Goal: Task Accomplishment & Management: Manage account settings

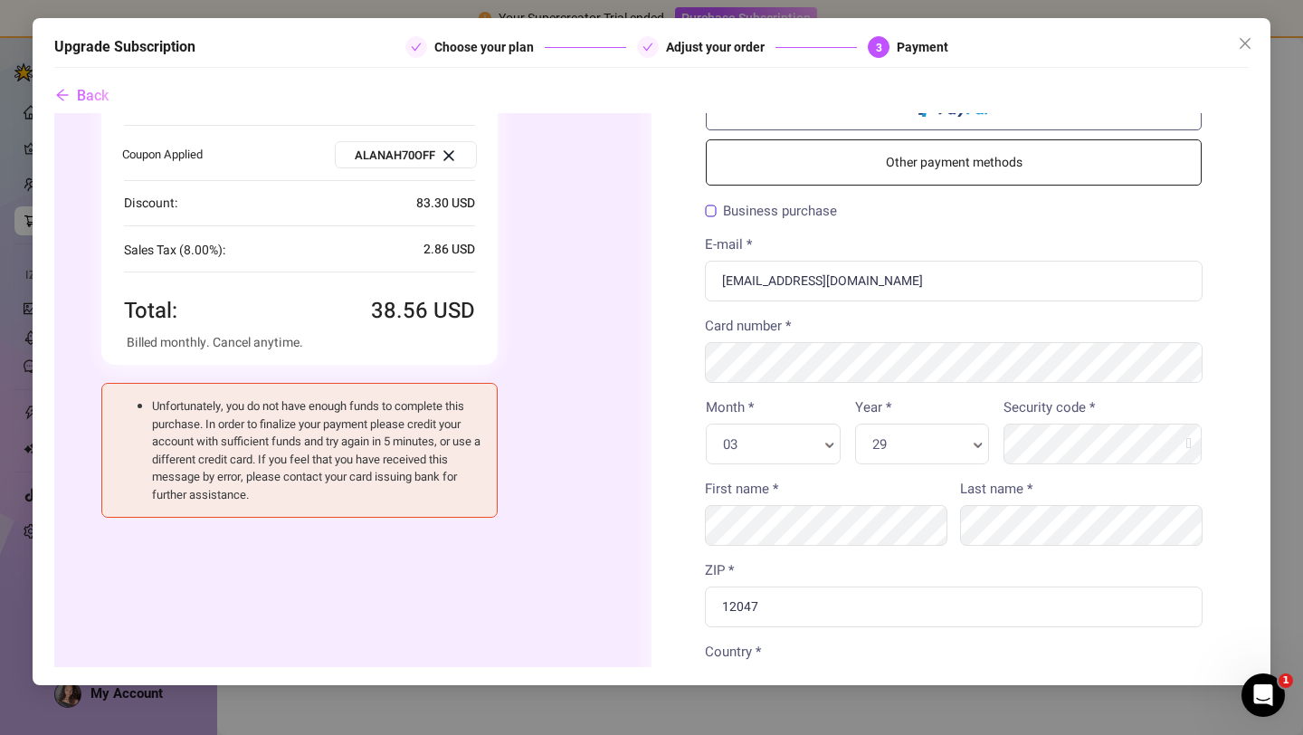
scroll to position [109, 0]
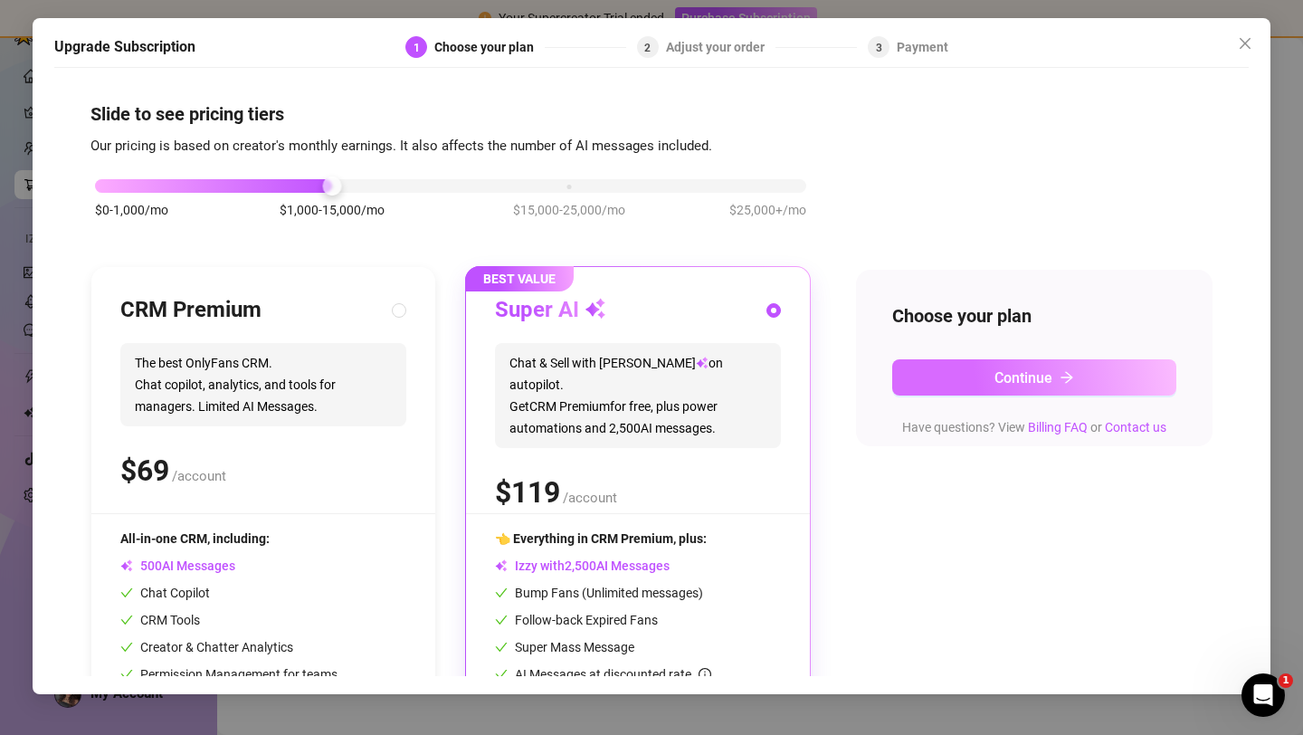
click at [1016, 384] on span "Continue" at bounding box center [1023, 377] width 58 height 17
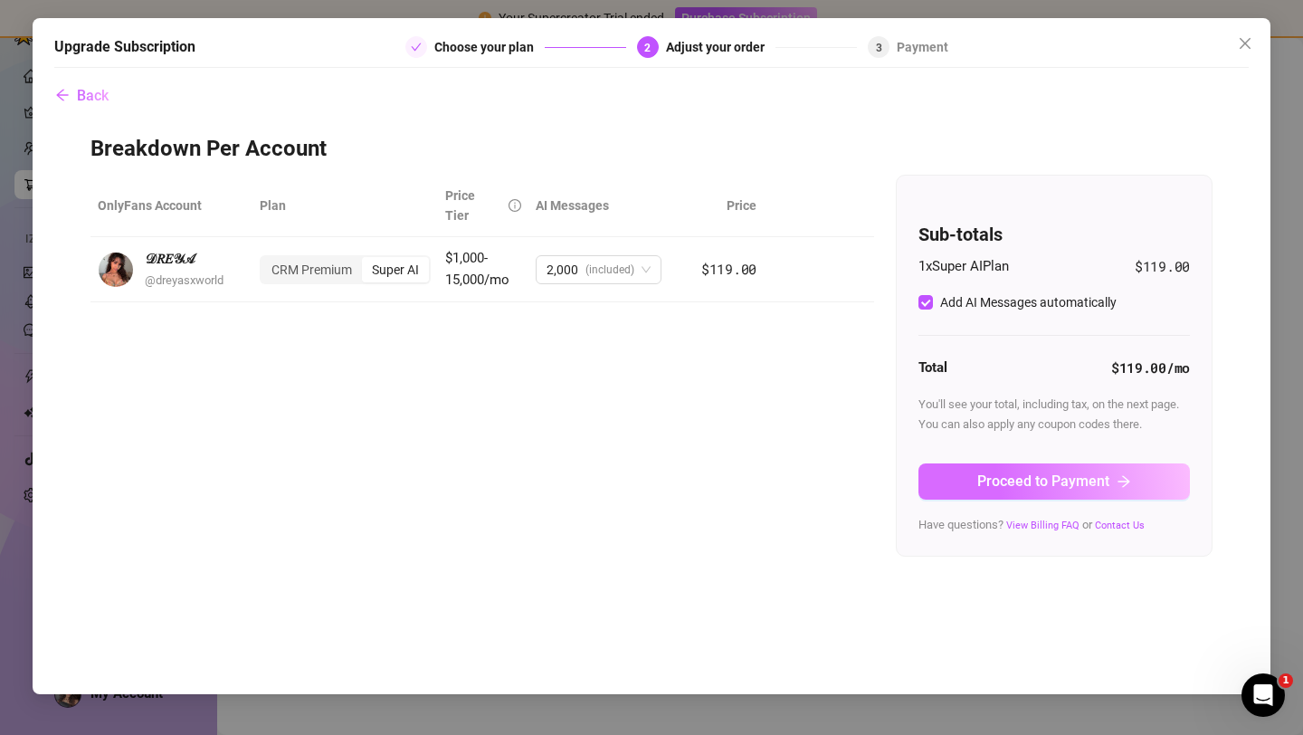
click at [1077, 491] on button "Proceed to Payment" at bounding box center [1053, 481] width 271 height 36
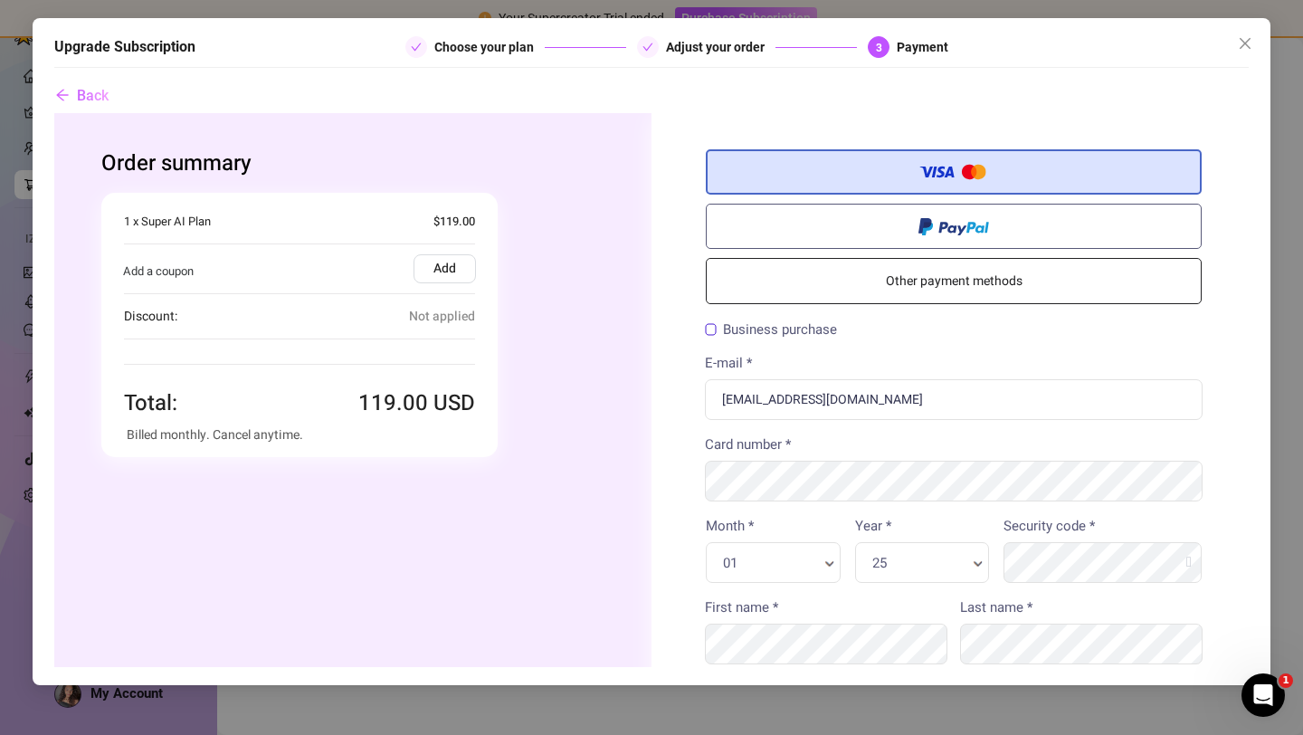
click at [428, 270] on label "Add" at bounding box center [445, 268] width 62 height 29
click at [54, 113] on input "Add" at bounding box center [54, 113] width 0 height 0
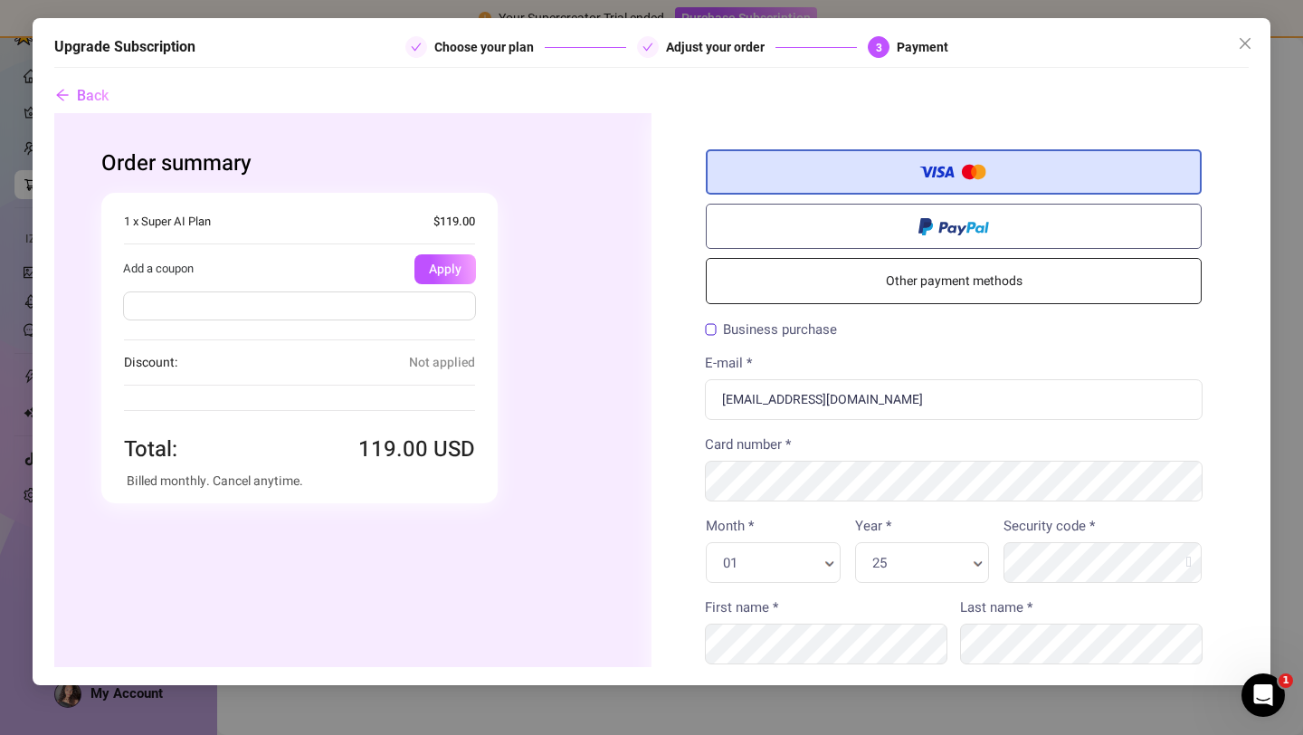
click at [252, 307] on input "text" at bounding box center [299, 305] width 353 height 29
type input "alanah70off"
click at [435, 257] on button "Apply" at bounding box center [445, 269] width 62 height 30
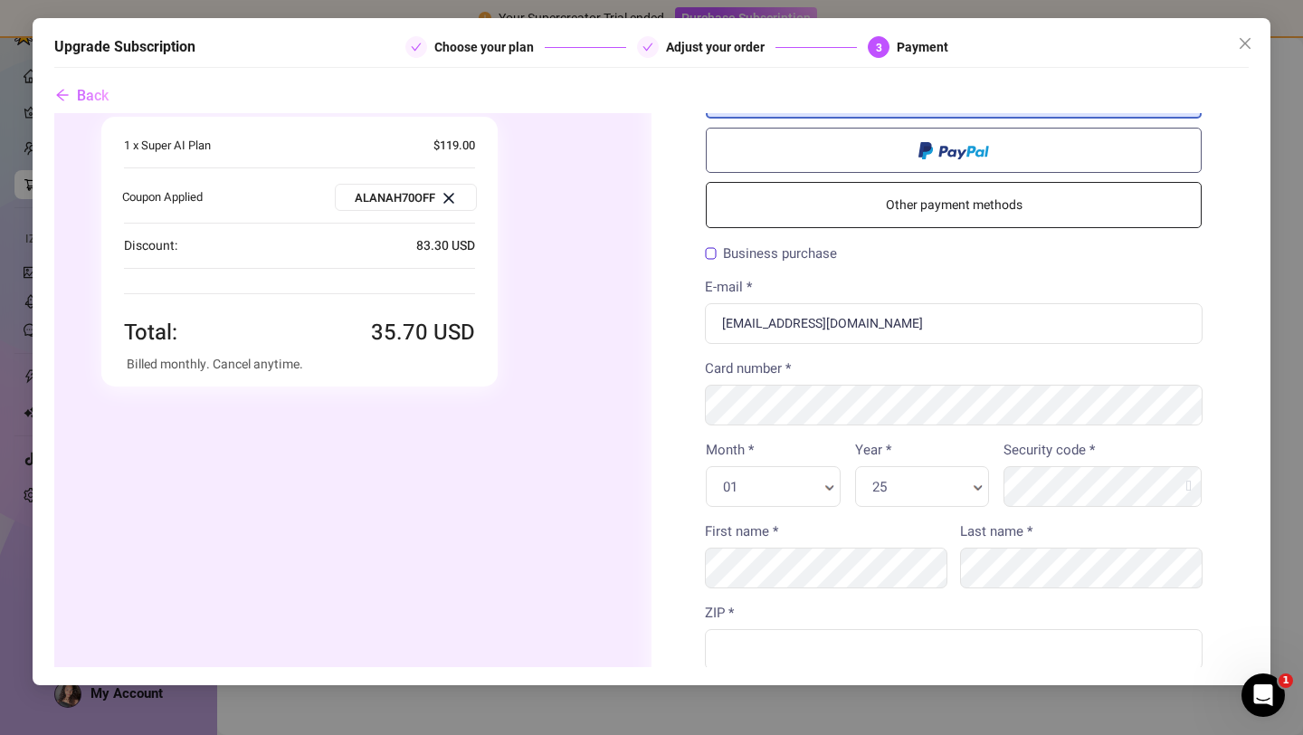
scroll to position [169, 0]
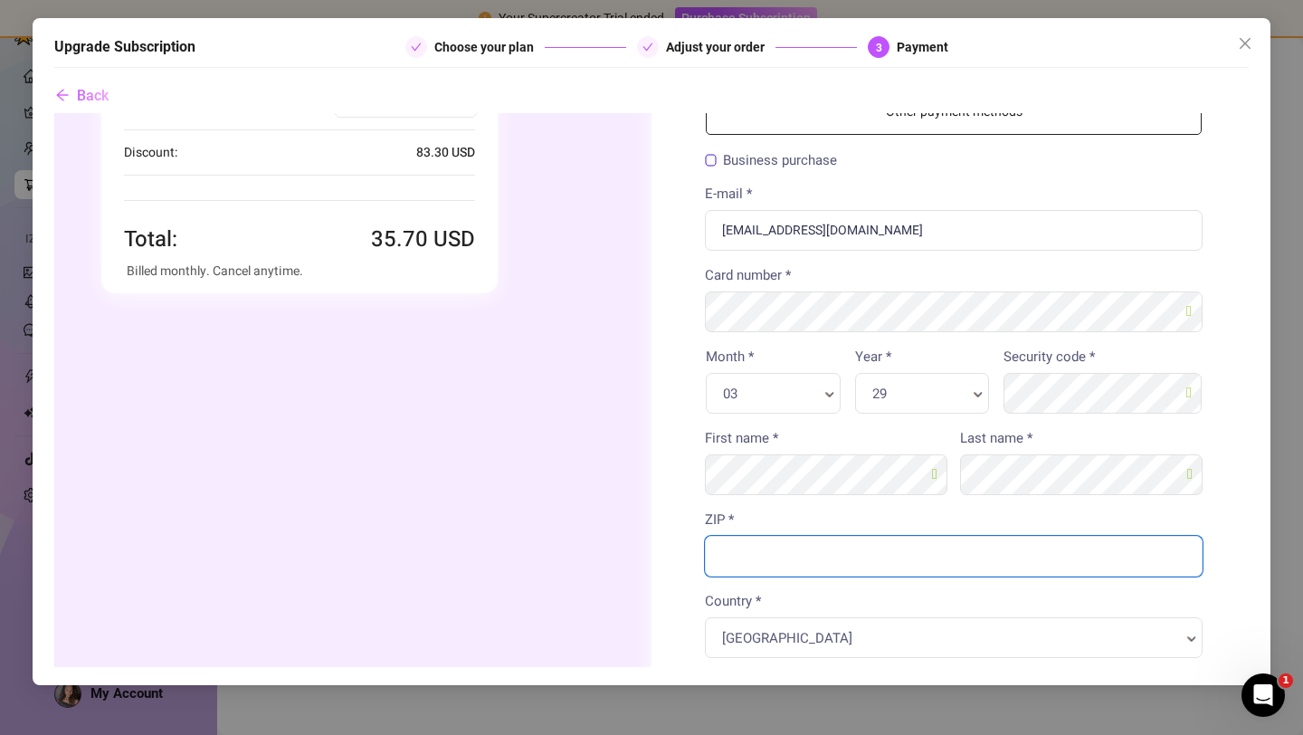
click at [919, 566] on input "ZIP *" at bounding box center [954, 556] width 498 height 41
type input "12047"
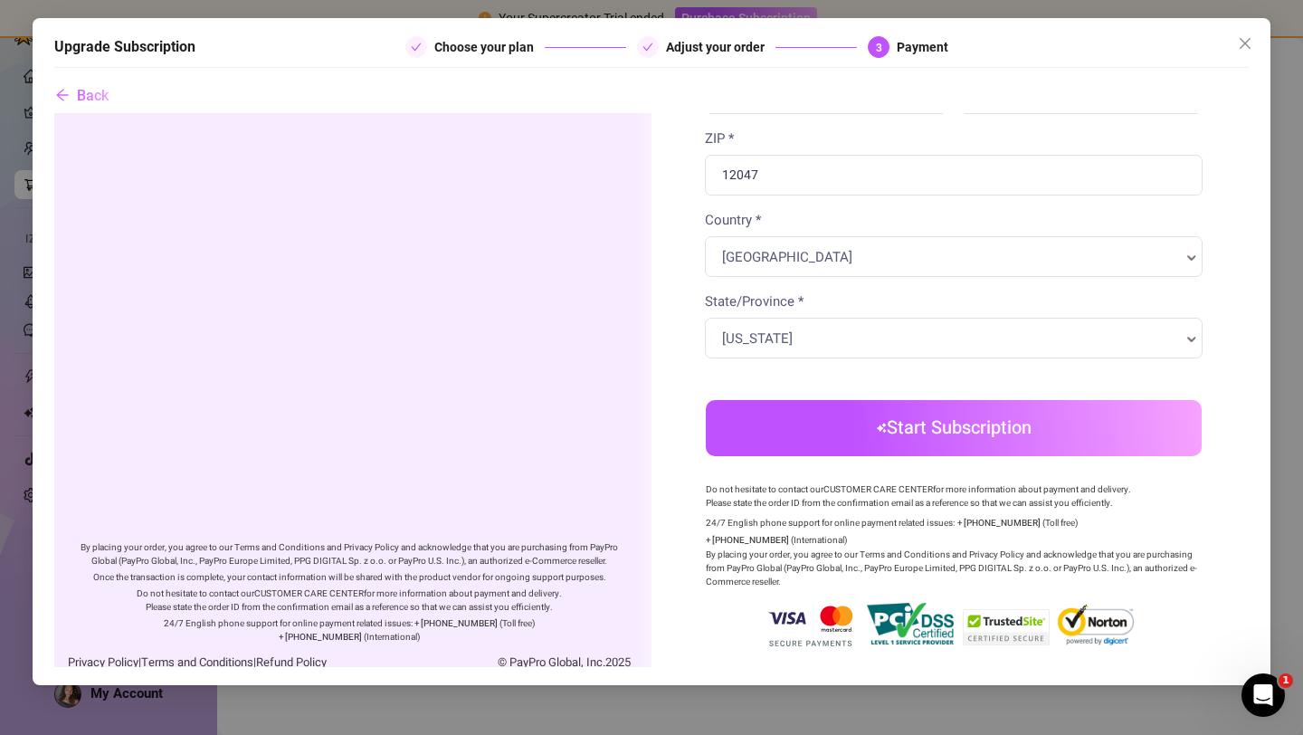
scroll to position [571, 0]
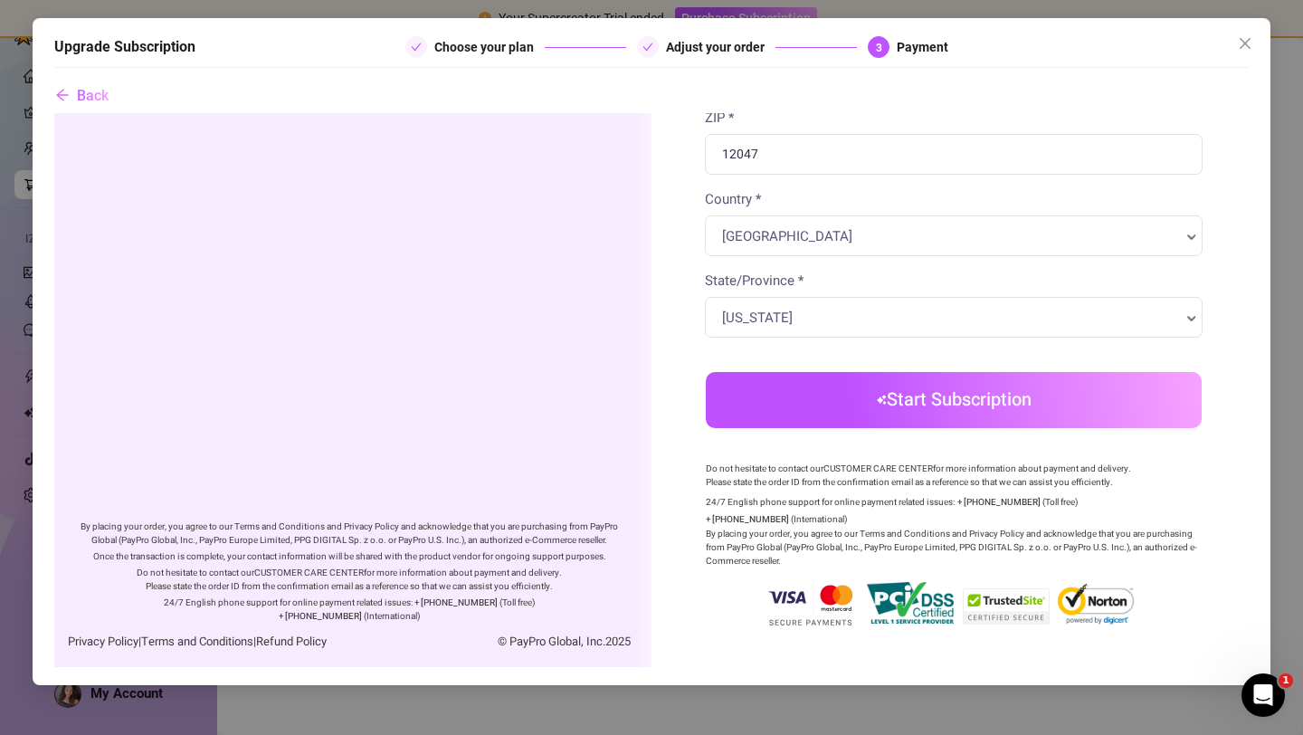
click at [882, 395] on img "submit" at bounding box center [882, 400] width 10 height 11
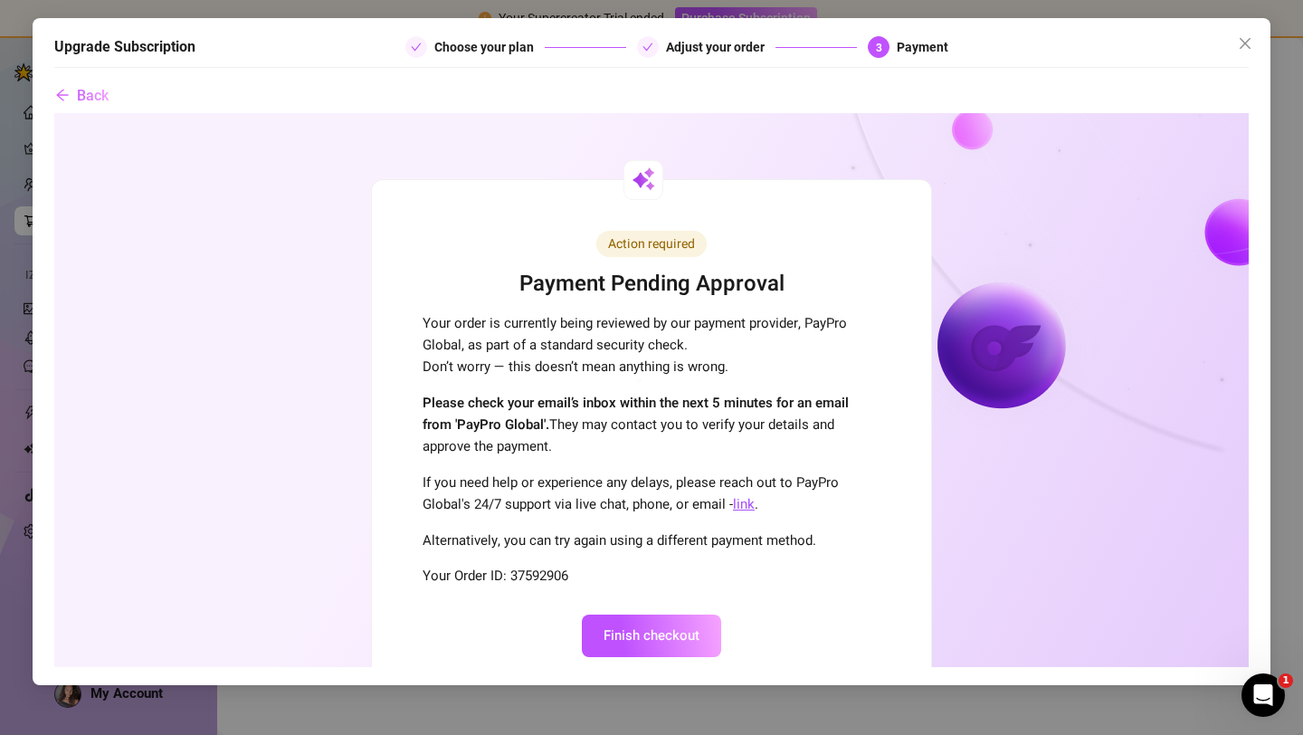
scroll to position [0, 0]
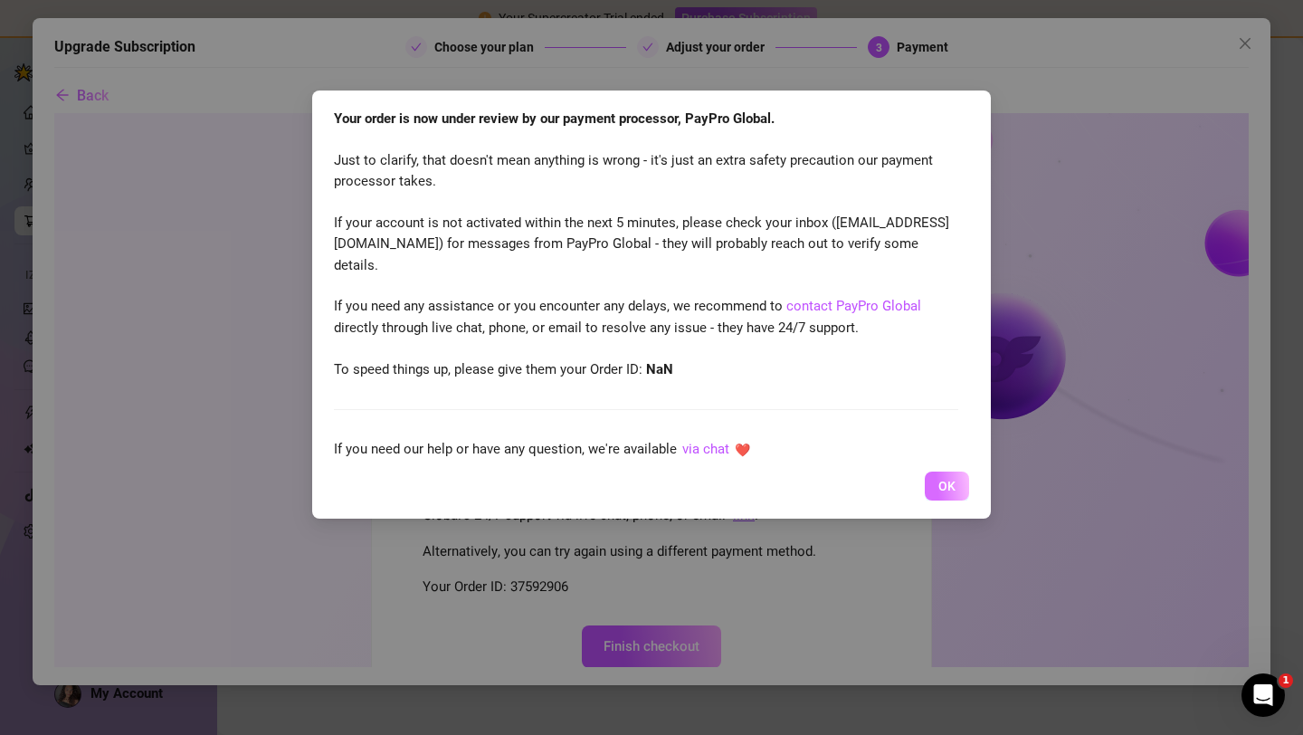
click at [939, 485] on span "OK" at bounding box center [946, 486] width 17 height 14
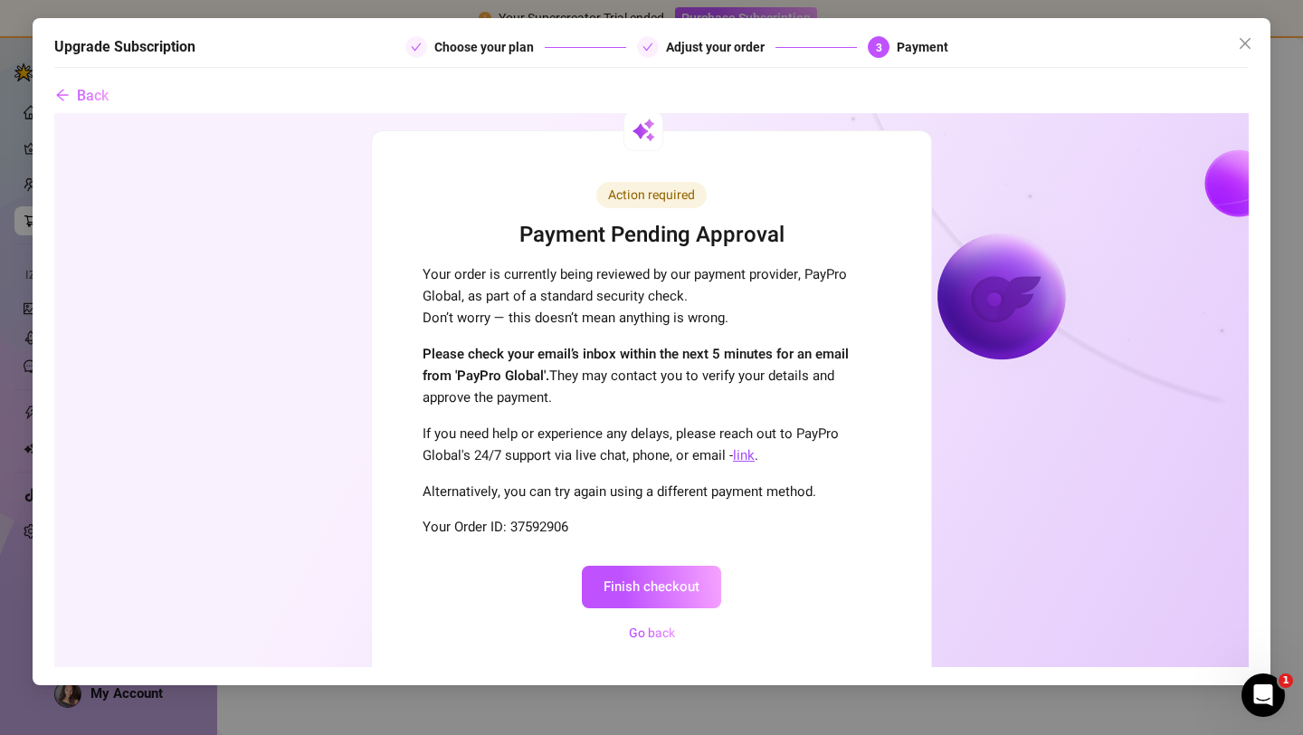
scroll to position [61, 0]
click at [648, 592] on button "Finish checkout" at bounding box center [651, 586] width 139 height 43
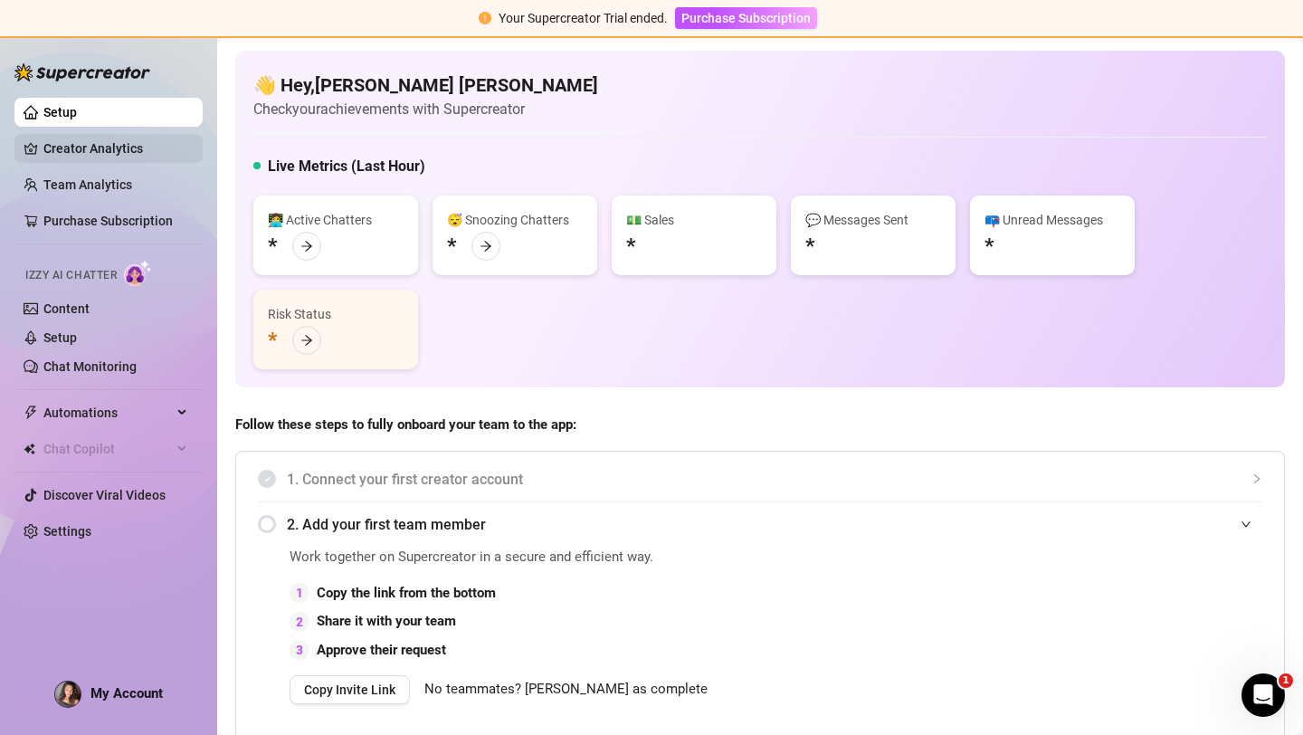
click at [89, 147] on link "Creator Analytics" at bounding box center [115, 148] width 145 height 29
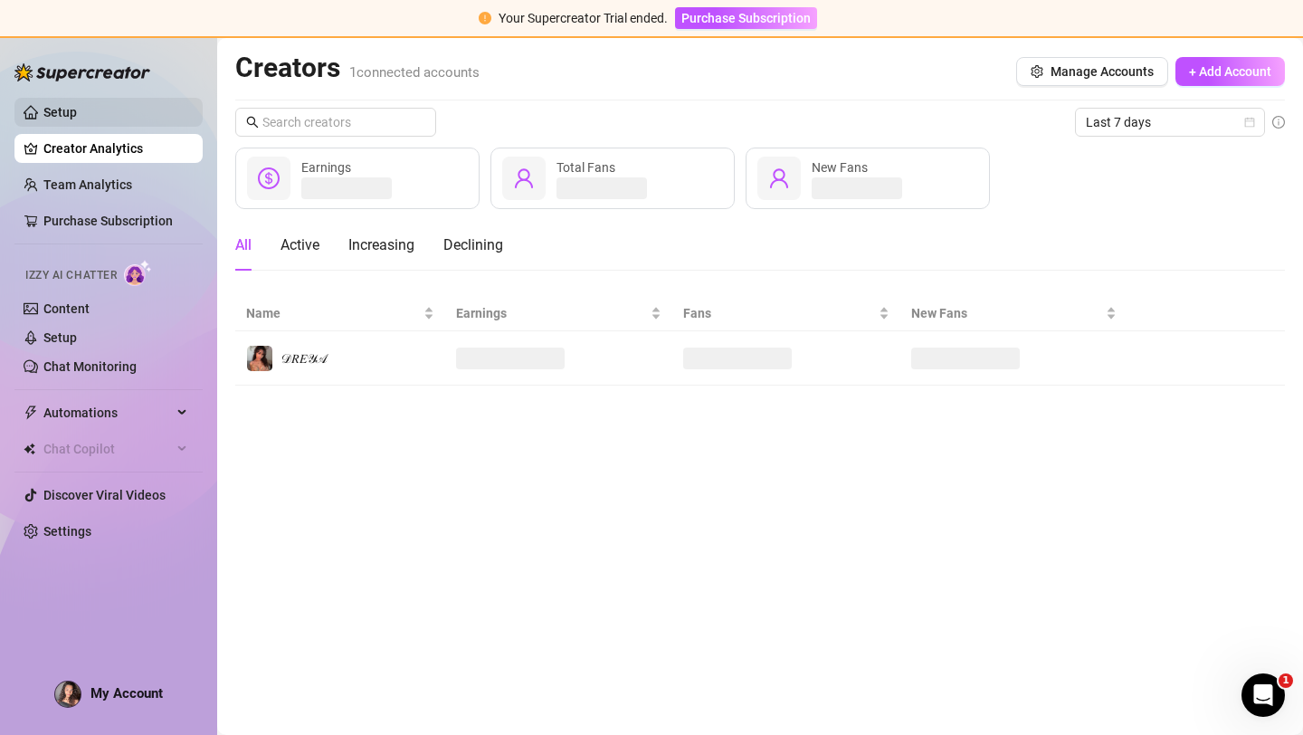
click at [77, 112] on link "Setup" at bounding box center [59, 112] width 33 height 14
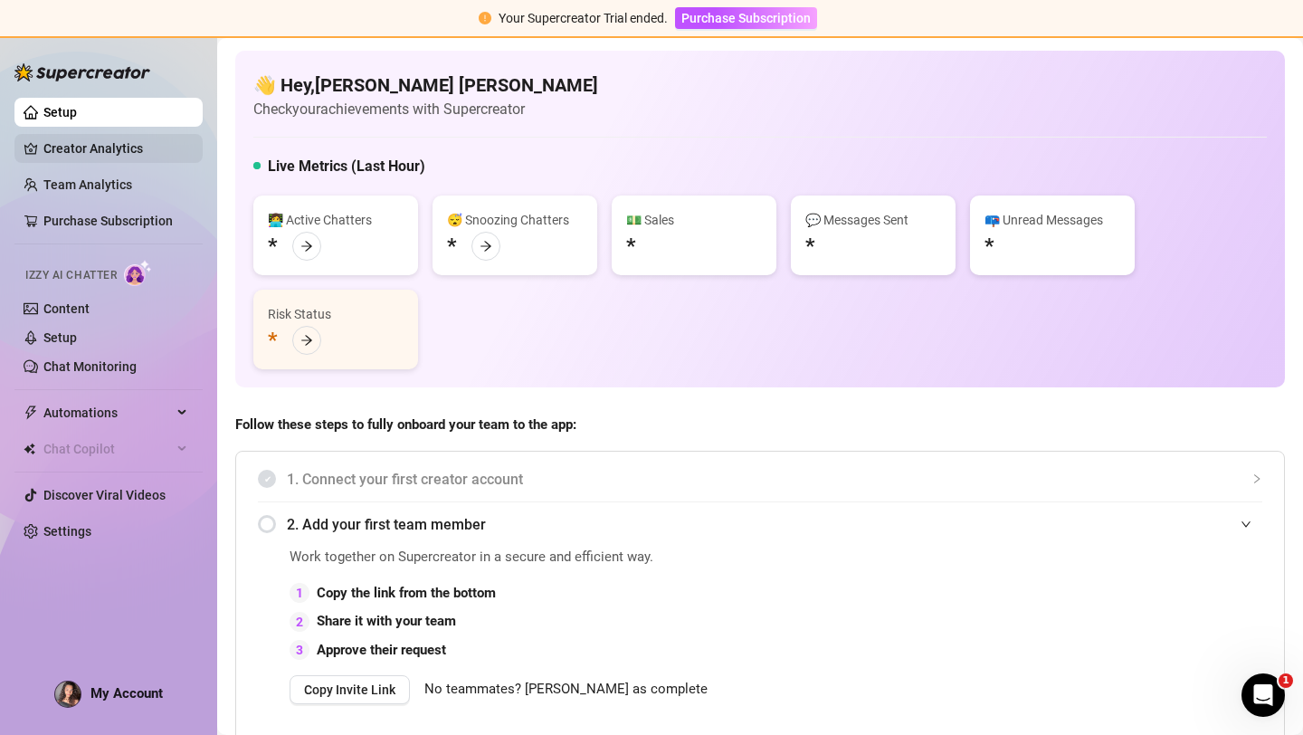
click at [137, 148] on link "Creator Analytics" at bounding box center [115, 148] width 145 height 29
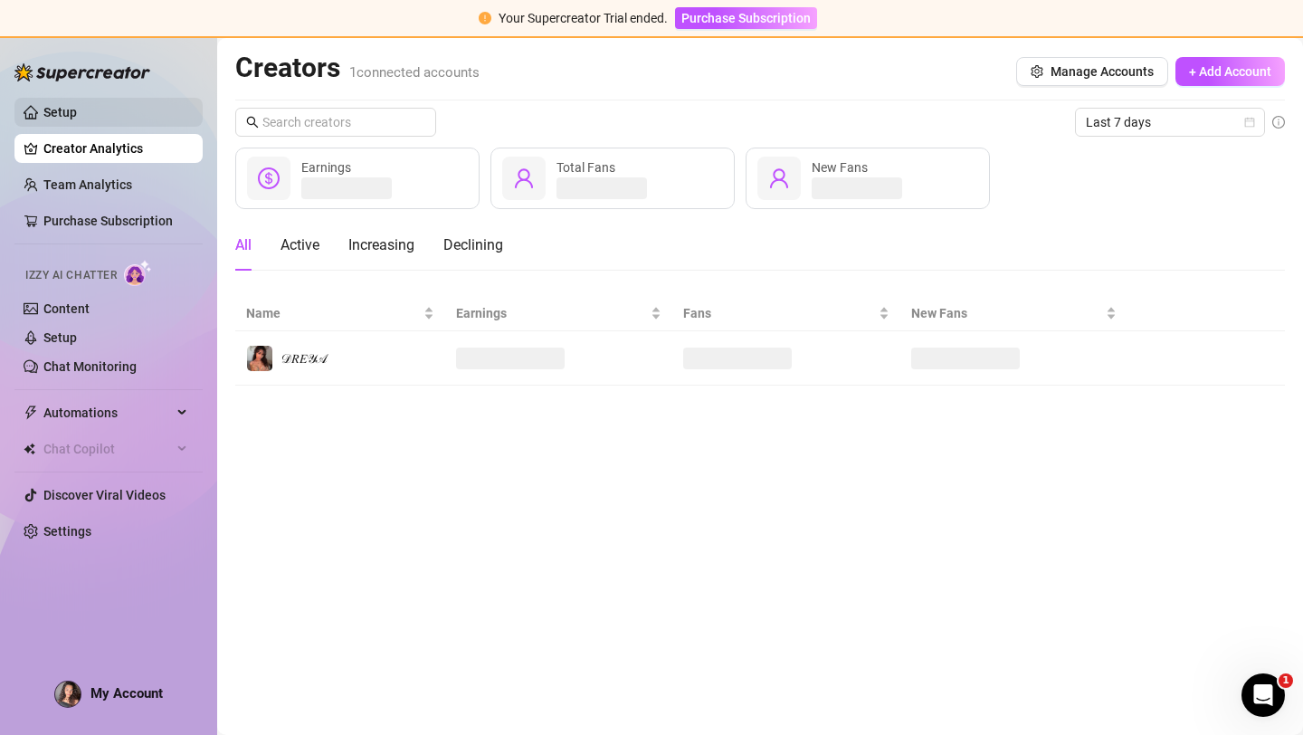
click at [61, 109] on link "Setup" at bounding box center [59, 112] width 33 height 14
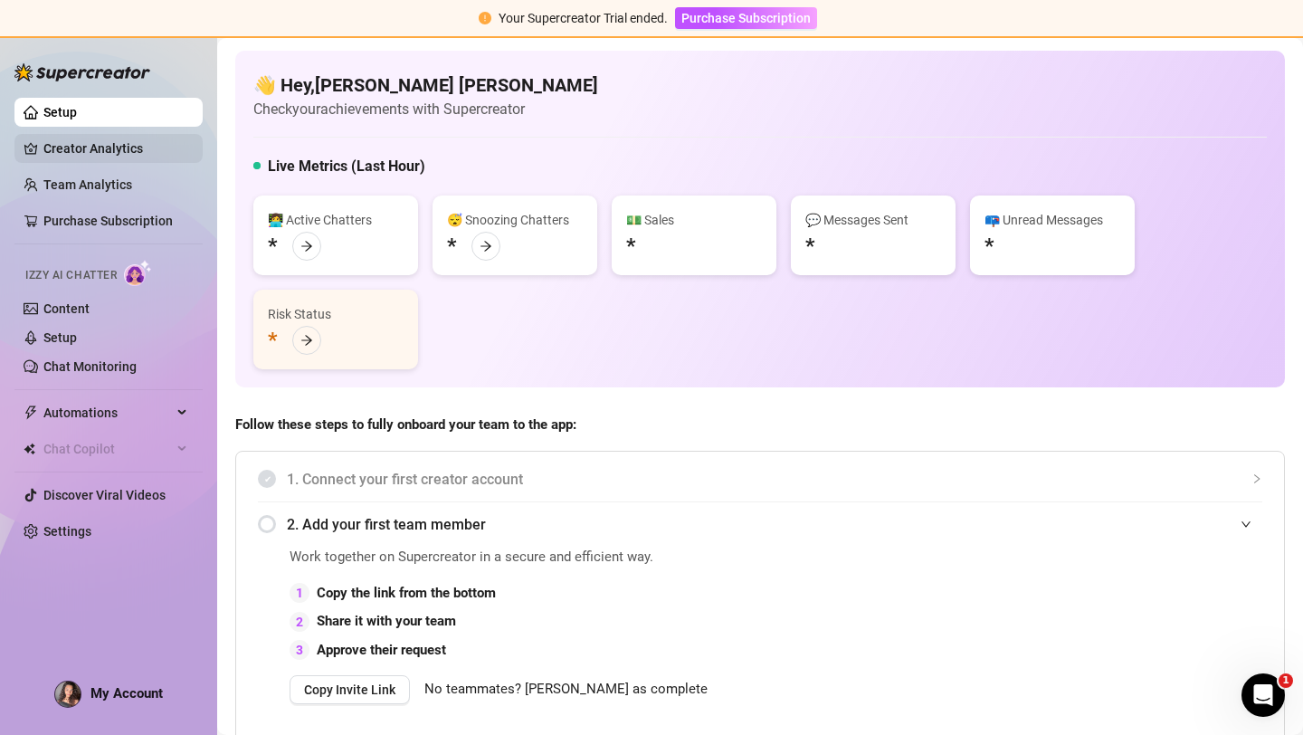
click at [75, 160] on link "Creator Analytics" at bounding box center [115, 148] width 145 height 29
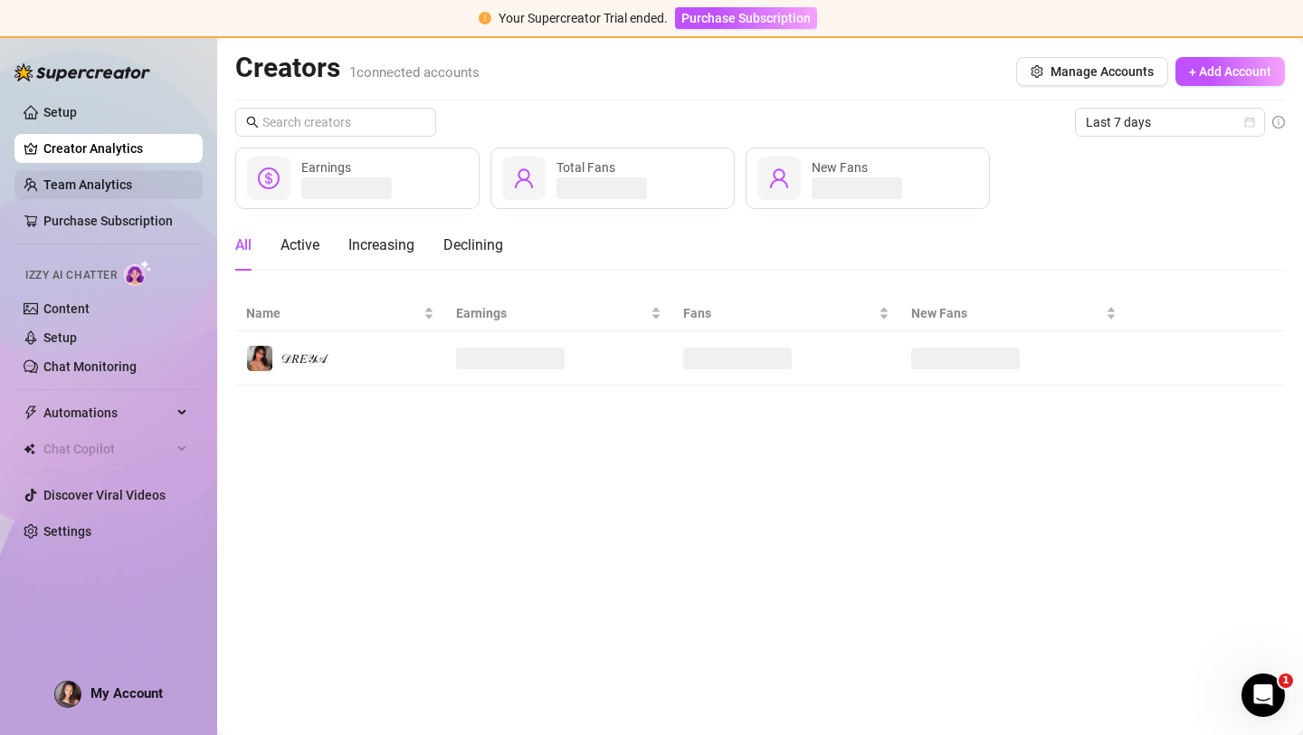
click at [79, 186] on link "Team Analytics" at bounding box center [87, 184] width 89 height 14
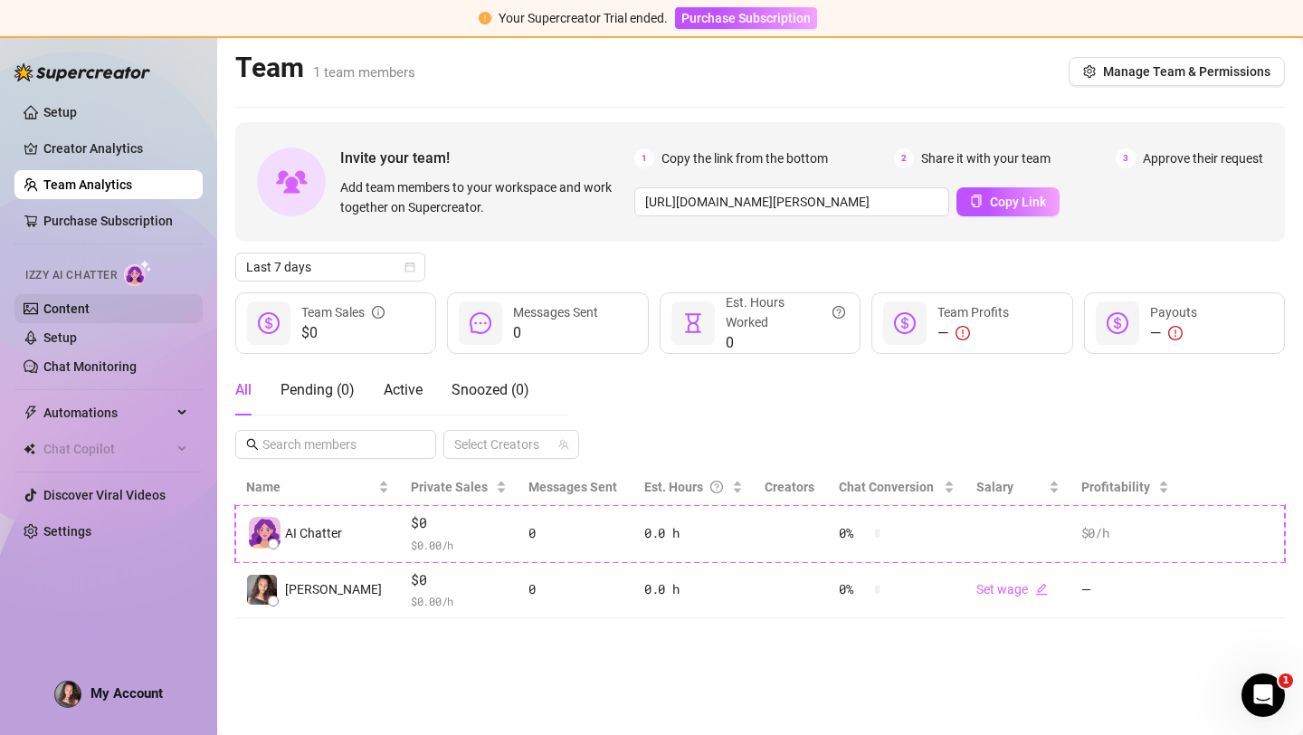
click at [65, 305] on link "Content" at bounding box center [66, 308] width 46 height 14
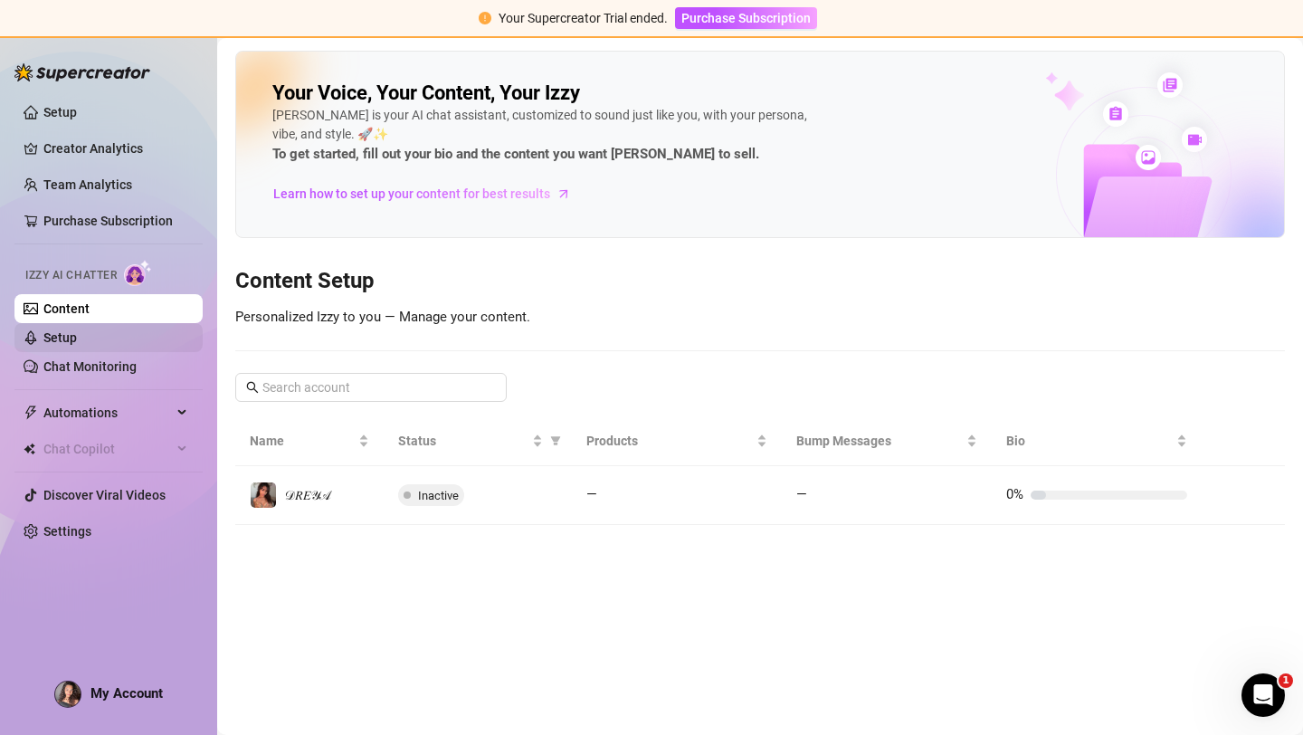
click at [62, 340] on link "Setup" at bounding box center [59, 337] width 33 height 14
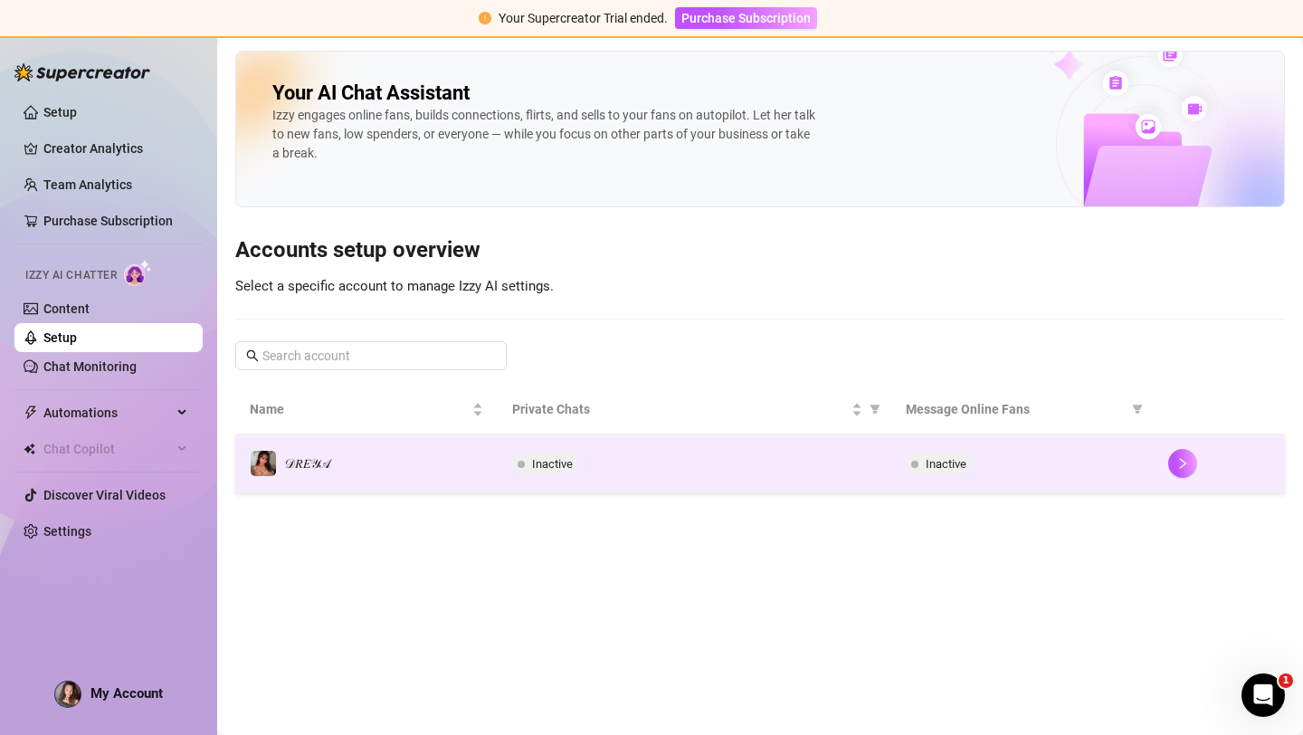
click at [533, 457] on span "Inactive" at bounding box center [552, 464] width 41 height 14
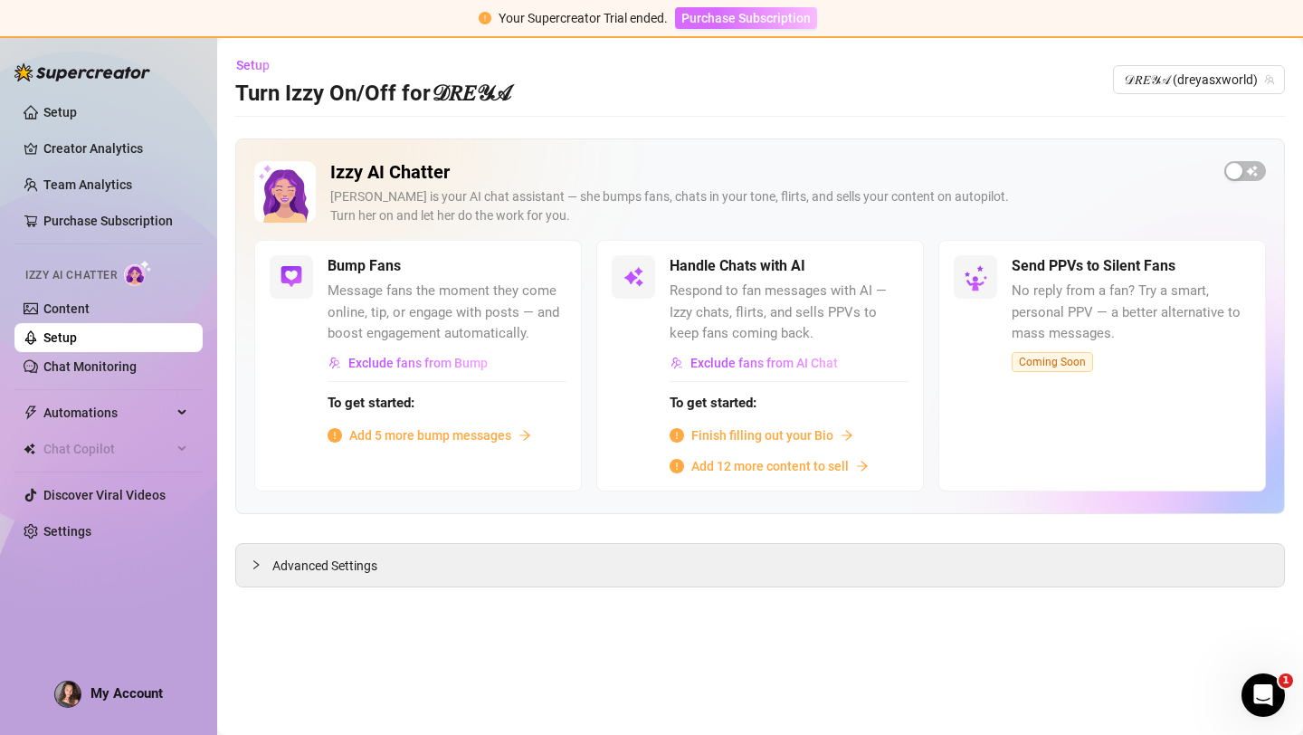
click at [720, 22] on span "Purchase Subscription" at bounding box center [745, 18] width 129 height 14
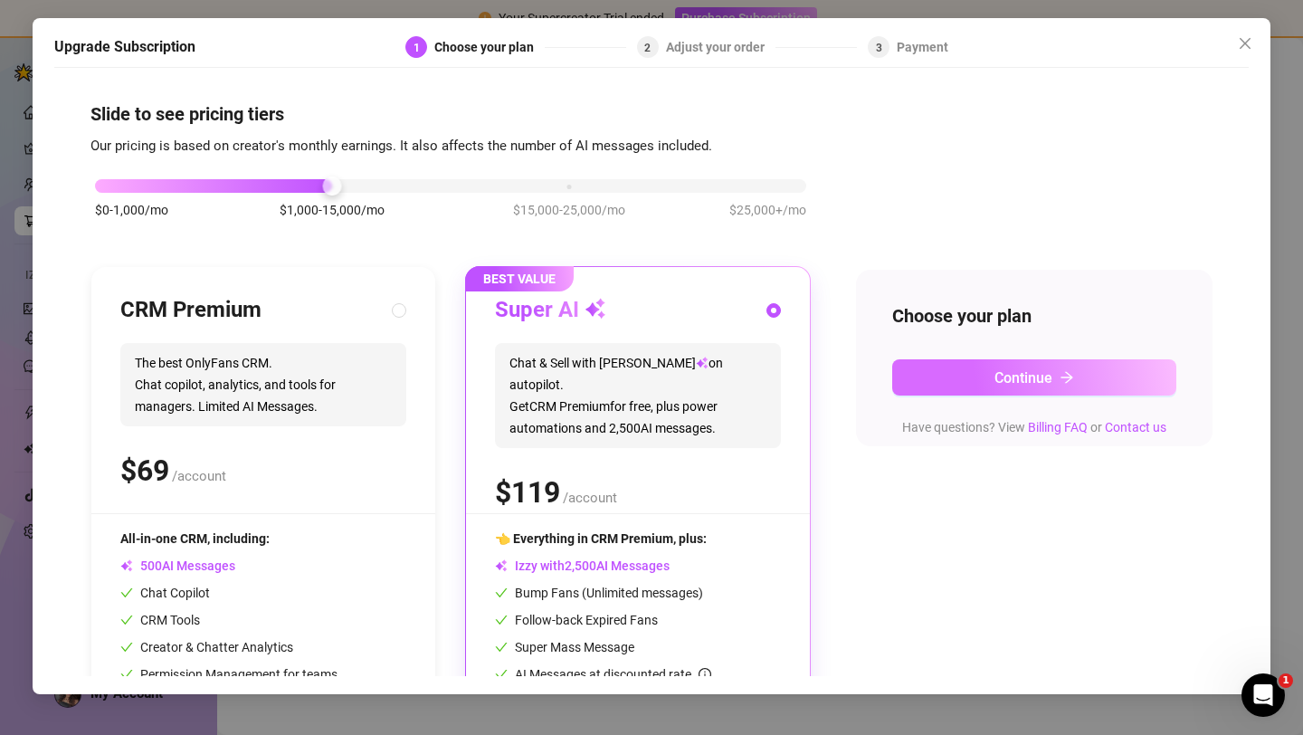
click at [939, 365] on button "Continue" at bounding box center [1034, 377] width 284 height 36
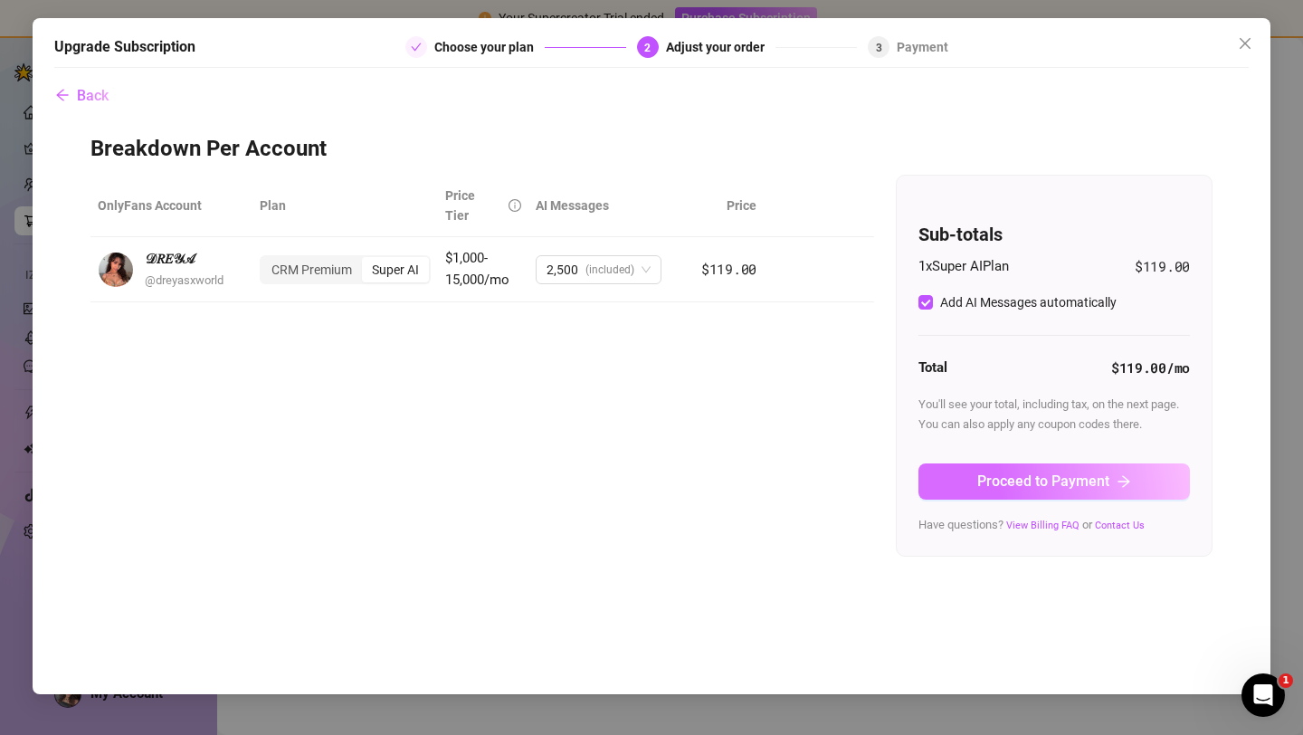
click at [984, 476] on span "Proceed to Payment" at bounding box center [1043, 480] width 132 height 17
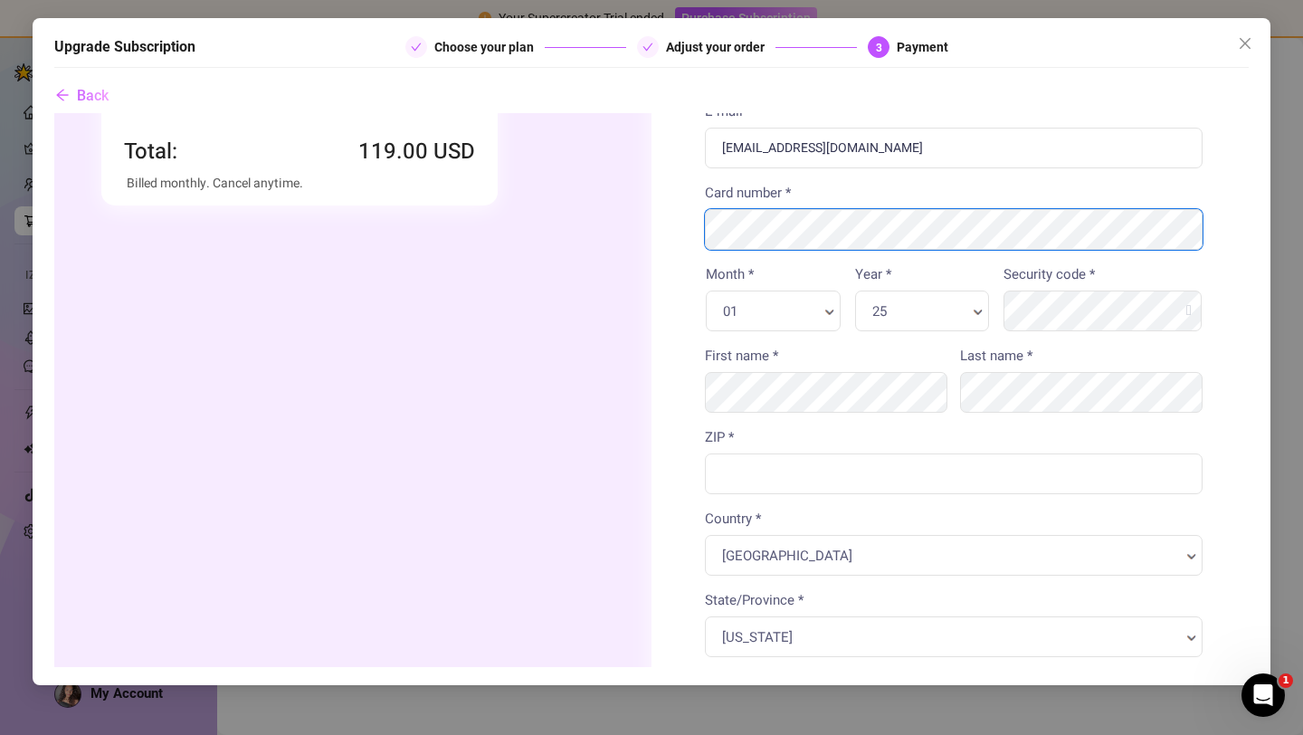
scroll to position [249, 0]
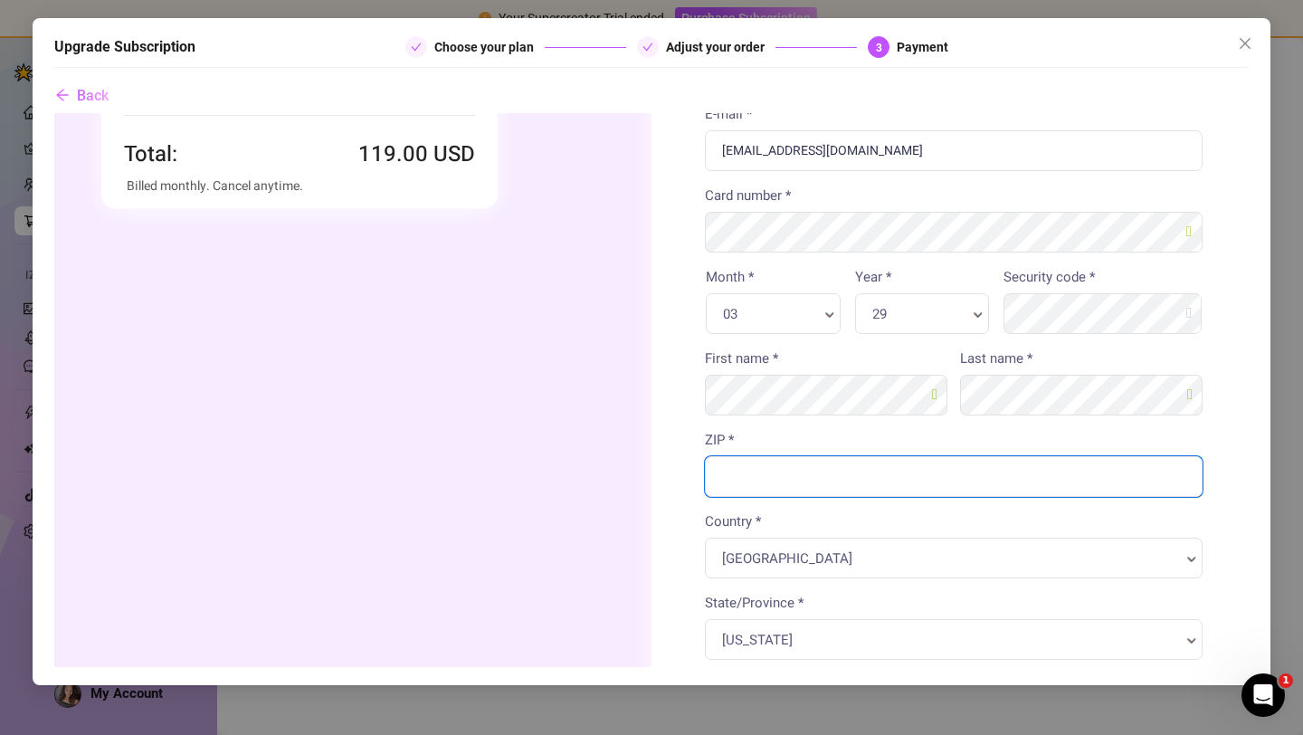
click at [897, 494] on input "ZIP *" at bounding box center [954, 476] width 498 height 41
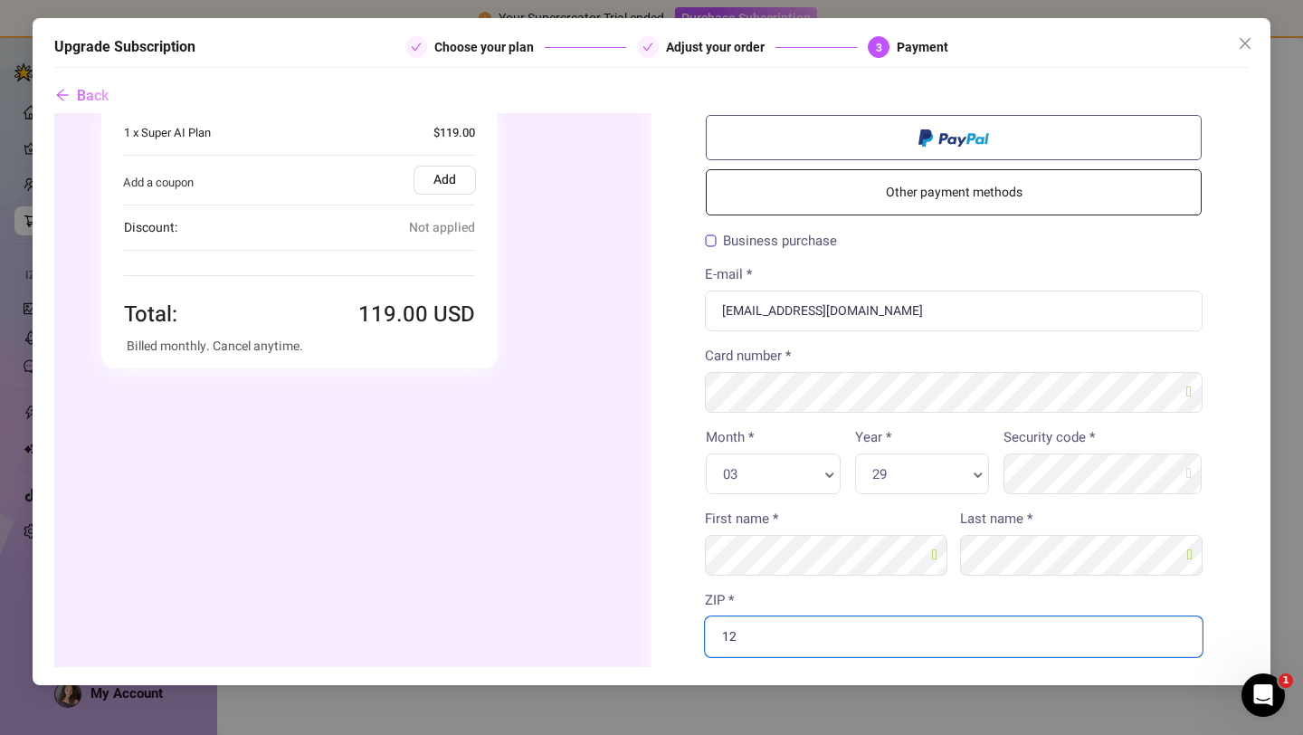
scroll to position [0, 0]
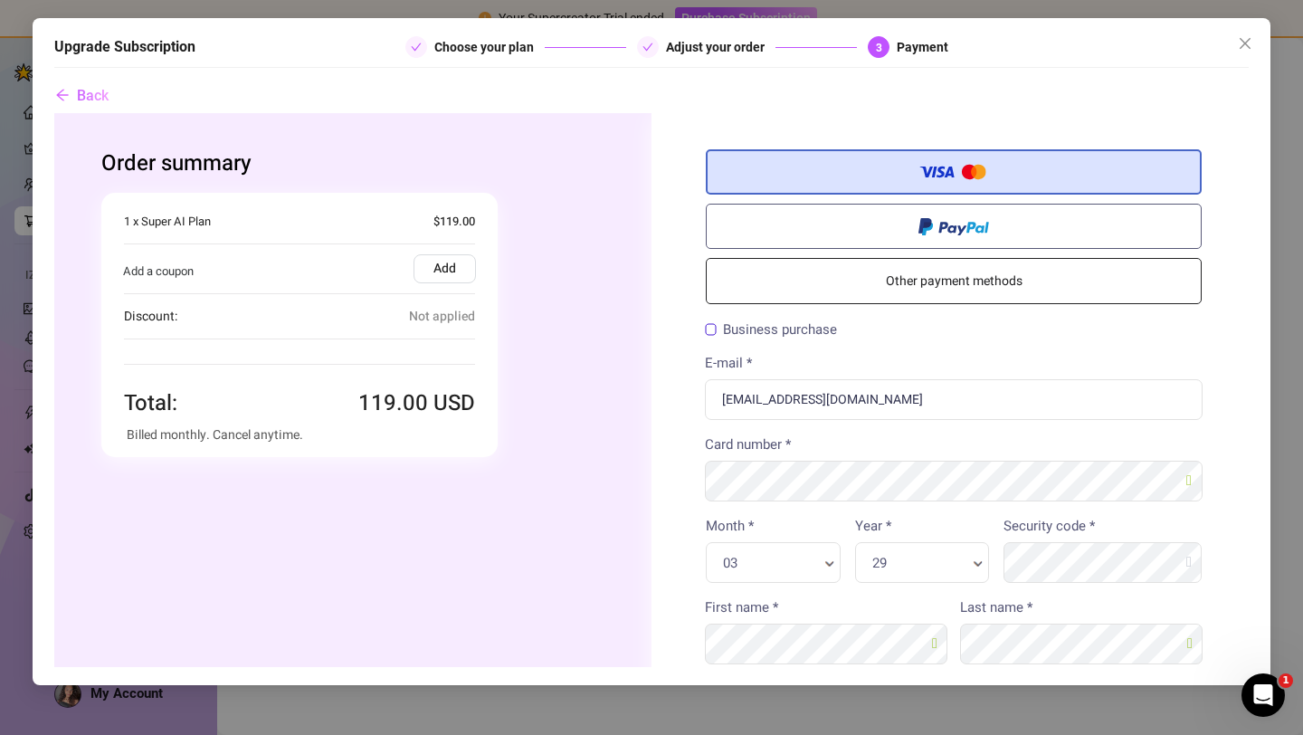
type input "12"
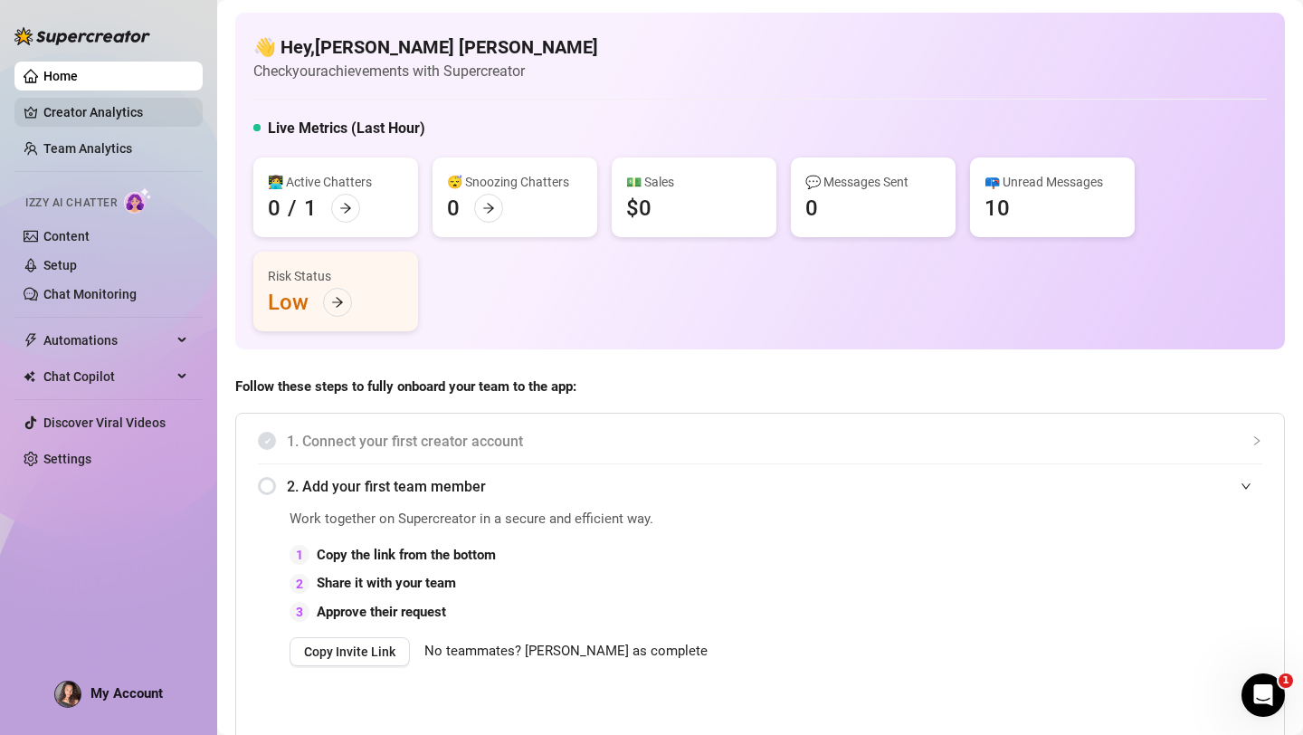
click at [98, 117] on link "Creator Analytics" at bounding box center [115, 112] width 145 height 29
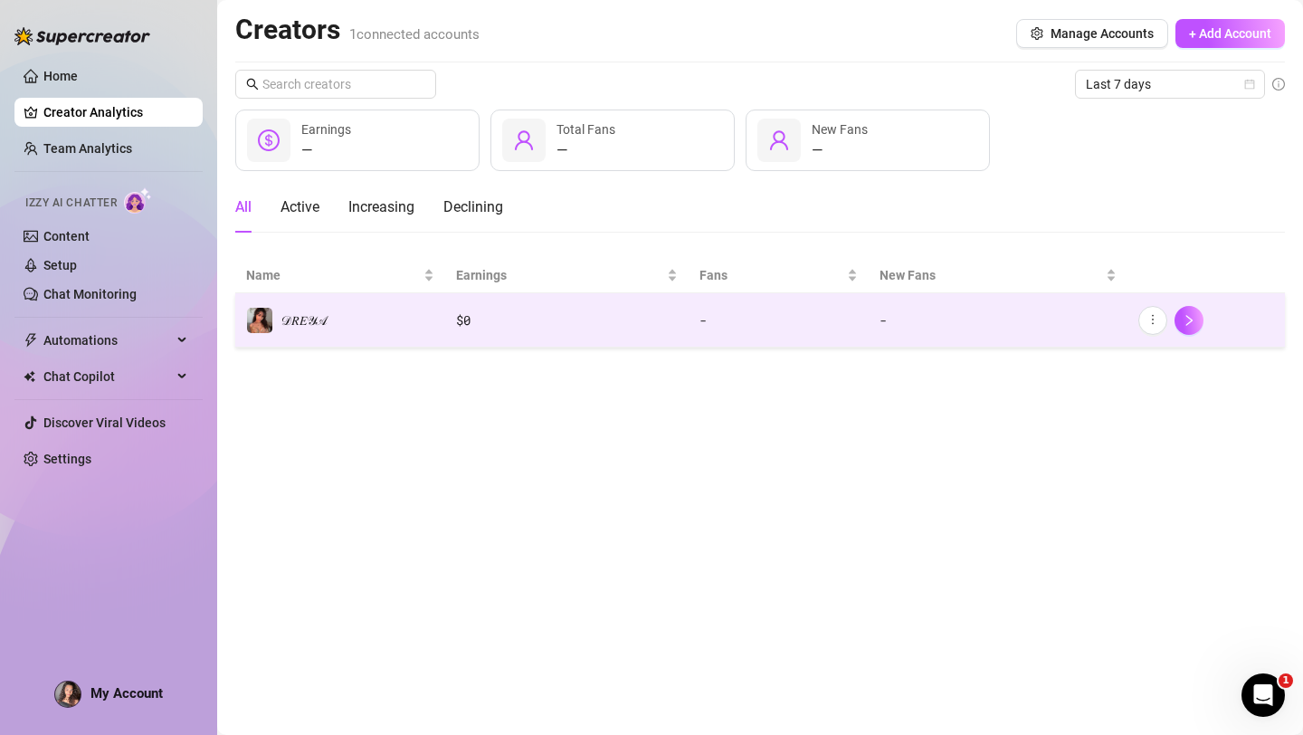
click at [423, 320] on td "𝒟𝑅𝐸𝒴𝒜" at bounding box center [340, 320] width 210 height 54
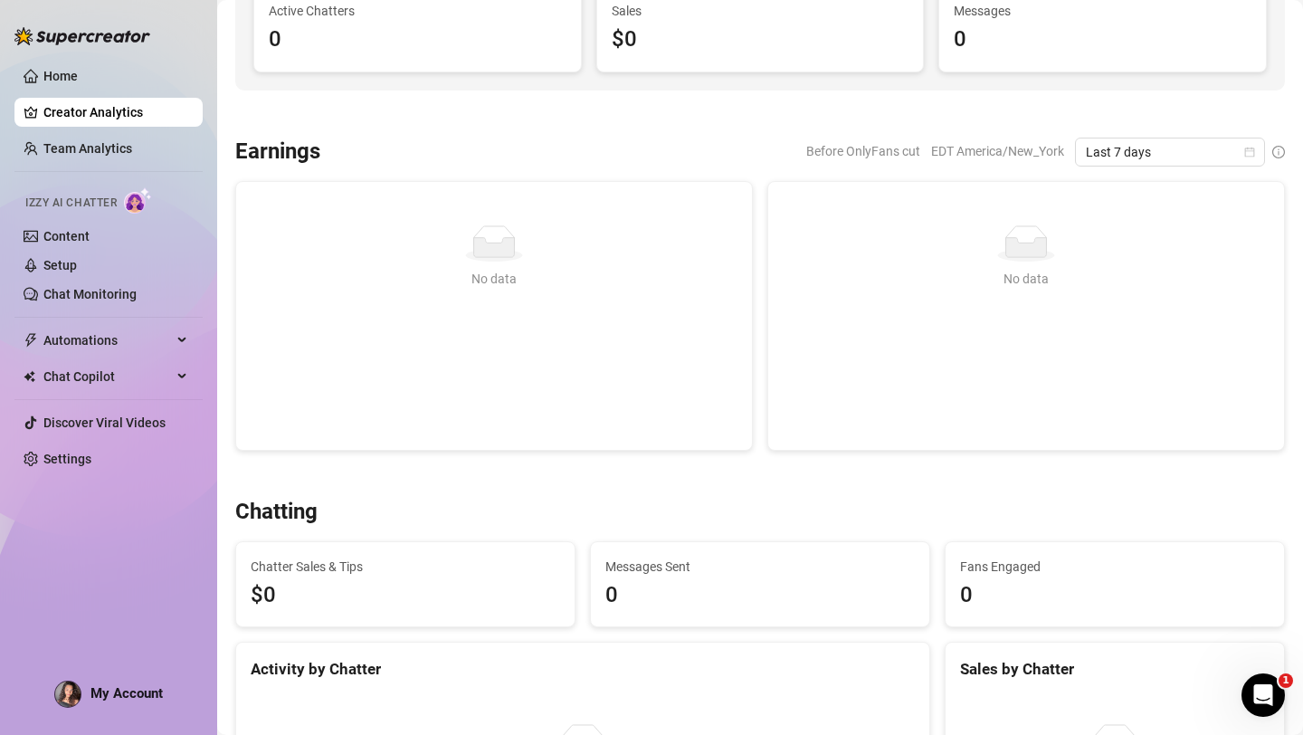
scroll to position [185, 0]
click at [61, 229] on link "Content" at bounding box center [66, 236] width 46 height 14
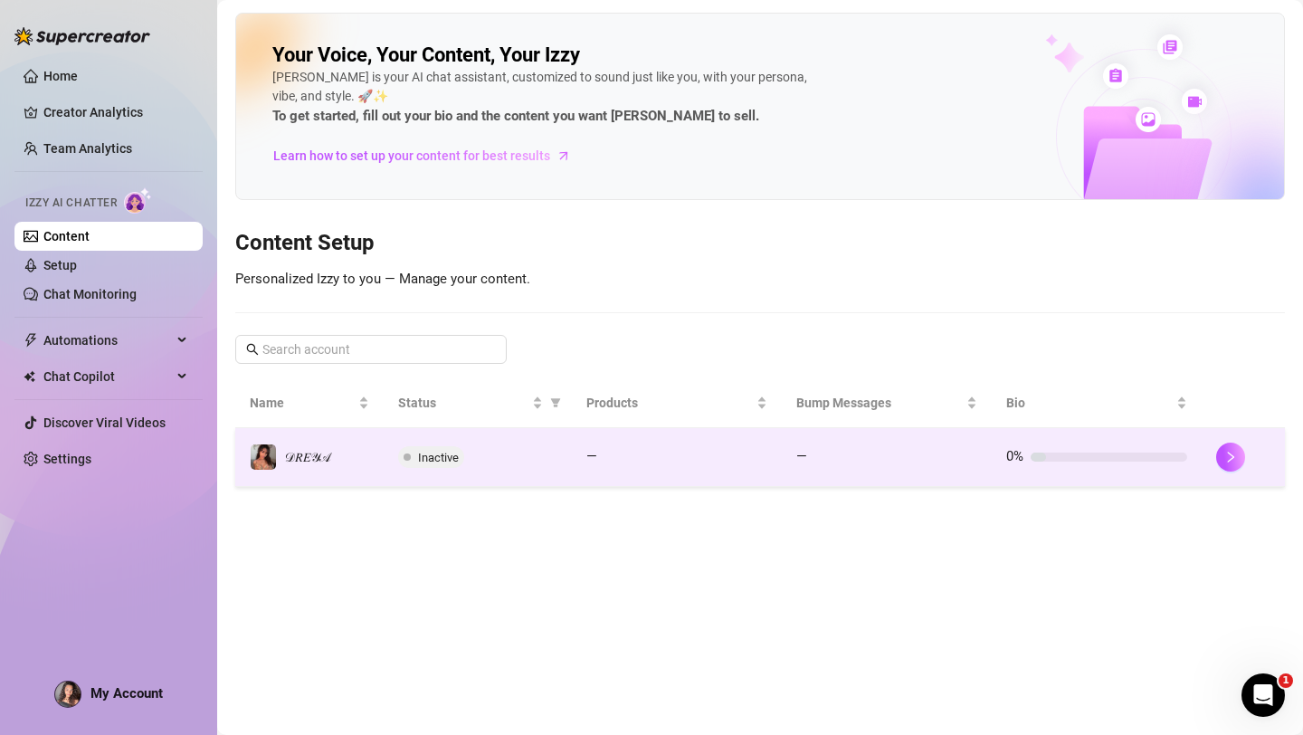
click at [428, 461] on span "Inactive" at bounding box center [438, 458] width 41 height 14
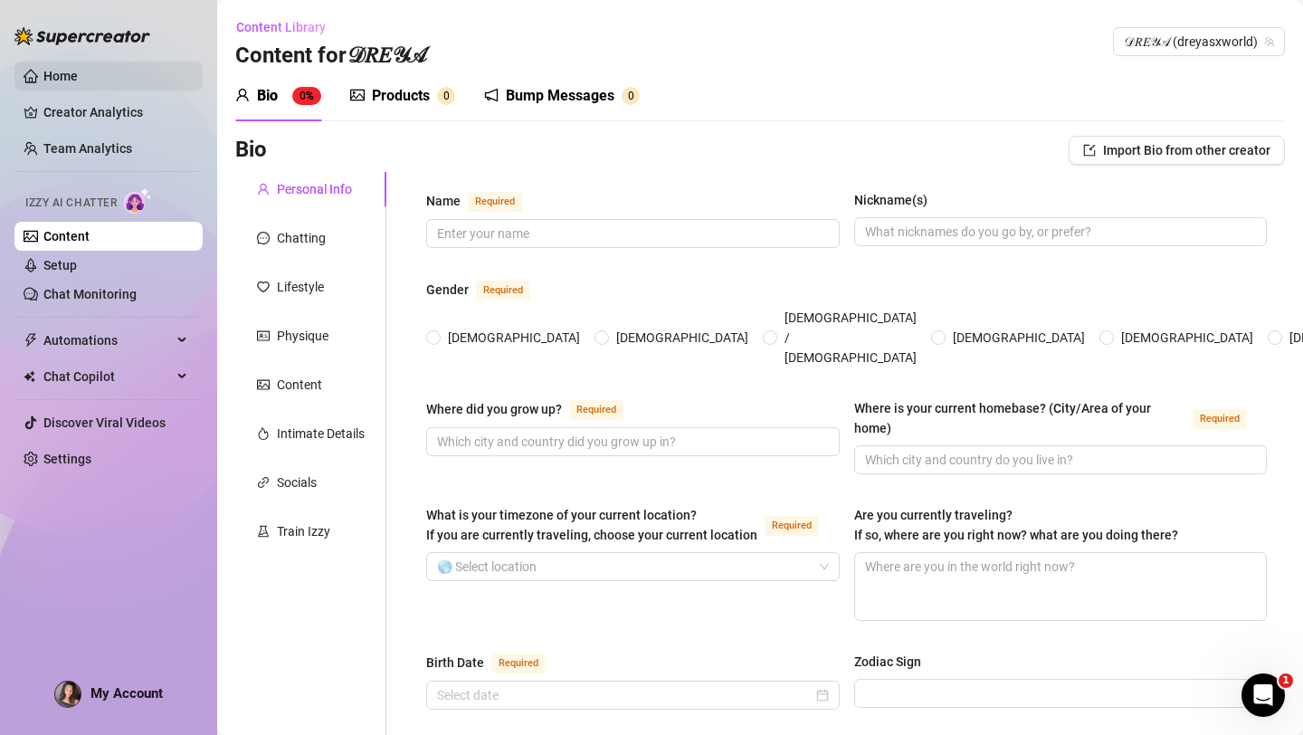
click at [69, 81] on link "Home" at bounding box center [60, 76] width 34 height 14
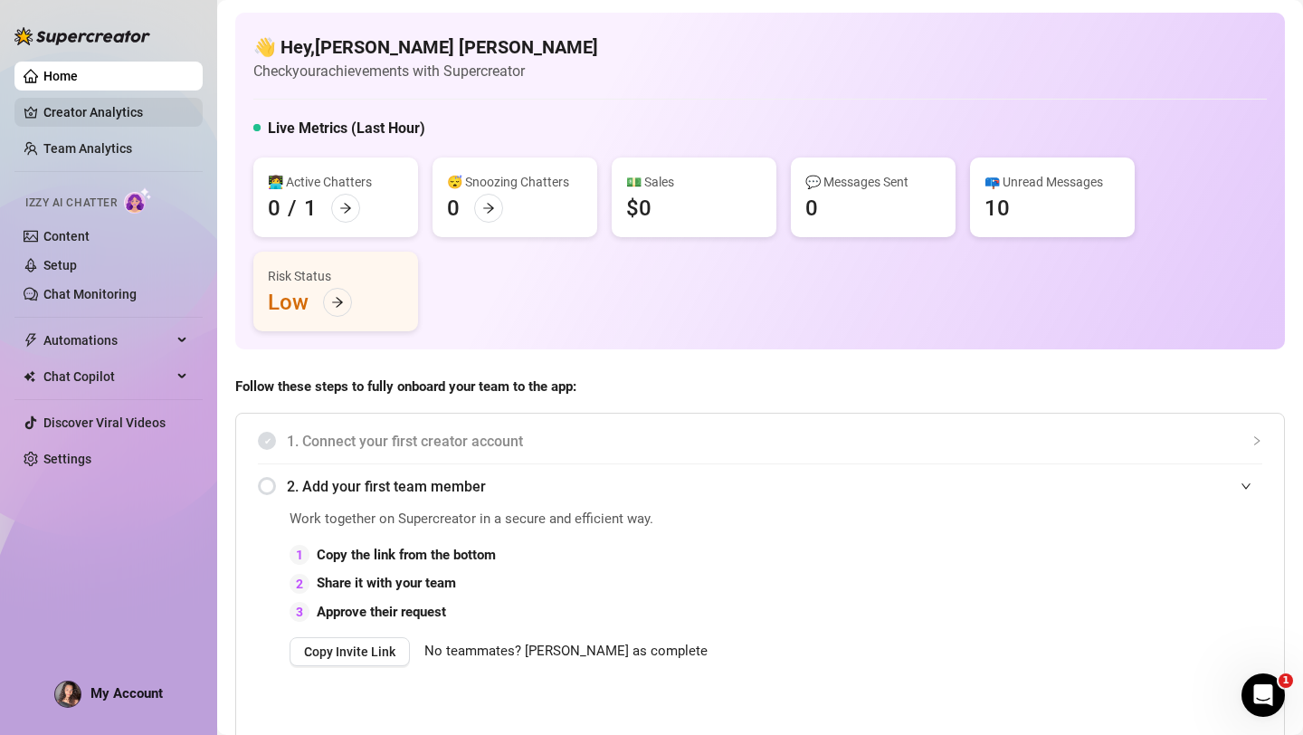
click at [70, 114] on link "Creator Analytics" at bounding box center [115, 112] width 145 height 29
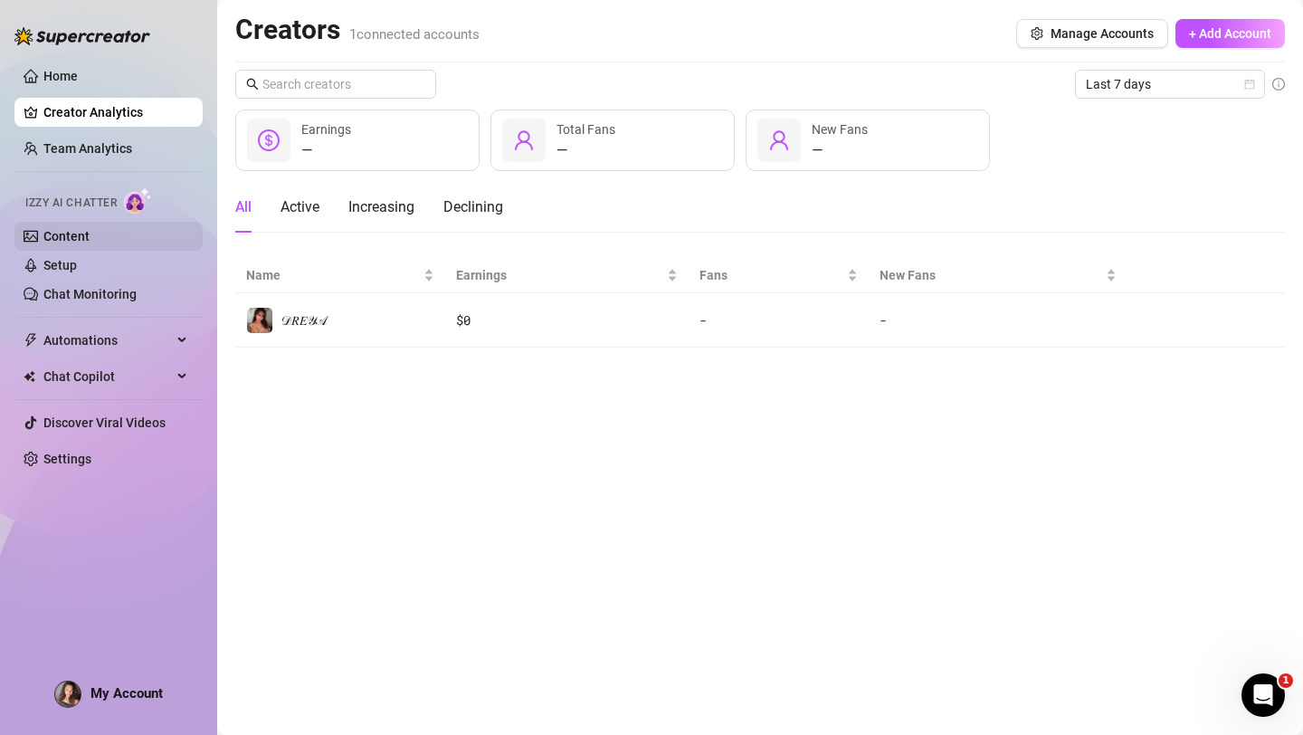
click at [62, 237] on link "Content" at bounding box center [66, 236] width 46 height 14
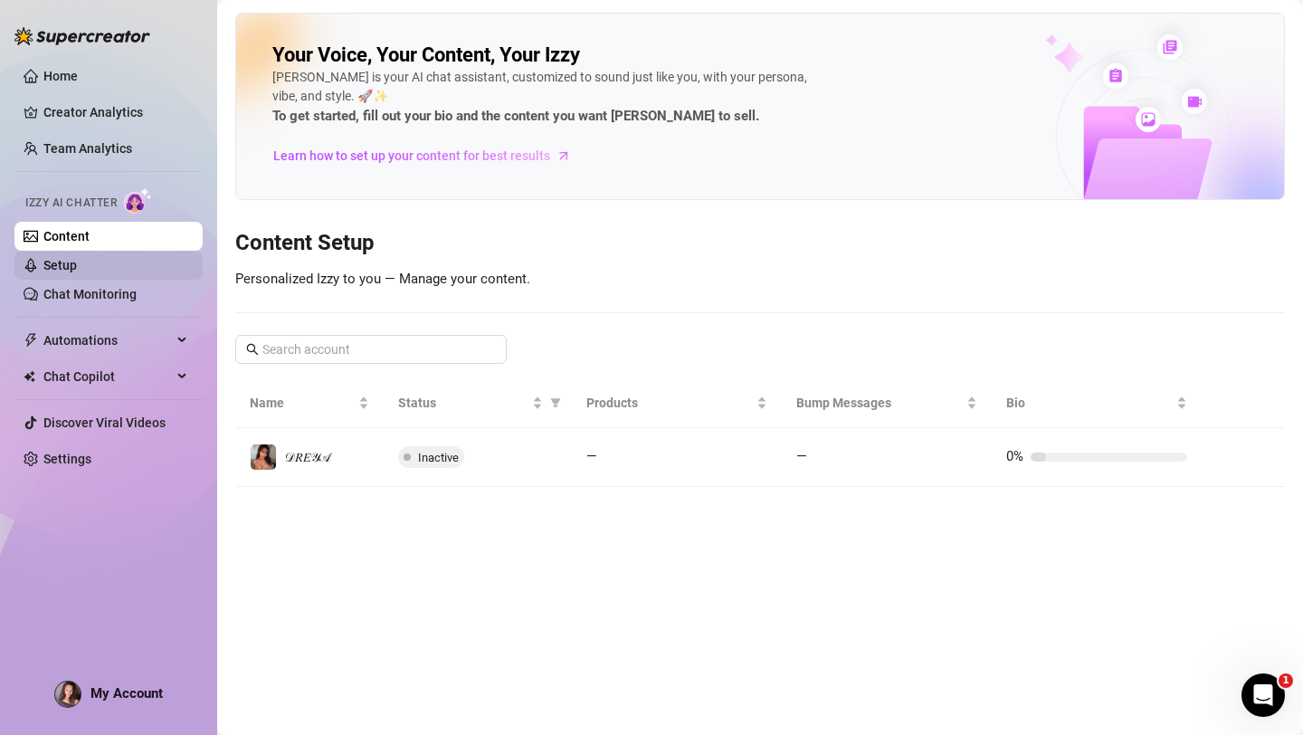
click at [71, 271] on link "Setup" at bounding box center [59, 265] width 33 height 14
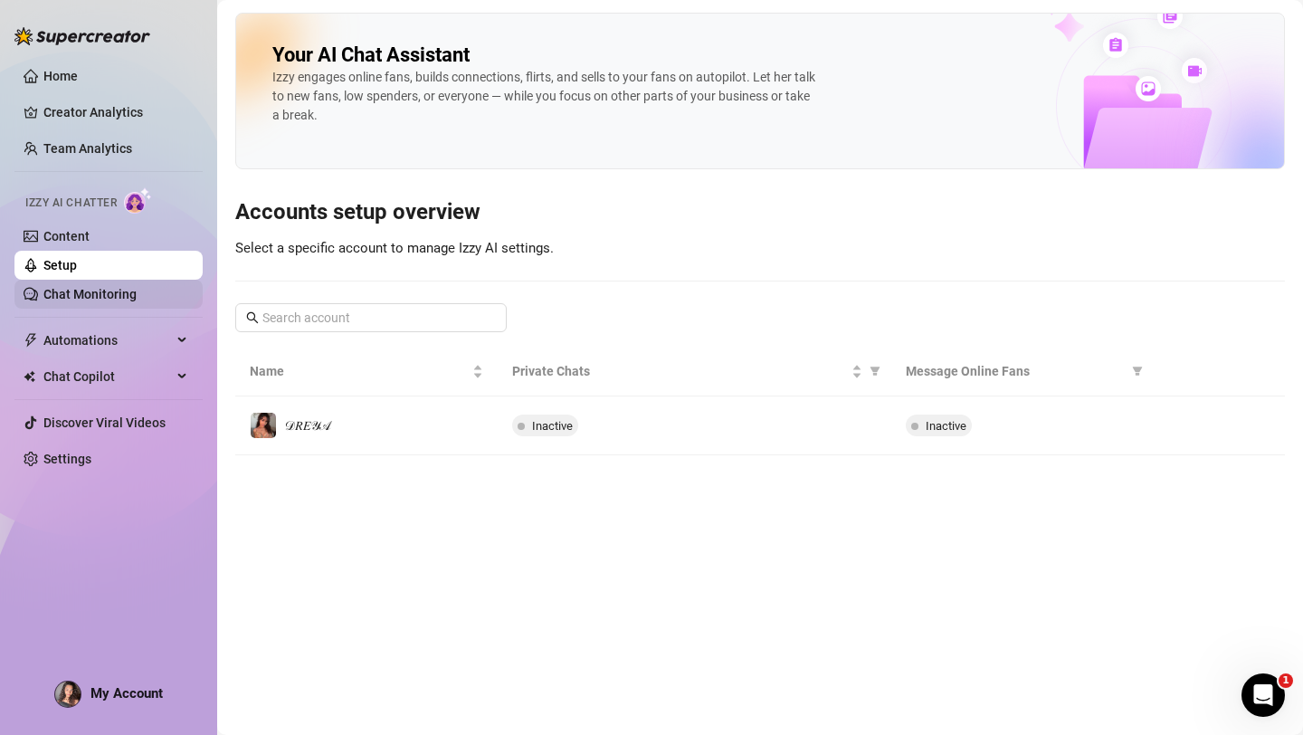
click at [94, 287] on link "Chat Monitoring" at bounding box center [89, 294] width 93 height 14
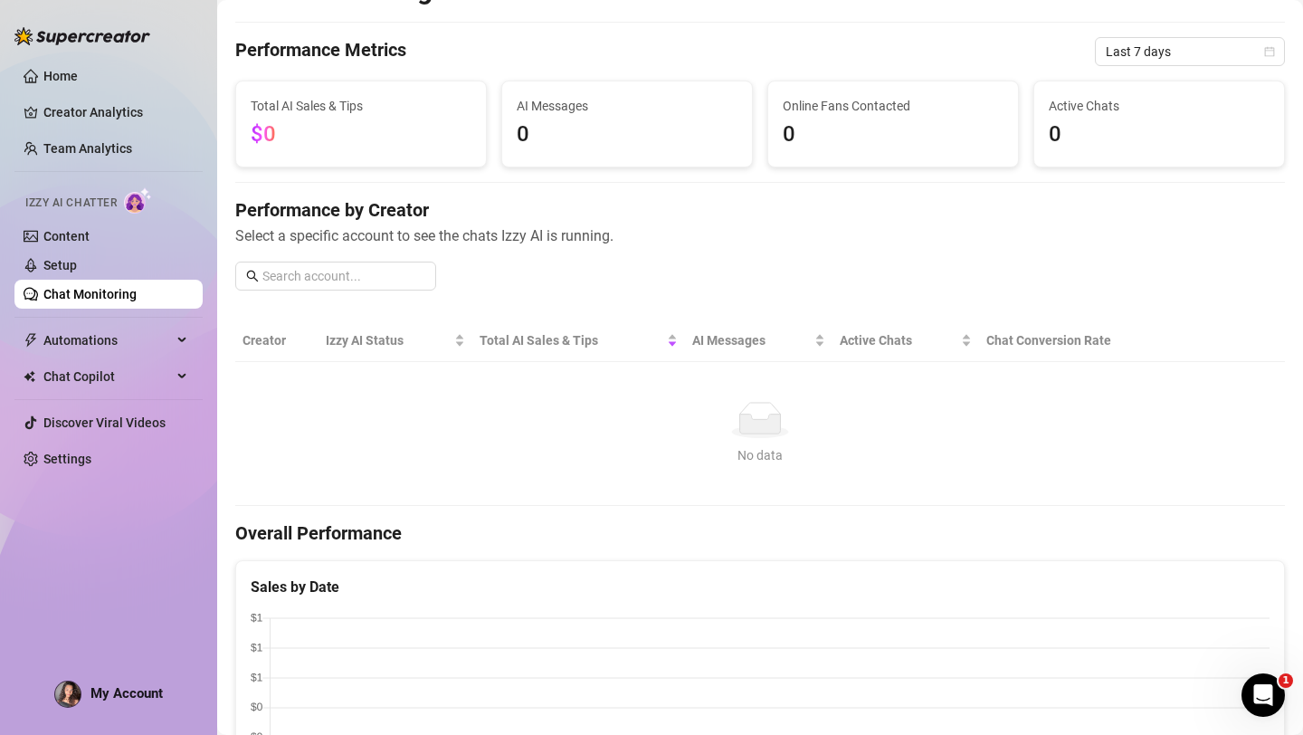
scroll to position [54, 0]
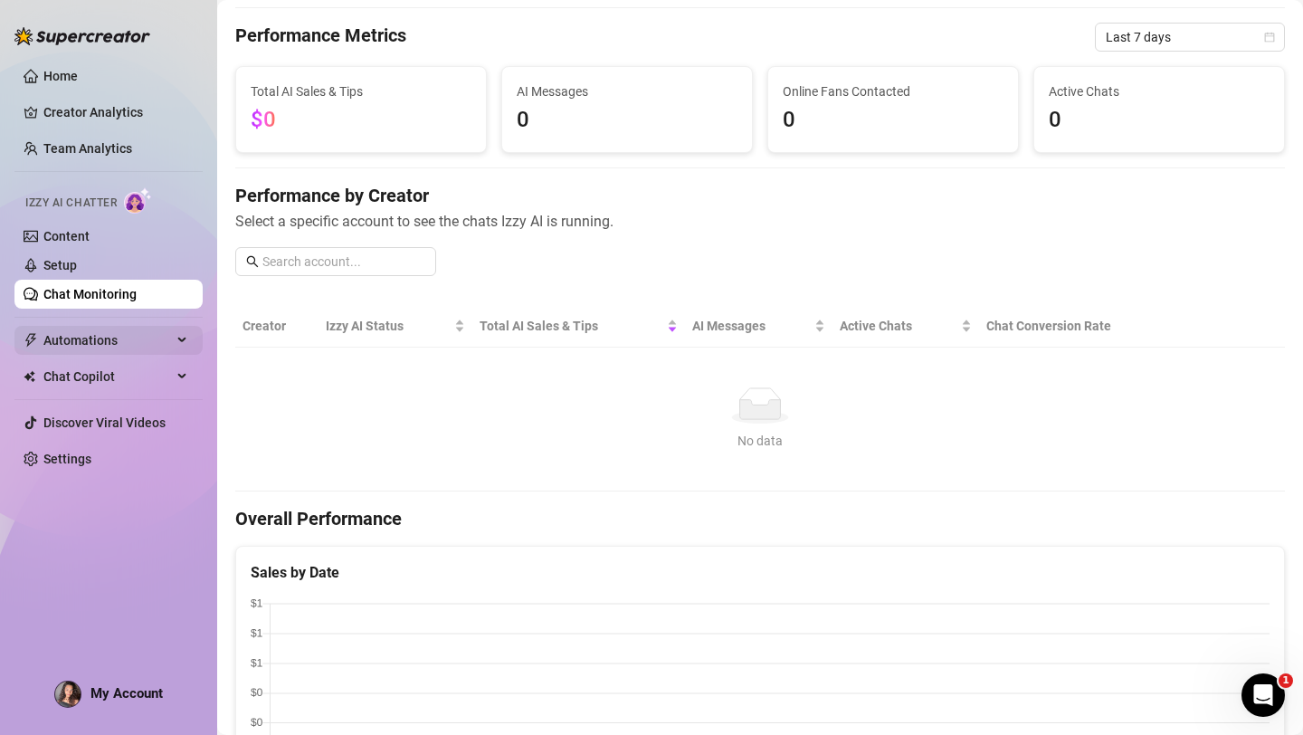
click at [84, 346] on span "Automations" at bounding box center [107, 340] width 128 height 29
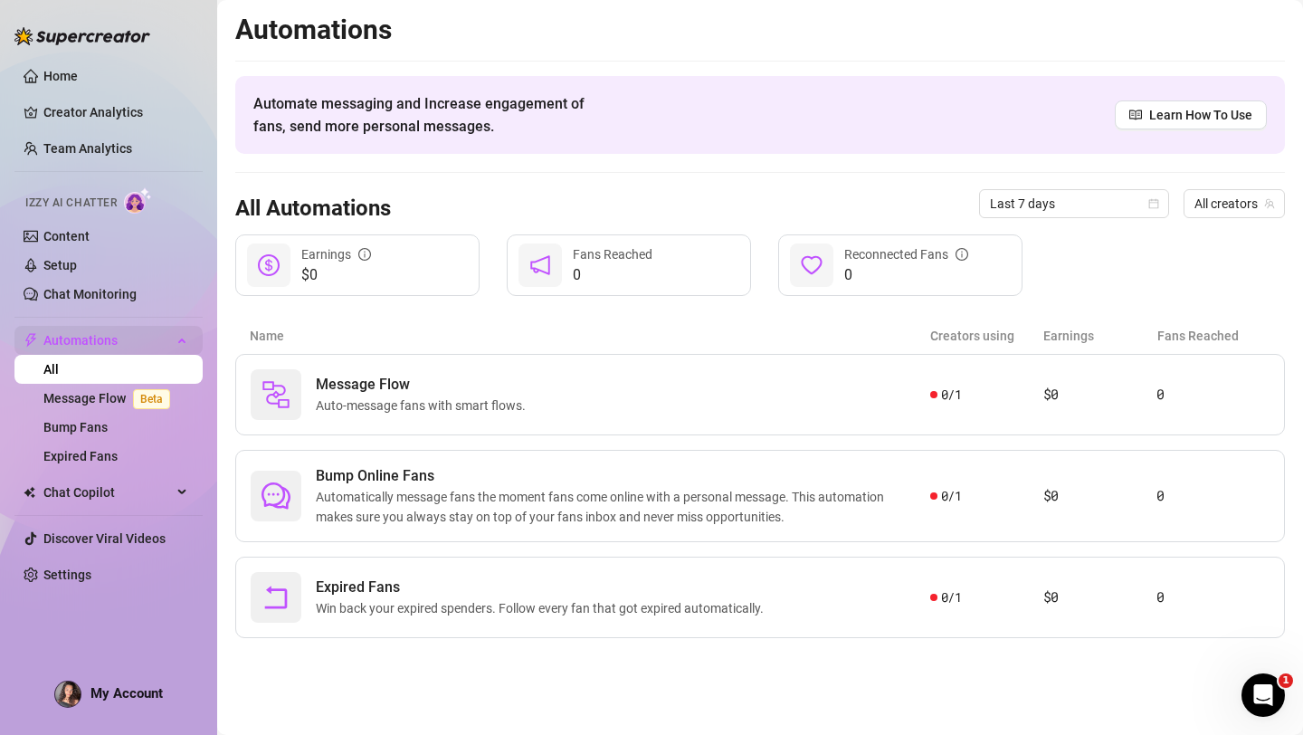
click at [84, 348] on span "Automations" at bounding box center [107, 340] width 128 height 29
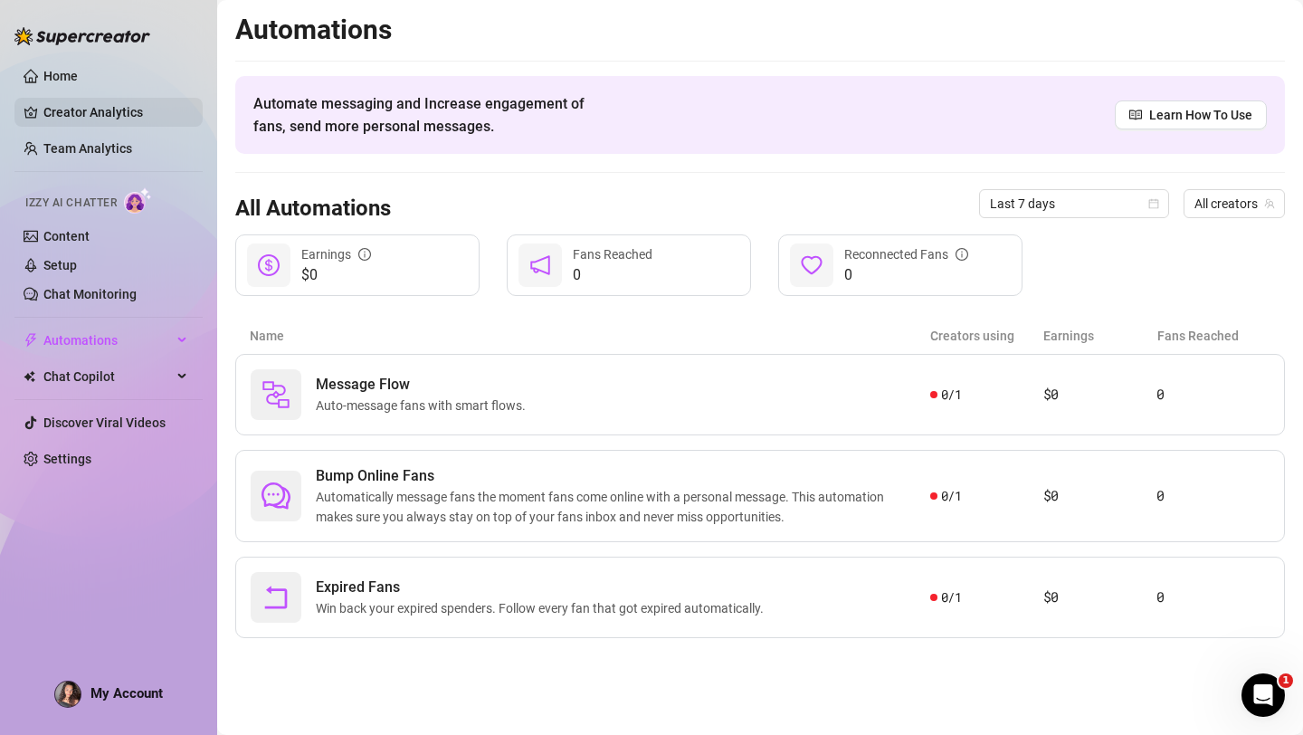
click at [60, 106] on link "Creator Analytics" at bounding box center [115, 112] width 145 height 29
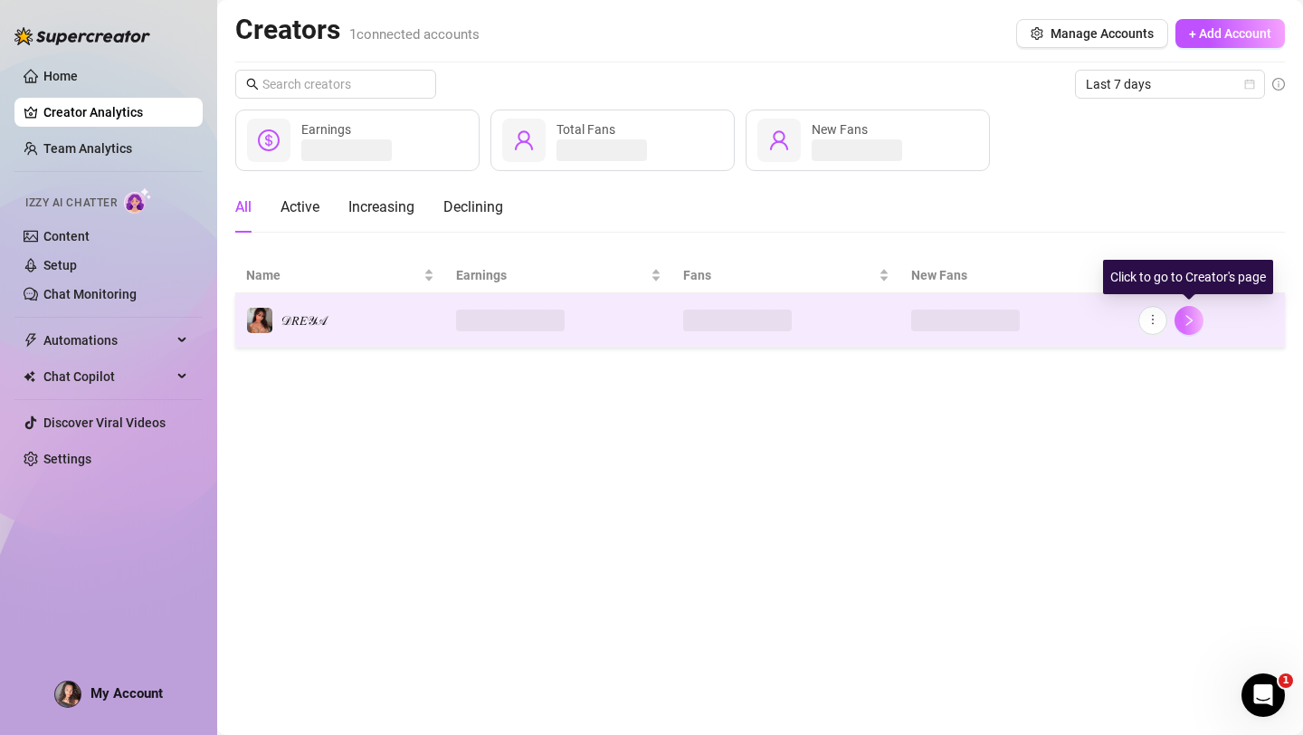
click at [1188, 322] on icon "right" at bounding box center [1189, 320] width 6 height 11
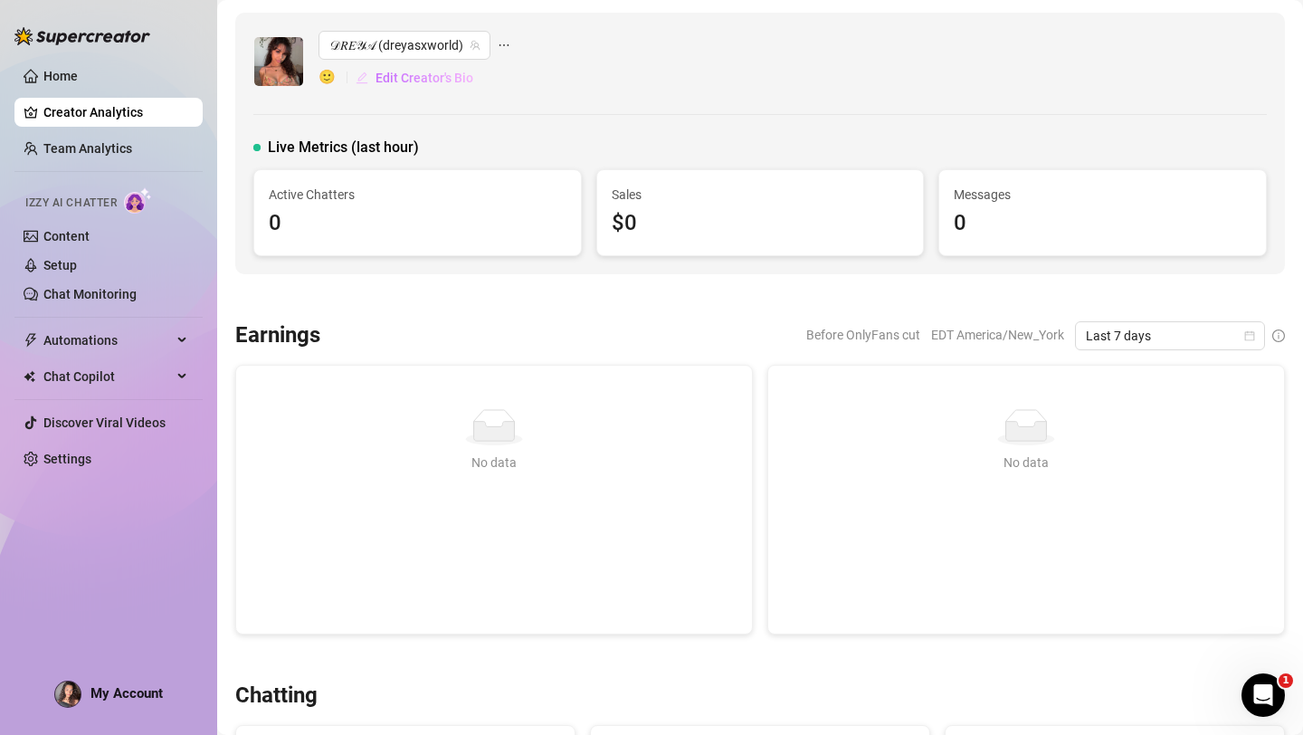
click at [420, 79] on span "Edit Creator's Bio" at bounding box center [425, 78] width 98 height 14
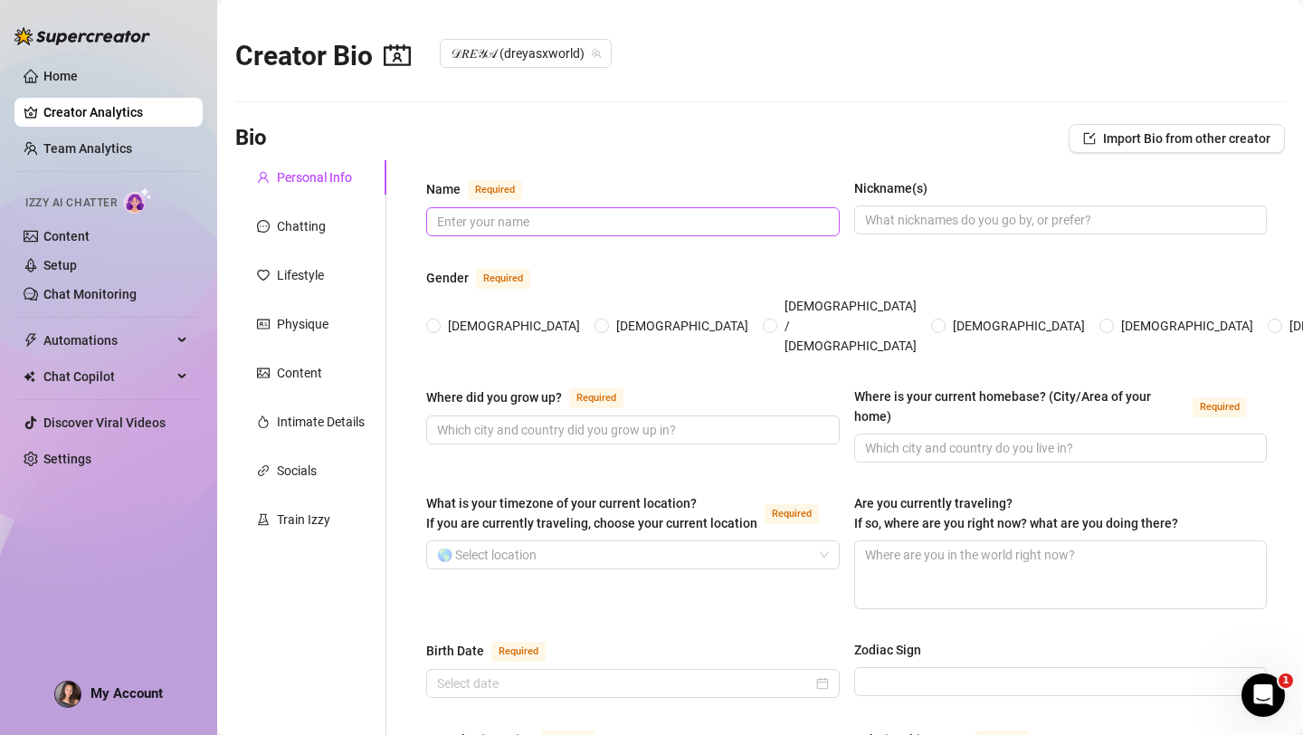
scroll to position [50, 0]
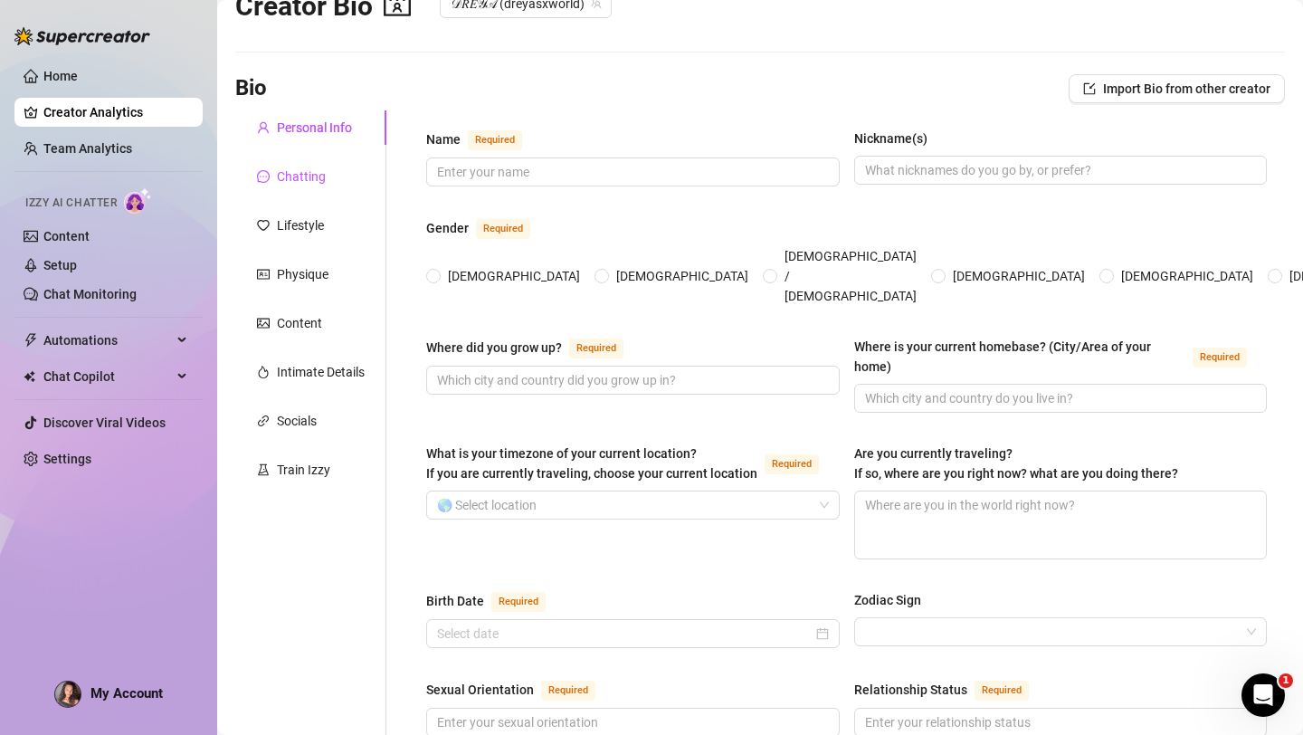
click at [307, 174] on div "Chatting" at bounding box center [301, 176] width 49 height 20
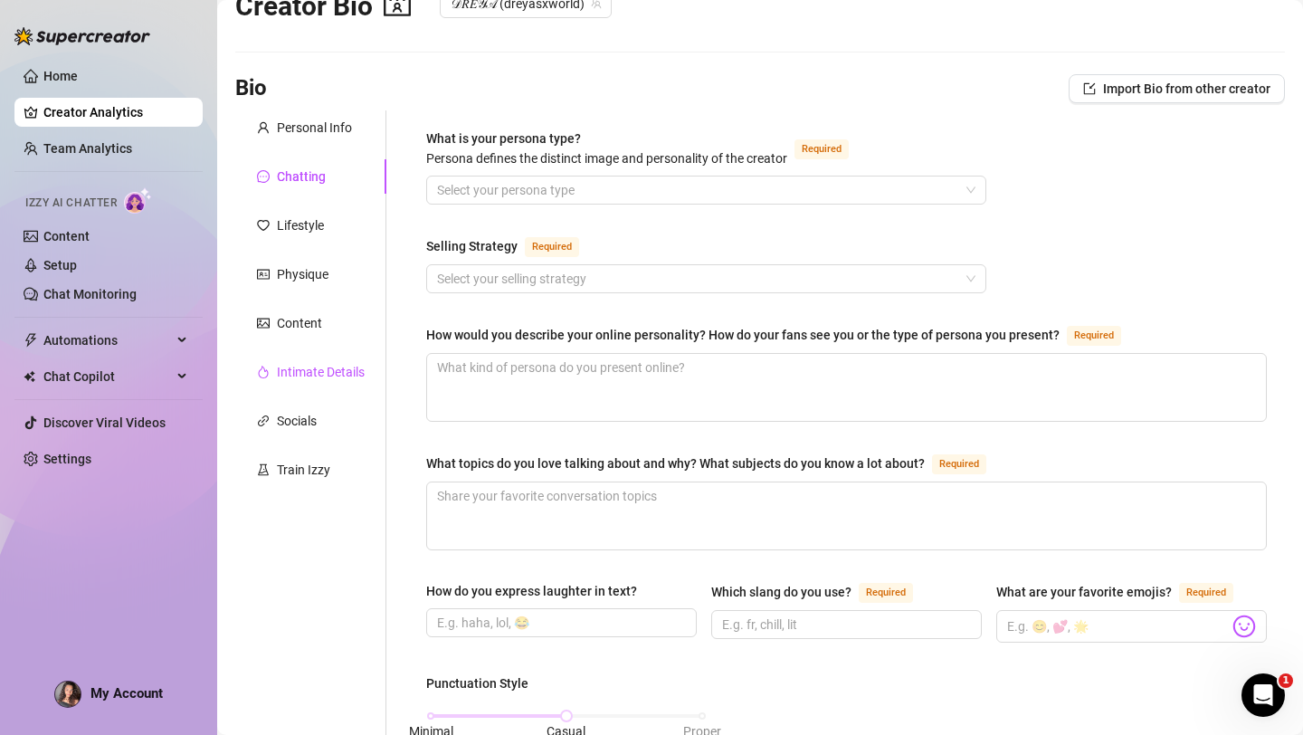
click at [317, 370] on div "Intimate Details" at bounding box center [321, 372] width 88 height 20
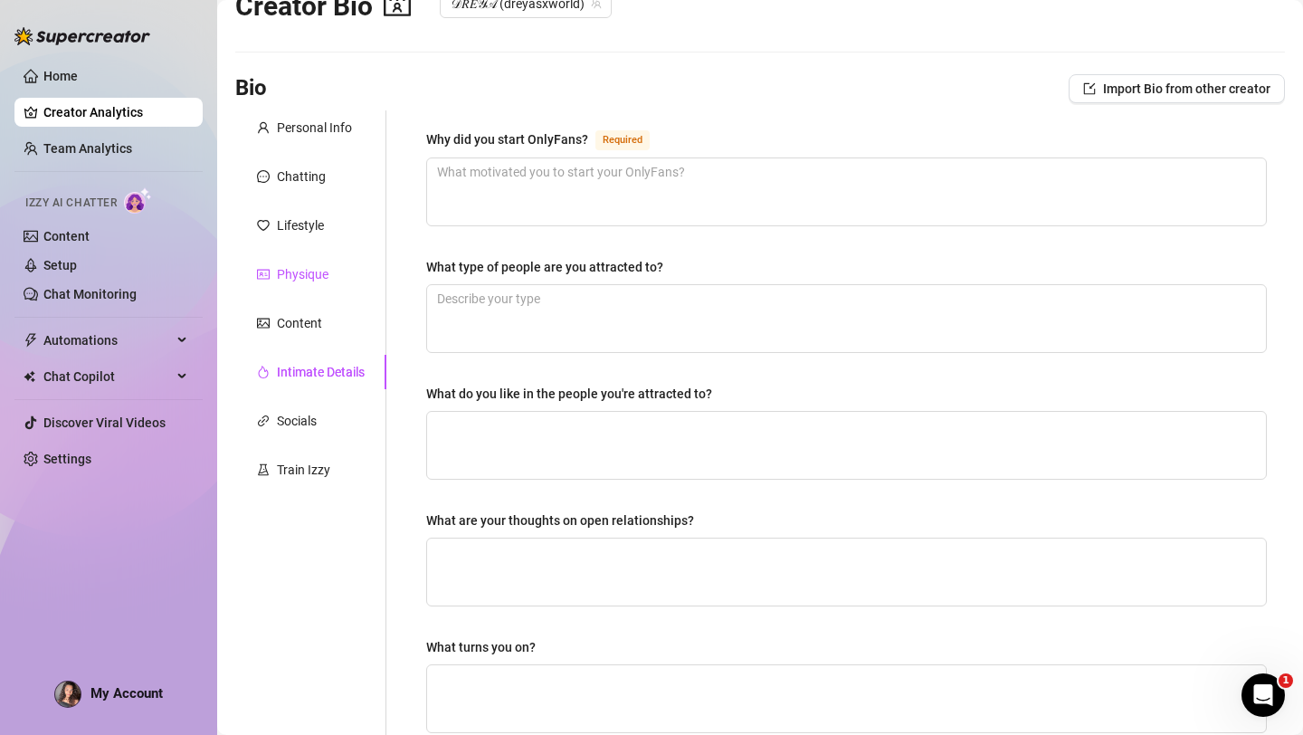
click at [307, 270] on div "Physique" at bounding box center [303, 274] width 52 height 20
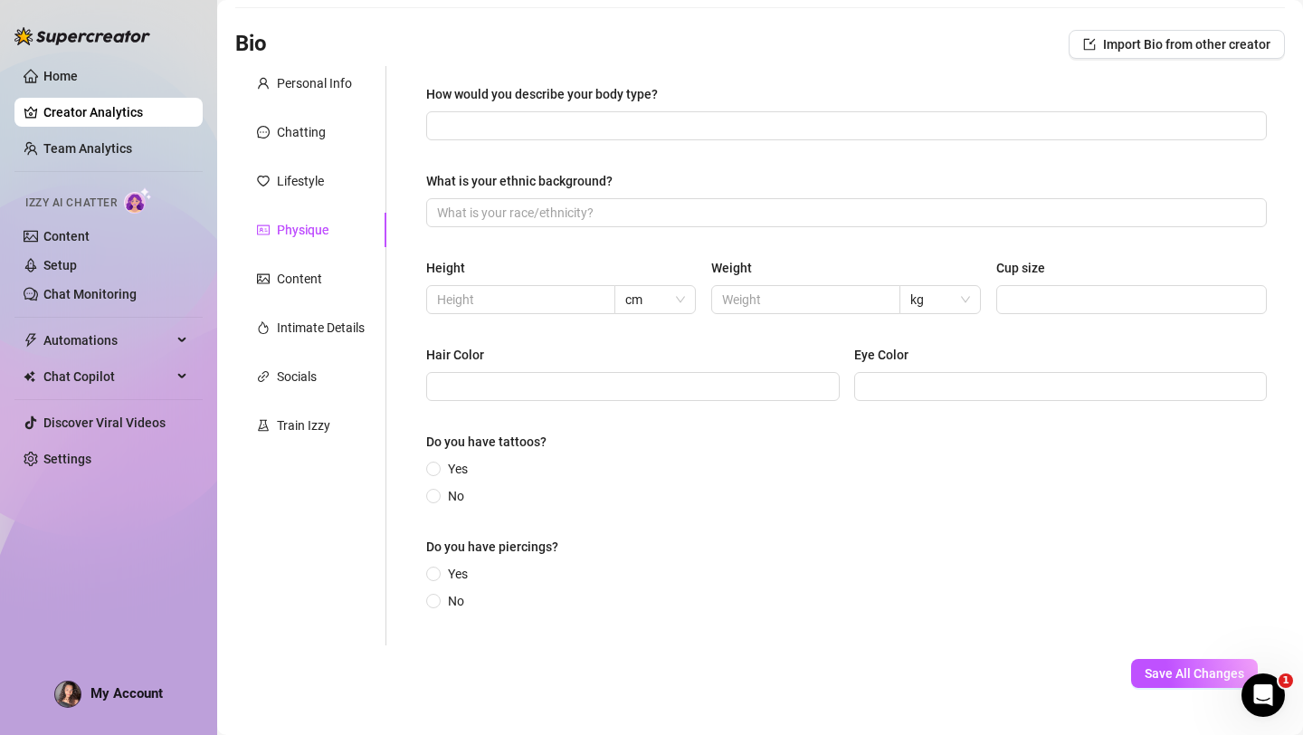
scroll to position [98, 0]
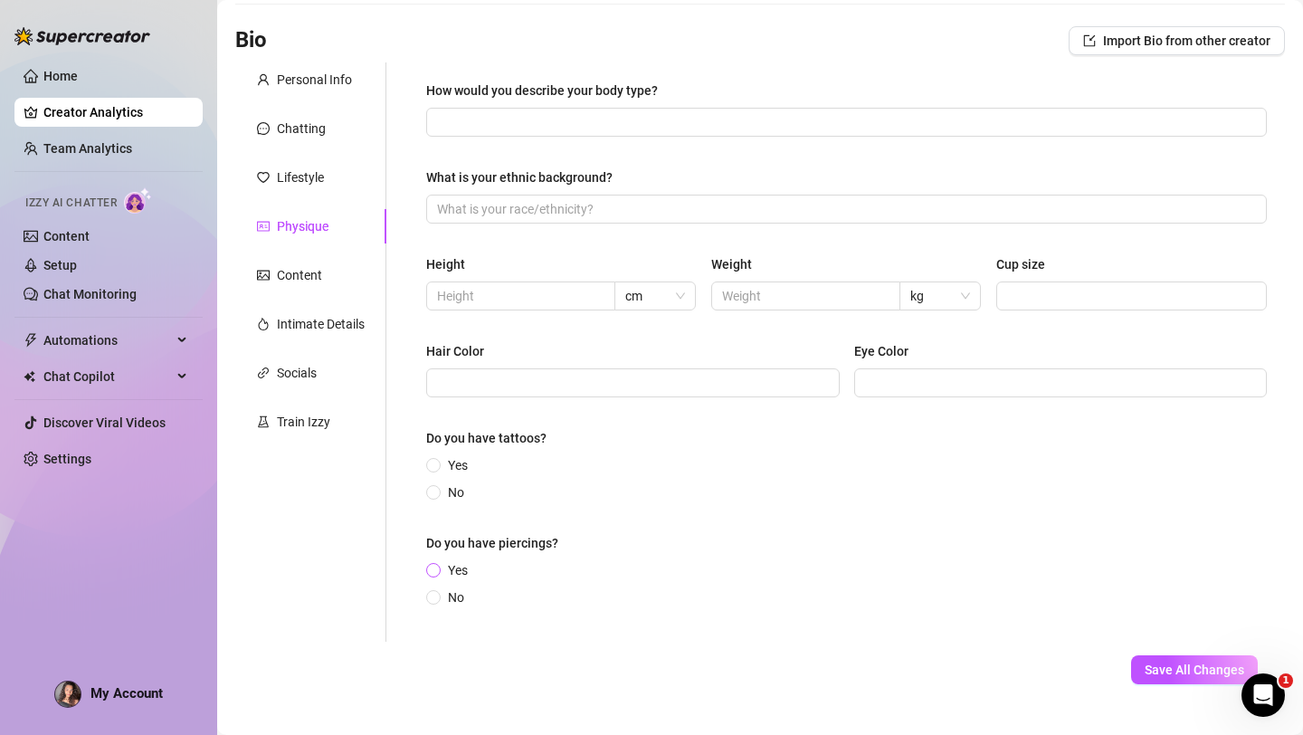
click at [439, 573] on span at bounding box center [433, 570] width 14 height 14
click at [438, 573] on input "Yes" at bounding box center [434, 572] width 7 height 12
radio input "true"
click at [436, 462] on input "Yes" at bounding box center [434, 467] width 7 height 12
radio input "true"
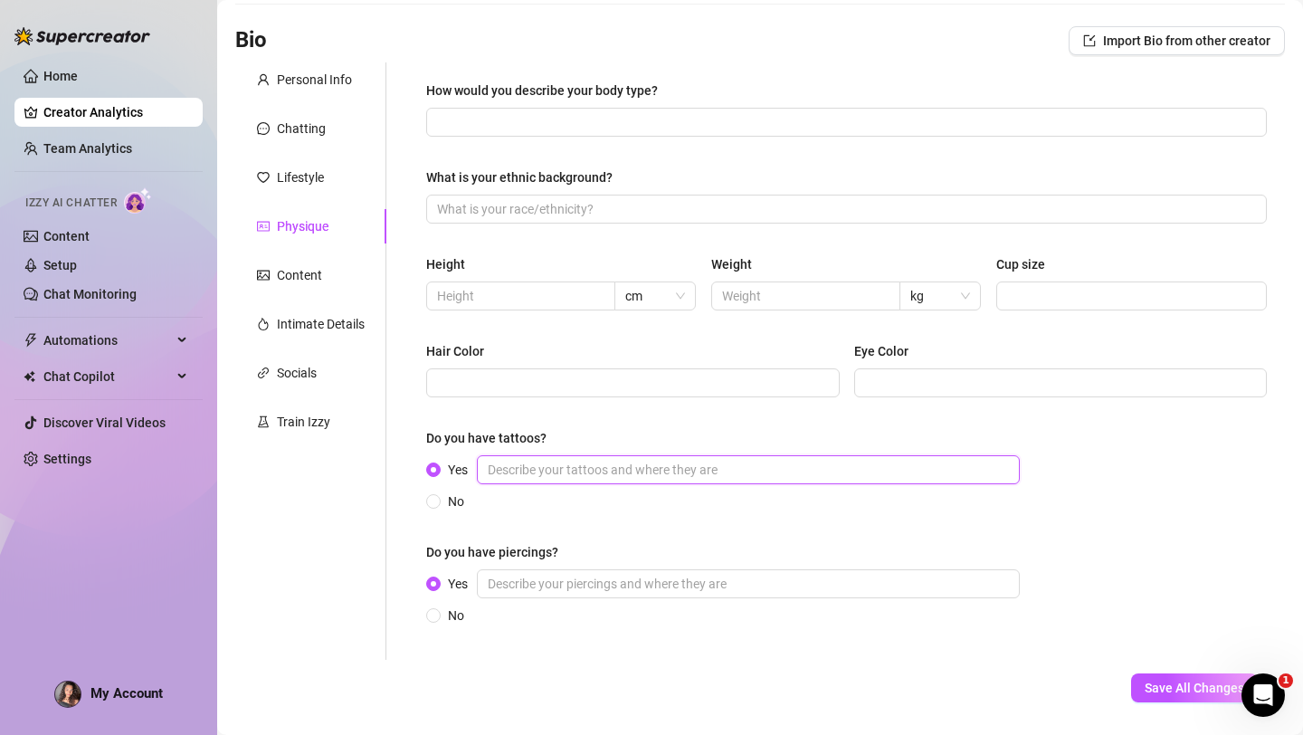
click at [537, 472] on input "Yes" at bounding box center [748, 469] width 543 height 29
type input "n"
type input "e"
type input "palm tree on ankle, hip, forearm,"
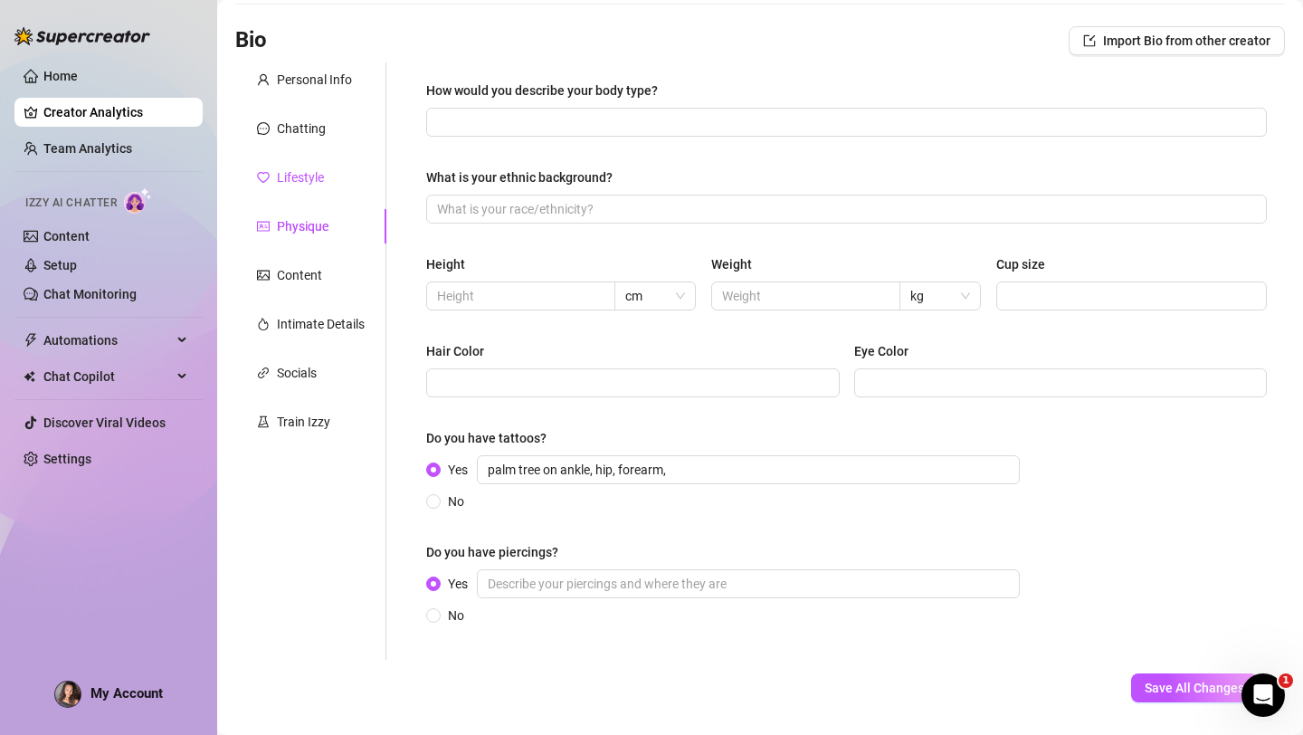
click at [307, 186] on div "Lifestyle" at bounding box center [300, 177] width 47 height 20
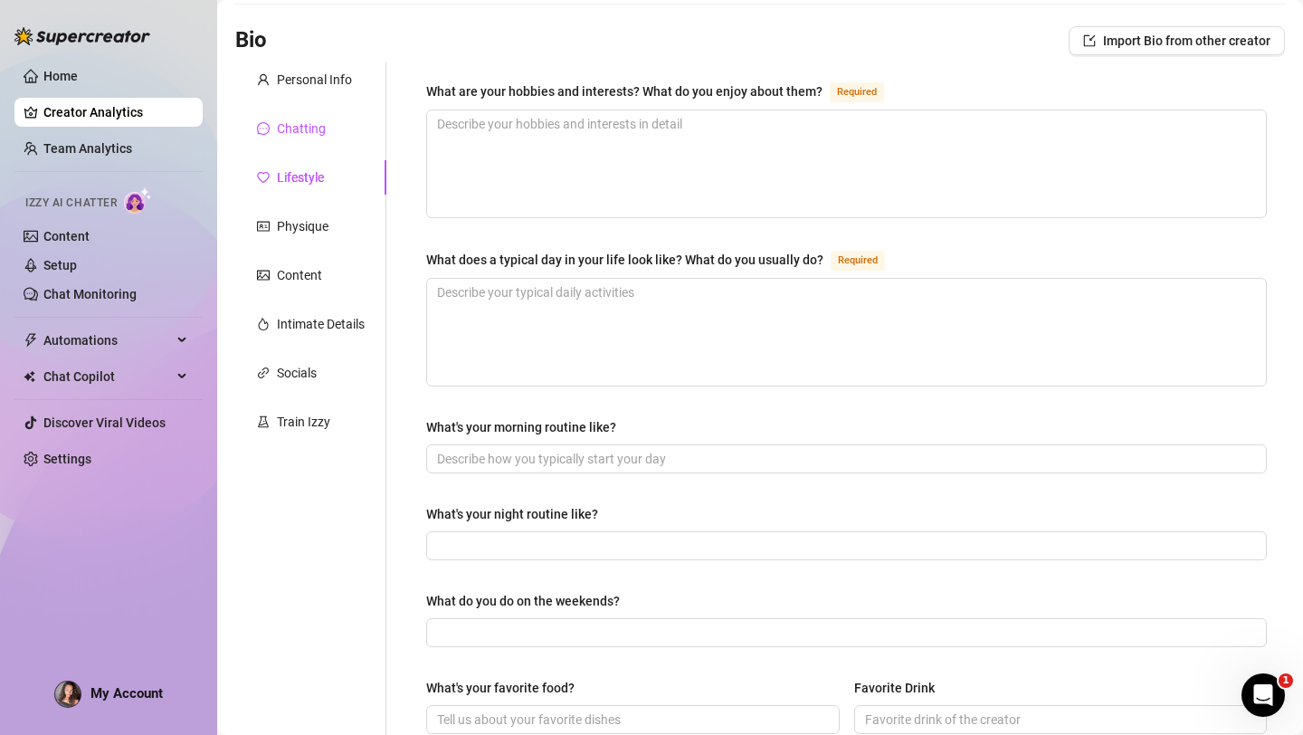
click at [284, 132] on div "Chatting" at bounding box center [301, 129] width 49 height 20
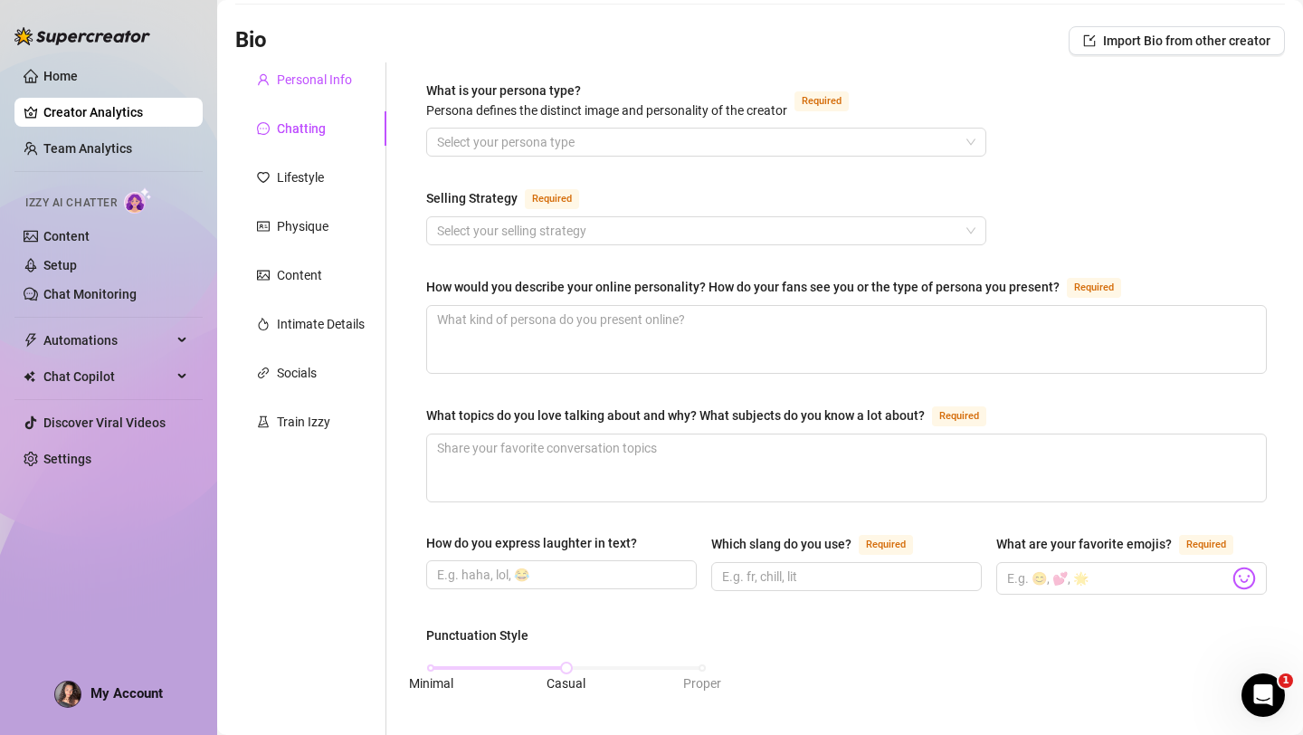
click at [281, 77] on div "Personal Info" at bounding box center [314, 80] width 75 height 20
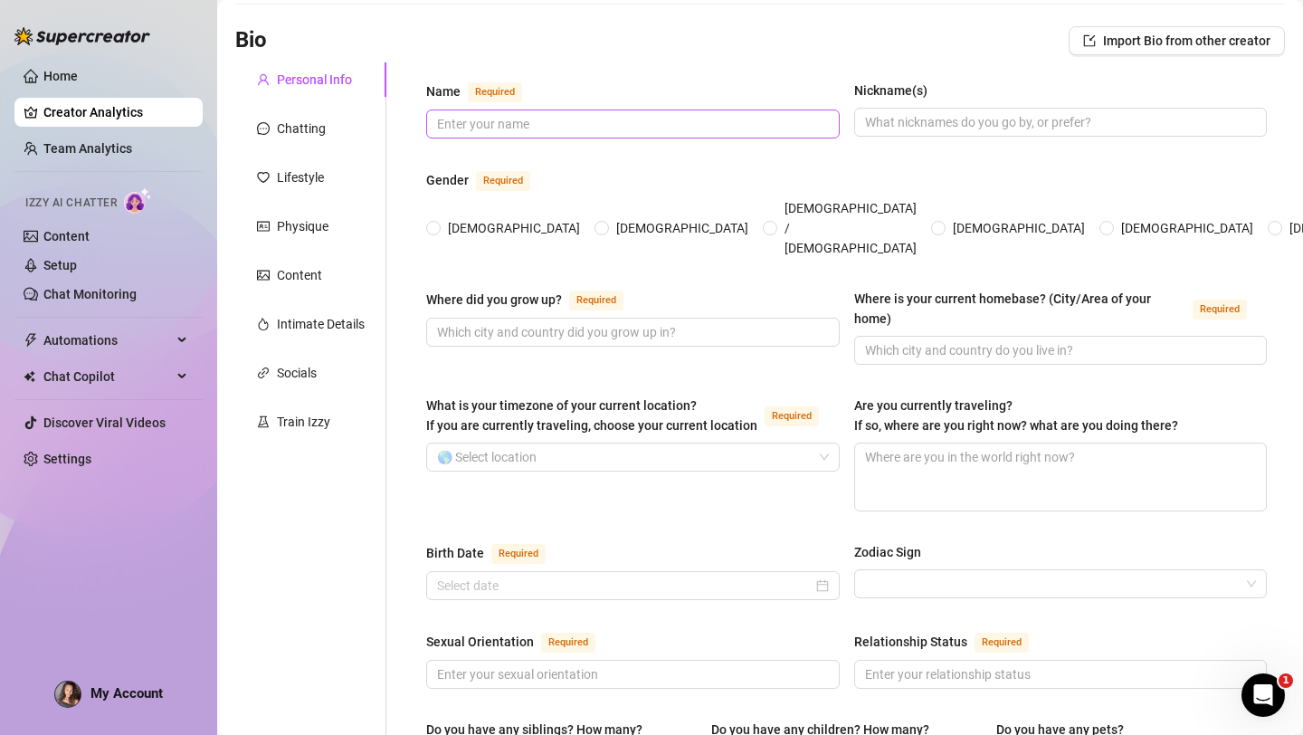
click at [694, 133] on span at bounding box center [633, 123] width 414 height 29
click at [694, 127] on input "Name Required" at bounding box center [631, 124] width 388 height 20
type input "J"
type input "[PERSON_NAME]"
click at [946, 129] on input "Nickname(s)" at bounding box center [1059, 122] width 388 height 20
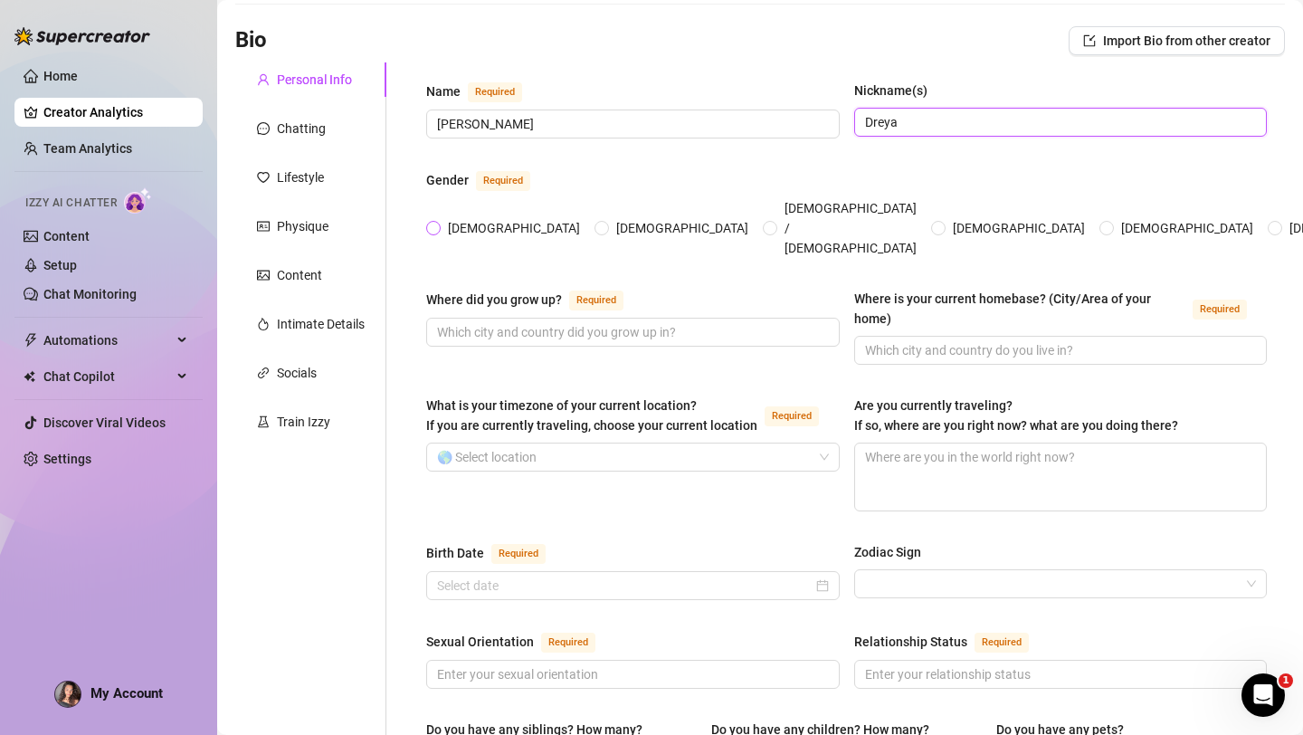
type input "Dreya"
click at [433, 221] on span at bounding box center [433, 228] width 14 height 14
click at [433, 223] on input "[DEMOGRAPHIC_DATA]" at bounding box center [434, 229] width 7 height 12
radio input "true"
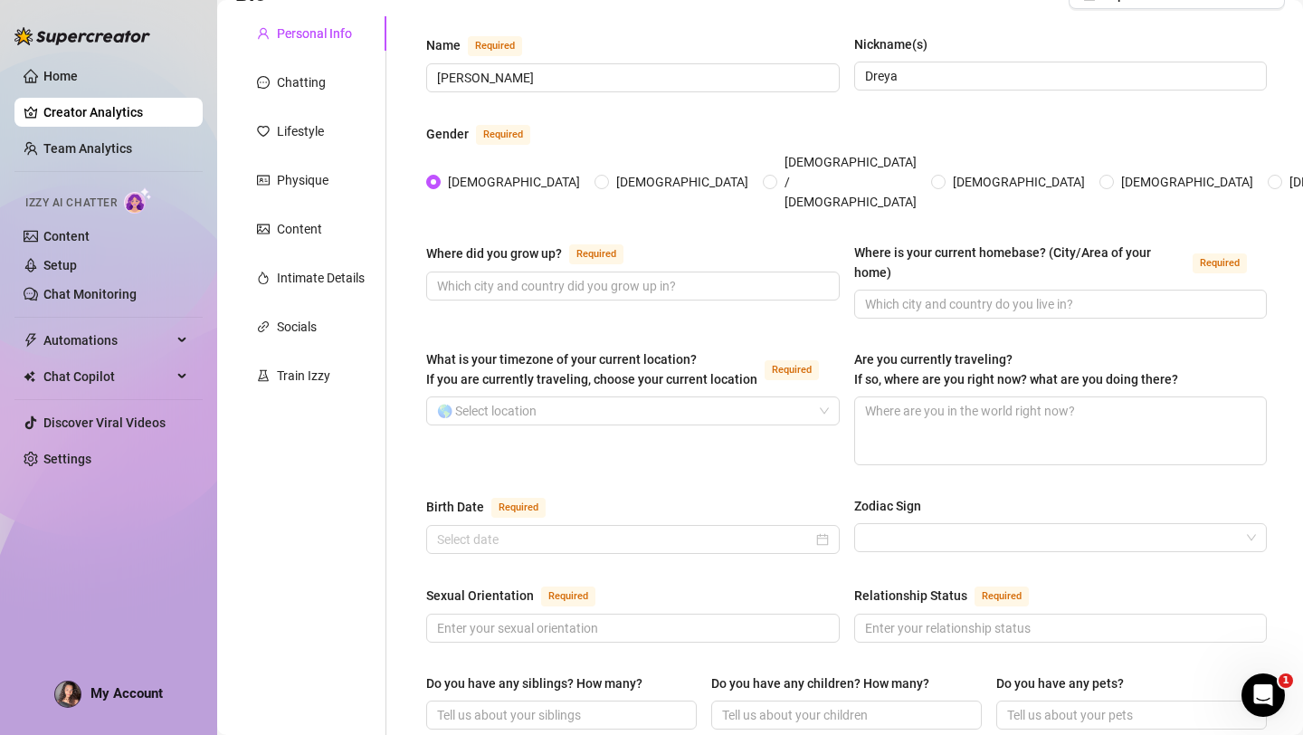
scroll to position [156, 0]
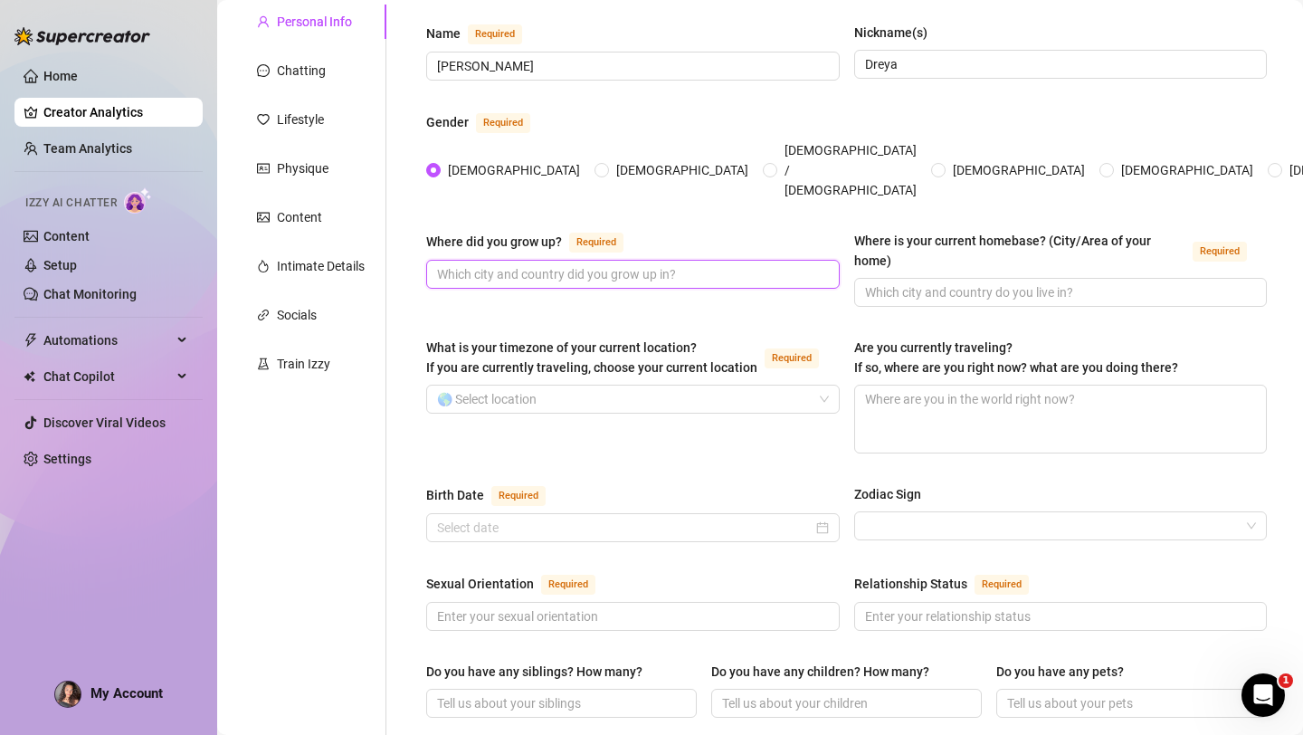
click at [568, 264] on input "Where did you grow up? Required" at bounding box center [631, 274] width 388 height 20
type input "u"
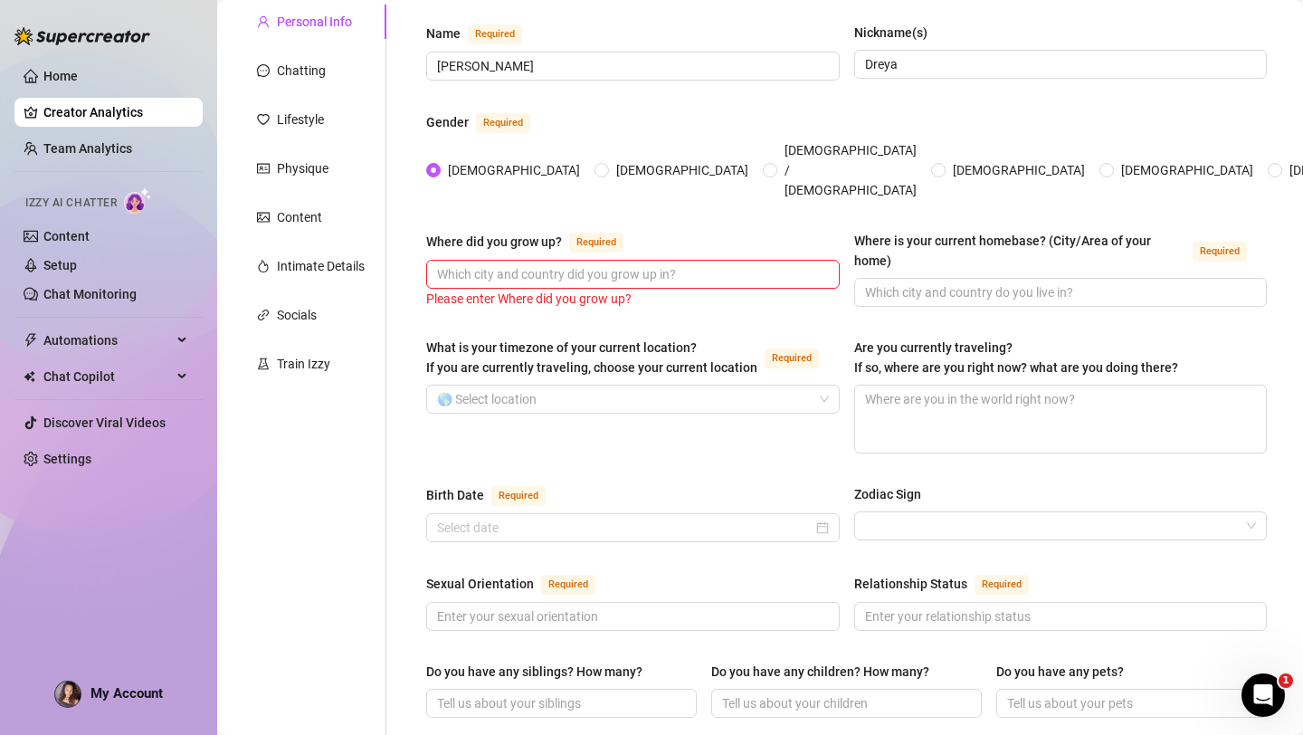
click at [731, 338] on div "What is your timezone of your current location? If you are currently traveling,…" at bounding box center [591, 358] width 331 height 40
click at [731, 385] on input "What is your timezone of your current location? If you are currently traveling,…" at bounding box center [625, 398] width 376 height 27
click at [504, 385] on input "What is your timezone of your current location? If you are currently traveling,…" at bounding box center [625, 398] width 376 height 27
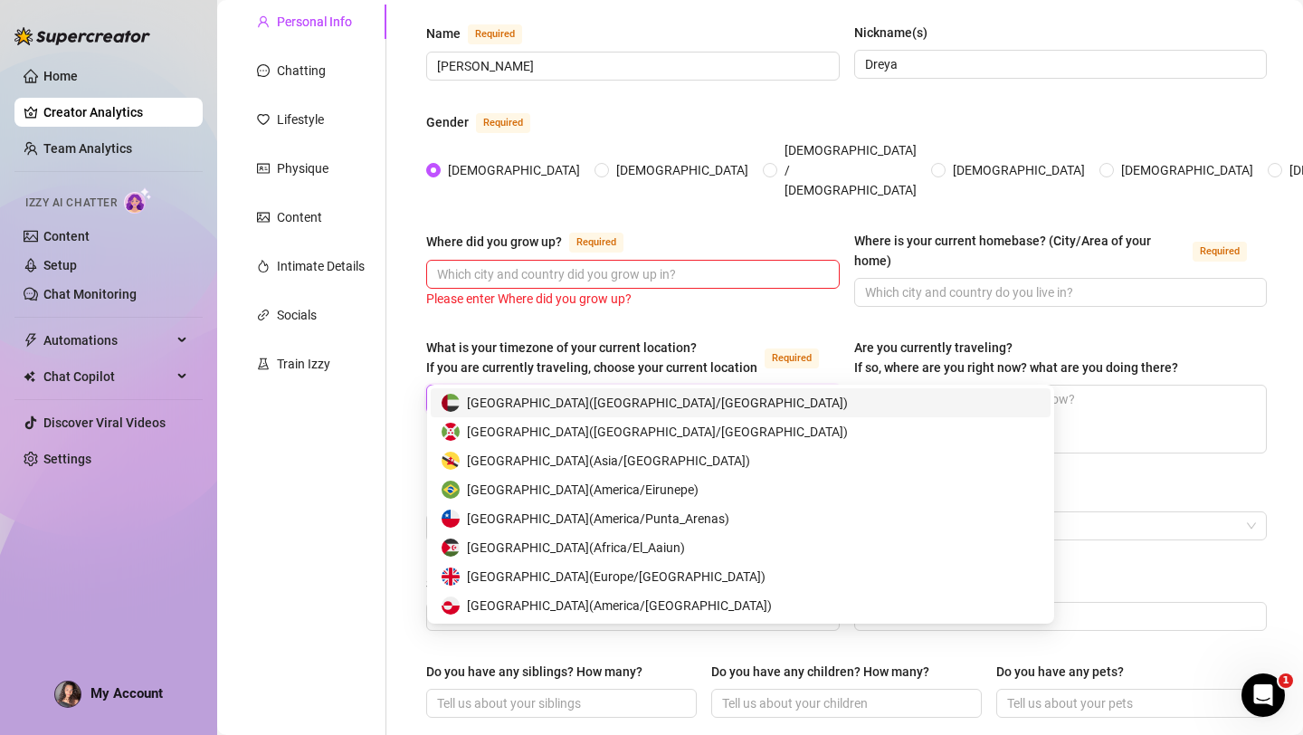
type input "uni"
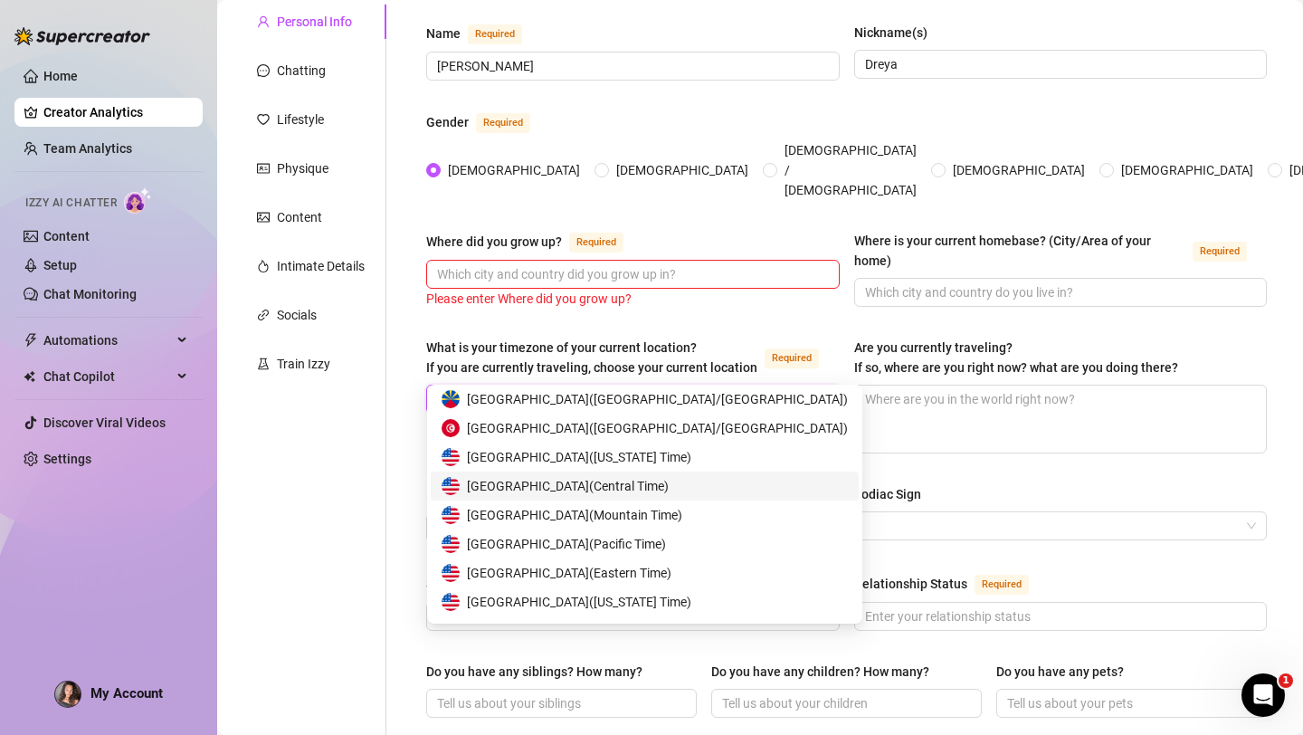
scroll to position [65, 0]
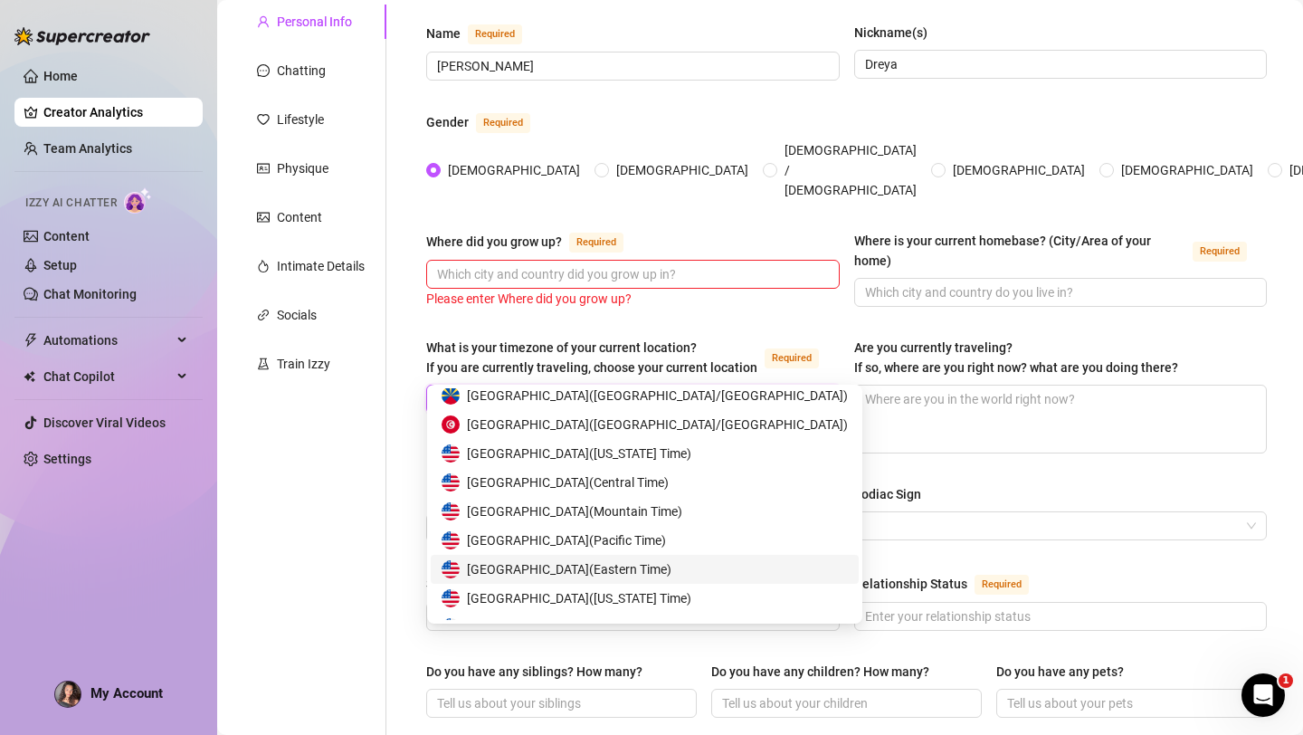
click at [509, 574] on span "United States of America ( Eastern Time )" at bounding box center [569, 569] width 204 height 20
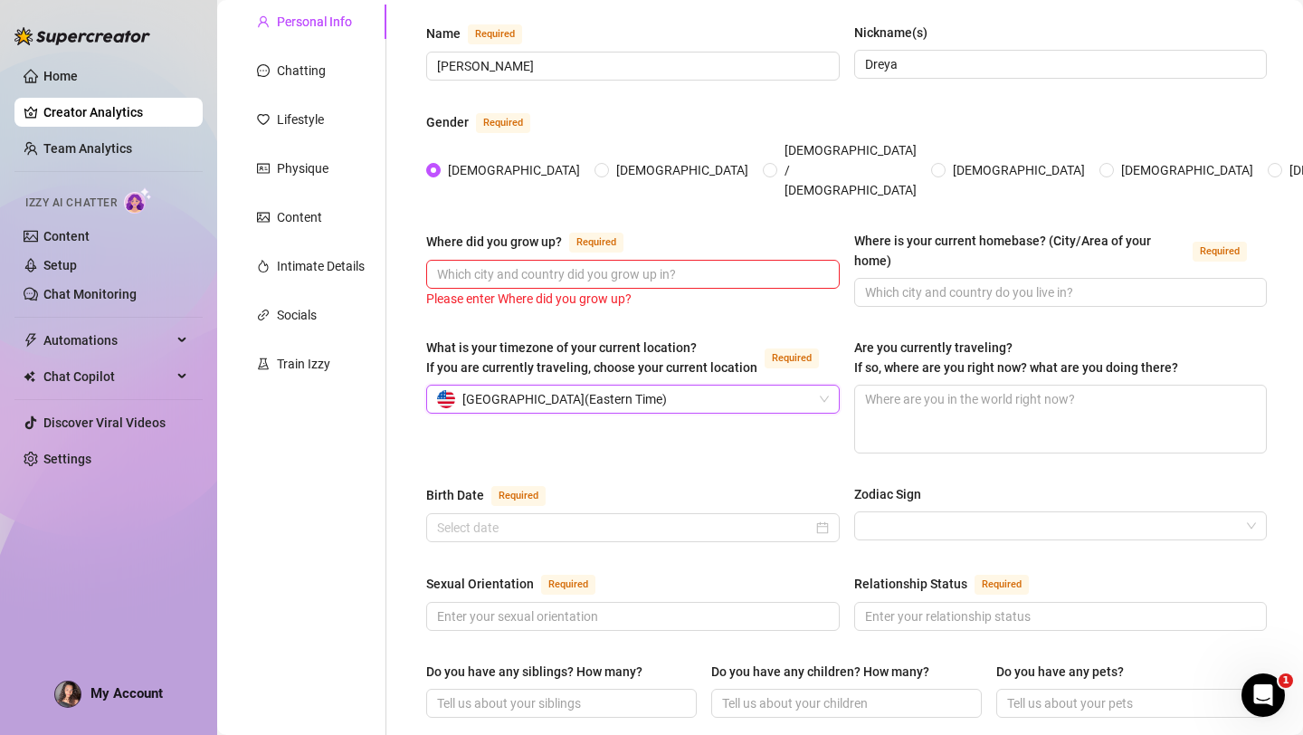
click at [774, 435] on div "What is your timezone of your current location? If you are currently traveling,…" at bounding box center [846, 404] width 841 height 132
click at [896, 385] on textarea "Are you currently traveling? If so, where are you right now? what are you doing…" at bounding box center [1061, 418] width 412 height 67
type textarea "n"
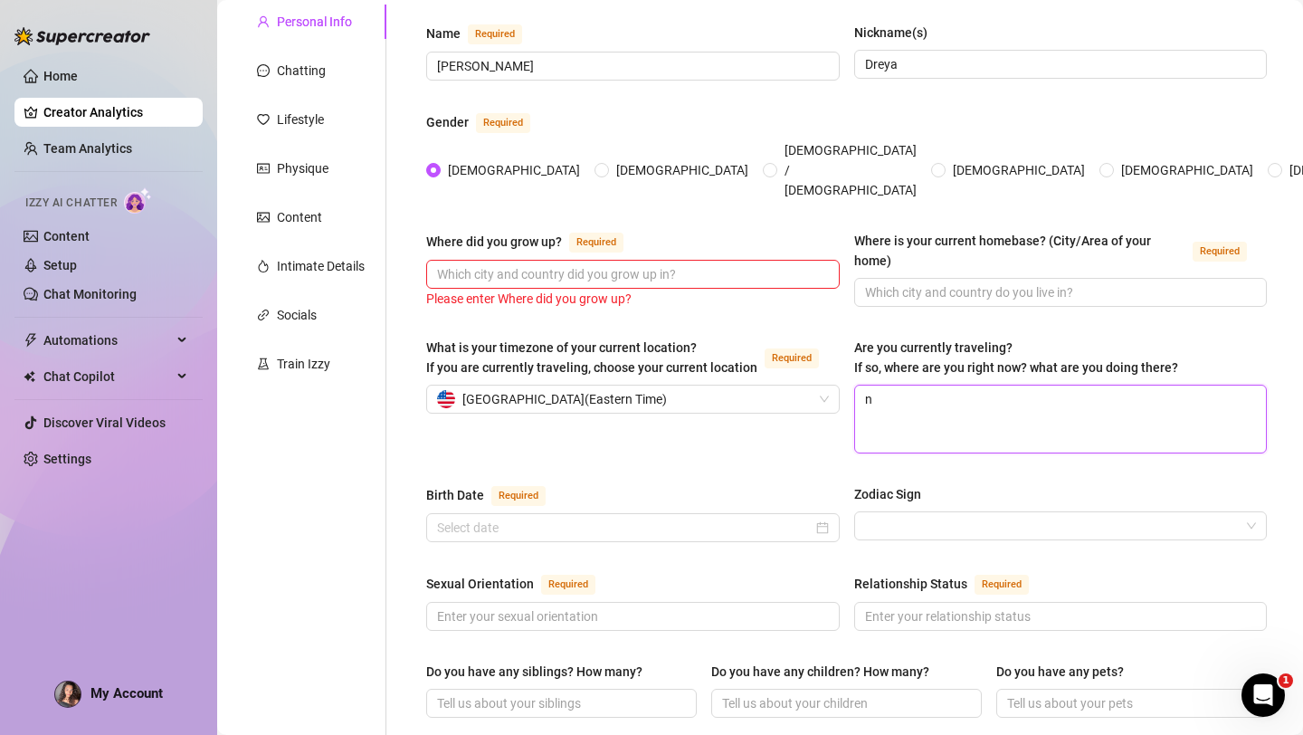
type textarea "no"
type textarea "n"
type textarea "N"
click at [473, 513] on div at bounding box center [633, 527] width 414 height 29
type textarea "No"
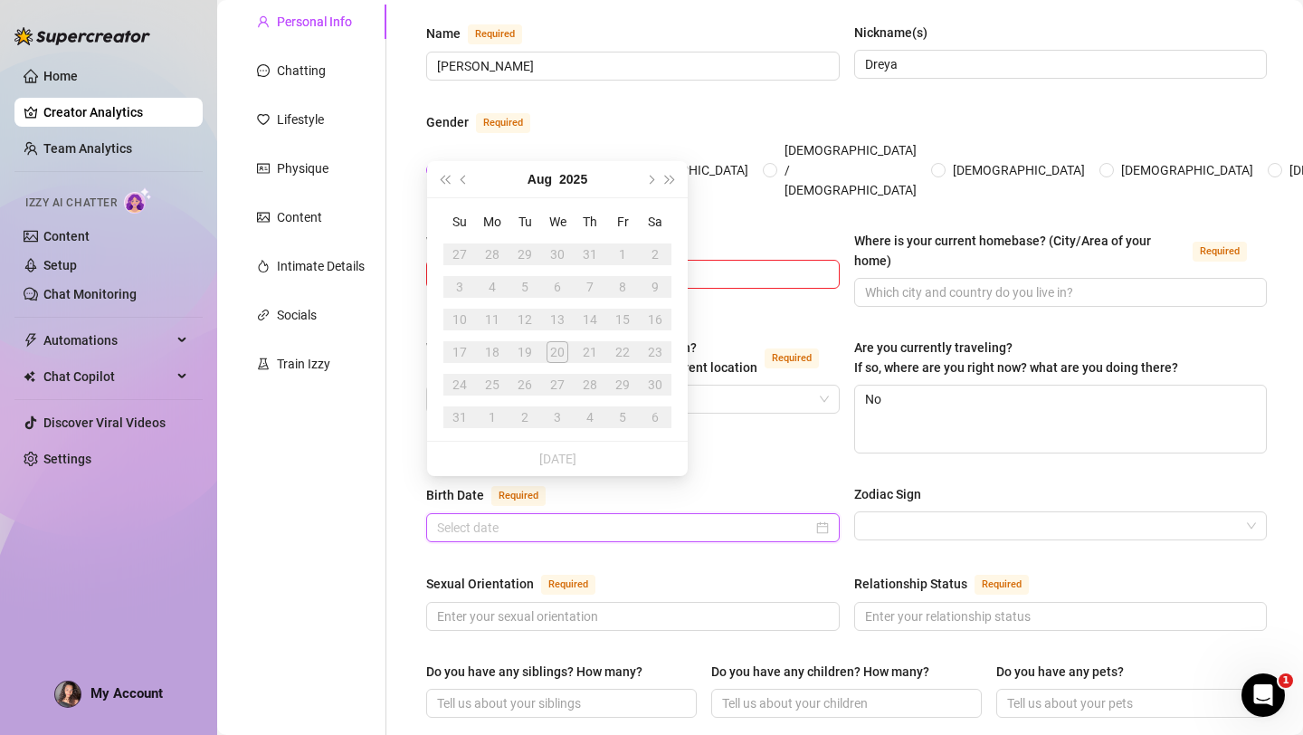
click at [473, 518] on input "Birth Date Required" at bounding box center [625, 528] width 376 height 20
click at [467, 179] on span "Previous month (PageUp)" at bounding box center [465, 179] width 9 height 9
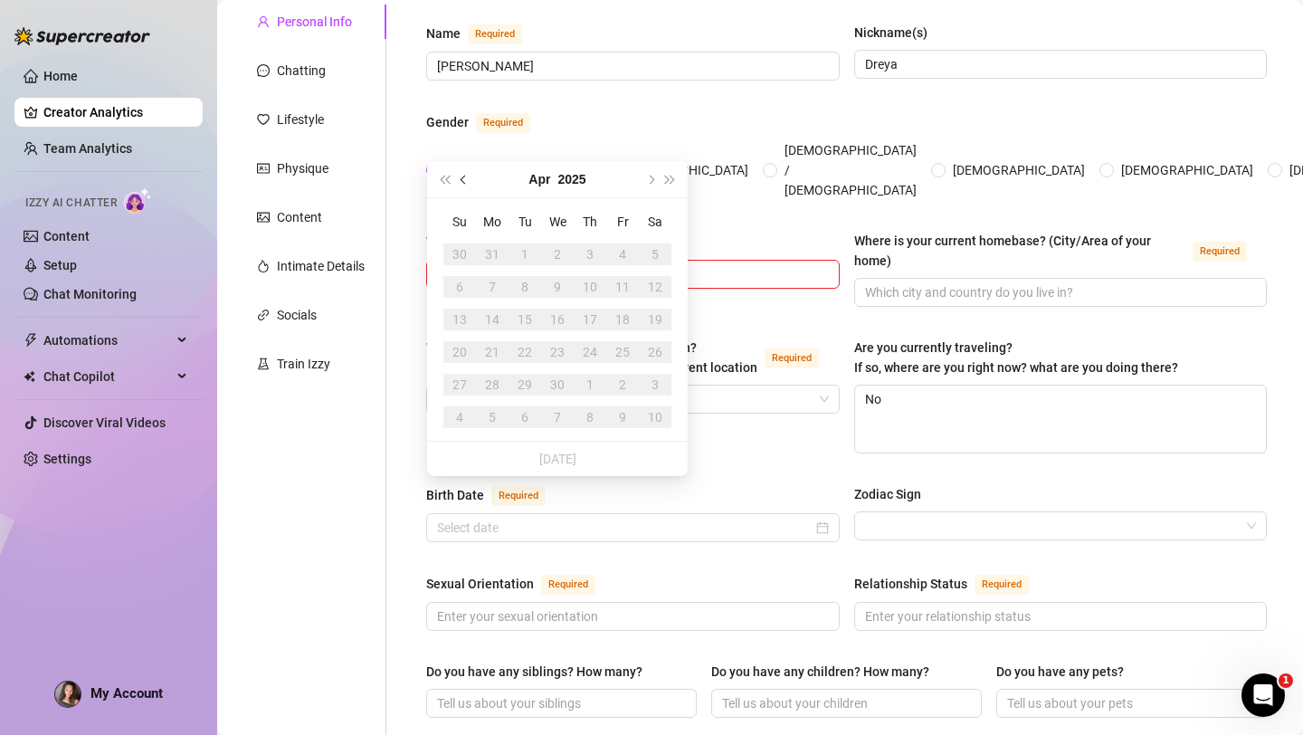
click at [467, 179] on span "Previous month (PageUp)" at bounding box center [465, 179] width 9 height 9
click at [442, 181] on span "Last year (Control + left)" at bounding box center [444, 179] width 9 height 9
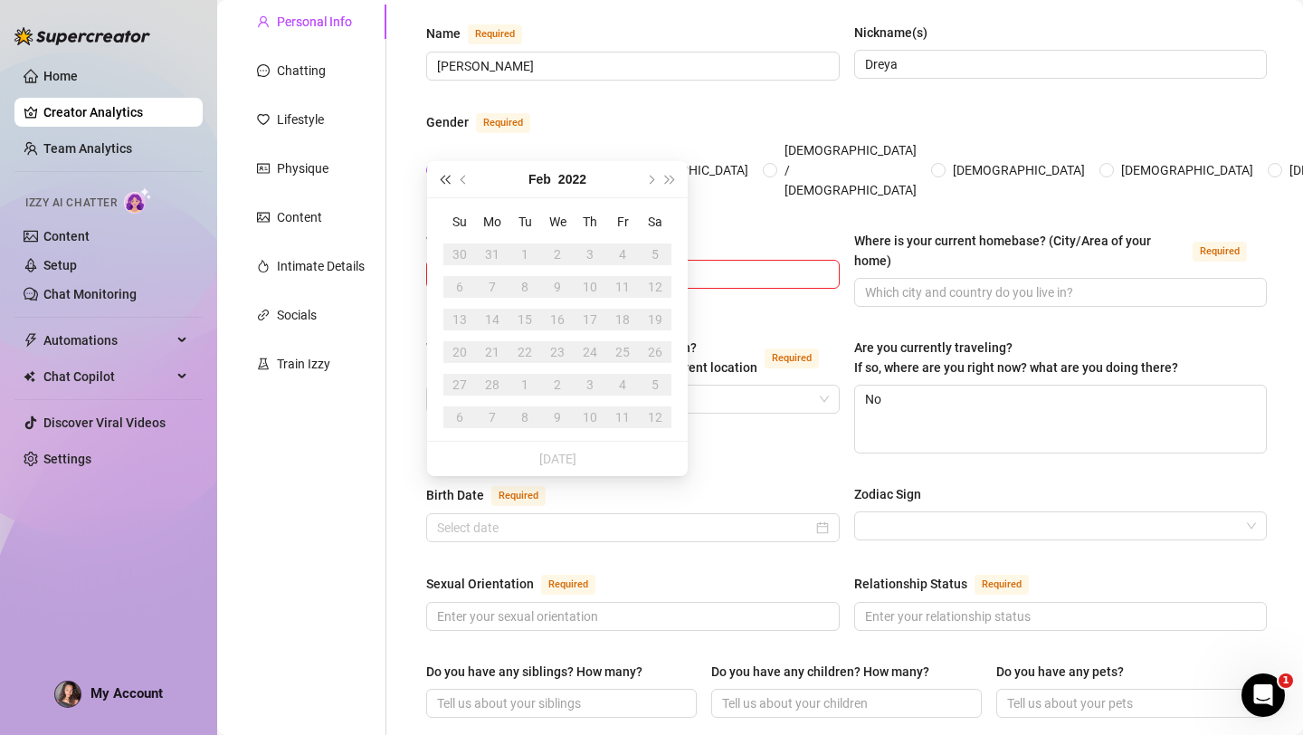
click at [442, 181] on span "Last year (Control + left)" at bounding box center [444, 179] width 9 height 9
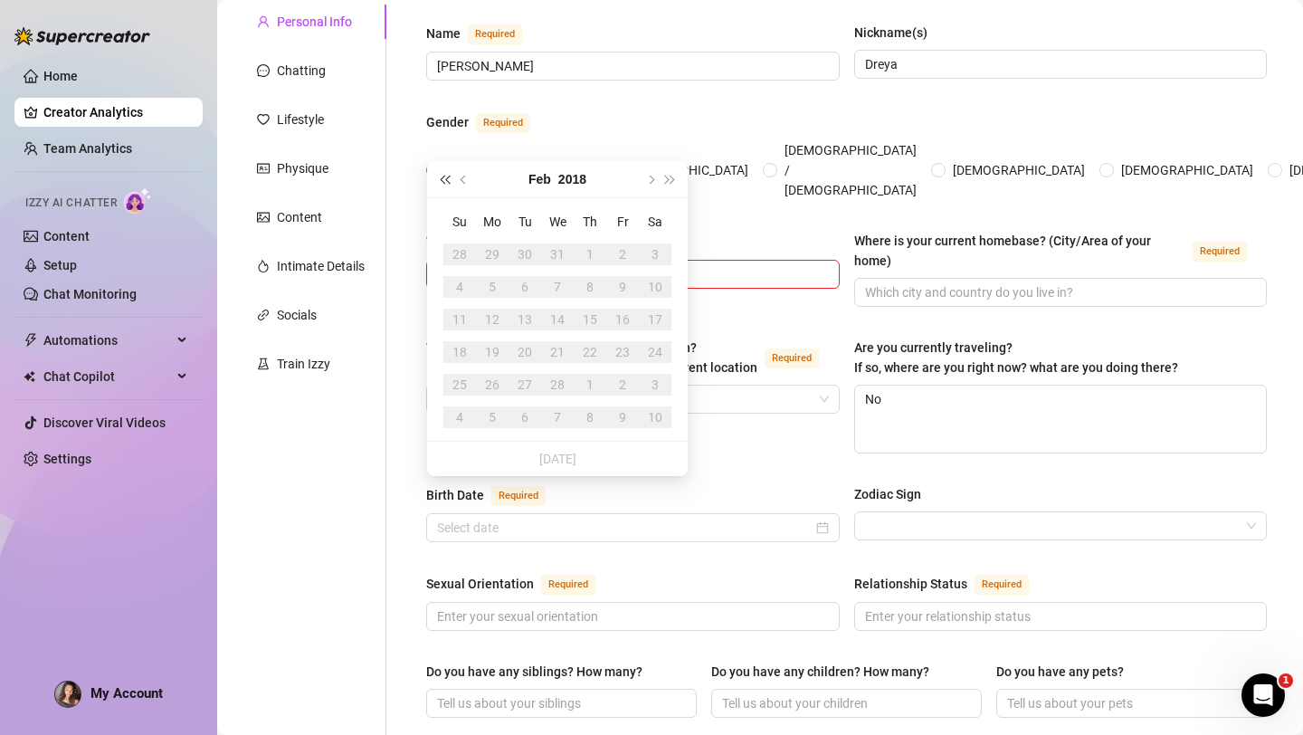
click at [442, 181] on span "Last year (Control + left)" at bounding box center [444, 179] width 9 height 9
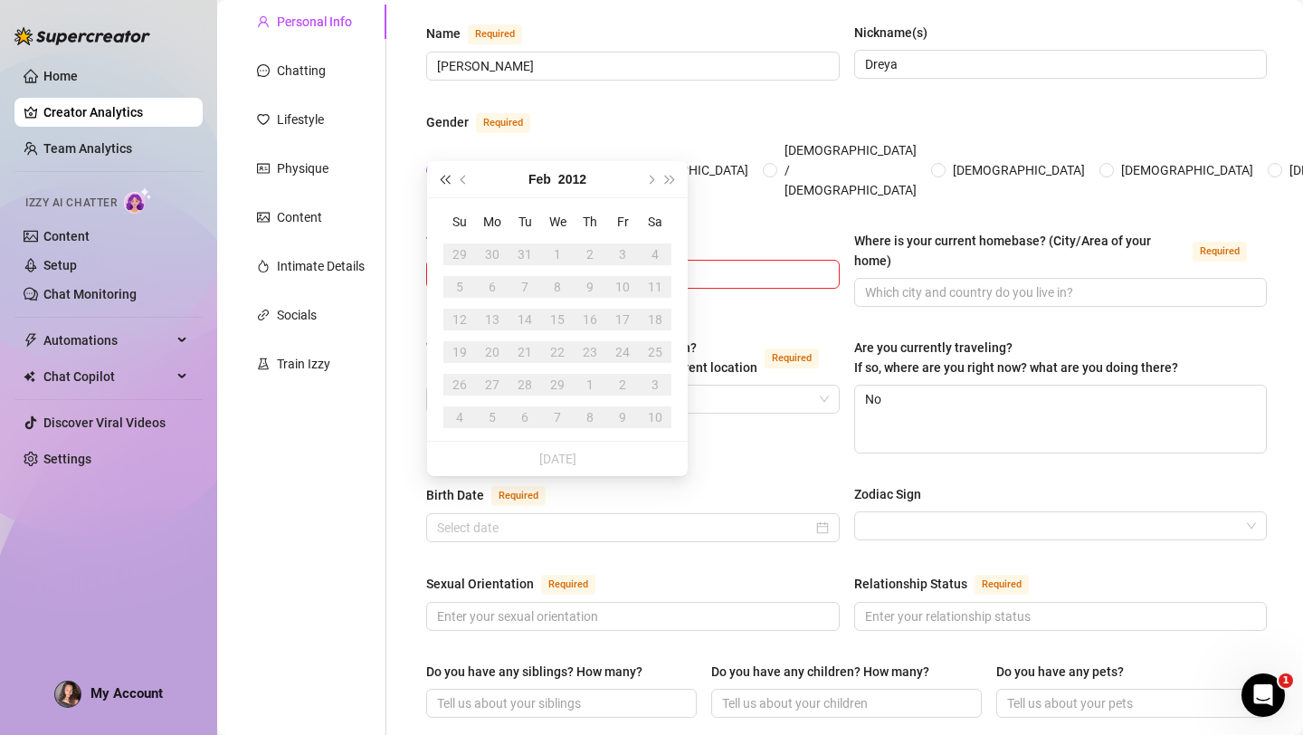
click at [442, 181] on span "Last year (Control + left)" at bounding box center [444, 179] width 9 height 9
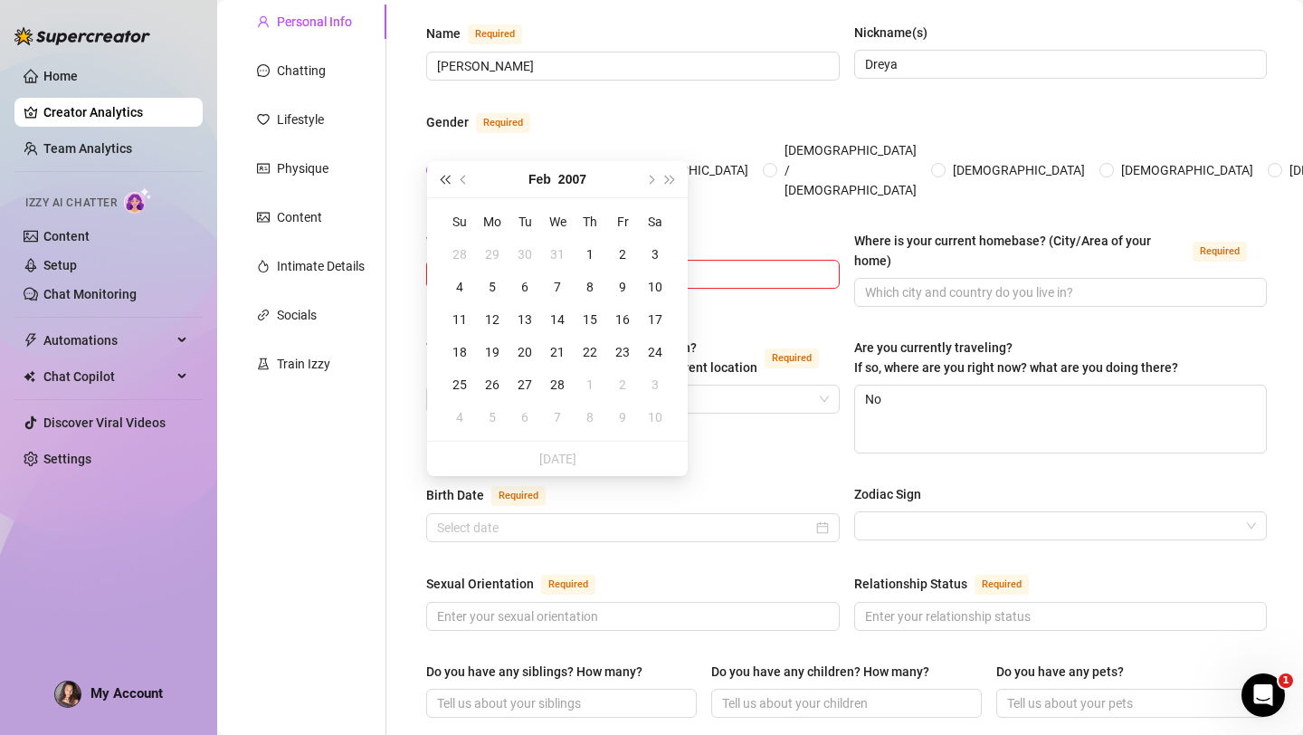
click at [442, 181] on span "Last year (Control + left)" at bounding box center [444, 179] width 9 height 9
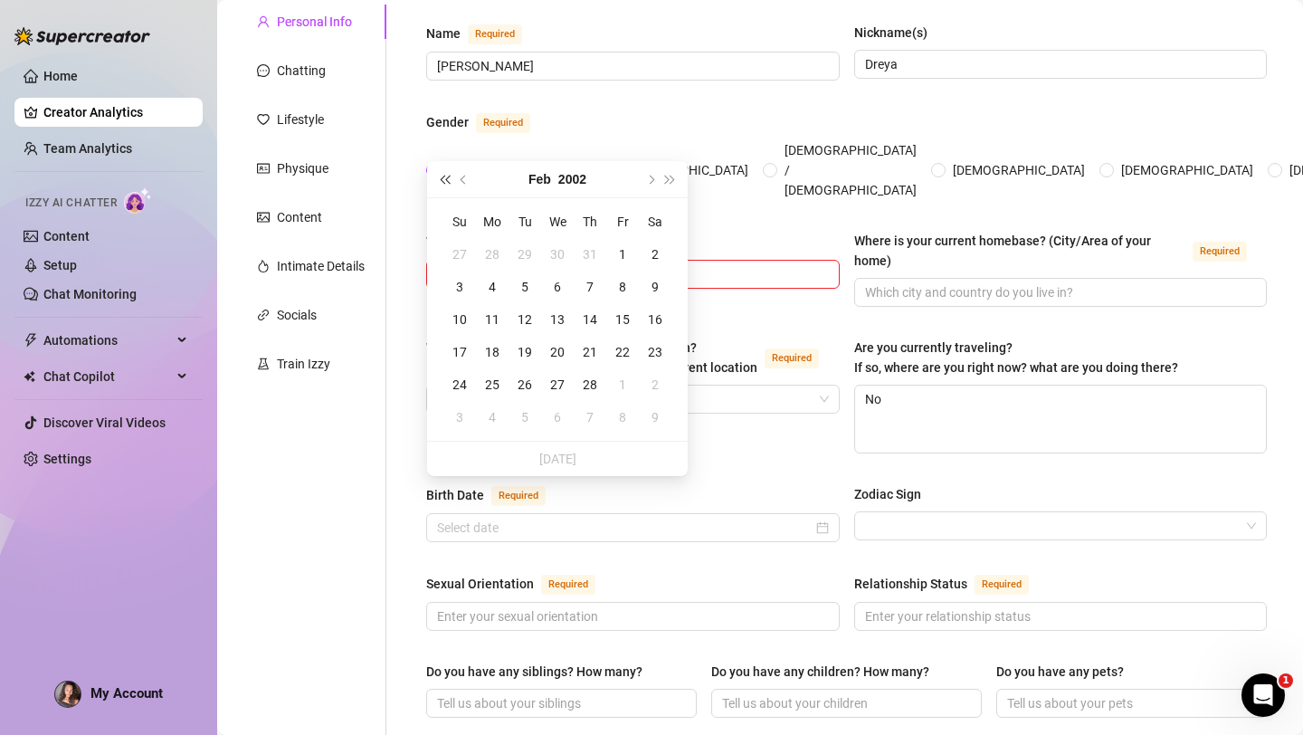
click at [442, 181] on span "Last year (Control + left)" at bounding box center [444, 179] width 9 height 9
type input "[DATE]"
click at [558, 259] on div "3" at bounding box center [558, 254] width 22 height 22
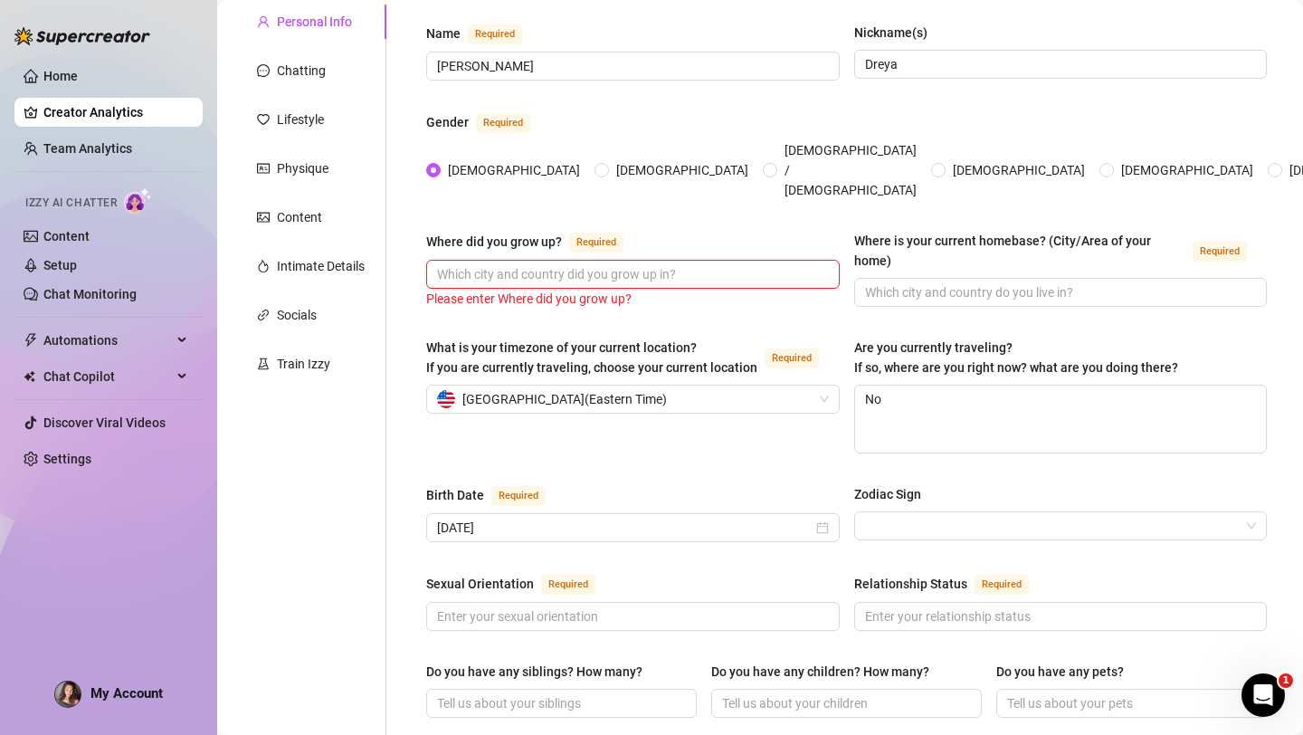
click at [541, 264] on input "Where did you grow up? Required" at bounding box center [631, 274] width 388 height 20
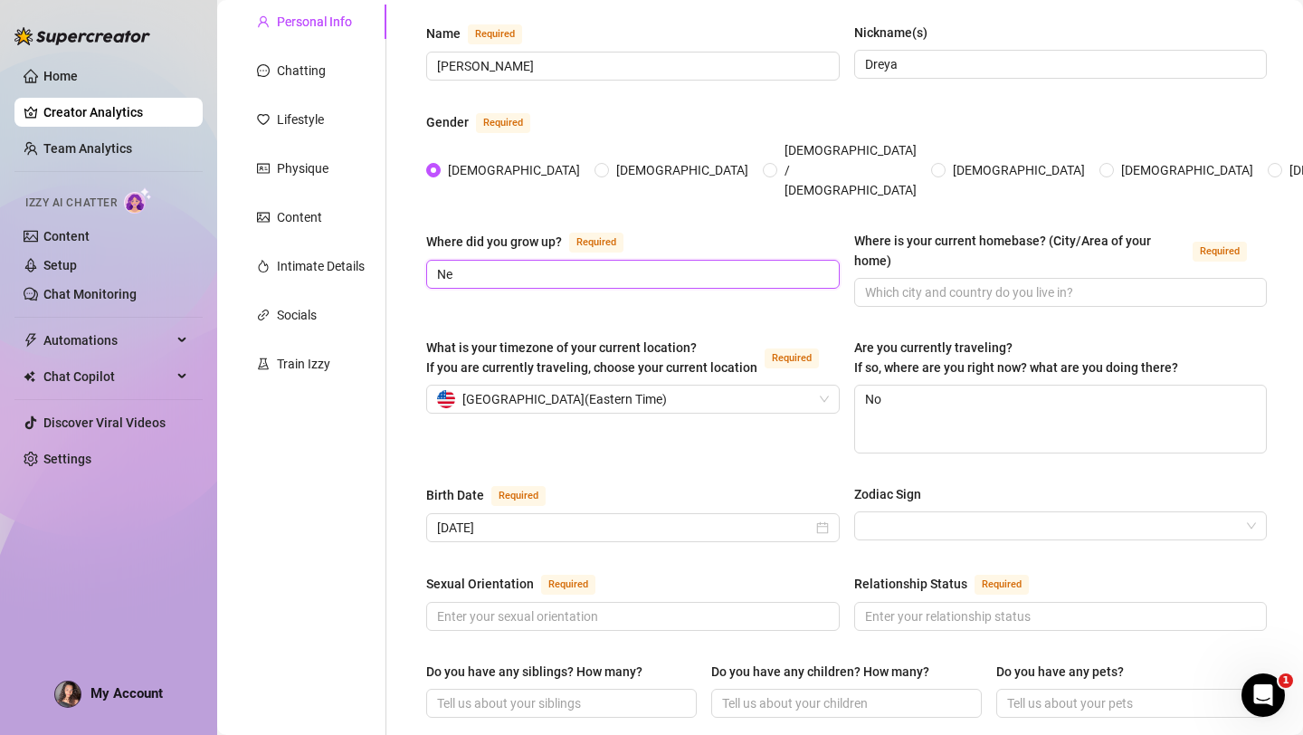
type input "N"
type input "Upstate [GEOGRAPHIC_DATA]"
click at [891, 512] on input "Zodiac Sign" at bounding box center [1053, 525] width 376 height 27
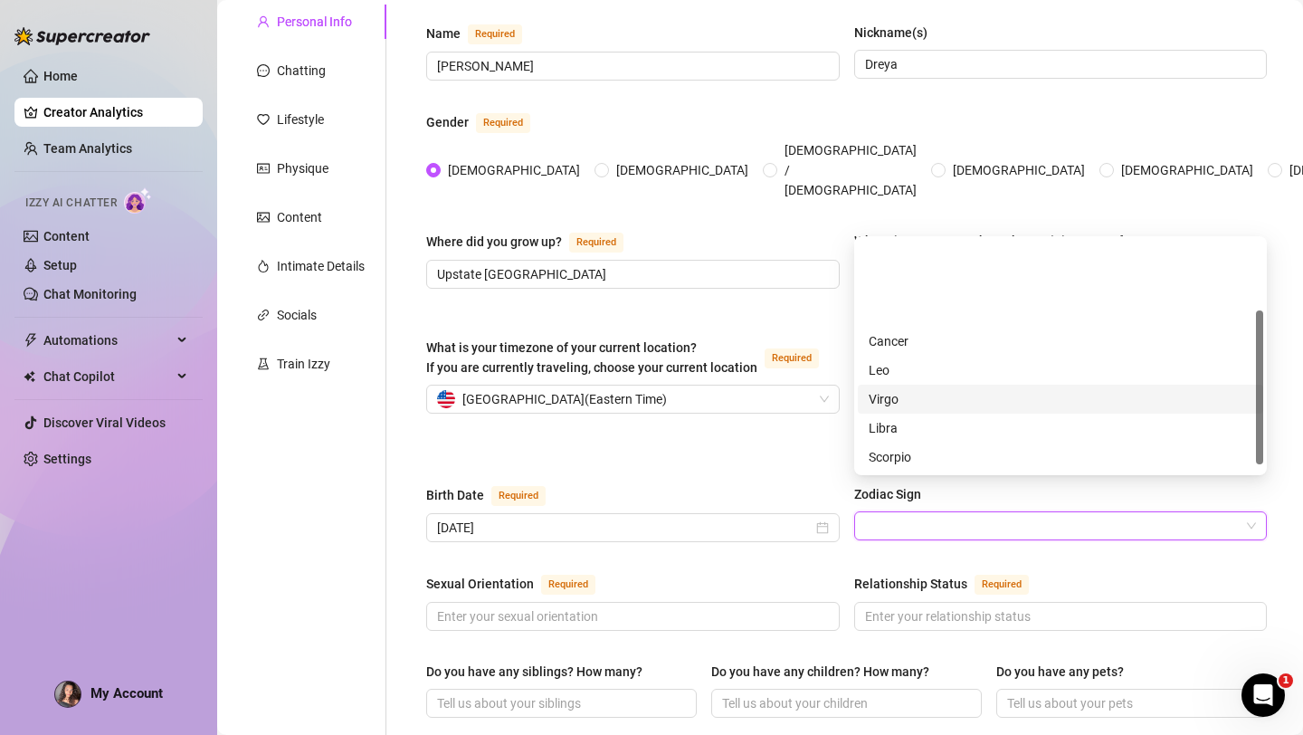
scroll to position [116, 0]
click at [903, 423] on div "Aquarius" at bounding box center [1061, 428] width 384 height 20
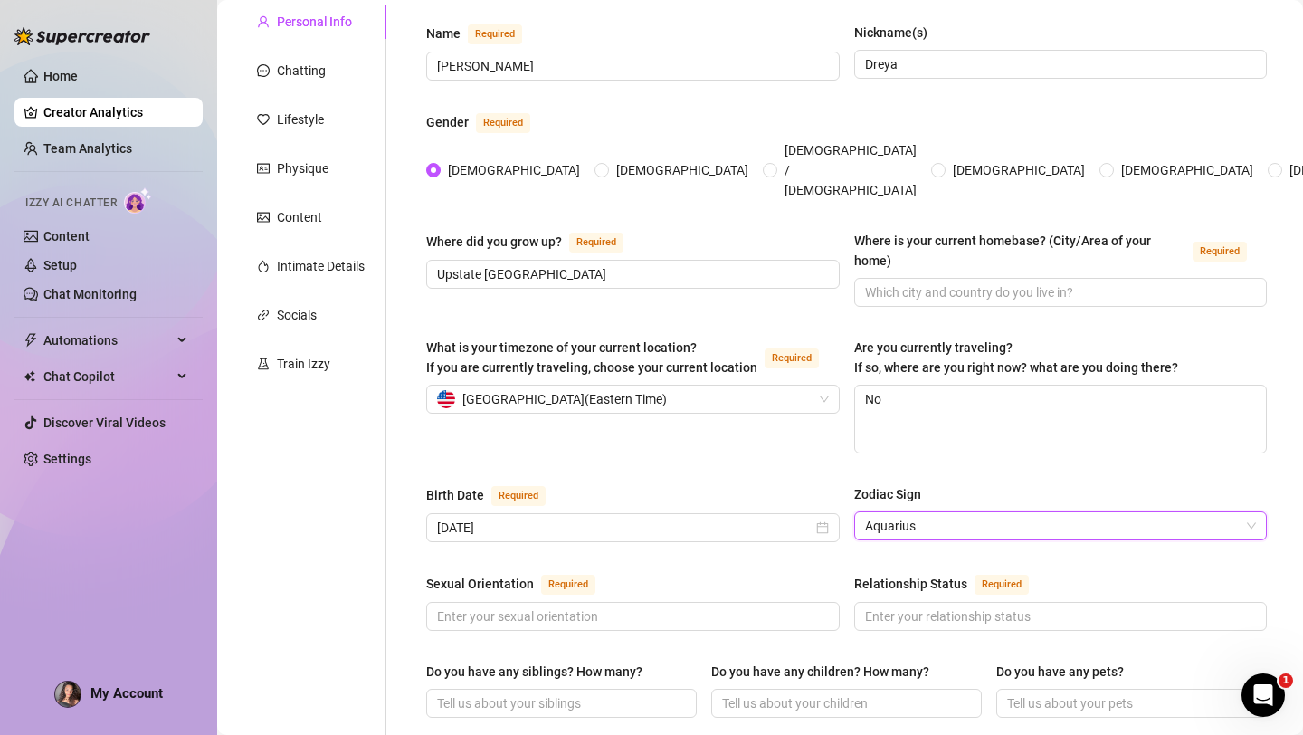
scroll to position [287, 0]
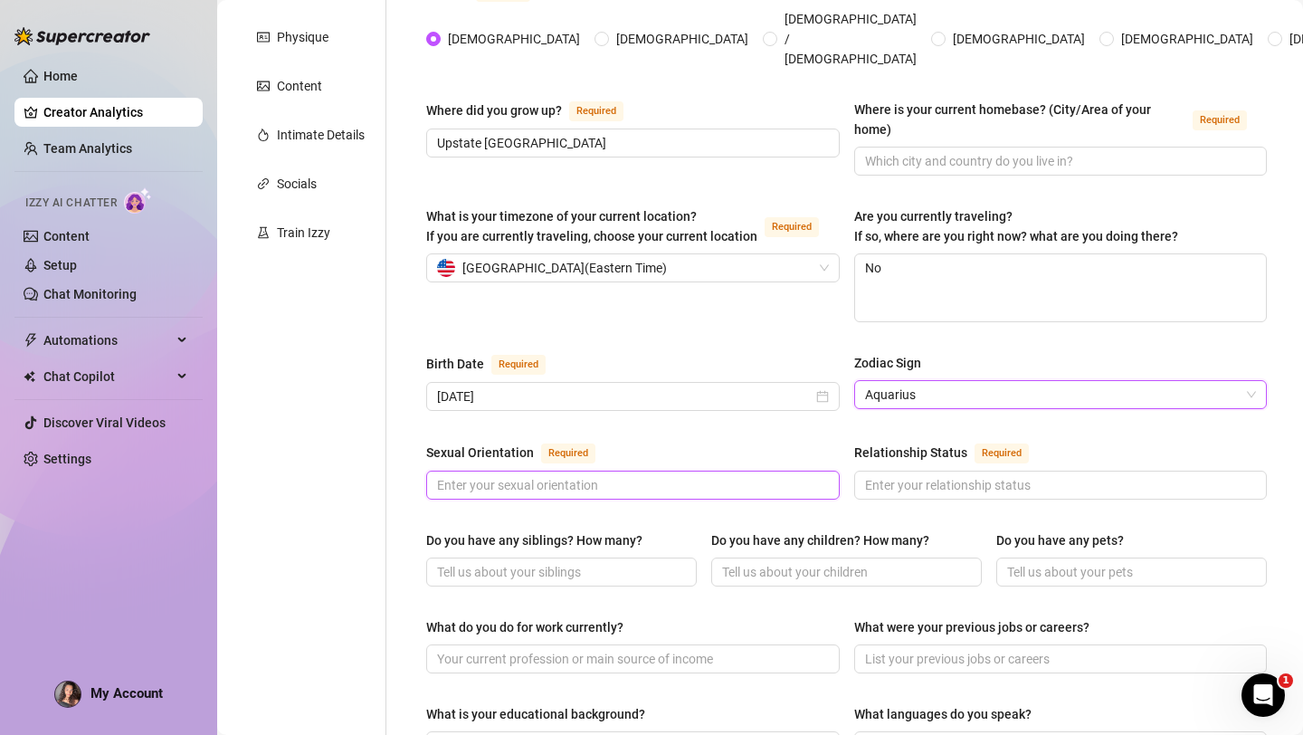
click at [575, 475] on input "Sexual Orientation Required" at bounding box center [631, 485] width 388 height 20
type input "straight"
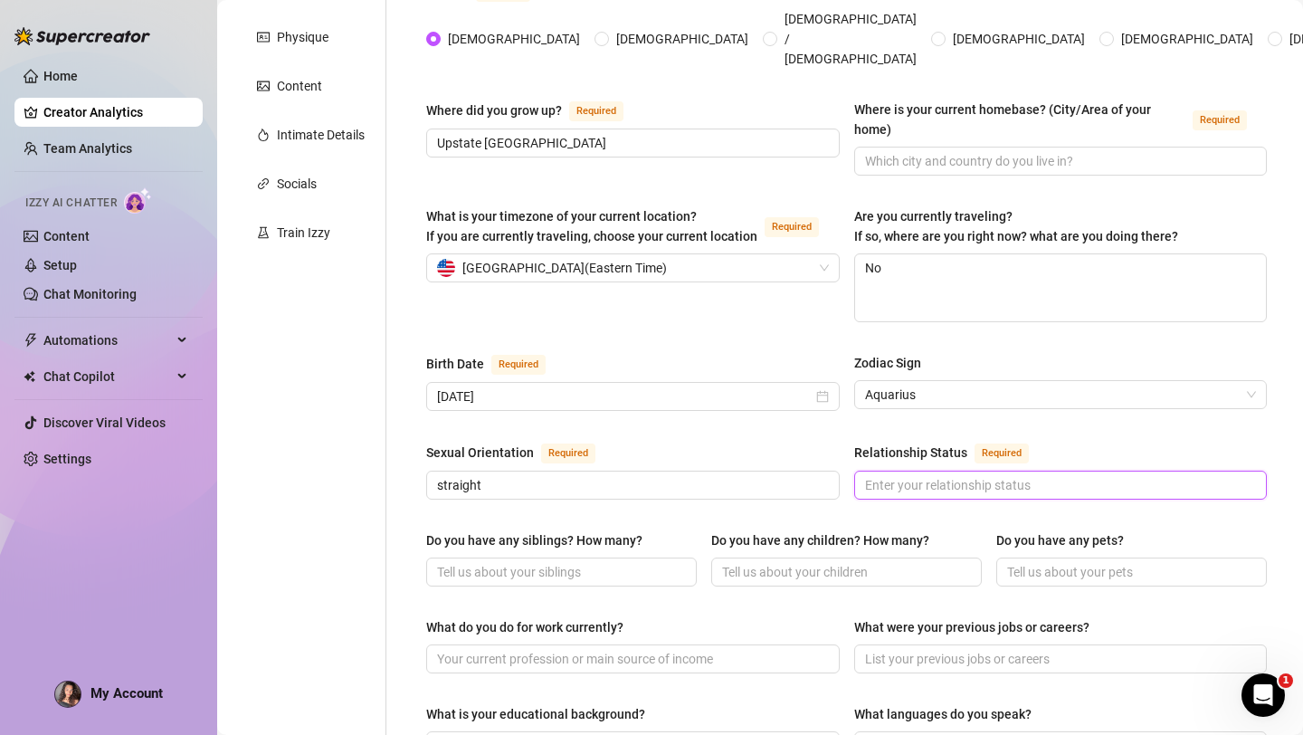
click at [900, 475] on input "Relationship Status Required" at bounding box center [1059, 485] width 388 height 20
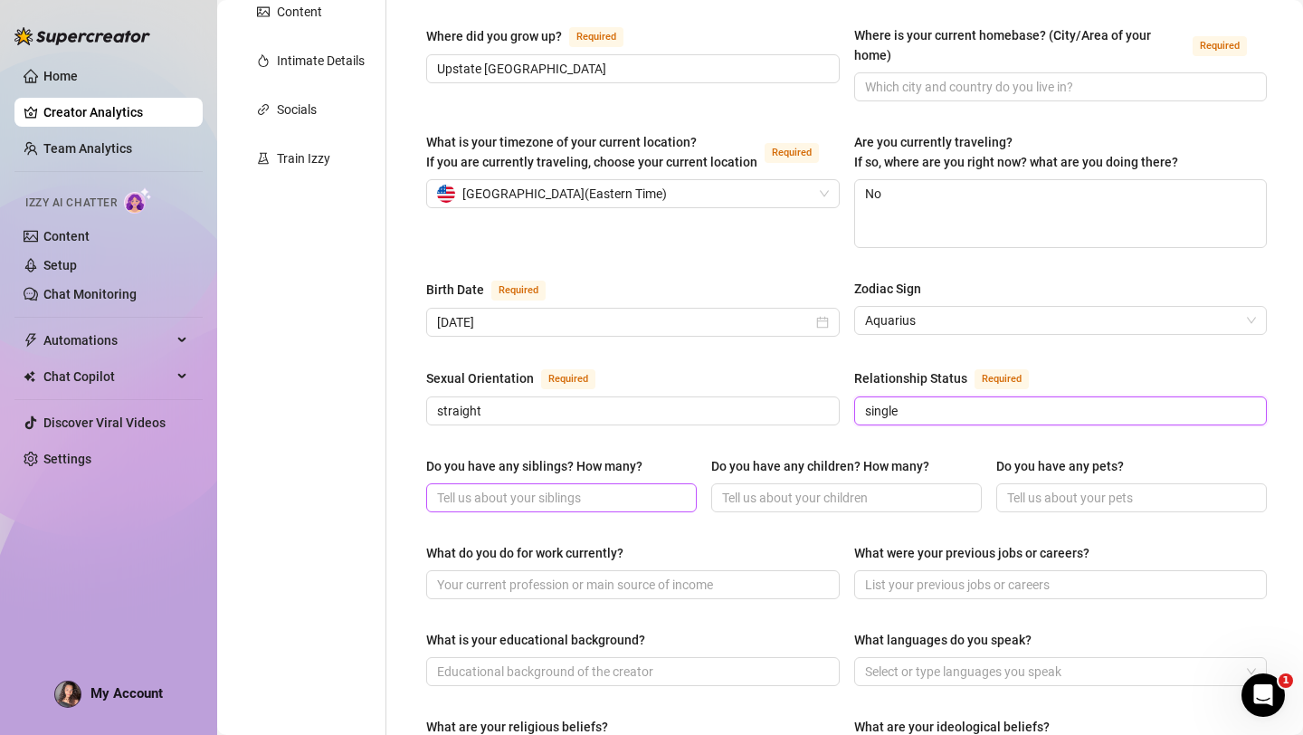
type input "single"
click at [607, 488] on input "Do you have any siblings? How many?" at bounding box center [559, 498] width 245 height 20
click at [607, 488] on input "3" at bounding box center [559, 498] width 245 height 20
type input "3"
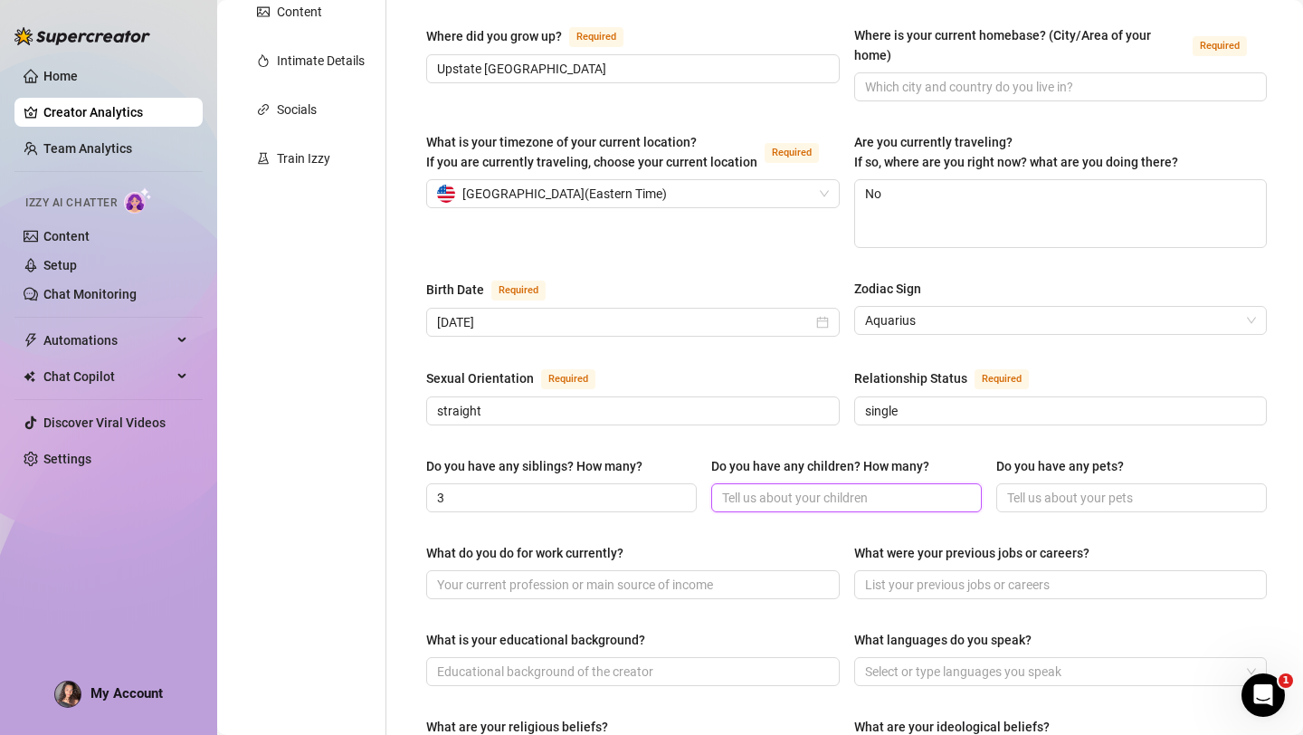
click at [759, 488] on input "Do you have any children? How many?" at bounding box center [844, 498] width 245 height 20
type input "1"
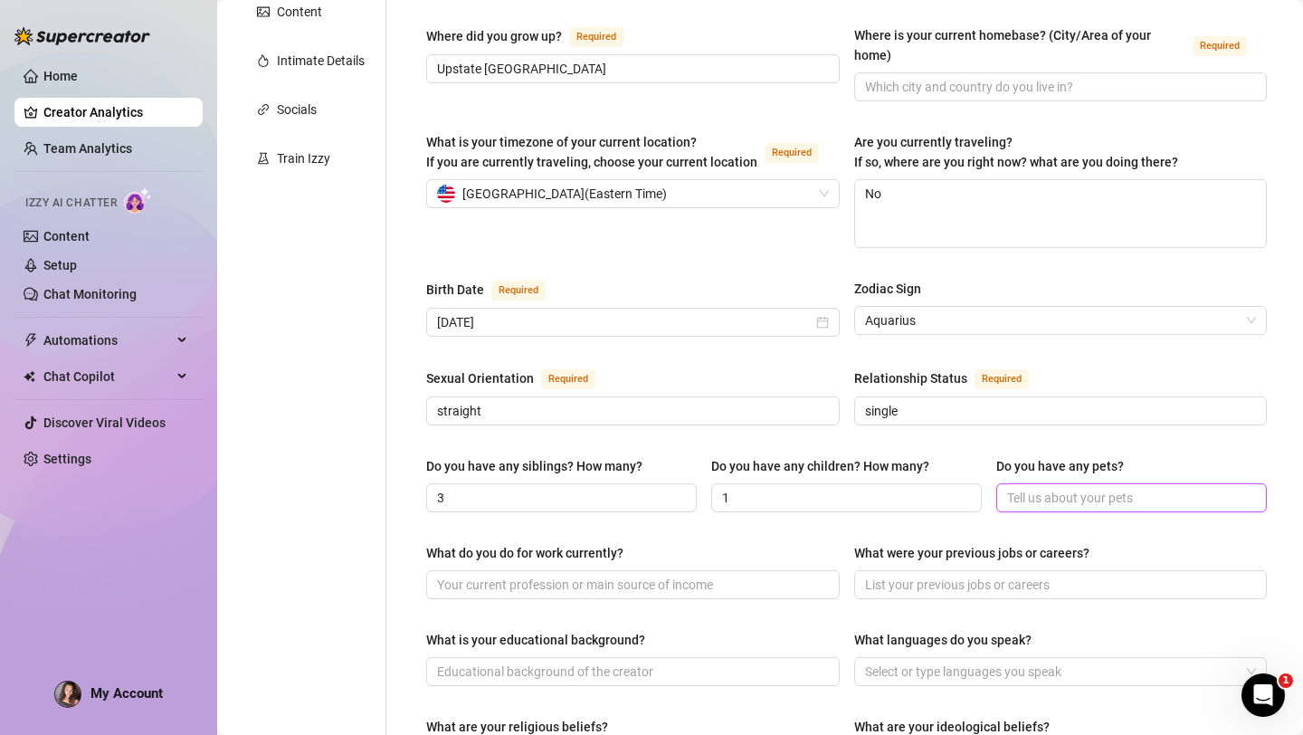
click at [1050, 488] on input "Do you have any pets?" at bounding box center [1129, 498] width 245 height 20
type input "no"
click at [555, 575] on input "What do you do for work currently?" at bounding box center [631, 585] width 388 height 20
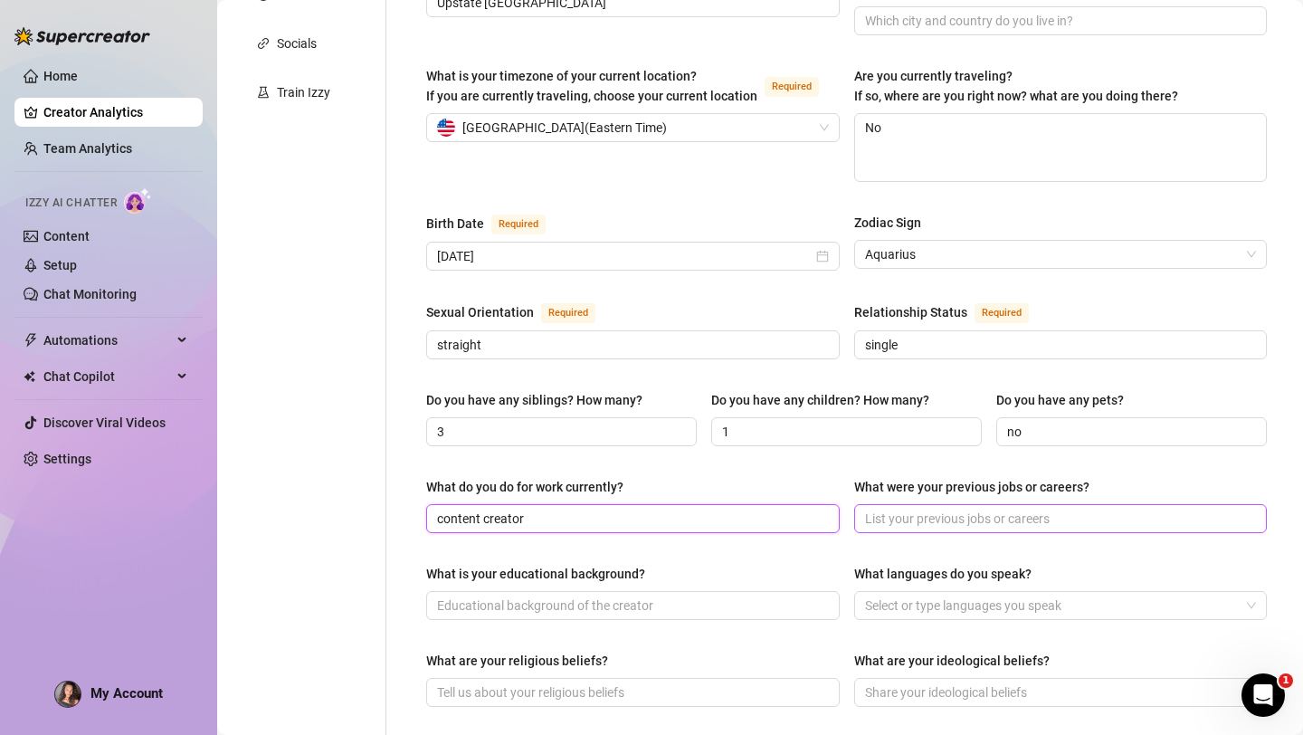
scroll to position [428, 0]
type input "content creator"
click at [929, 508] on input "What were your previous jobs or careers?" at bounding box center [1059, 518] width 388 height 20
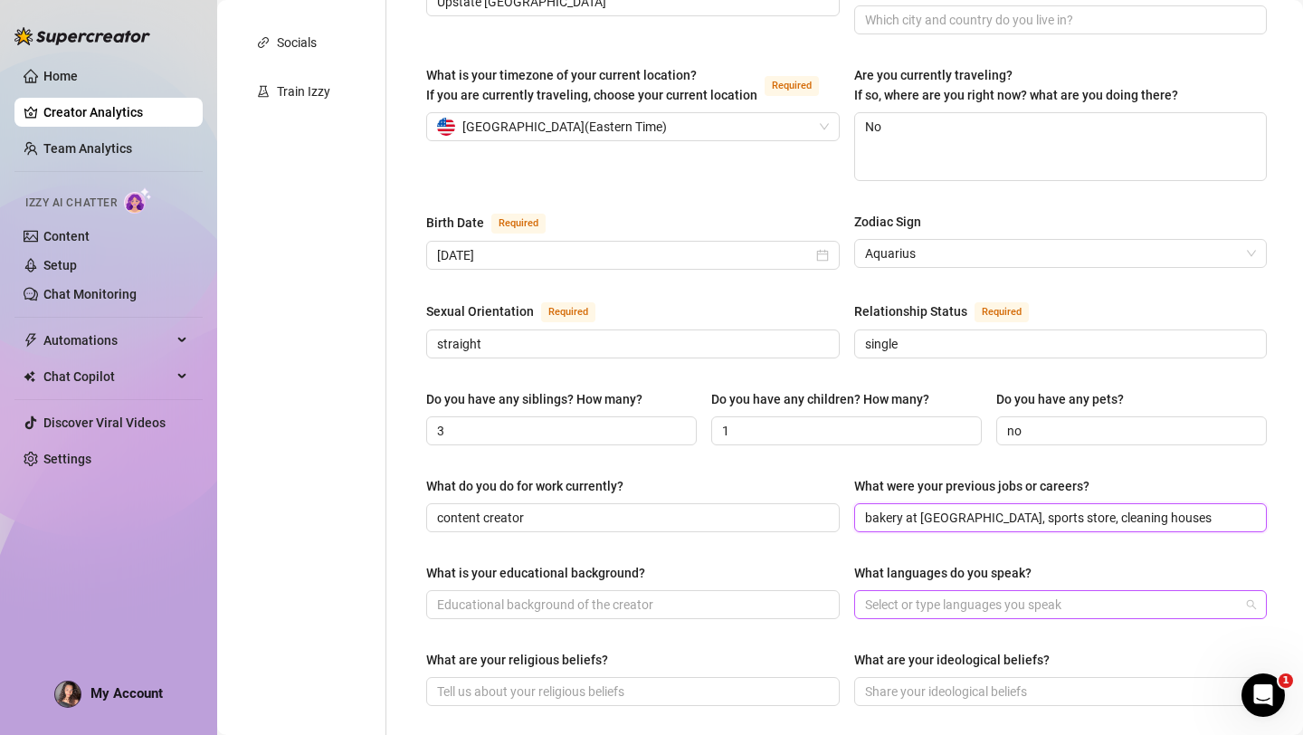
click at [904, 592] on div at bounding box center [1051, 604] width 387 height 25
type input "bakery at hannaford, sports store, cleaning houses"
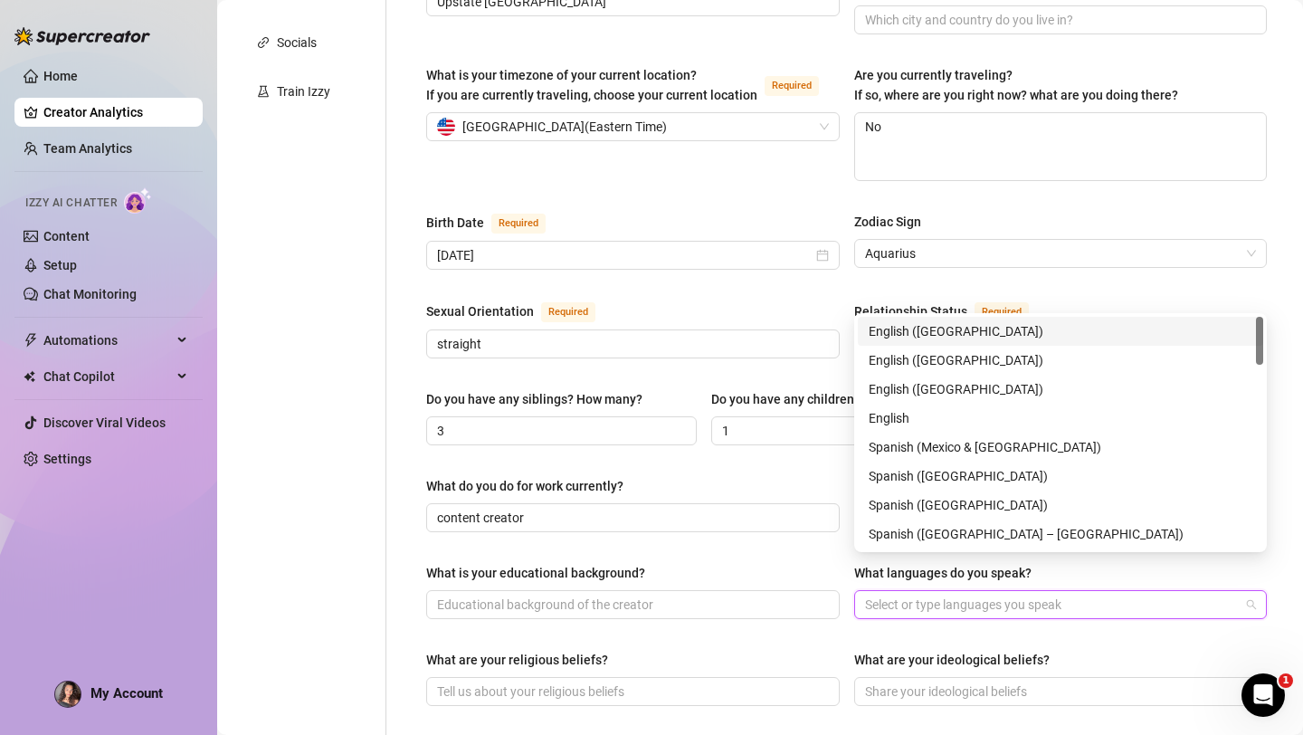
click at [912, 334] on div "English (US)" at bounding box center [1061, 331] width 384 height 20
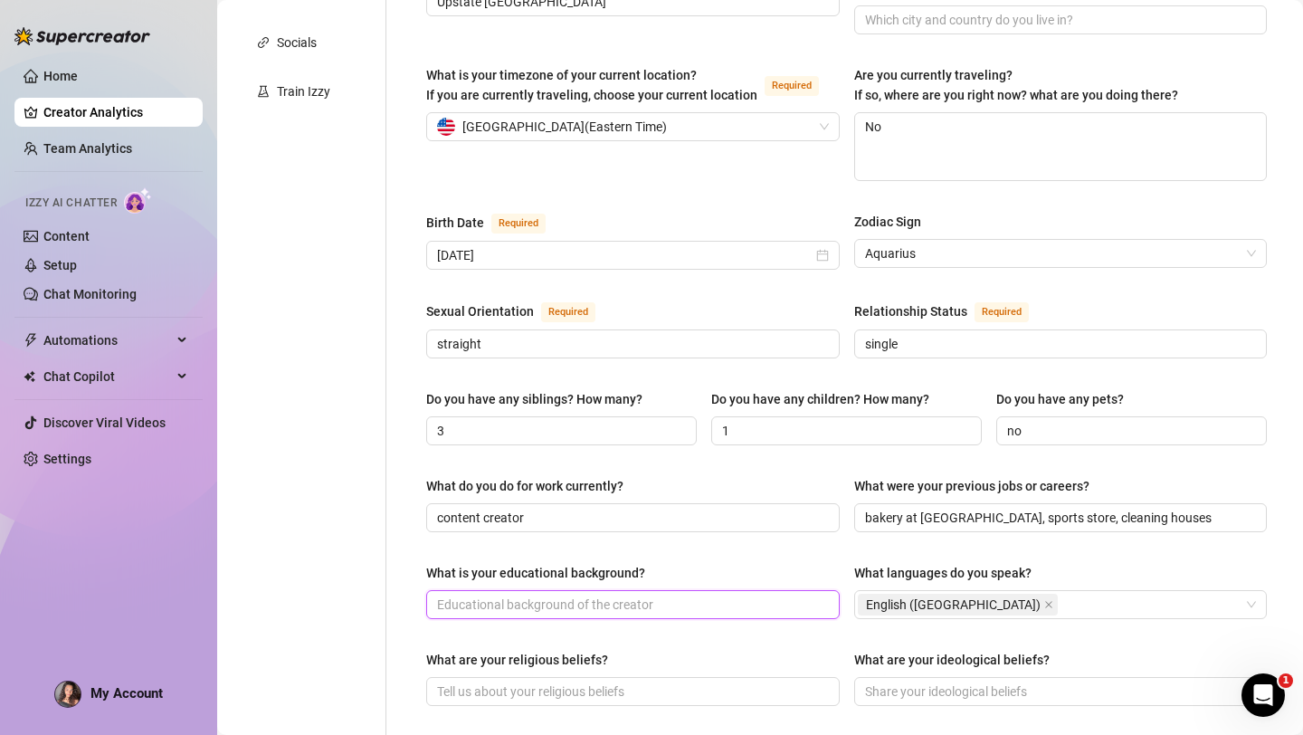
click at [556, 594] on input "What is your educational background?" at bounding box center [631, 604] width 388 height 20
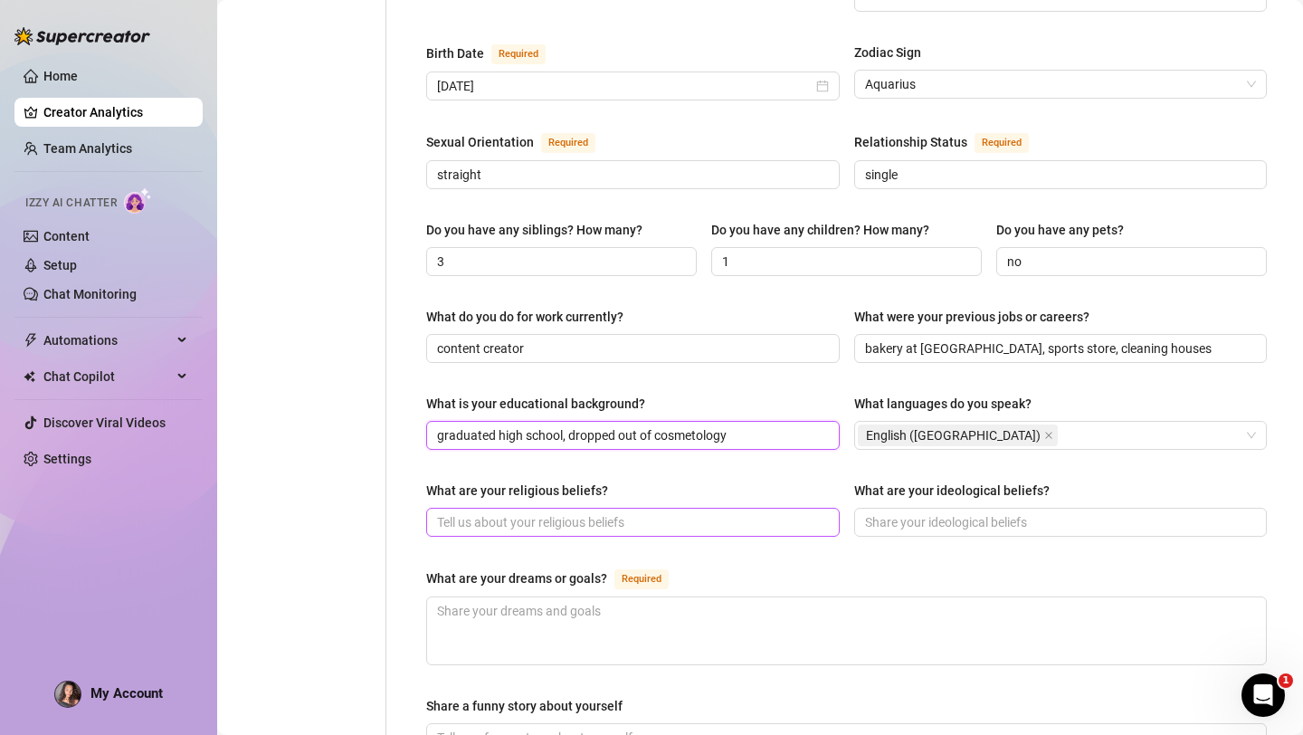
scroll to position [600, 0]
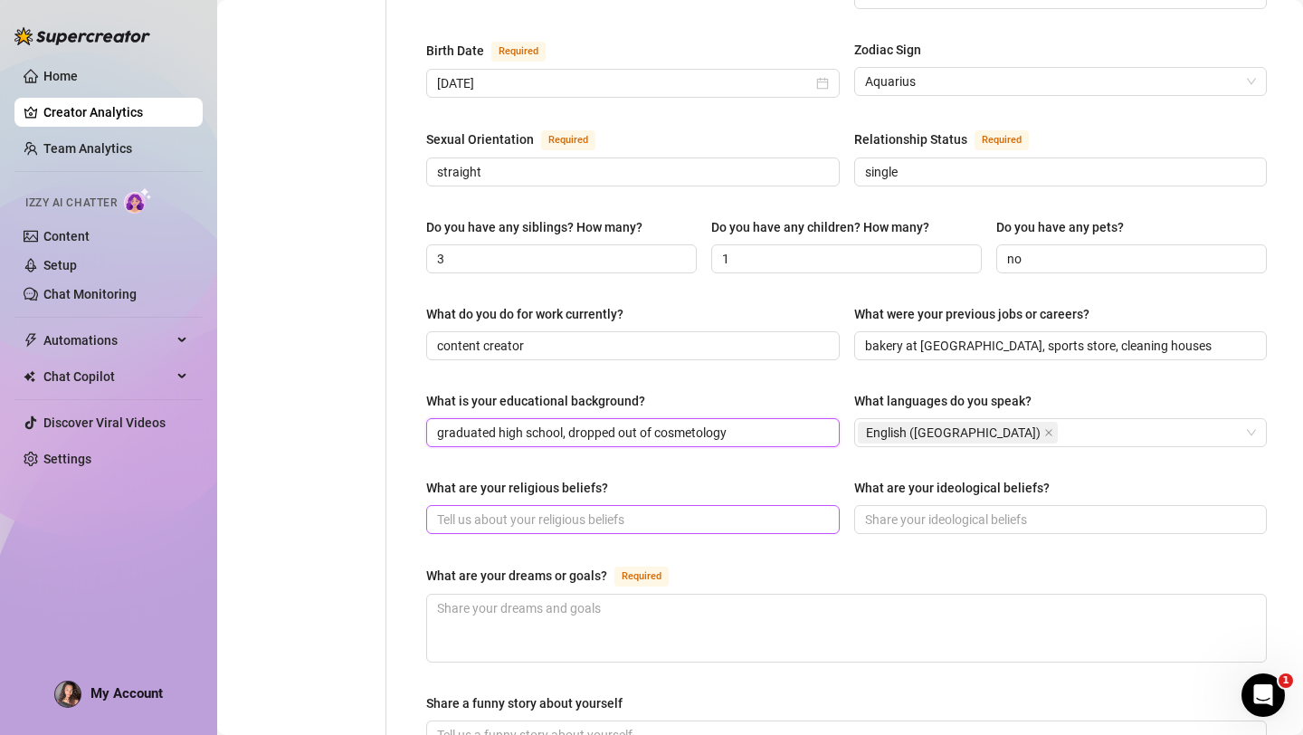
type input "graduated high school, dropped out of cosmetology"
click at [533, 509] on input "What are your religious beliefs?" at bounding box center [631, 519] width 388 height 20
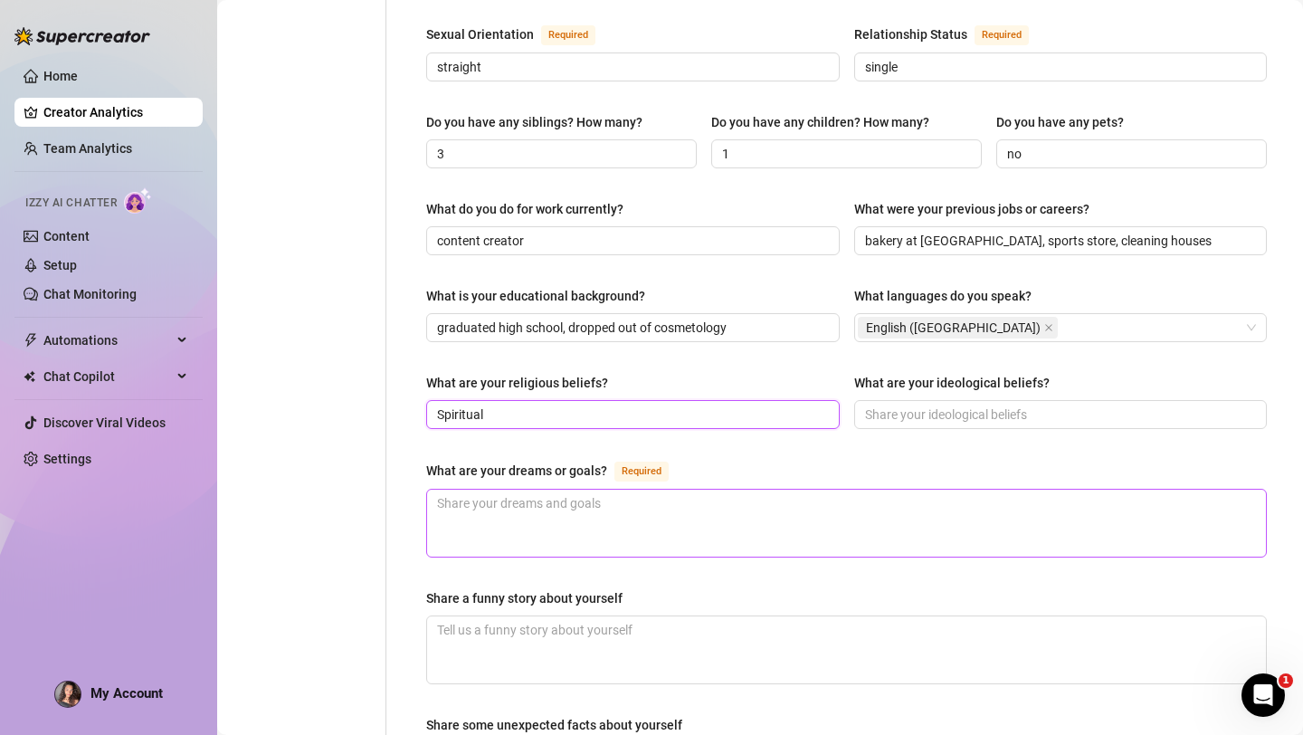
scroll to position [706, 0]
type input "Spiritual"
click at [478, 489] on textarea "What are your dreams or goals? Required" at bounding box center [846, 522] width 839 height 67
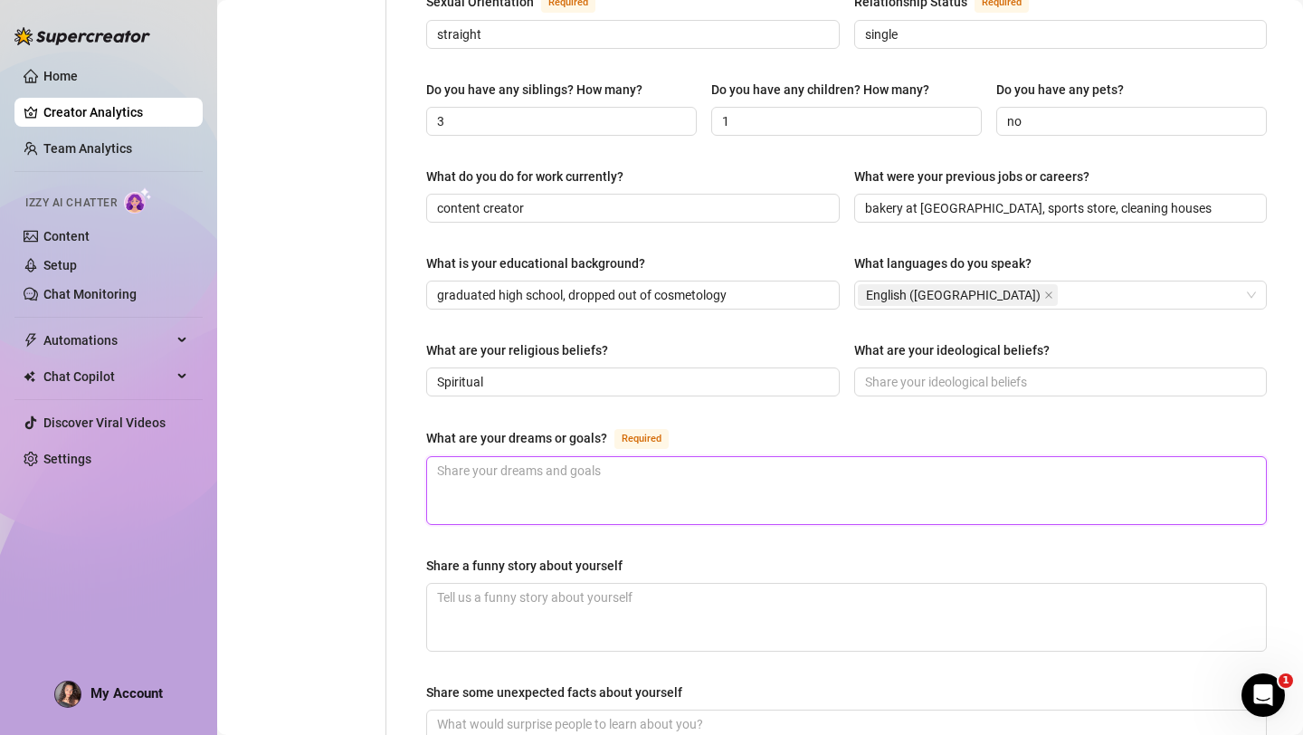
scroll to position [746, 0]
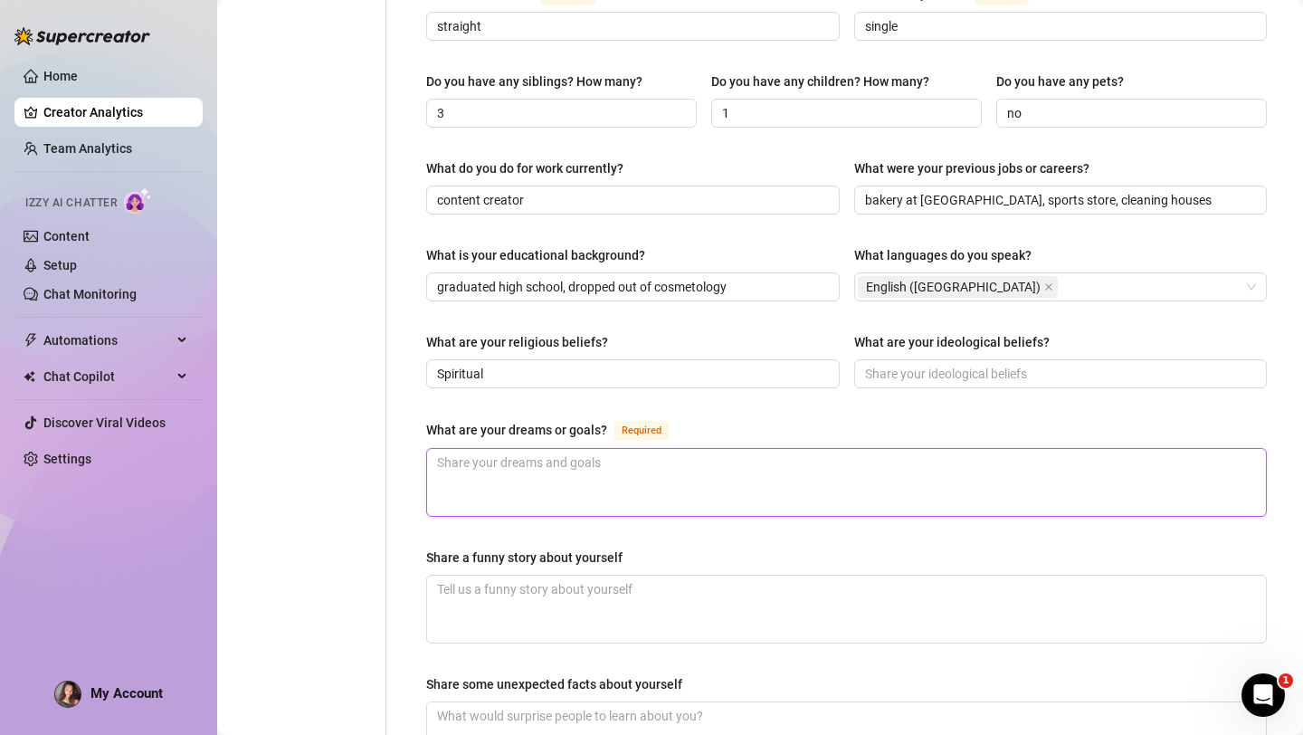
type textarea "m"
type textarea "my"
type textarea "my s"
type textarea "my sh"
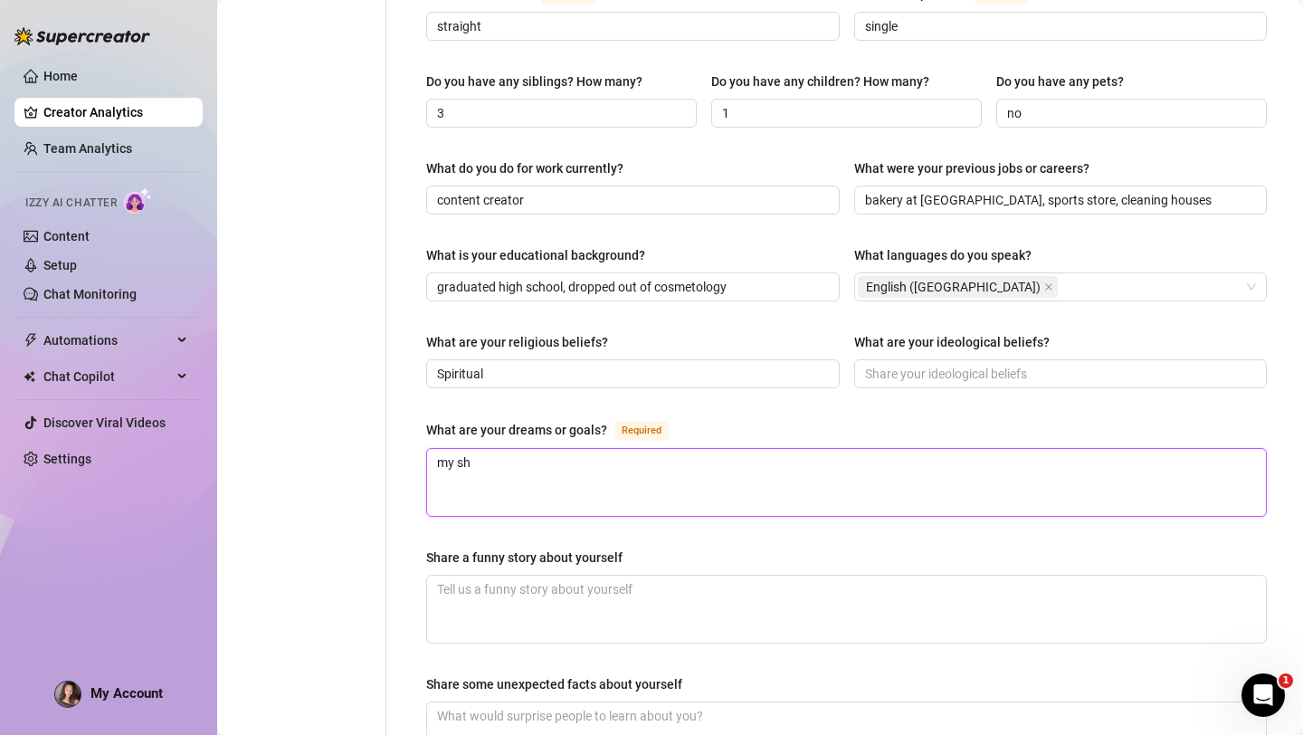
type textarea "my s"
type textarea "my"
type textarea "my d"
type textarea "my dr"
type textarea "my dre"
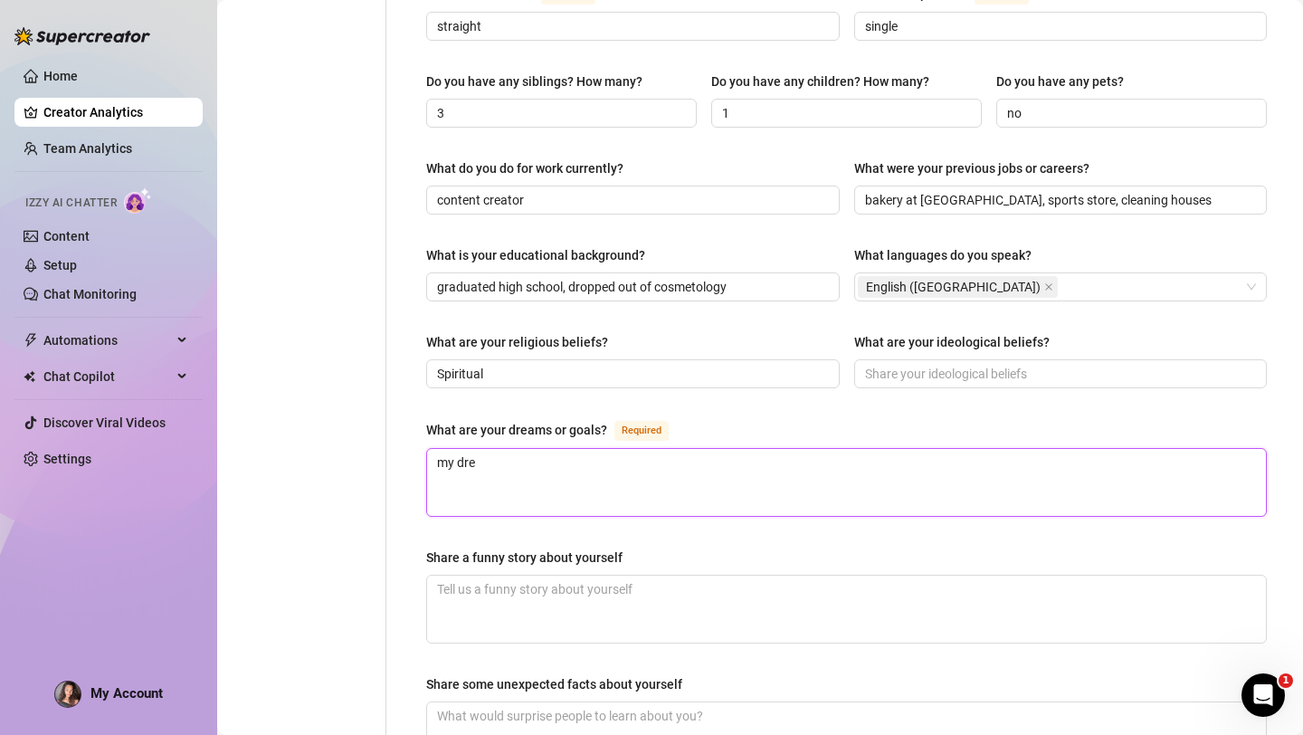
type textarea "my drea"
type textarea "my dream"
type textarea "my dreams"
type textarea "my dreams a"
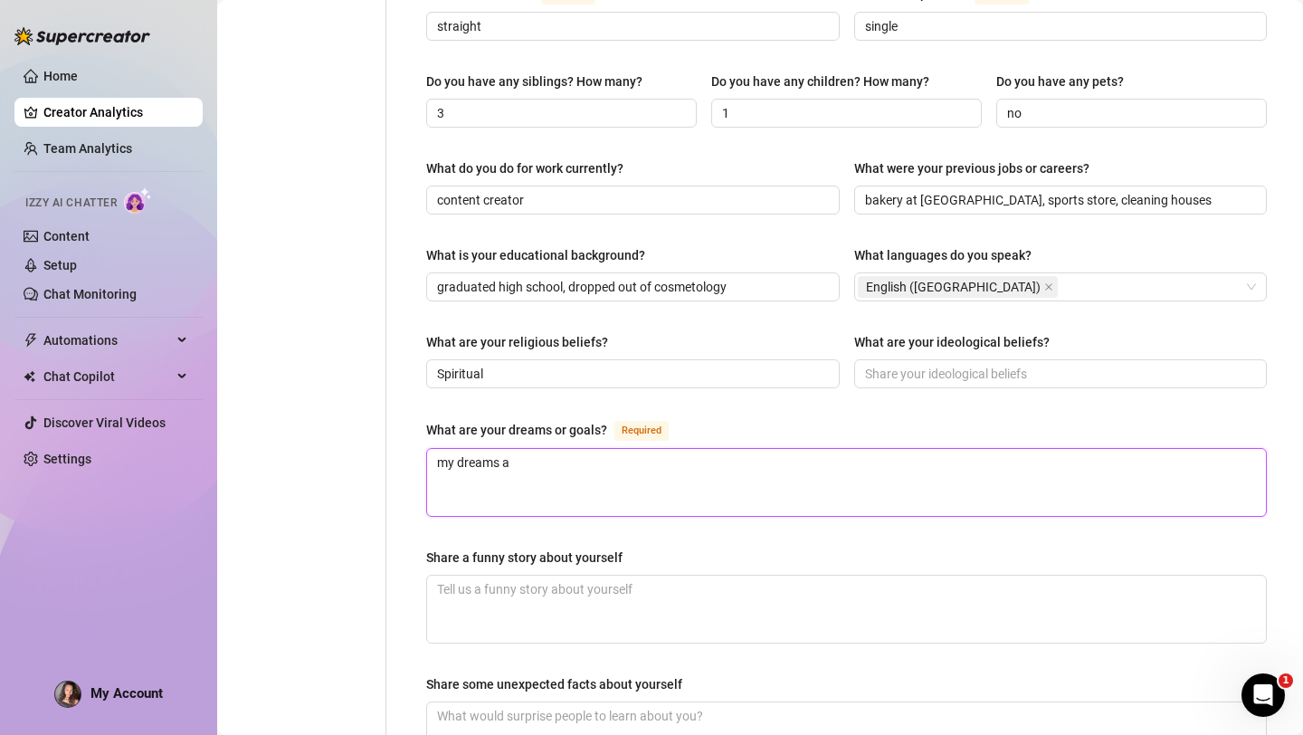
type textarea "my dreams ar"
type textarea "my dreams are"
type textarea "my dreams are t"
type textarea "my dreams are to"
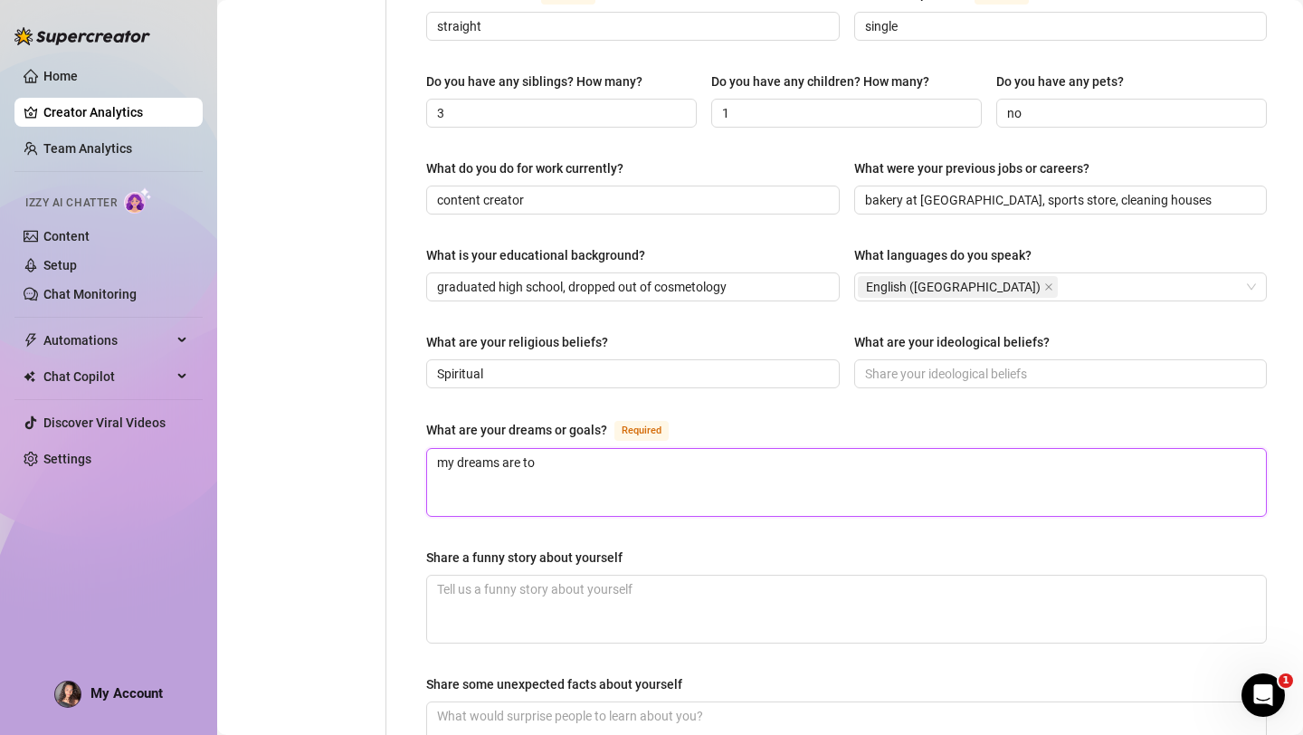
type textarea "my dreams are to"
type textarea "my dreams are to h"
type textarea "my dreams are to he"
type textarea "my dreams are to hek"
type textarea "my dreams are to he"
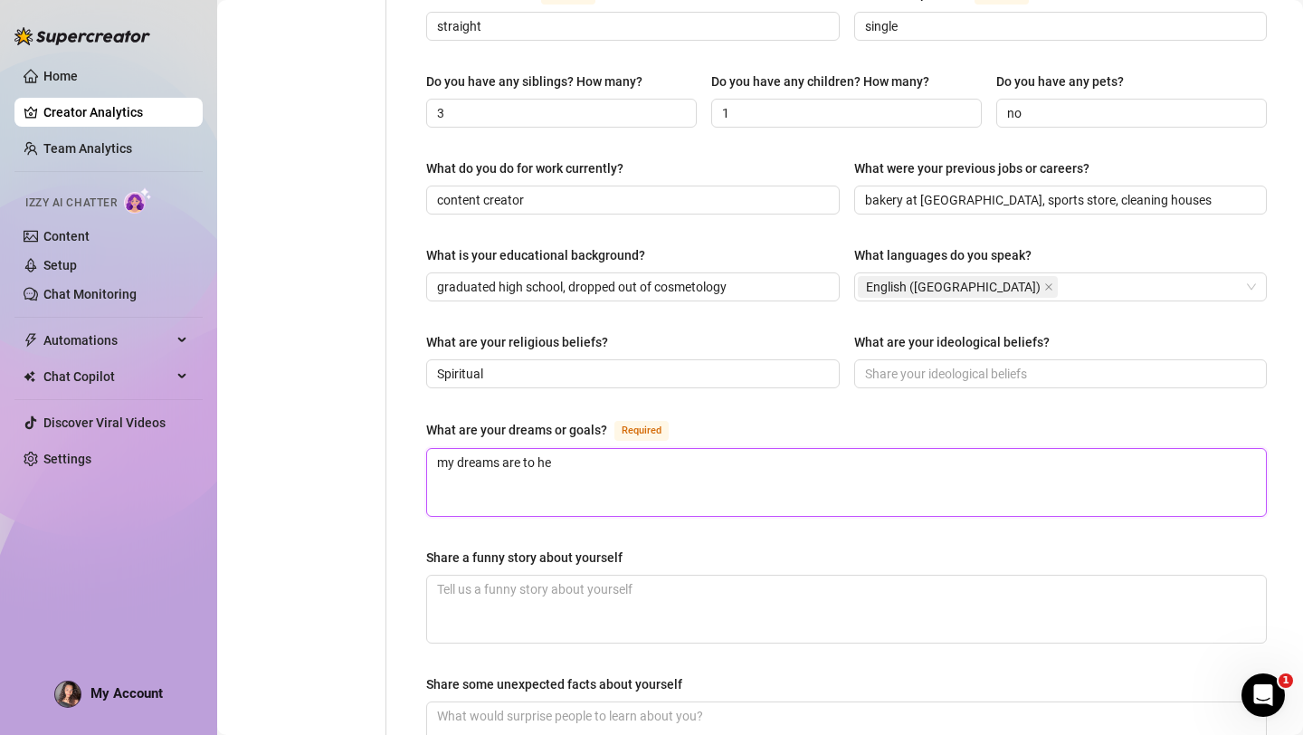
type textarea "my dreams are to h"
type textarea "my dreams are to he"
type textarea "my dreams are to help"
type textarea "my dreams are to help h"
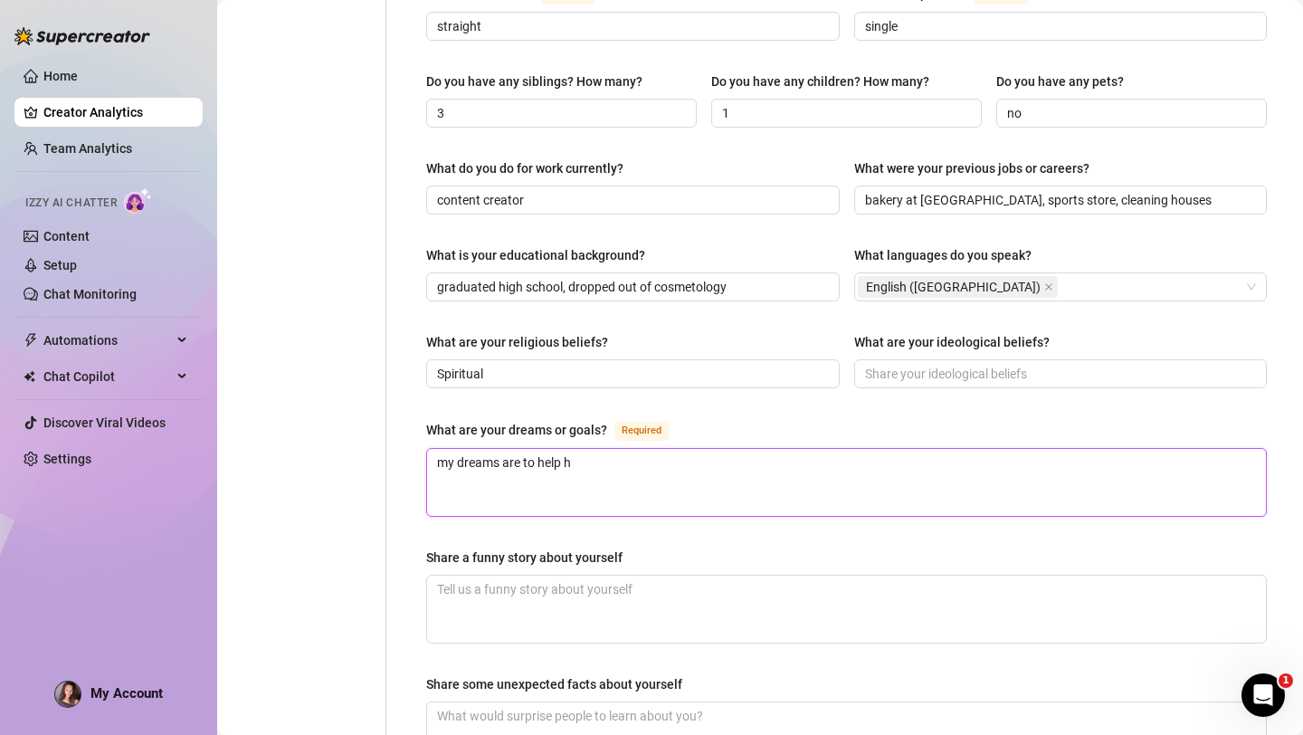
type textarea "my dreams are to help he"
type textarea "my dreams are to help hea"
type textarea "my dreams are to help heal"
type textarea "my dreams are to help heal s"
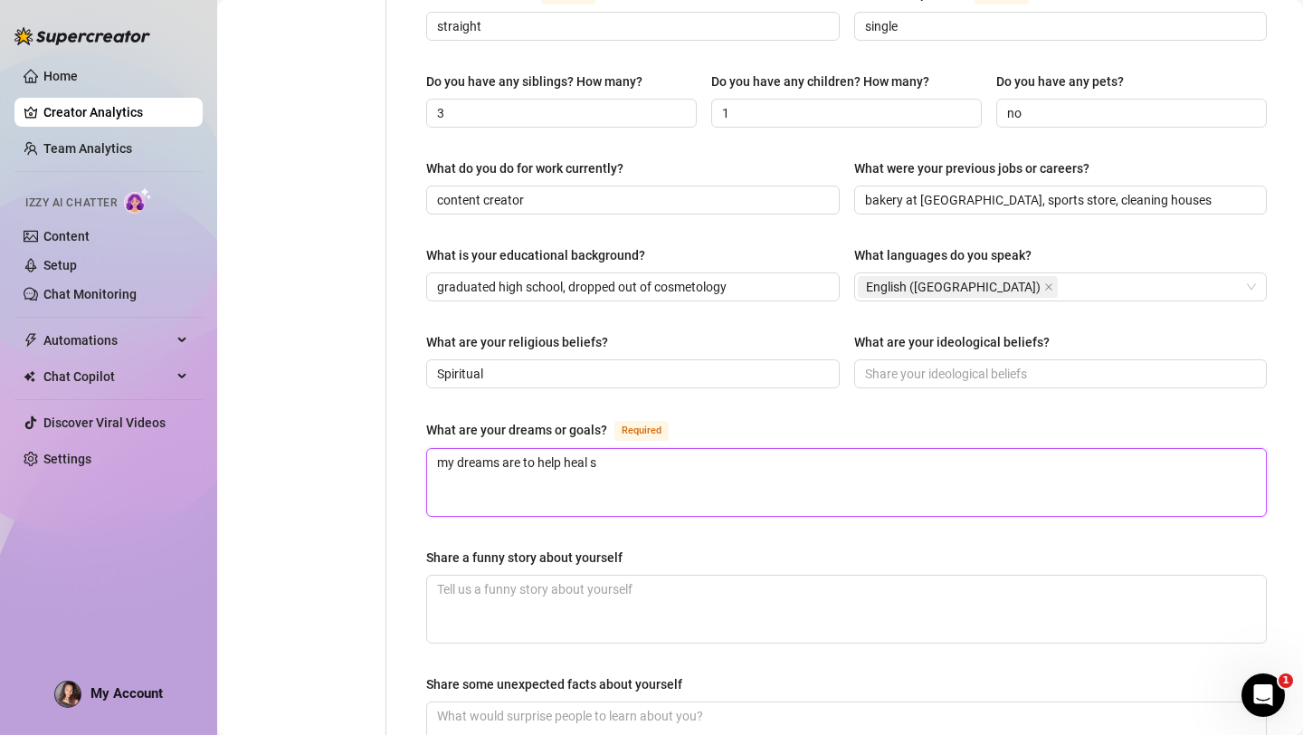
type textarea "my dreams are to help heal so"
type textarea "my dreams are to help heal soc"
type textarea "my dreams are to help heal soci"
type textarea "my dreams are to help heal socie"
type textarea "my dreams are to help heal sociei"
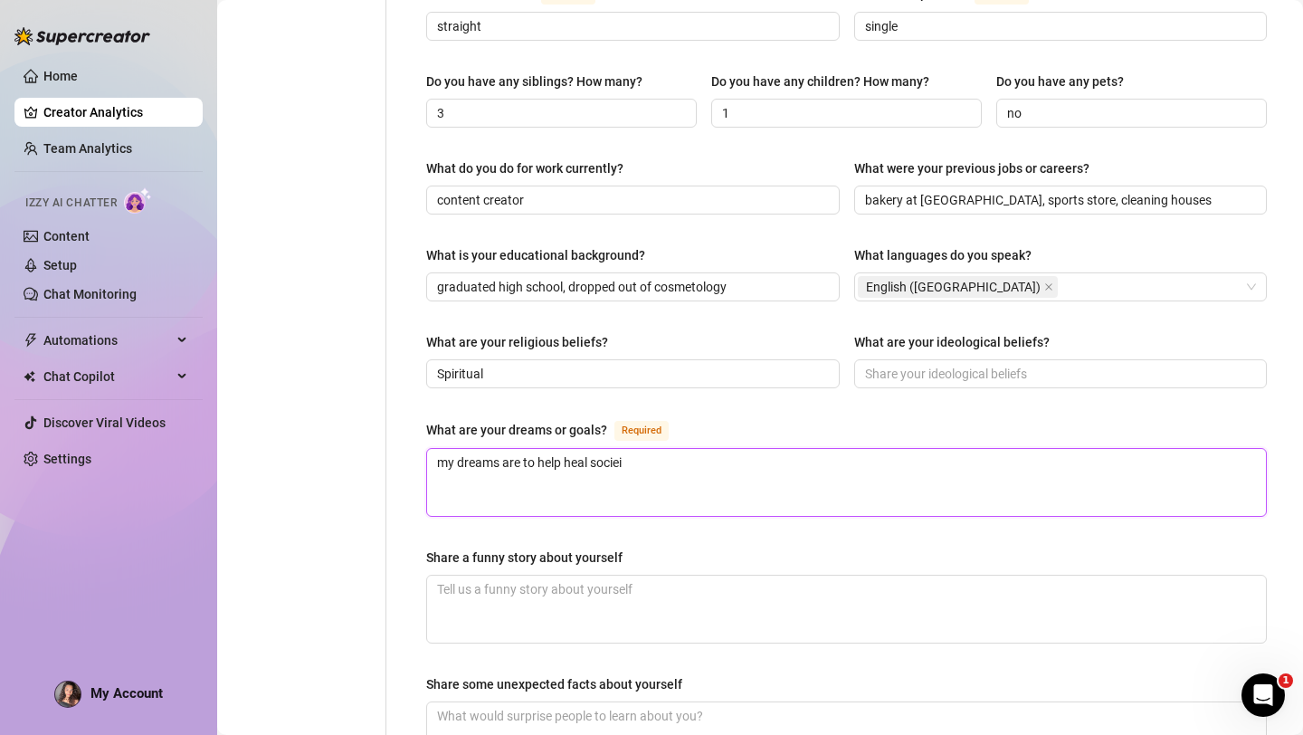
type textarea "my dreams are to help heal socieit"
type textarea "my dreams are to help heal socieity"
type textarea "my dreams are to help heal socieity a"
type textarea "my dreams are to help heal socieity an"
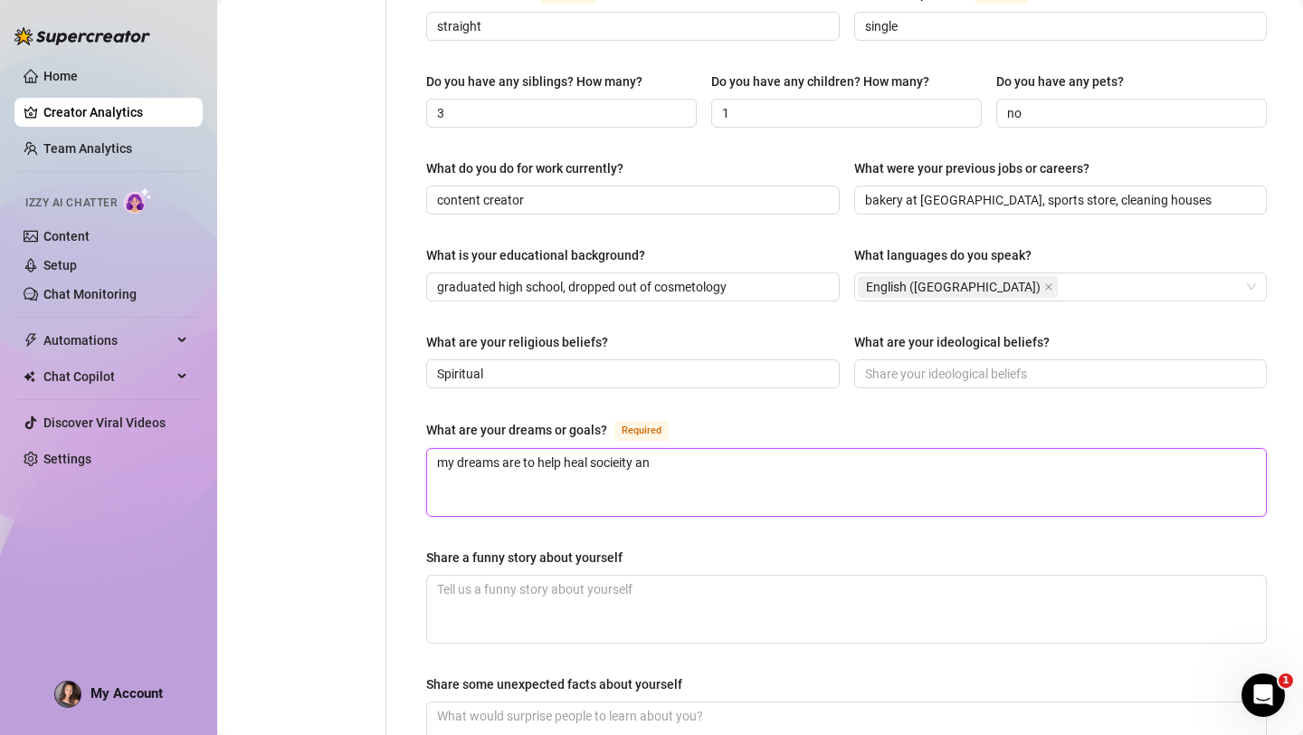
type textarea "my dreams are to help heal socieity and"
type textarea "my dreams are to help heal socieity an"
type textarea "my dreams are to help heal socieity a"
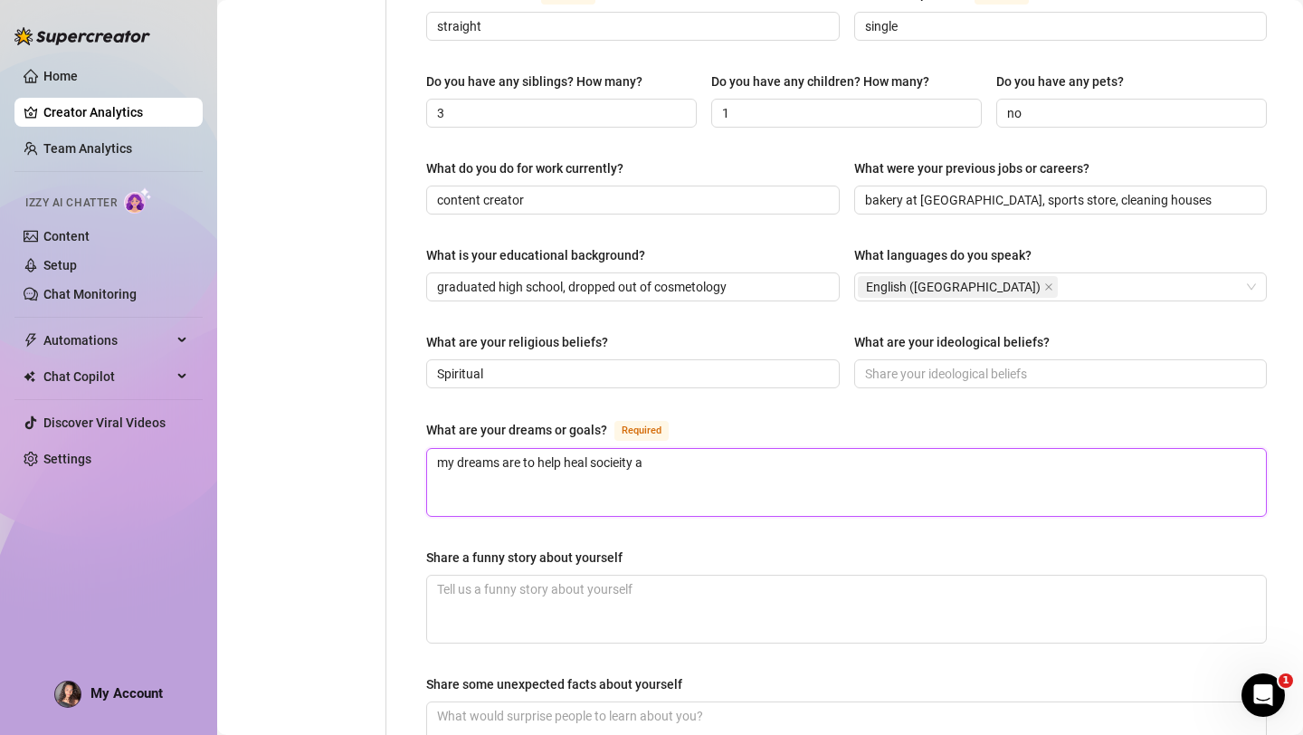
type textarea "my dreams are to help heal socieity"
type textarea "my dreams are to help heal society"
type textarea "my dreams are to help heal society a"
type textarea "my dreams are to help heal society an"
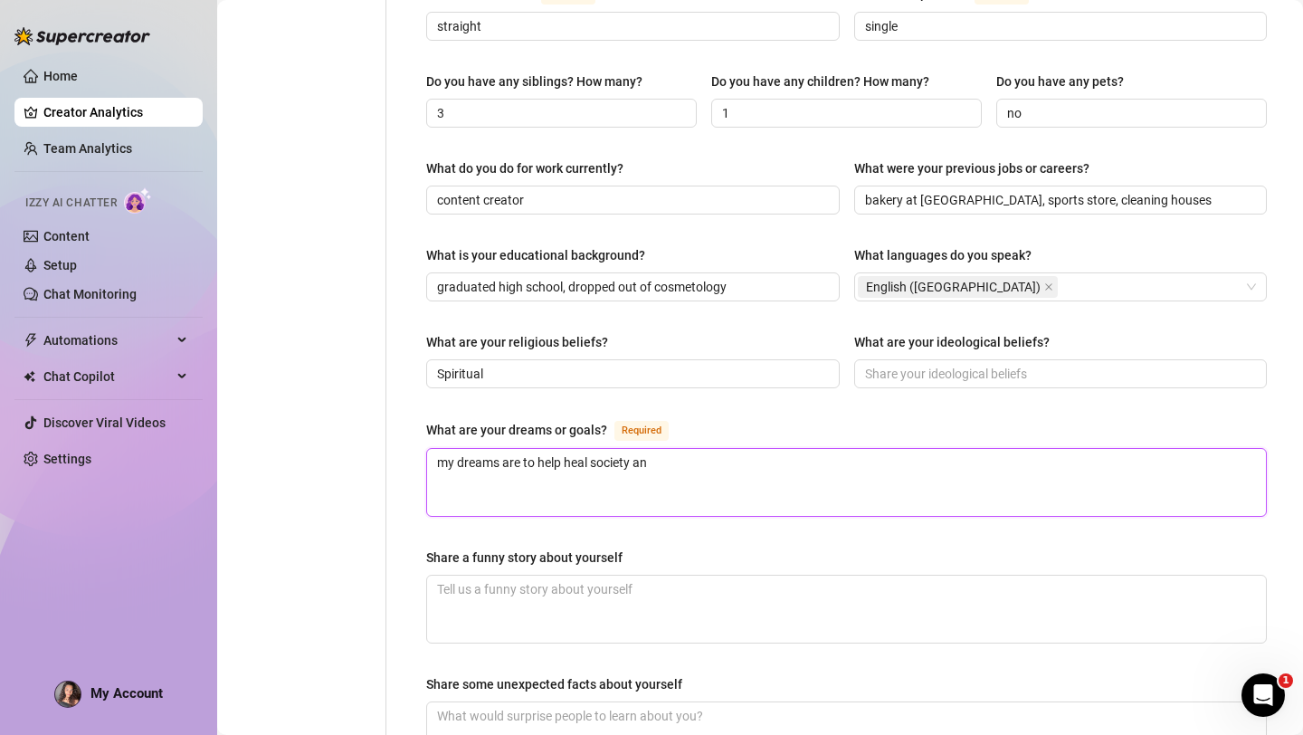
type textarea "my dreams are to help heal society and"
type textarea "my dreams are to help heal society and p"
type textarea "my dreams are to help heal society and pe"
type textarea "my dreams are to help heal society and peo"
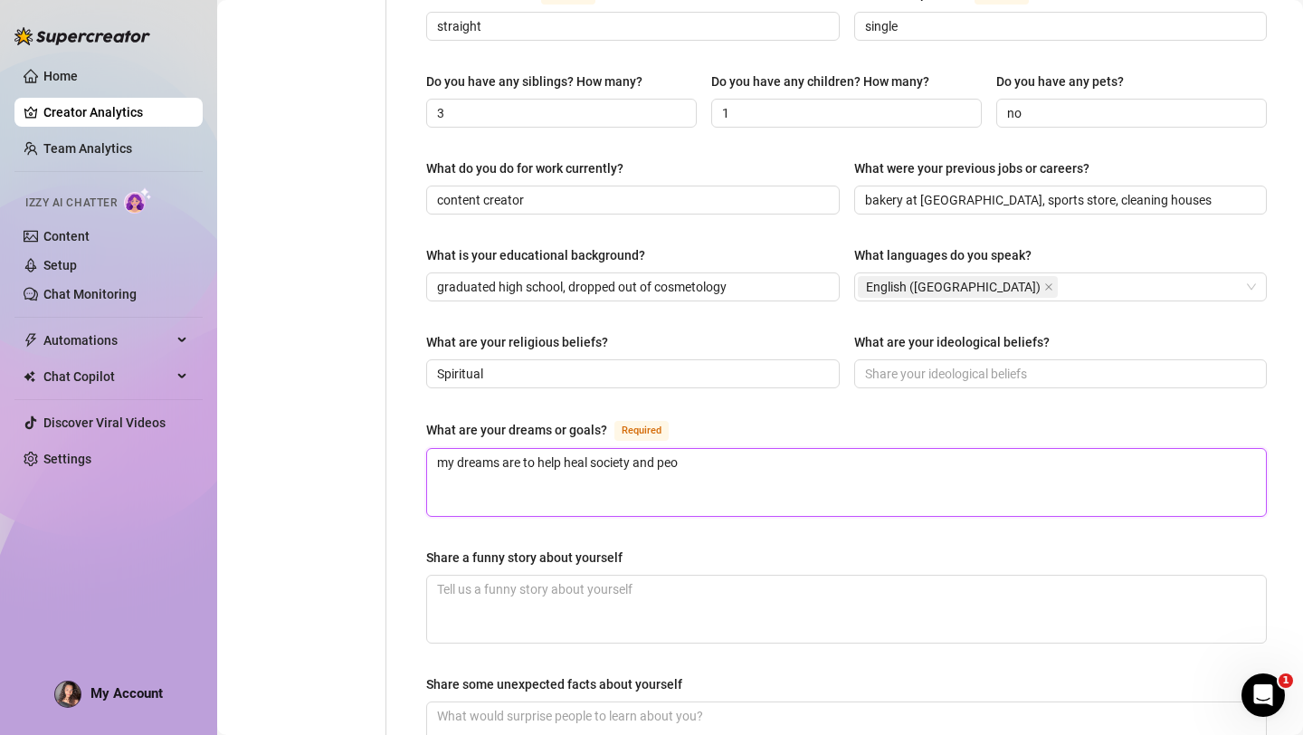
type textarea "my dreams are to help heal society and peop"
type textarea "my dreams are to help heal society and peopl"
type textarea "my dreams are to help heal society and people"
type textarea "my dreams are to help heal society and people g"
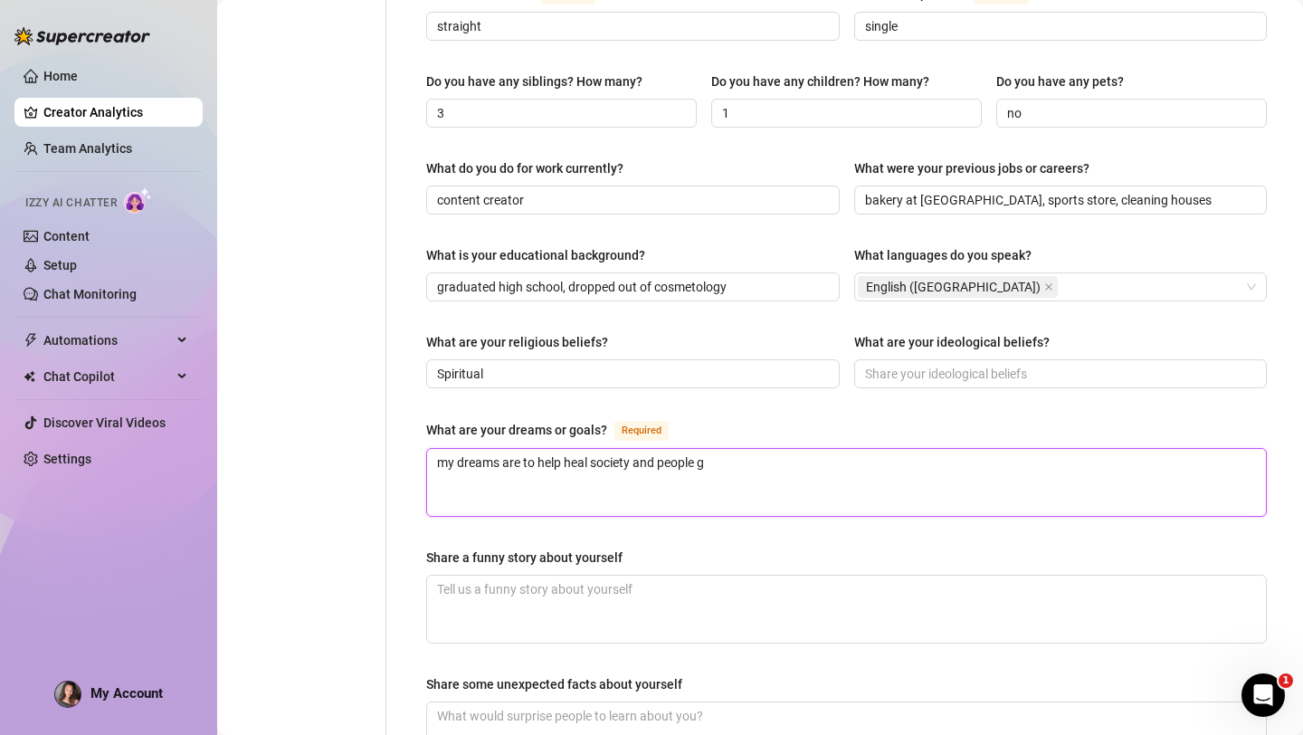
type textarea "my dreams are to help heal society and people gr"
type textarea "my dreams are to help heal society and people gro"
type textarea "my dreams are to help heal society and people grow"
type textarea "my dreams are to help heal society and people grown"
type textarea "my dreams are to help heal society and people grow"
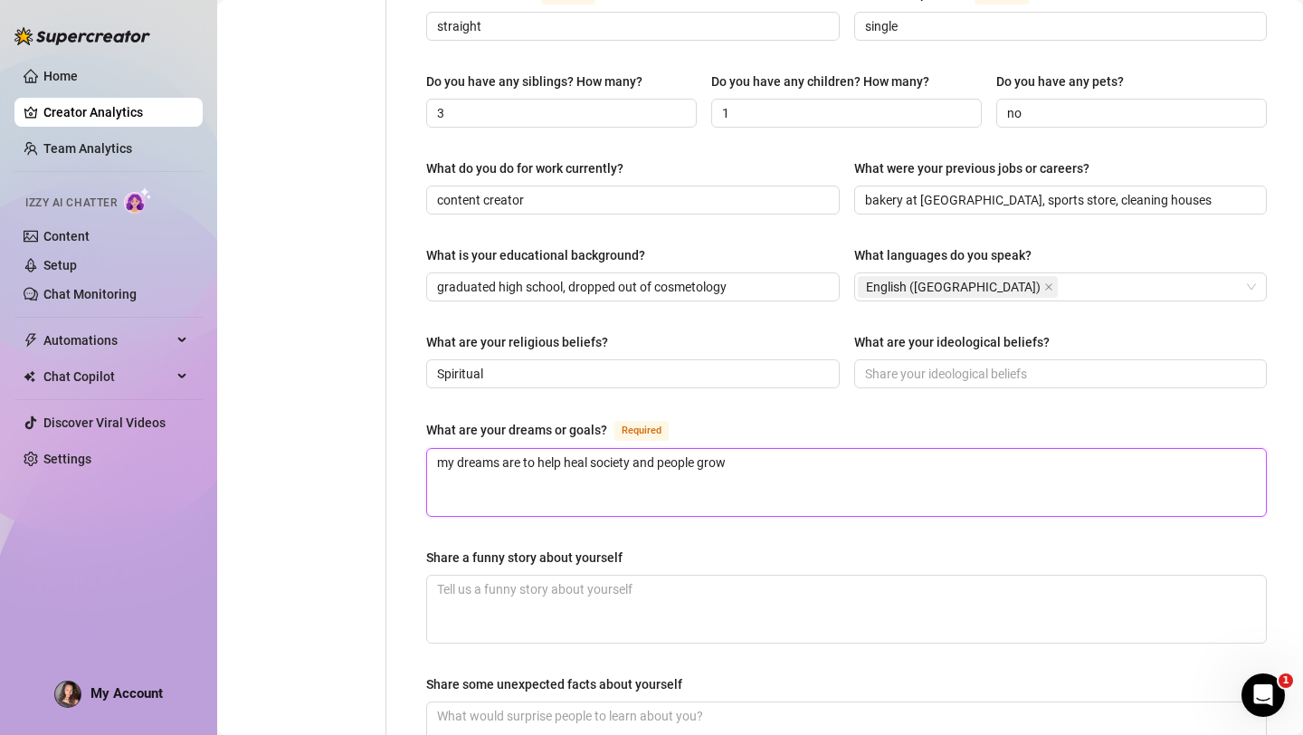
type textarea "my dreams are to help heal society and people grow"
type textarea "my dreams are to help heal society and people grow i"
type textarea "my dreams are to help heal society and people grow in"
type textarea "my dreams are to help heal society and people grow int"
type textarea "my dreams are to help heal society and people grow into"
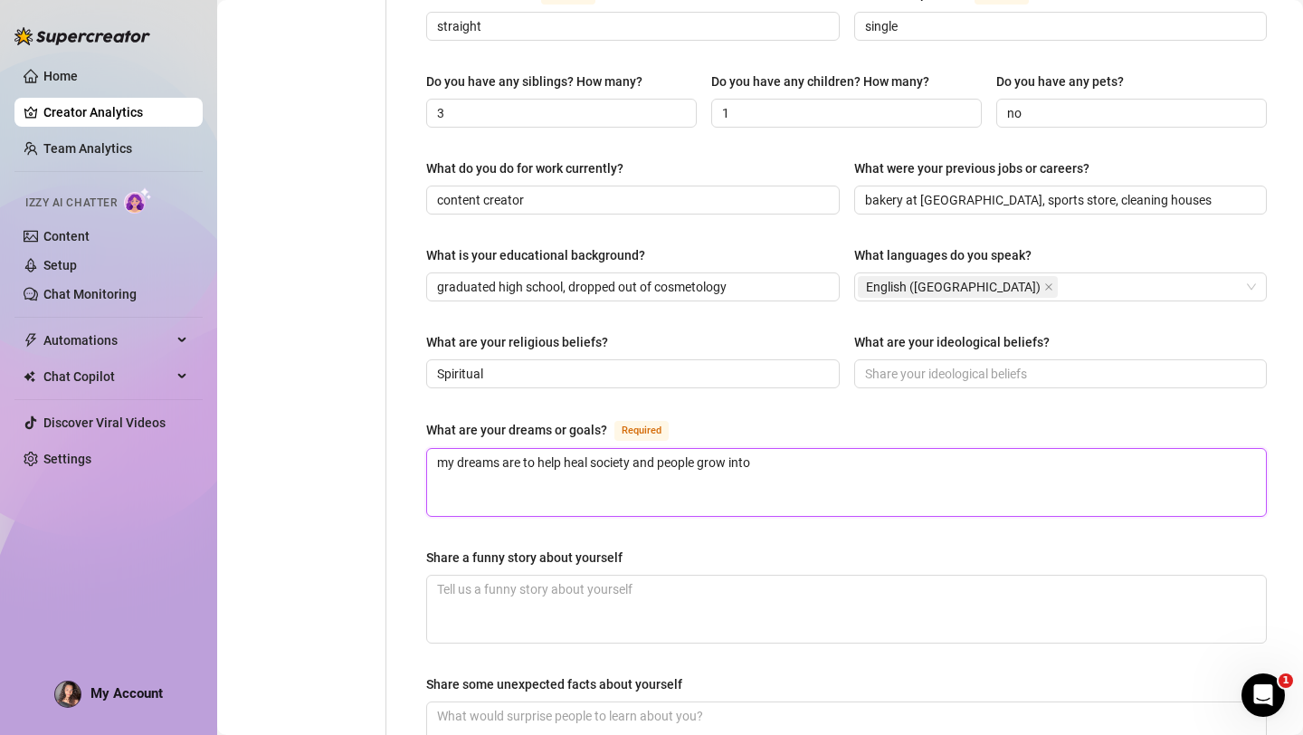
type textarea "my dreams are to help heal society and people grow into"
type textarea "my dreams are to help heal society and people grow into b"
type textarea "my dreams are to help heal society and people grow into be"
type textarea "my dreams are to help heal society and people grow into bet"
type textarea "my dreams are to help heal society and people grow into bett"
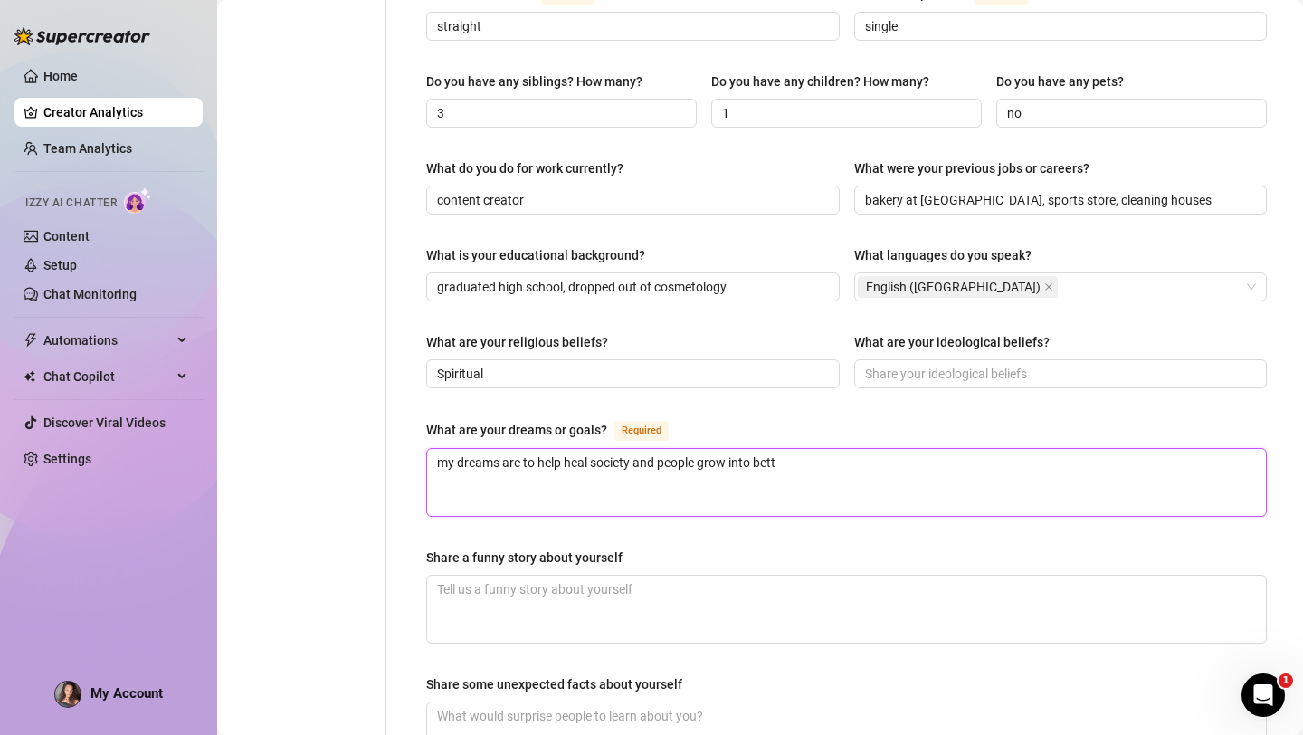
type textarea "my dreams are to help heal society and people grow into bette"
type textarea "my dreams are to help heal society and people grow into better"
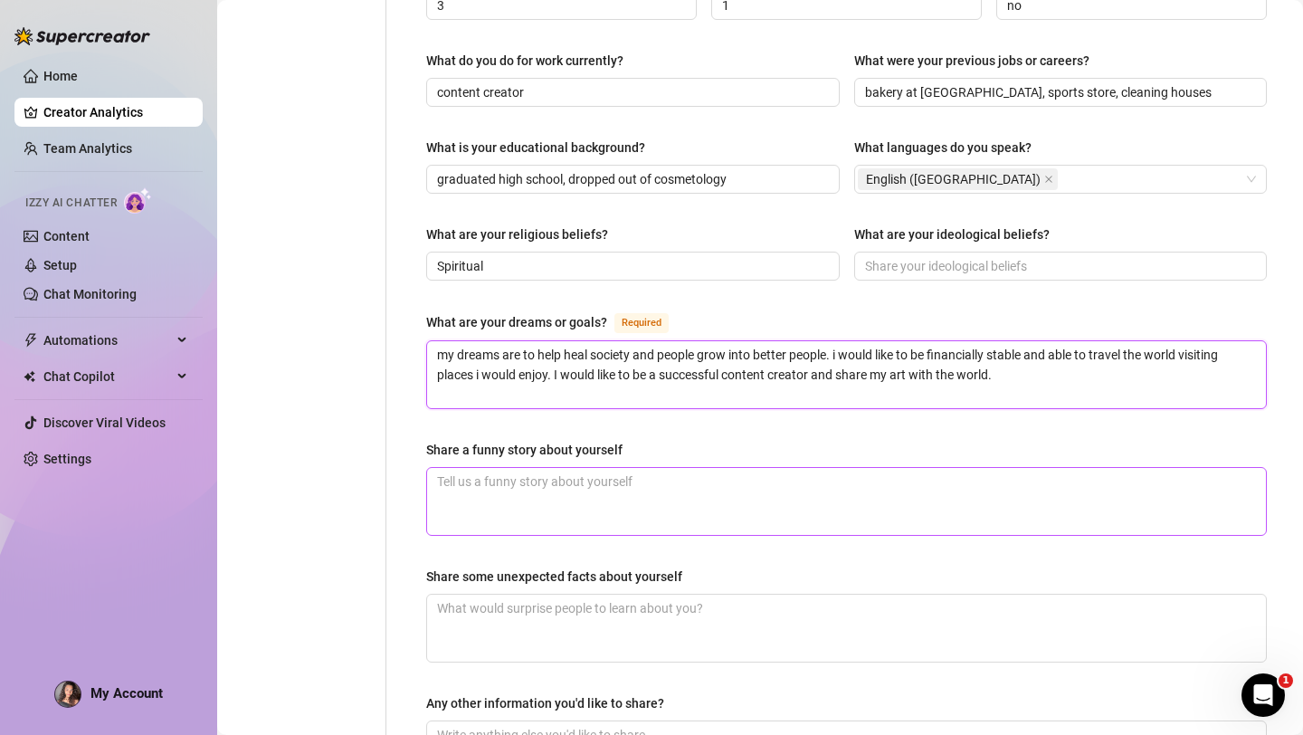
scroll to position [861, 0]
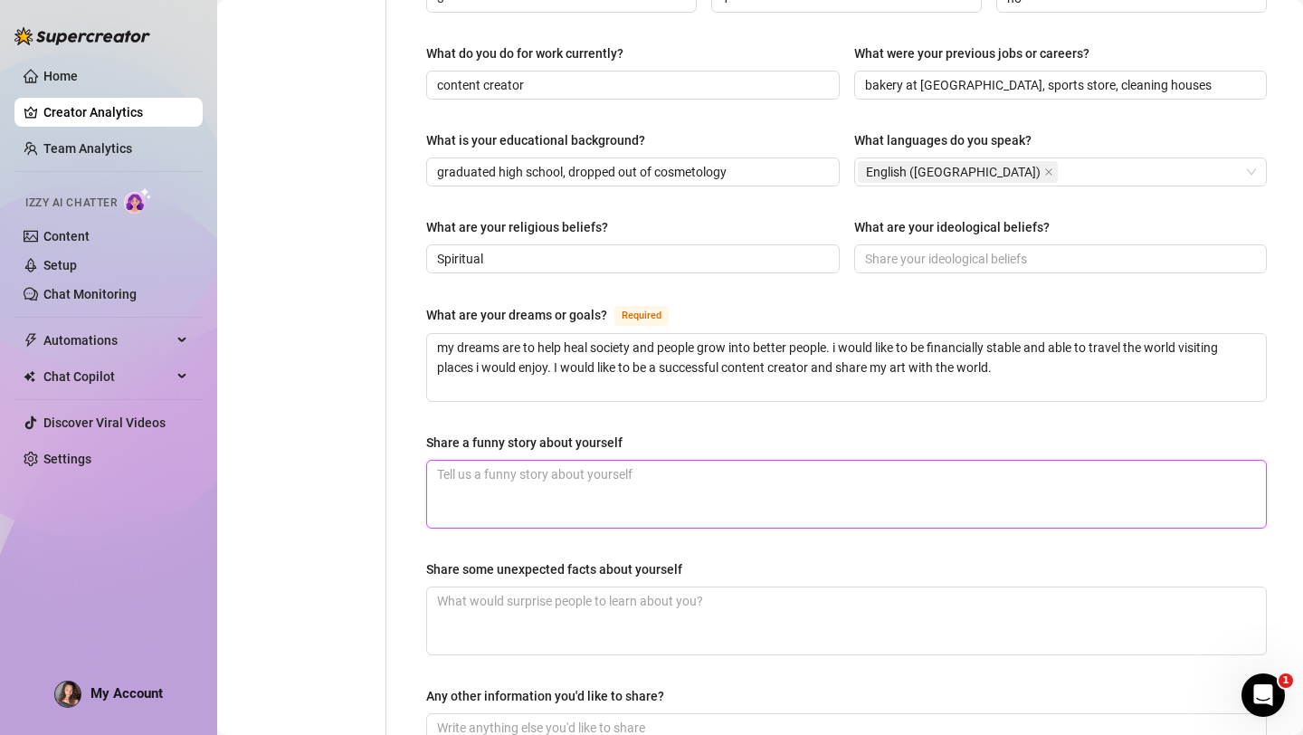
click at [518, 461] on textarea "Share a funny story about yourself" at bounding box center [846, 494] width 839 height 67
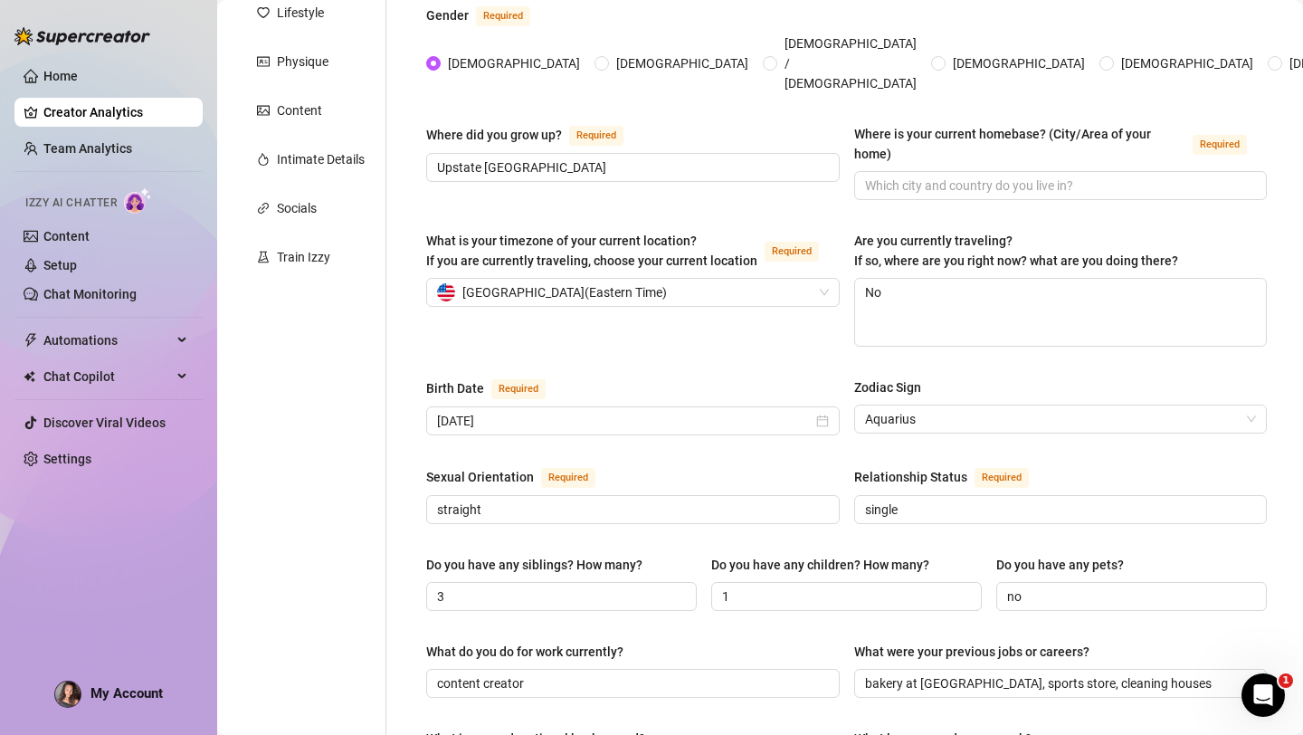
scroll to position [1035, 0]
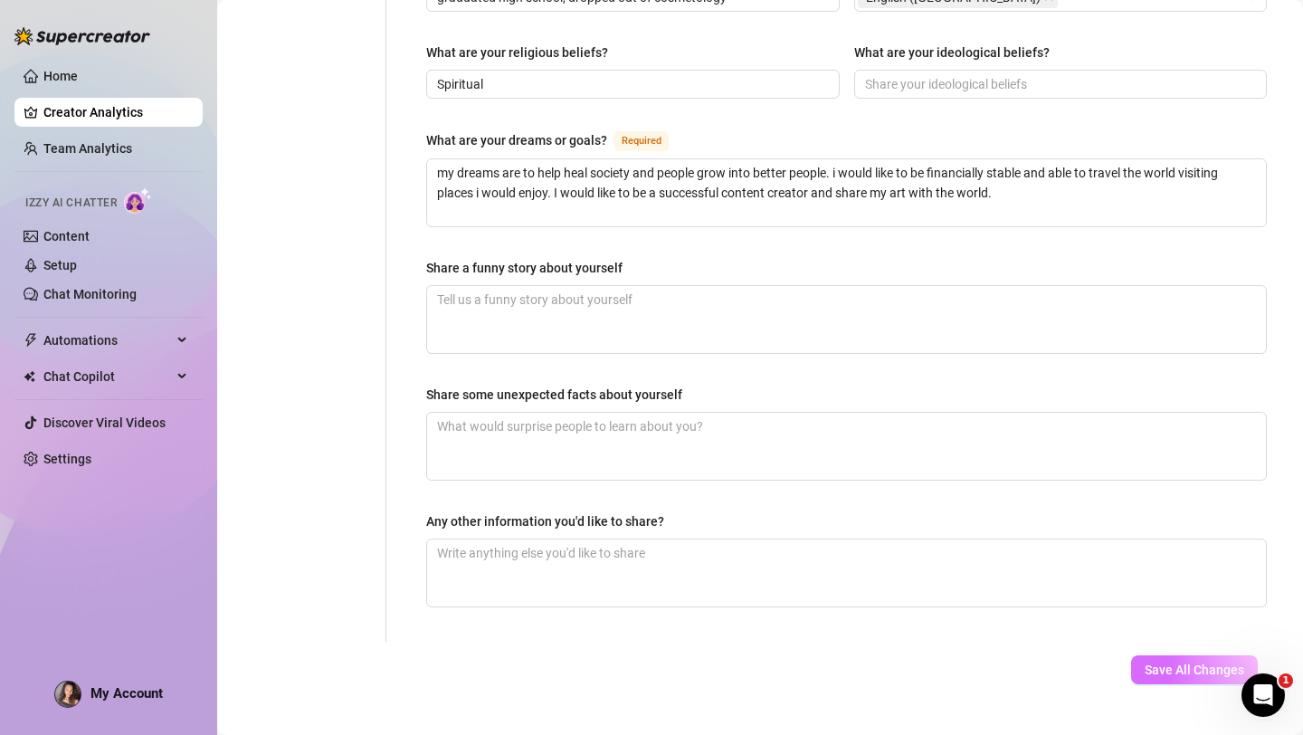
click at [1187, 655] on button "Save All Changes" at bounding box center [1194, 669] width 127 height 29
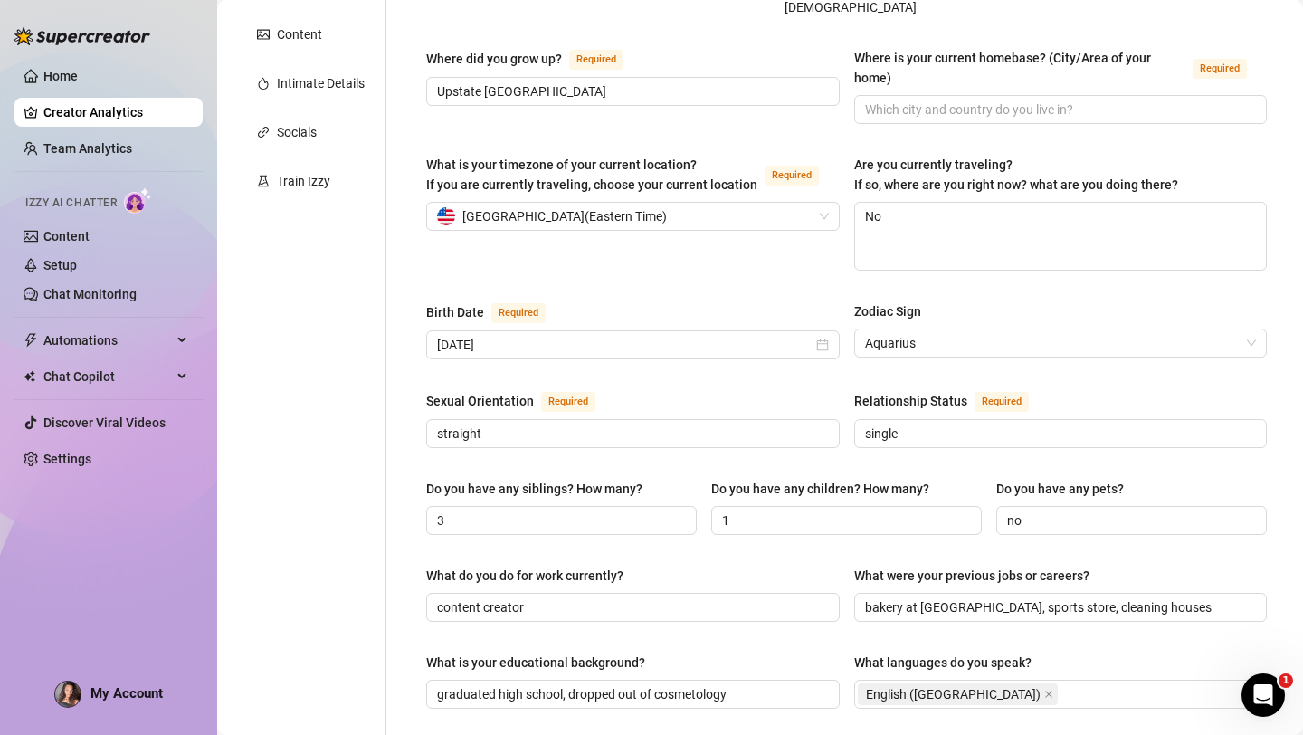
scroll to position [0, 0]
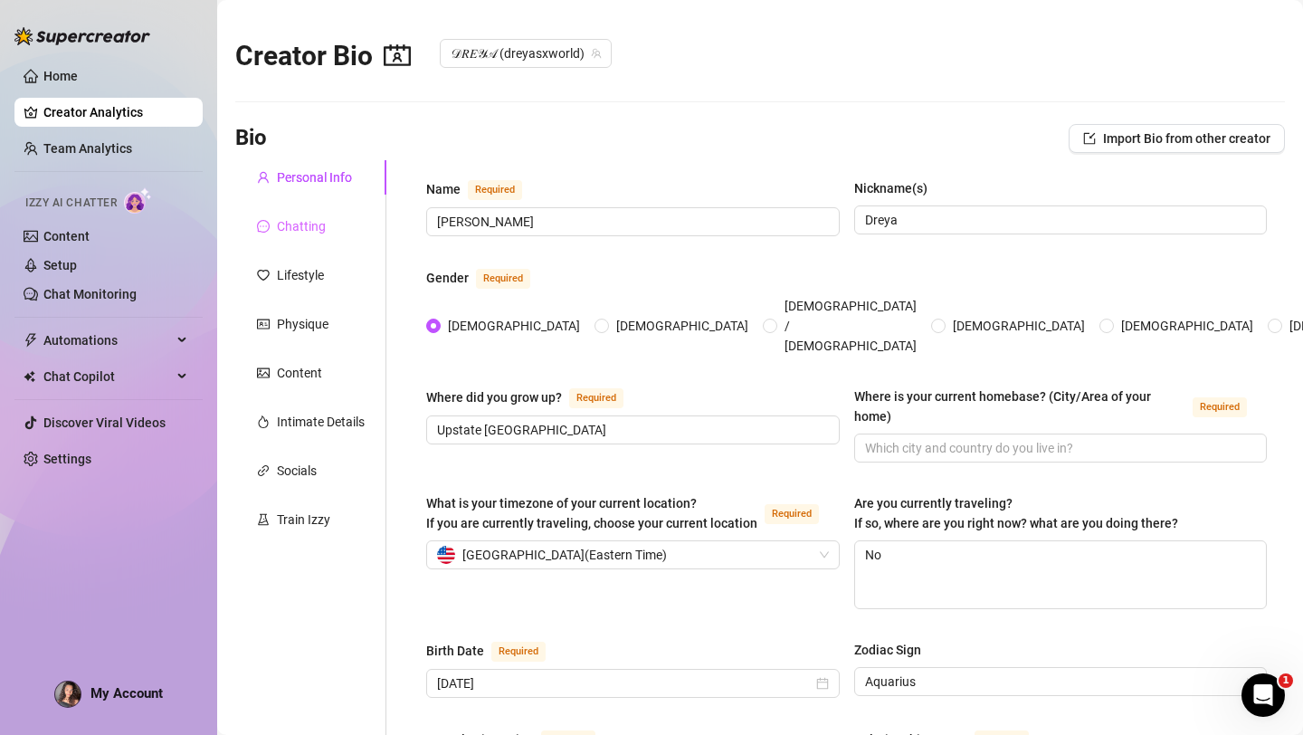
click at [304, 236] on div "Chatting" at bounding box center [310, 226] width 151 height 34
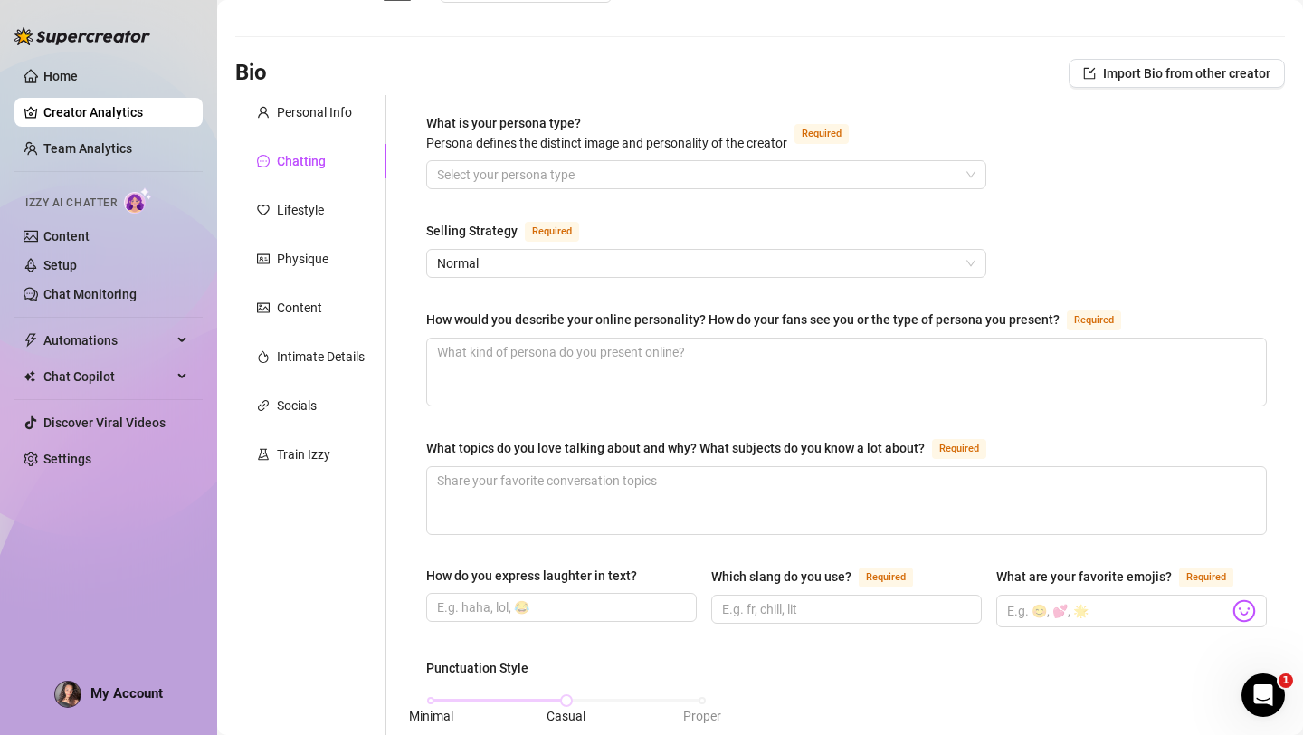
scroll to position [69, 0]
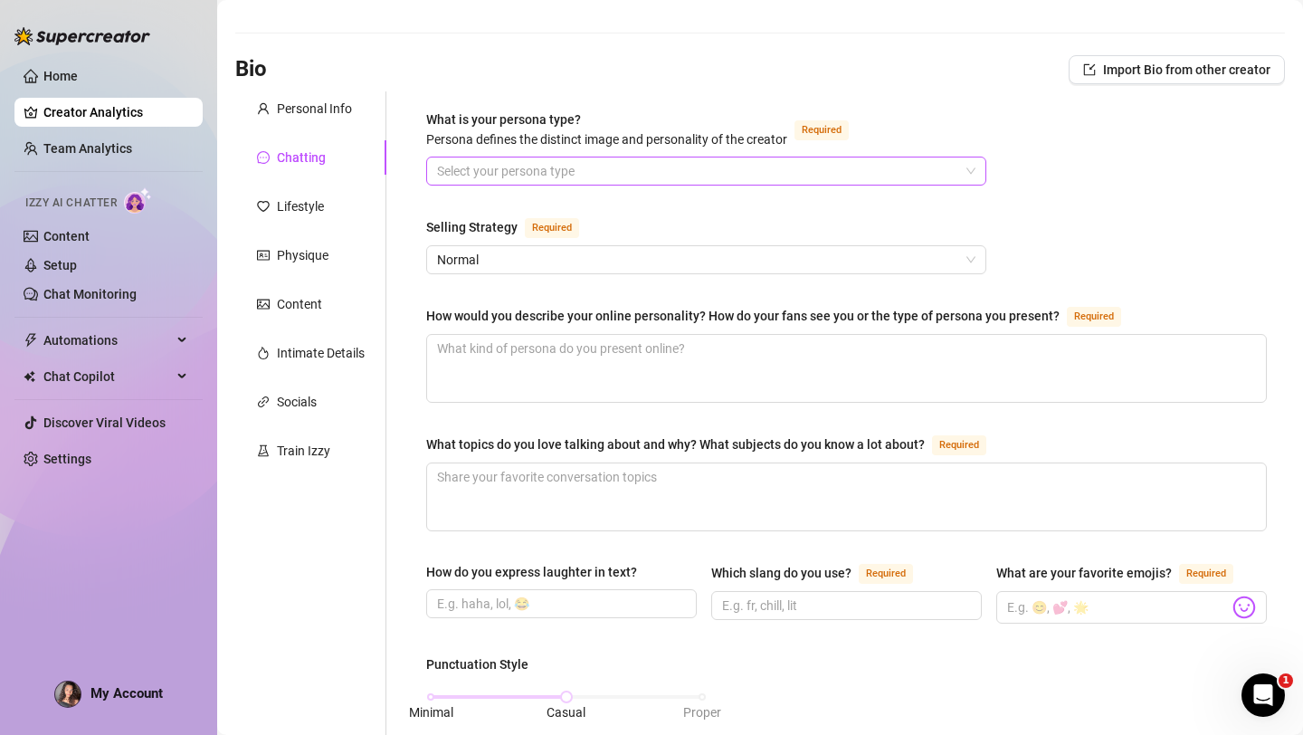
click at [602, 171] on input "What is your persona type? Persona defines the distinct image and personality o…" at bounding box center [698, 170] width 522 height 27
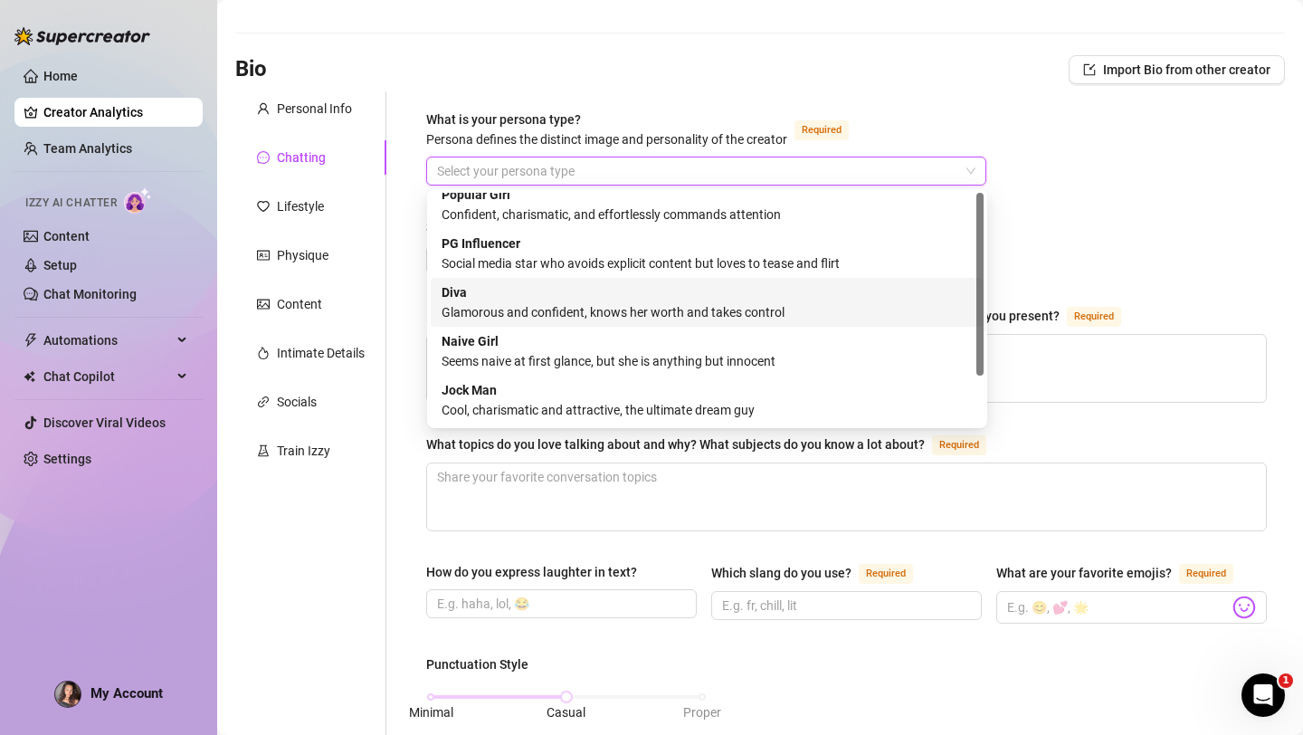
scroll to position [0, 0]
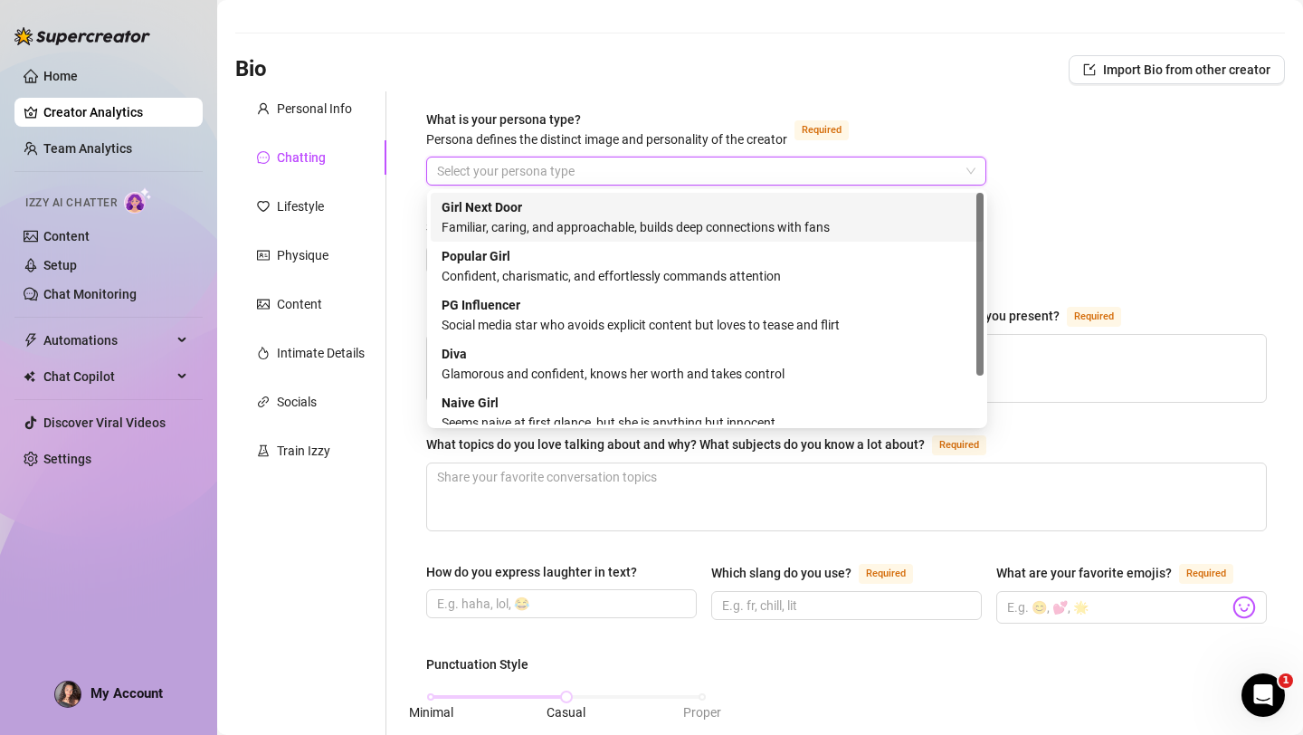
click at [567, 229] on div "Familiar, caring, and approachable, builds deep connections with fans" at bounding box center [707, 227] width 531 height 20
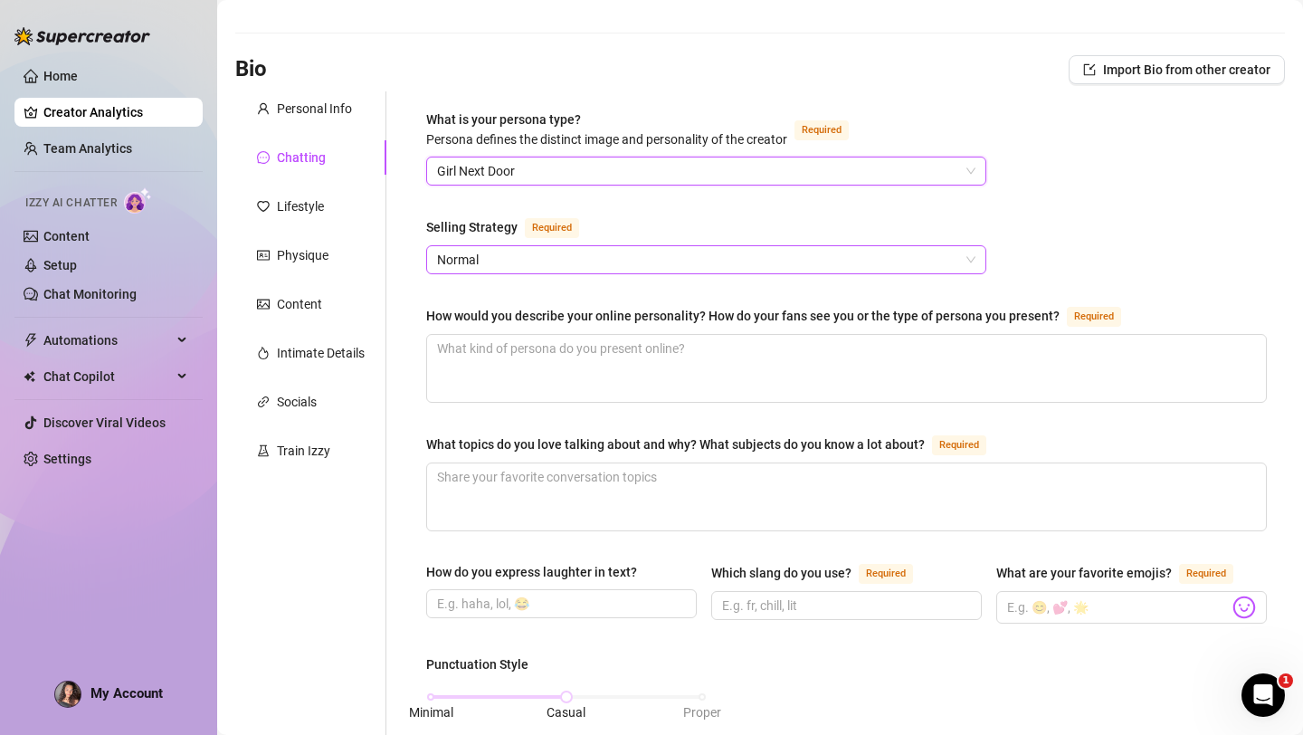
click at [534, 261] on span "Normal" at bounding box center [706, 259] width 538 height 27
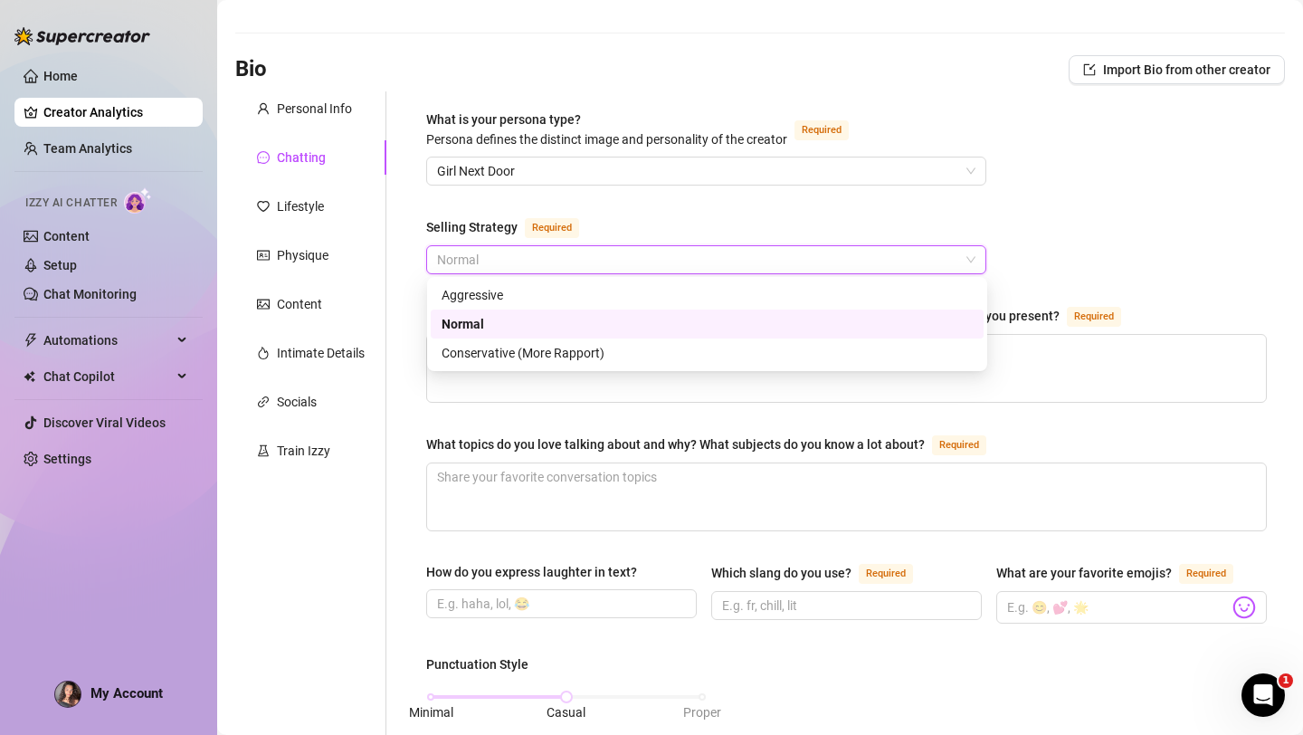
click at [480, 324] on div "Normal" at bounding box center [707, 324] width 531 height 20
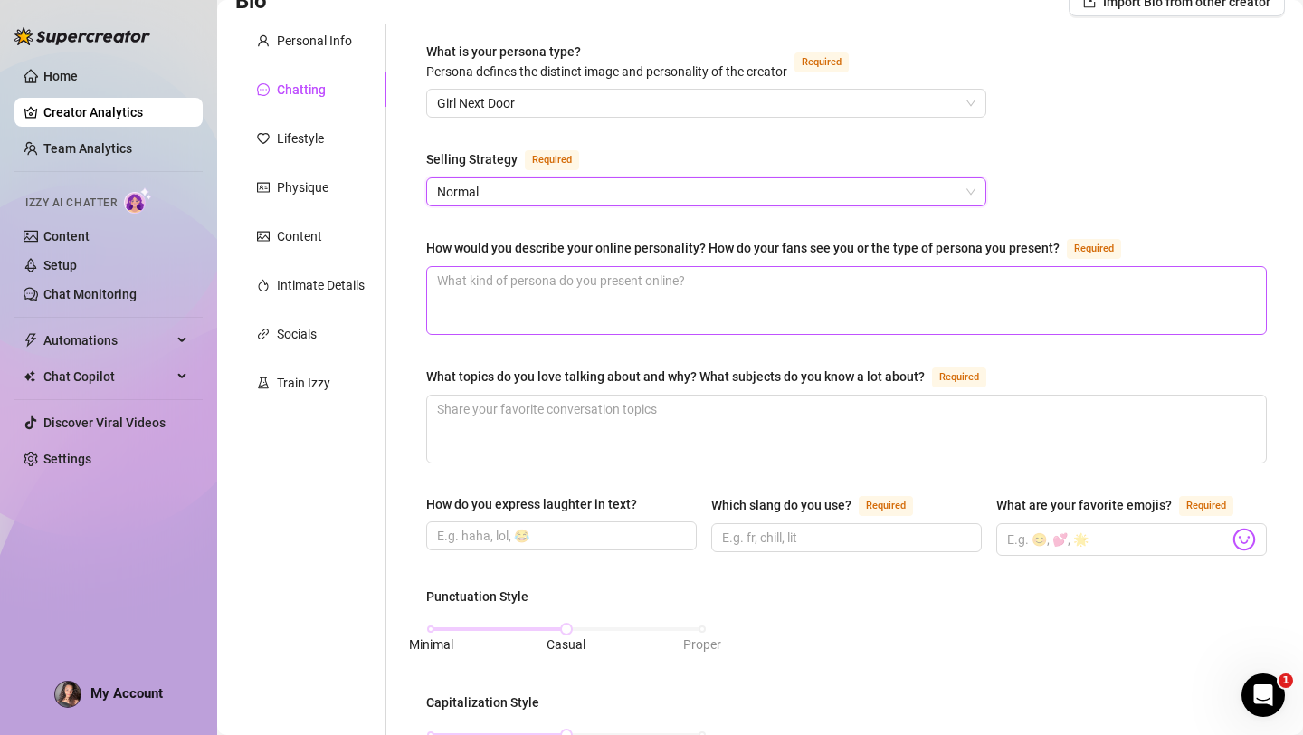
scroll to position [144, 0]
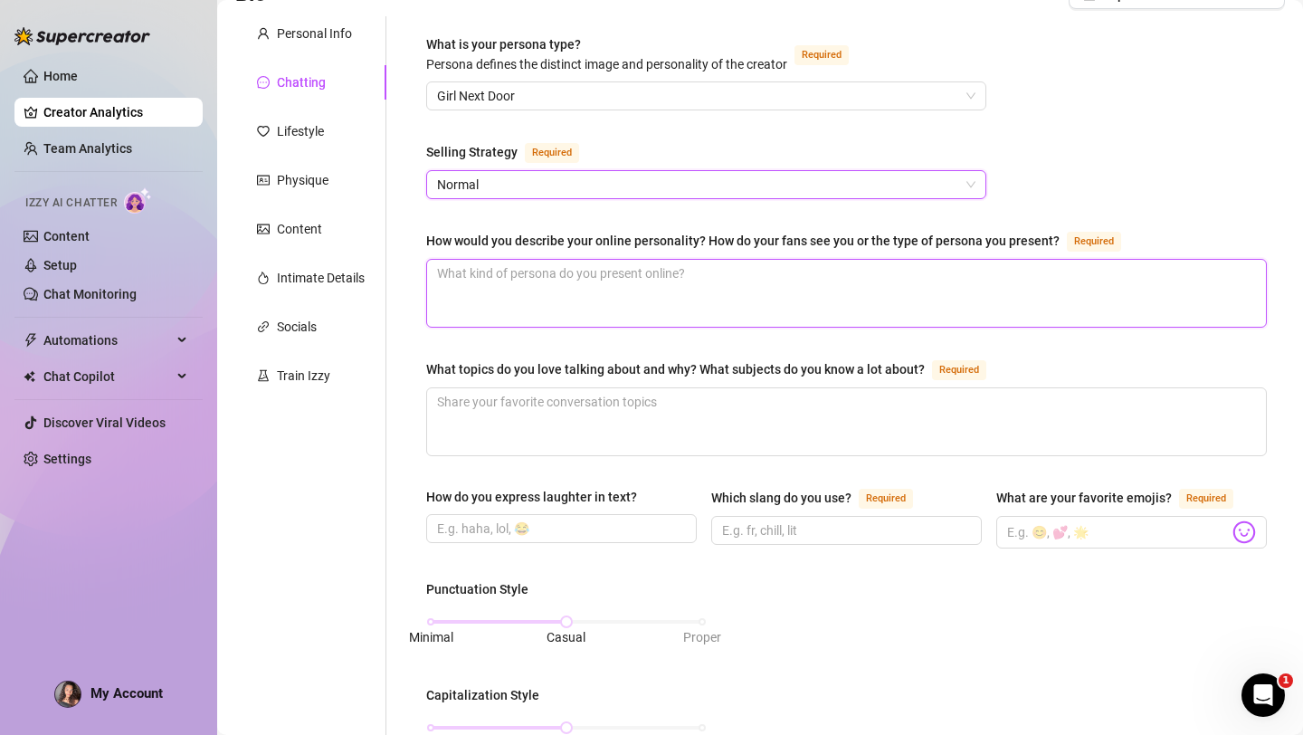
click at [529, 281] on textarea "How would you describe your online personality? How do your fans see you or the…" at bounding box center [846, 293] width 839 height 67
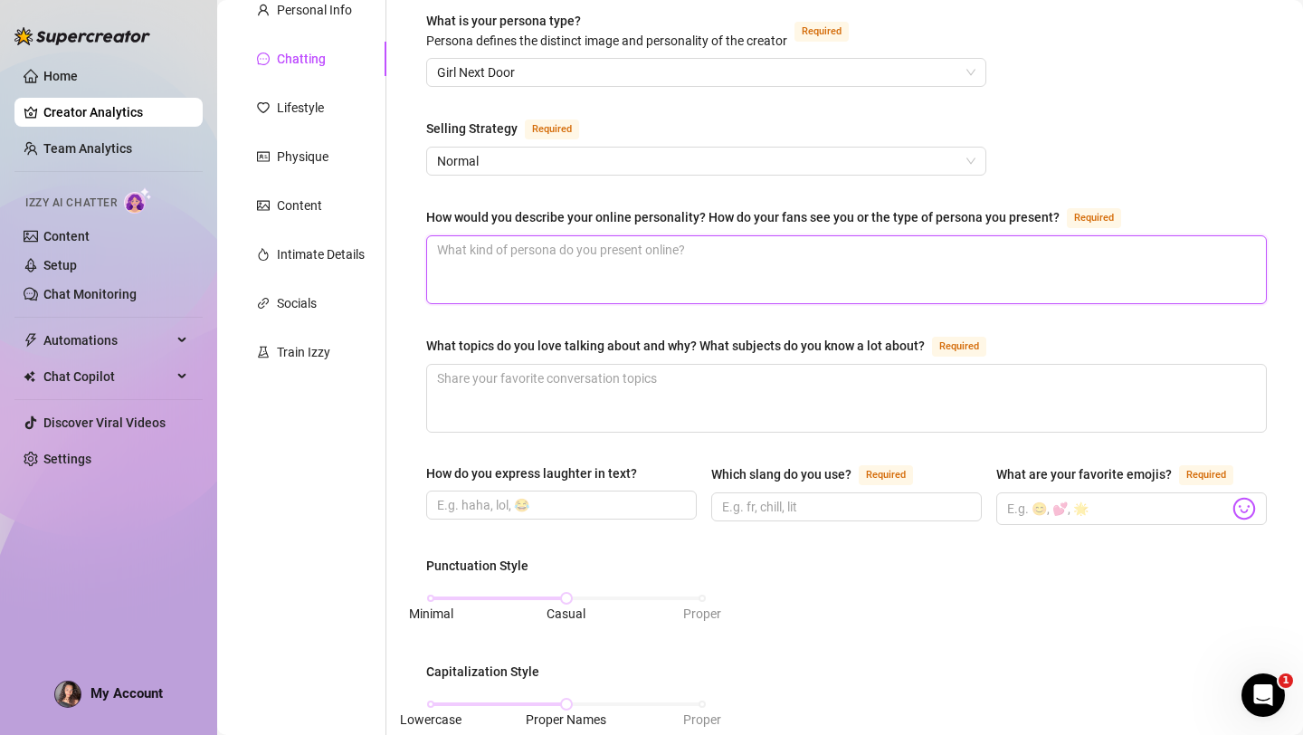
scroll to position [0, 0]
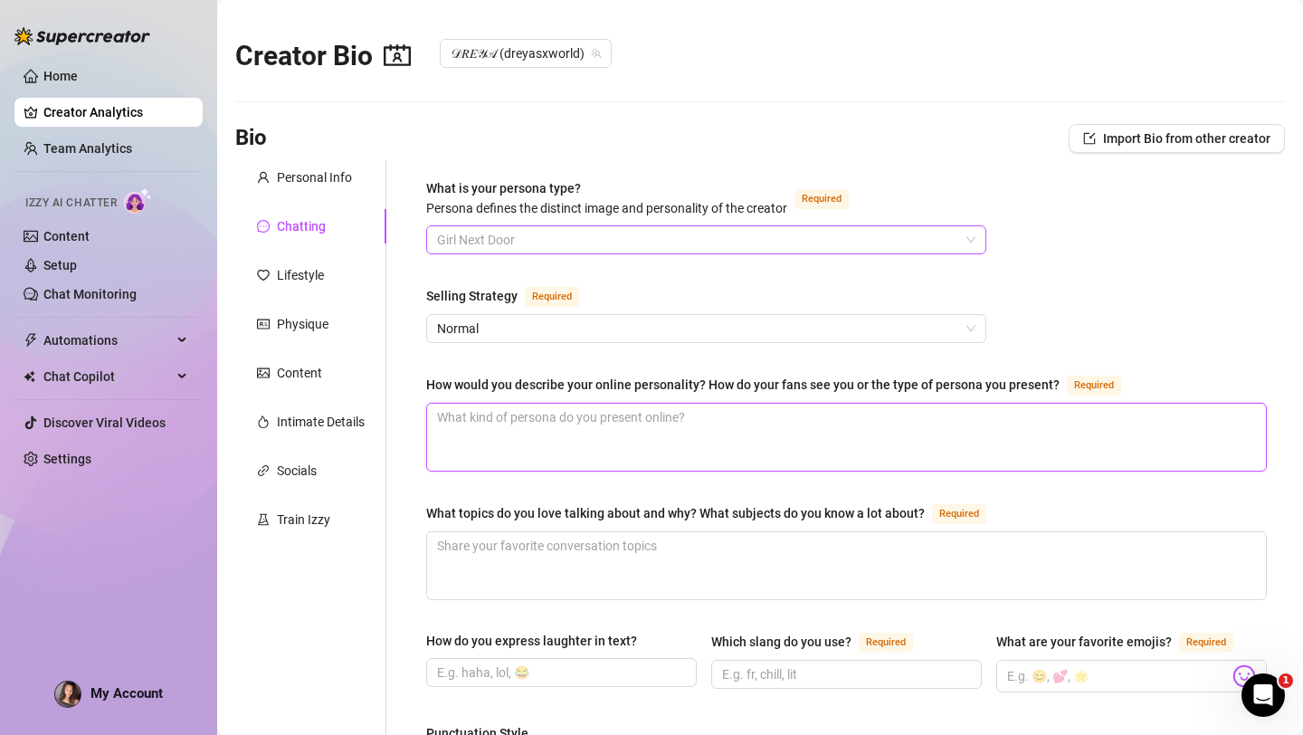
click at [975, 233] on span "Girl Next Door" at bounding box center [706, 239] width 538 height 27
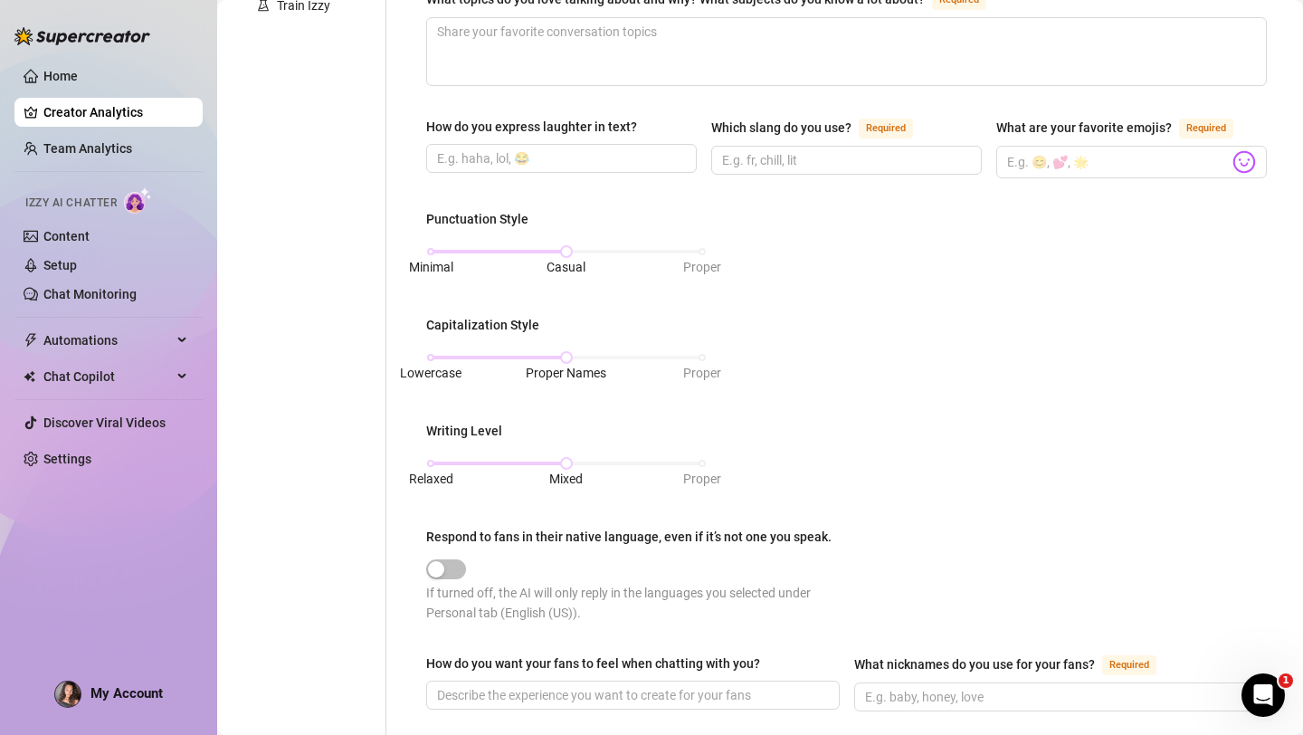
scroll to position [501, 0]
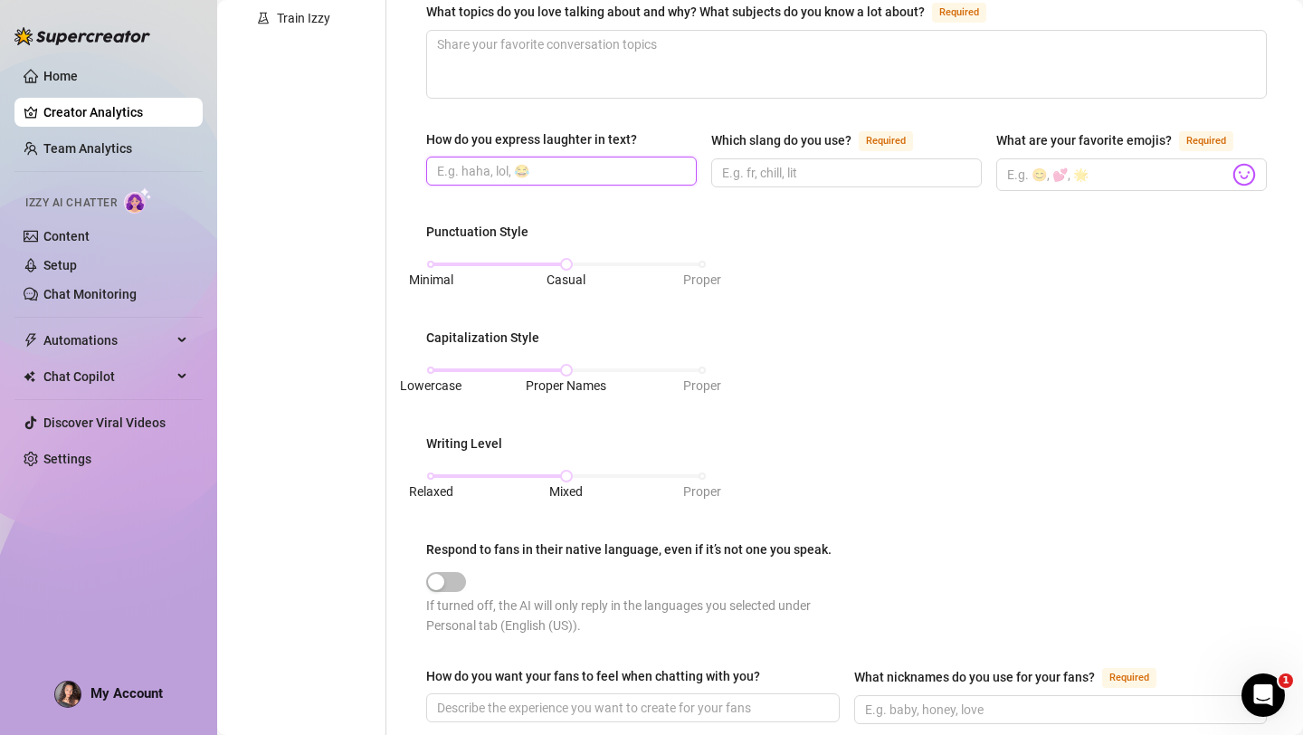
click at [498, 168] on input "How do you express laughter in text?" at bounding box center [559, 171] width 245 height 20
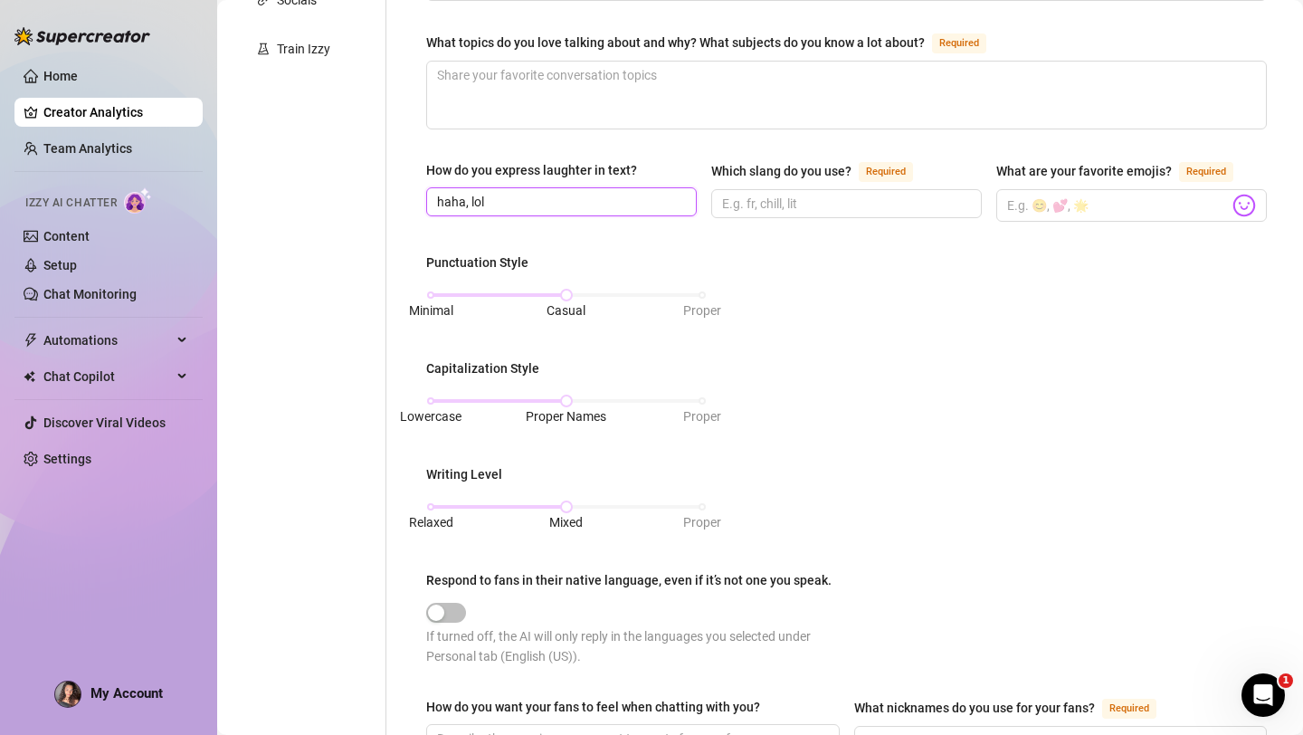
scroll to position [0, 0]
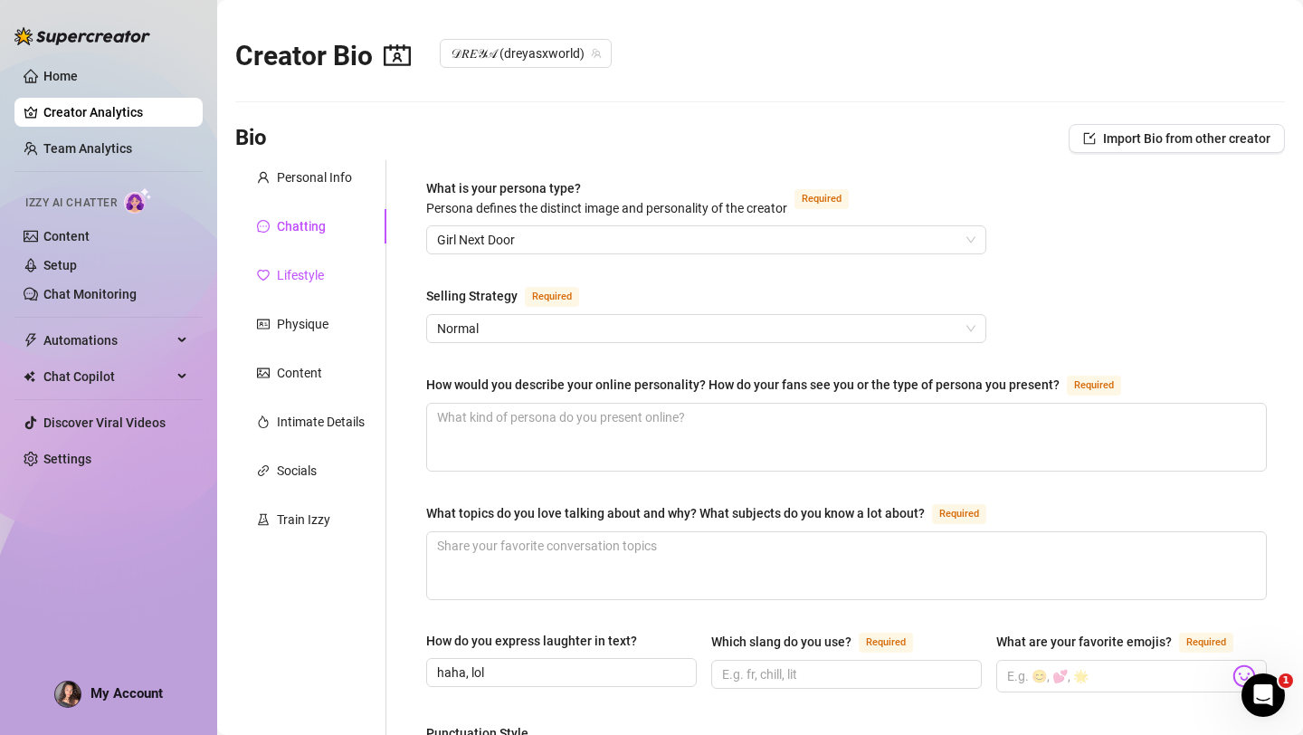
click at [320, 276] on div "Lifestyle" at bounding box center [300, 275] width 47 height 20
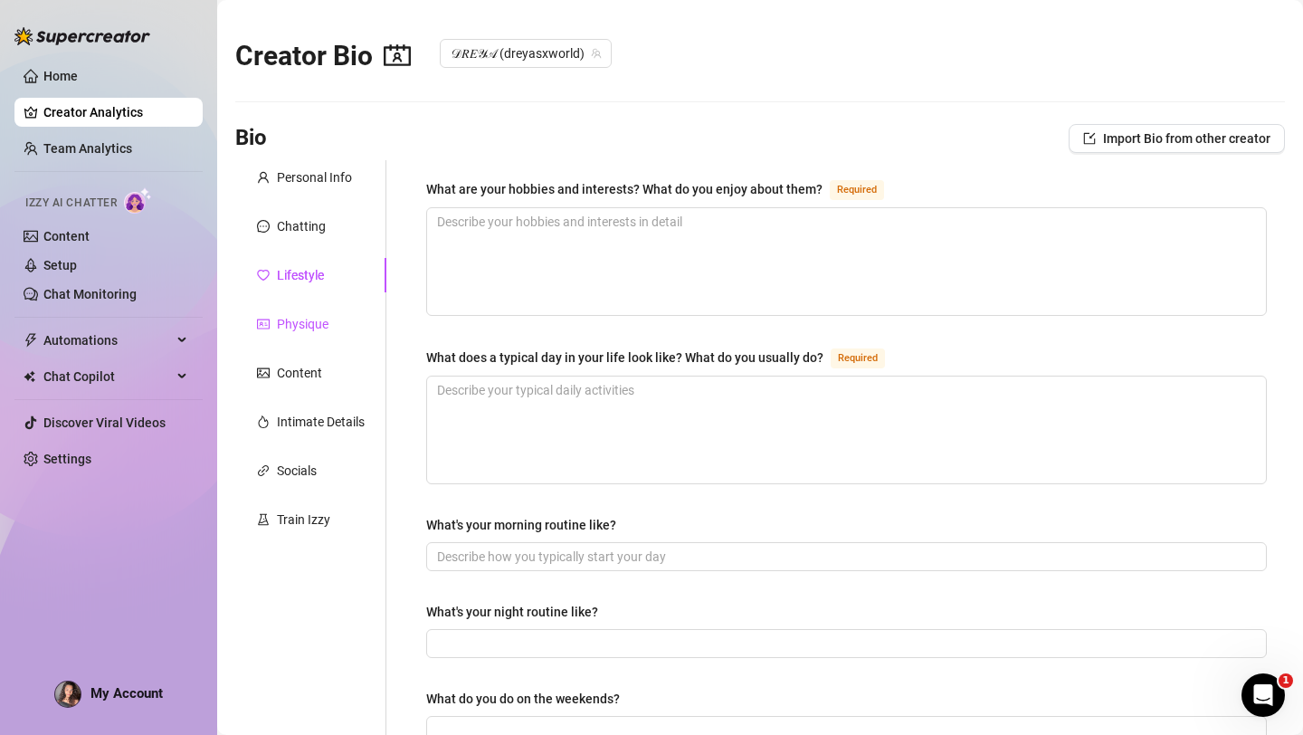
click at [283, 321] on div "Physique" at bounding box center [303, 324] width 52 height 20
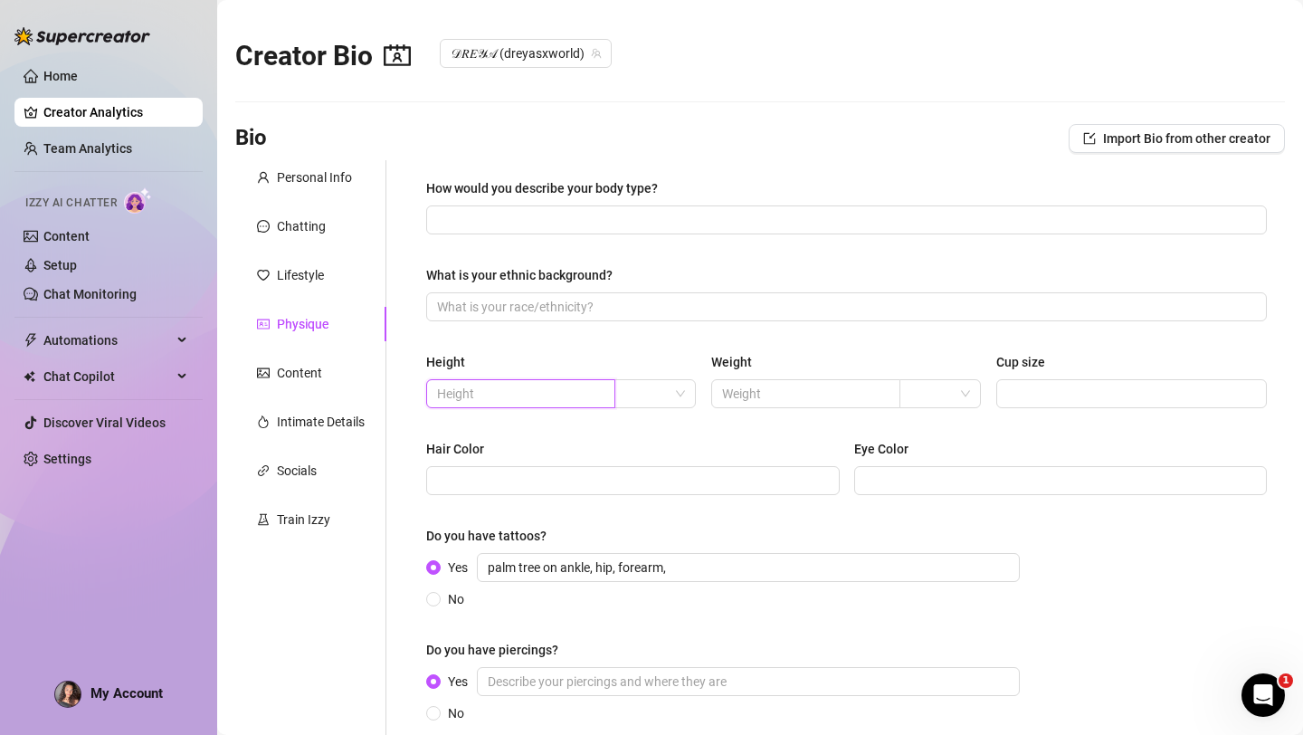
click at [572, 397] on input "text" at bounding box center [519, 394] width 164 height 20
click at [685, 397] on div at bounding box center [654, 393] width 81 height 29
click at [547, 399] on input "text" at bounding box center [519, 394] width 164 height 20
click at [678, 399] on span at bounding box center [655, 393] width 60 height 27
click at [655, 463] on div "ft" at bounding box center [656, 459] width 52 height 20
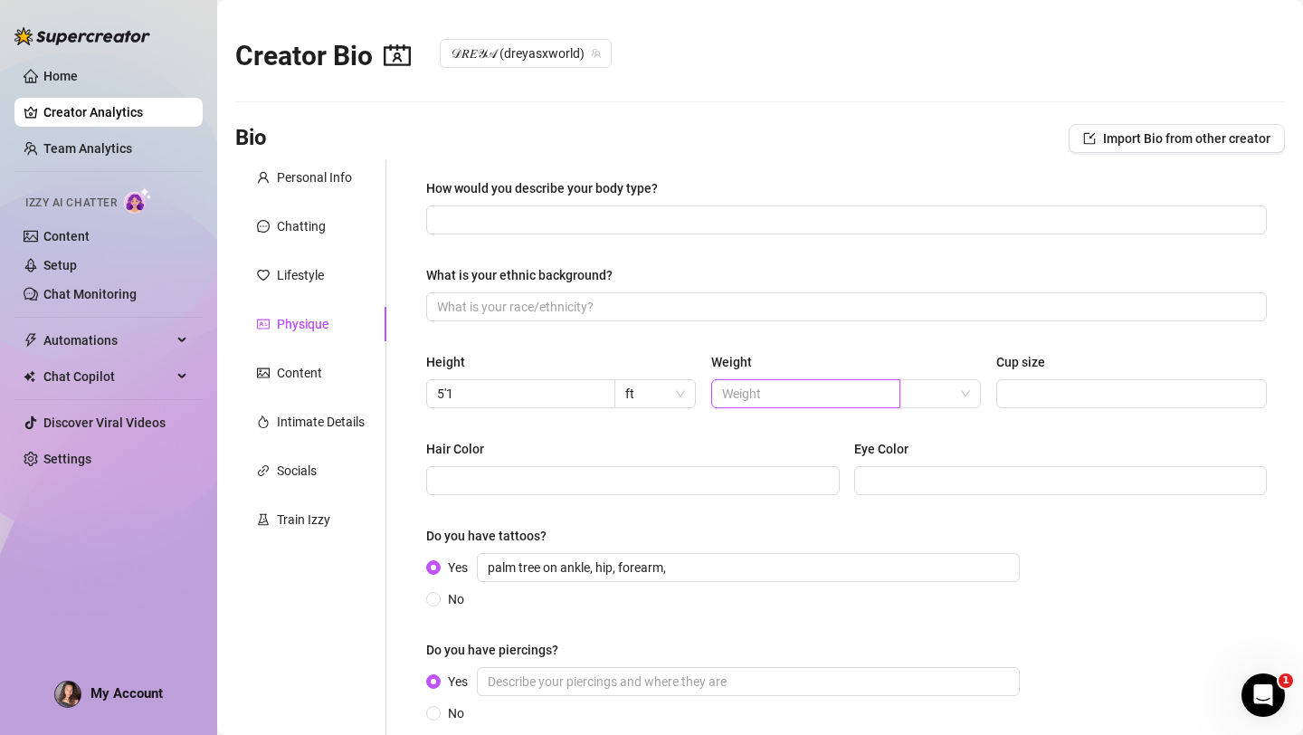
click at [771, 402] on input "text" at bounding box center [804, 394] width 164 height 20
click at [938, 399] on input "search" at bounding box center [931, 393] width 43 height 27
click at [944, 463] on div "lbs" at bounding box center [941, 459] width 52 height 20
click at [1043, 395] on input "Cup size" at bounding box center [1129, 394] width 245 height 20
click at [737, 473] on input "Hair Color" at bounding box center [631, 481] width 388 height 20
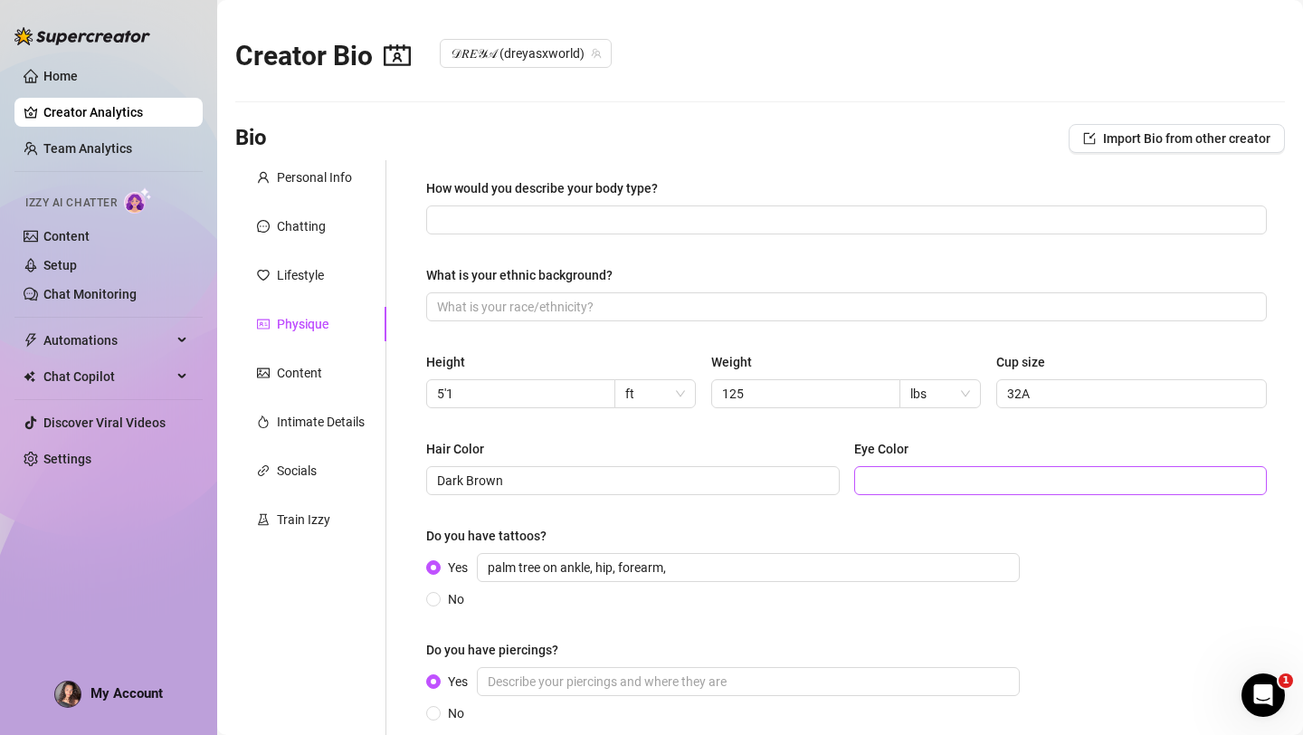
click at [902, 493] on span at bounding box center [1061, 480] width 414 height 29
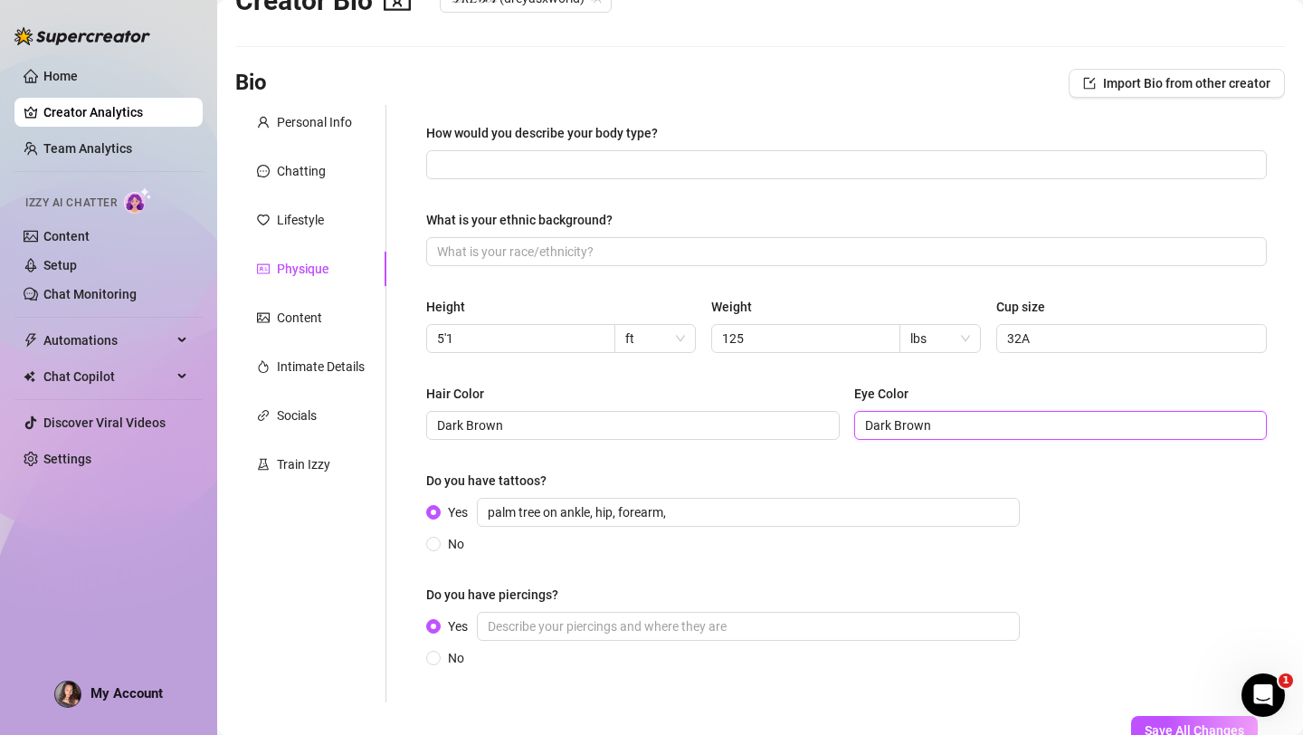
scroll to position [30, 0]
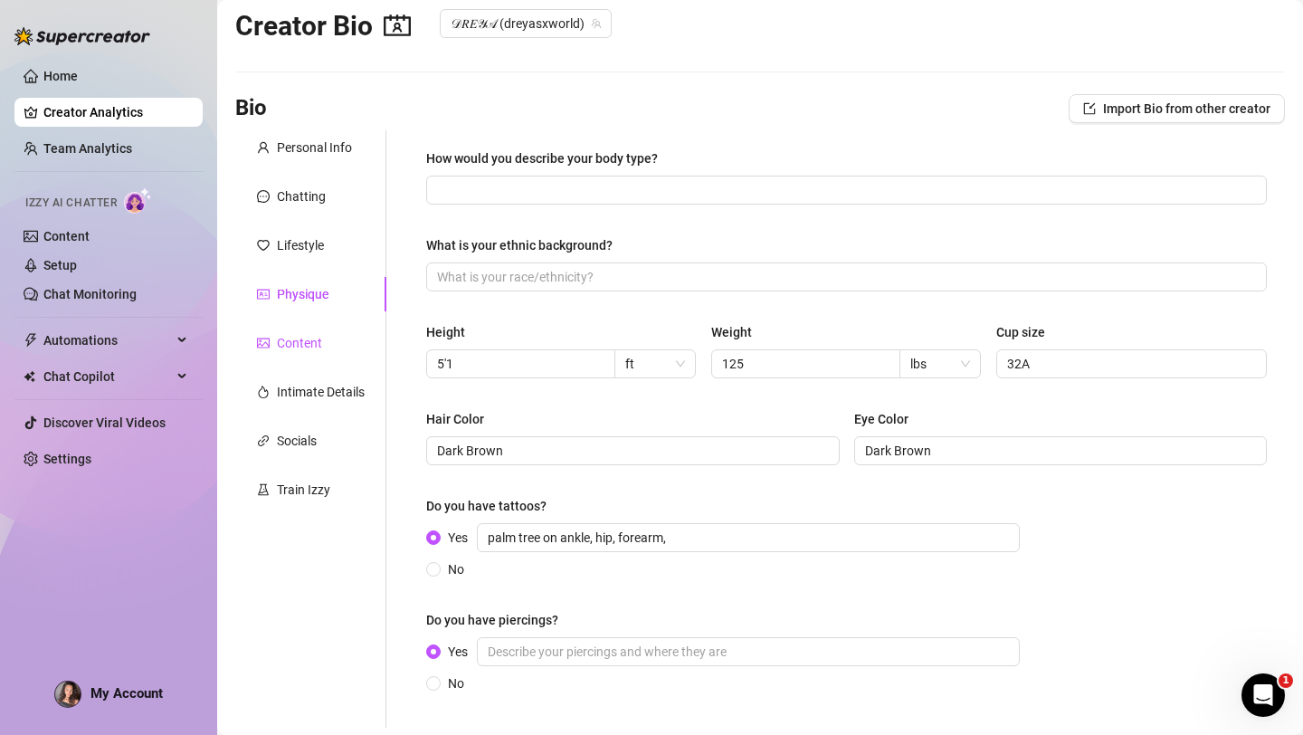
click at [305, 337] on div "Content" at bounding box center [299, 343] width 45 height 20
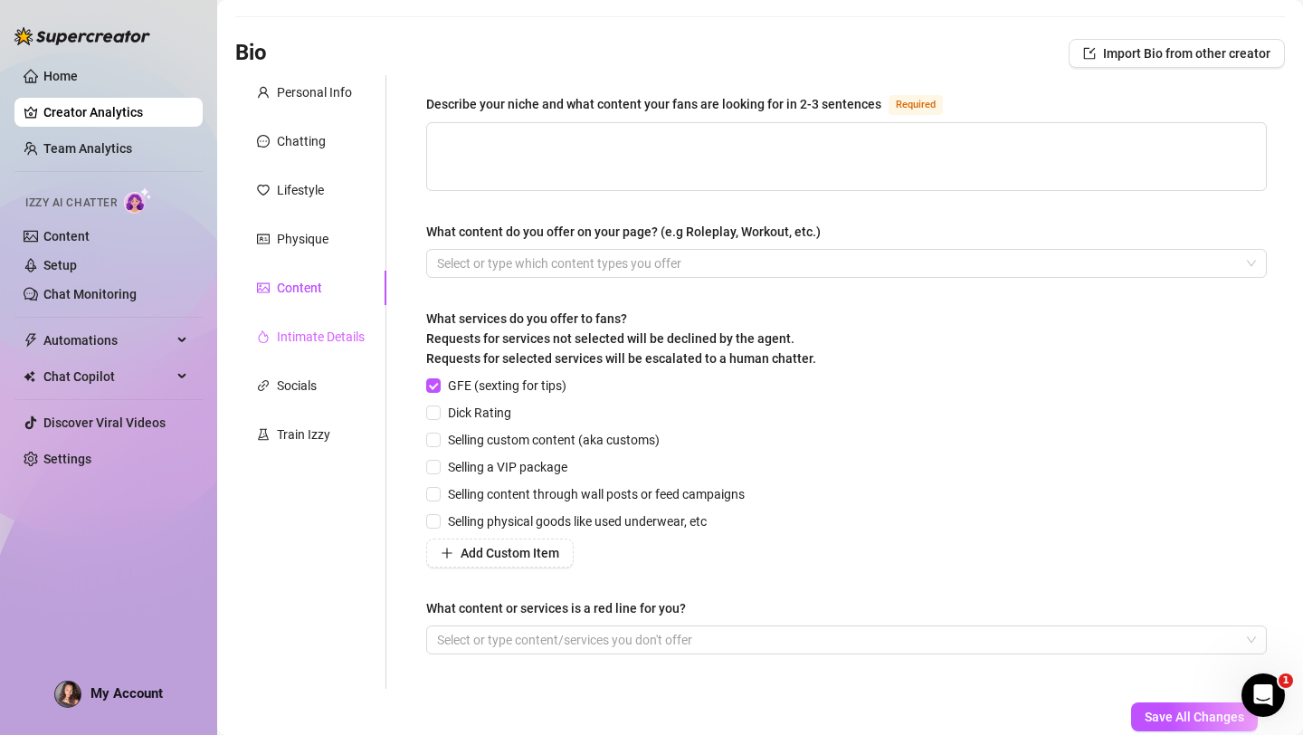
scroll to position [92, 0]
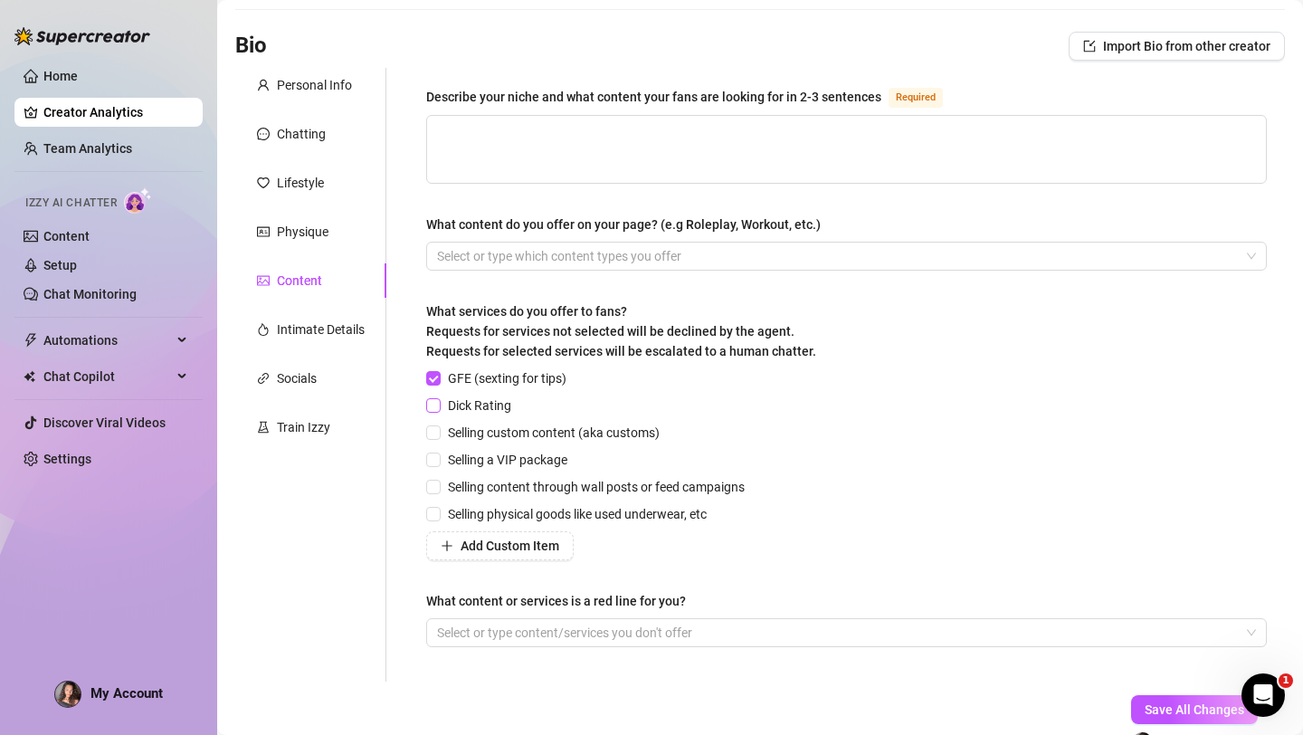
click at [435, 405] on input "Dick Rating" at bounding box center [432, 404] width 13 height 13
click at [435, 436] on input "Selling custom content (aka customs)" at bounding box center [432, 431] width 13 height 13
click at [436, 484] on input "Selling content through wall posts or feed campaigns" at bounding box center [432, 486] width 13 height 13
click at [442, 513] on span "Selling physical goods like used underwear, etc" at bounding box center [577, 514] width 273 height 20
click at [439, 513] on input "Selling physical goods like used underwear, etc" at bounding box center [432, 513] width 13 height 13
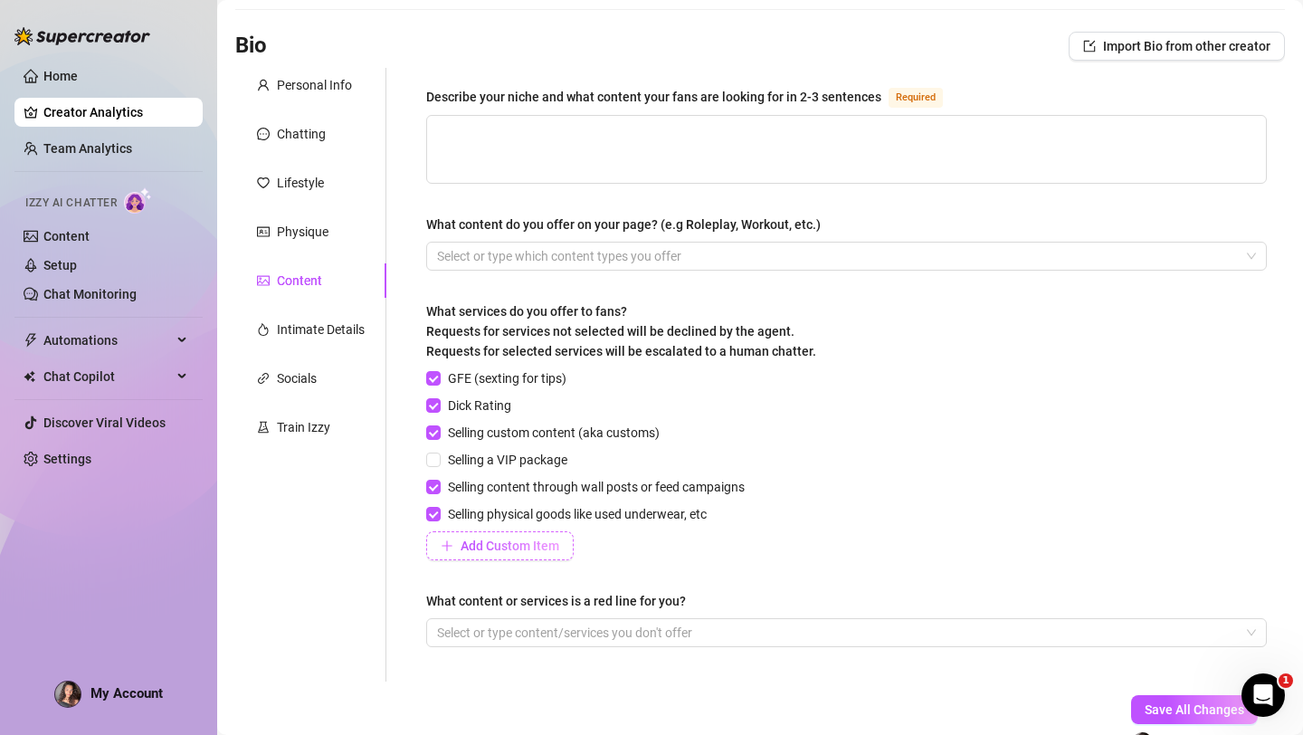
click at [497, 550] on span "Add Custom Item" at bounding box center [510, 545] width 99 height 14
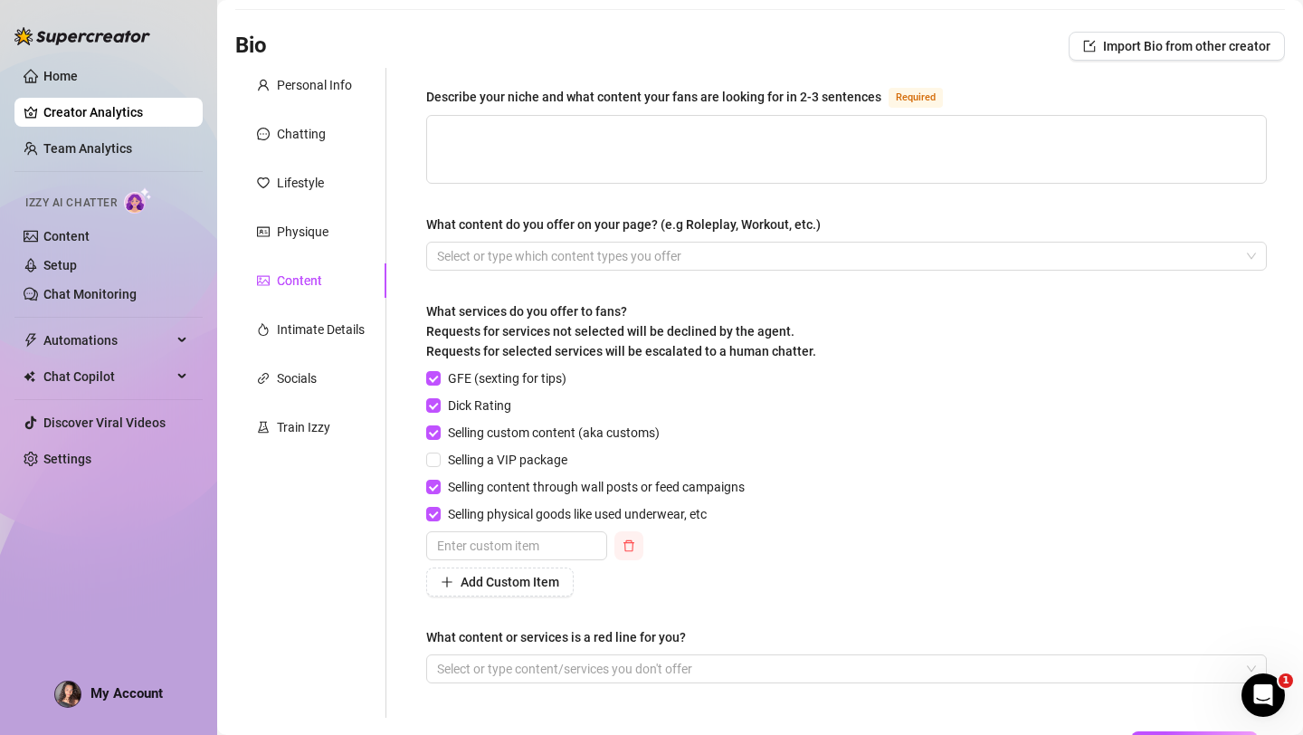
click at [632, 550] on span "button" at bounding box center [629, 545] width 13 height 14
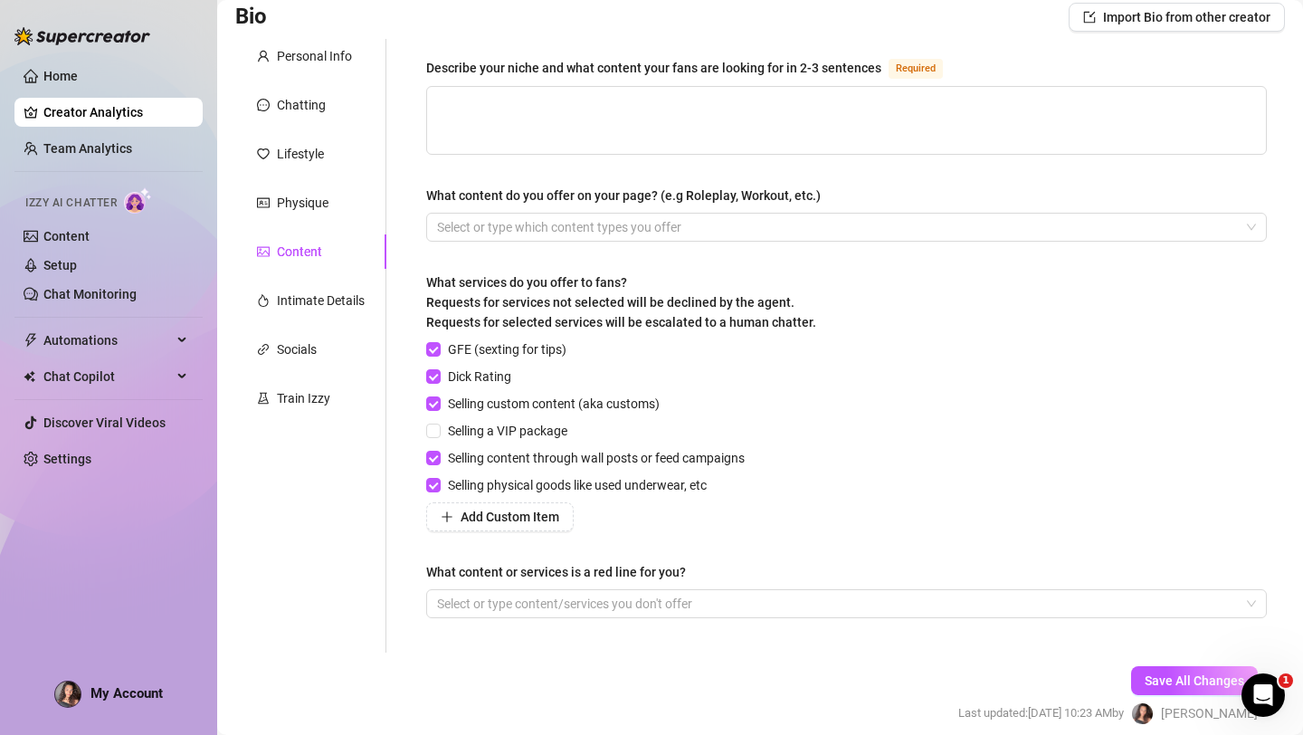
scroll to position [122, 0]
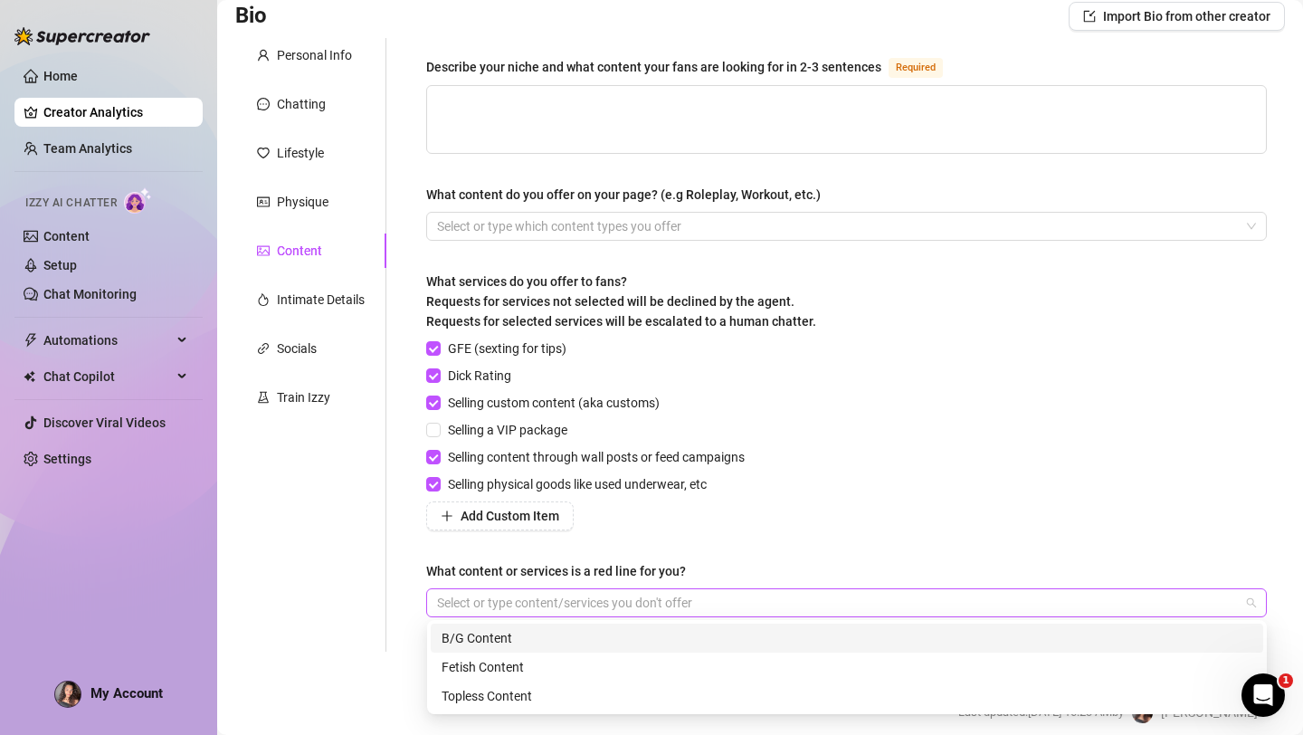
click at [695, 600] on div at bounding box center [837, 602] width 814 height 25
click at [484, 640] on div "B/G Content" at bounding box center [847, 638] width 811 height 20
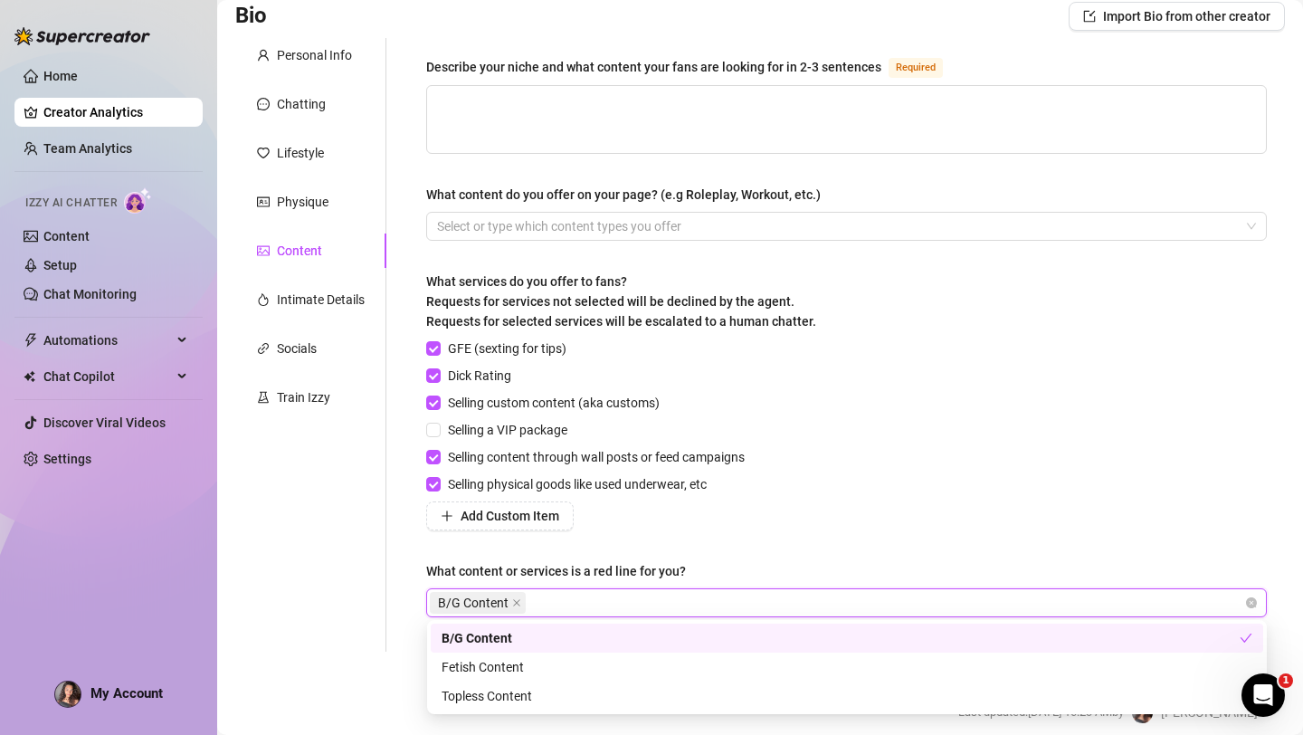
click at [775, 495] on div "GFE (sexting for tips) Dick Rating Selling custom content (aka customs) Selling…" at bounding box center [846, 434] width 841 height 192
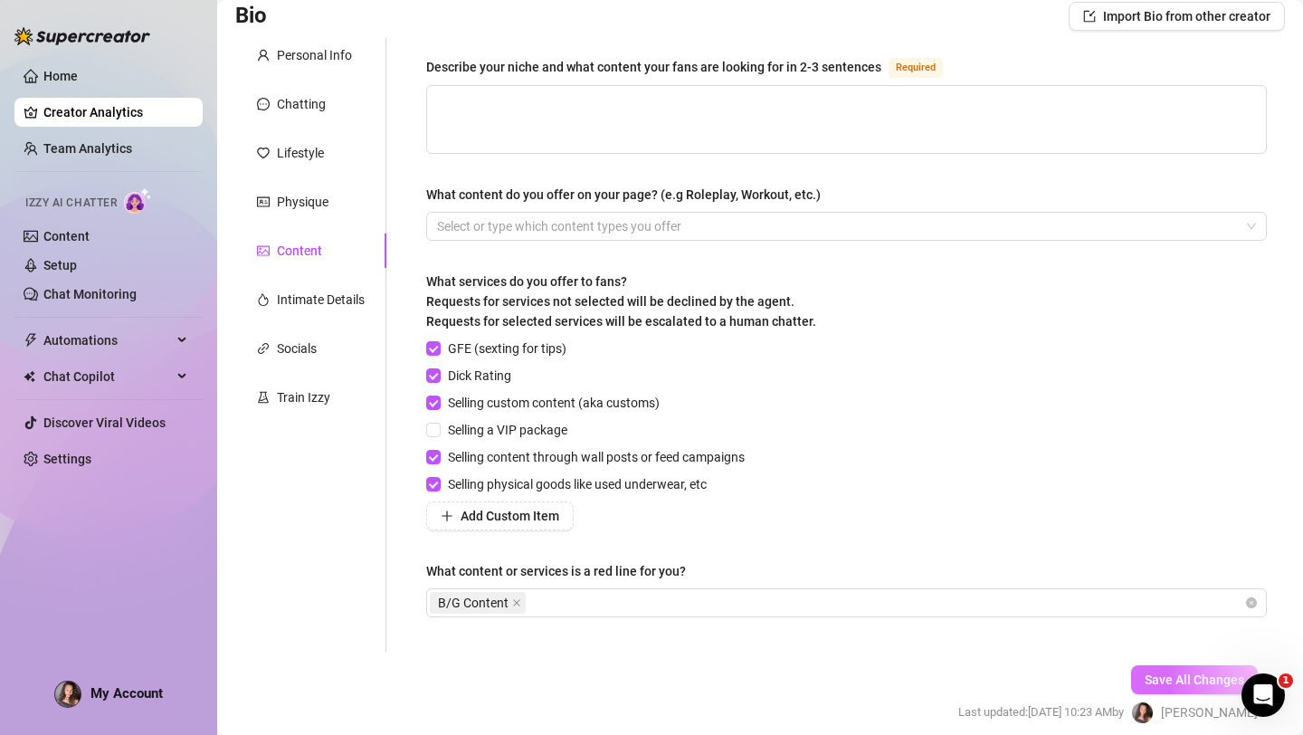
click at [1177, 681] on span "Save All Changes" at bounding box center [1195, 679] width 100 height 14
click at [340, 284] on div "Intimate Details" at bounding box center [310, 299] width 151 height 34
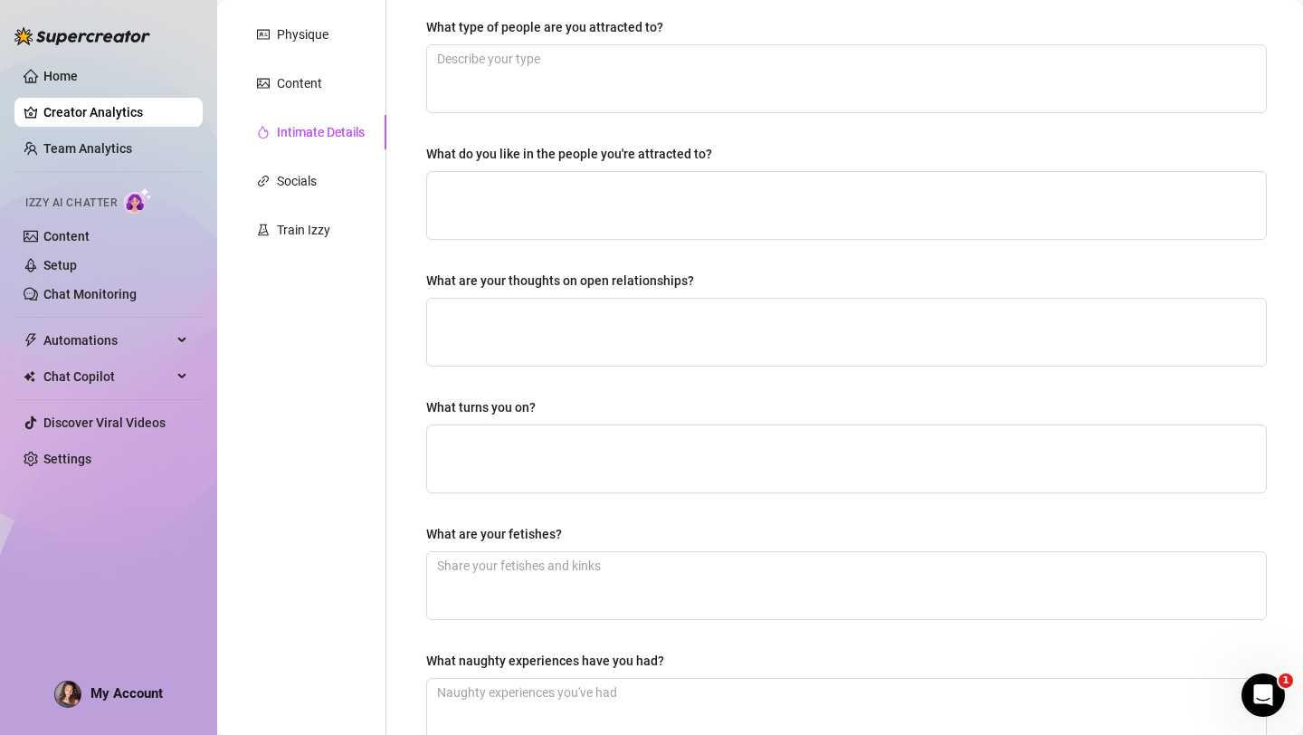
scroll to position [0, 0]
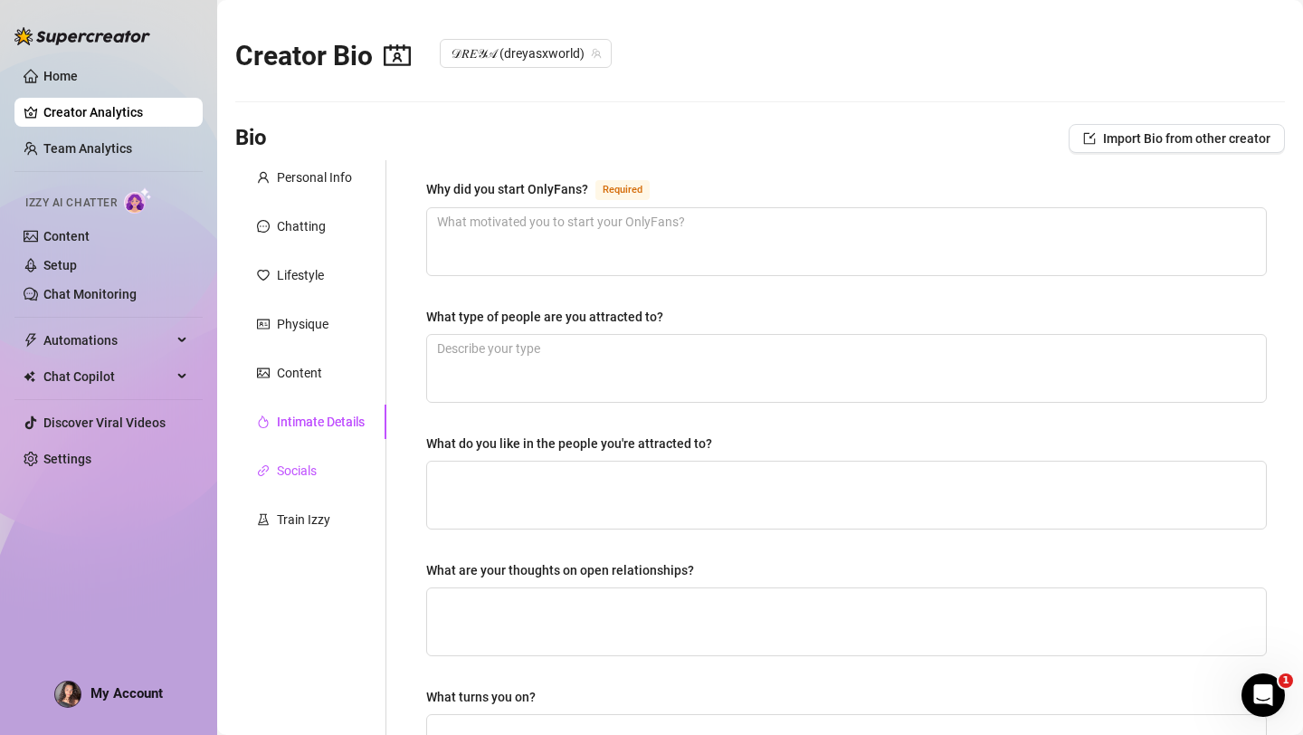
click at [307, 466] on div "Socials" at bounding box center [297, 471] width 40 height 20
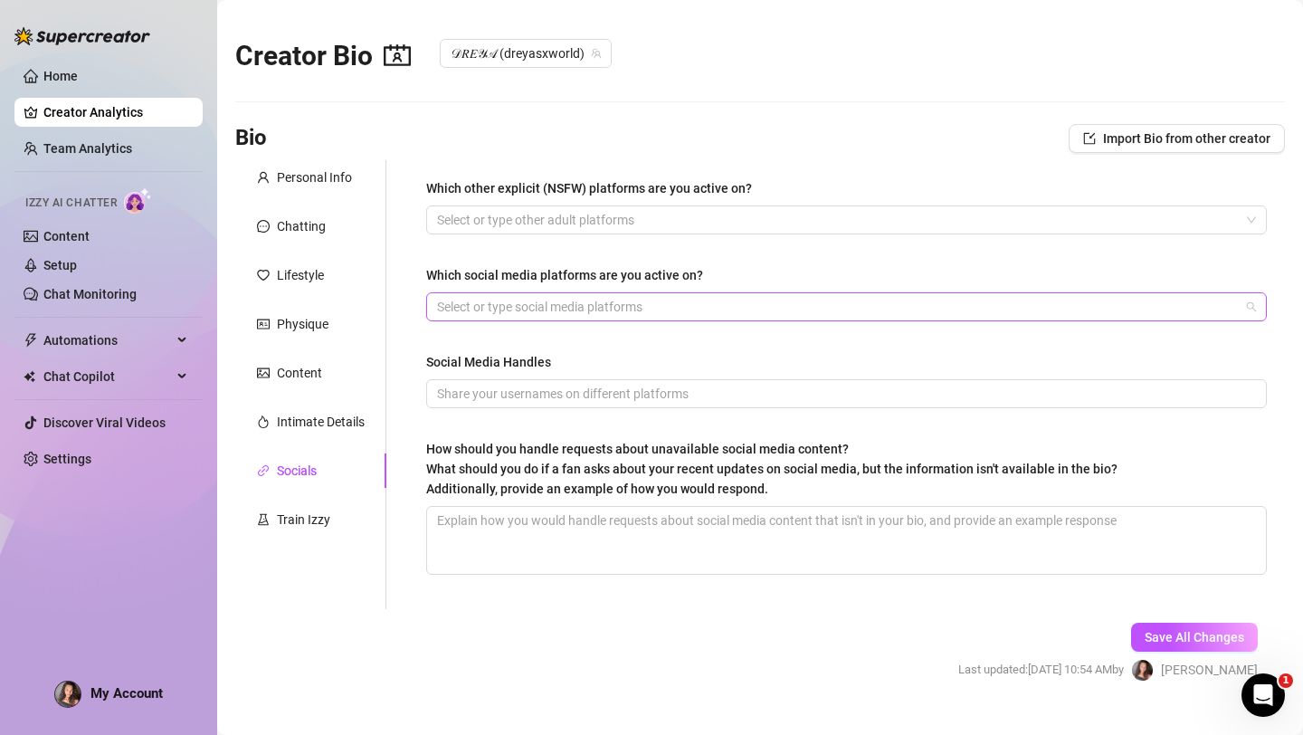
click at [588, 306] on div at bounding box center [837, 306] width 814 height 25
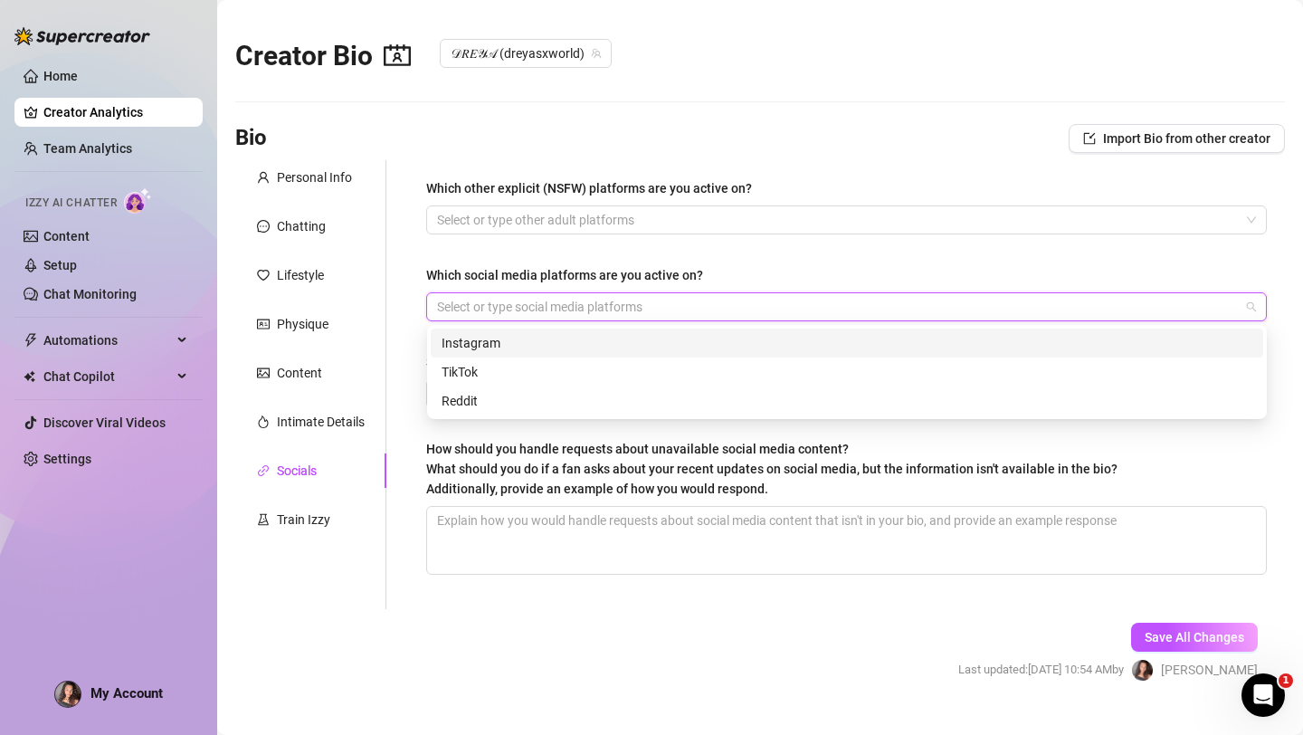
click at [482, 335] on div "Instagram" at bounding box center [847, 343] width 811 height 20
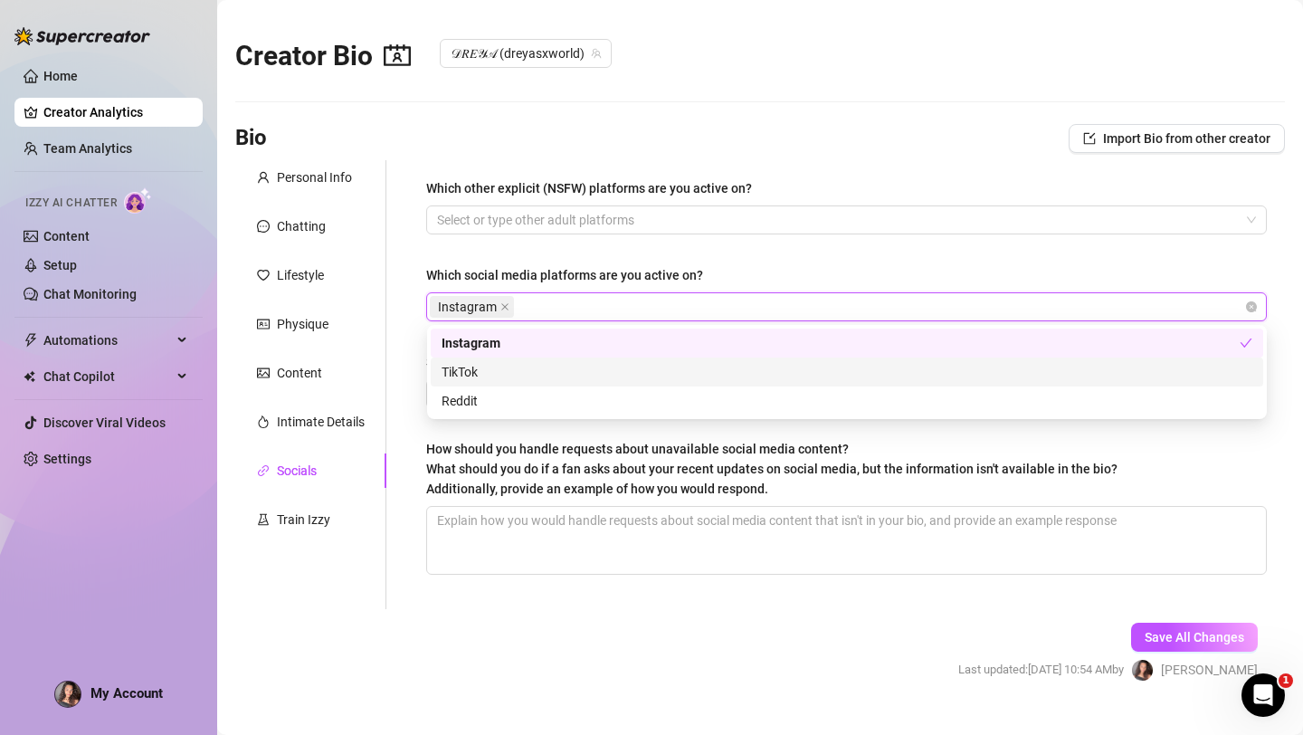
click at [475, 375] on div "TikTok" at bounding box center [847, 372] width 811 height 20
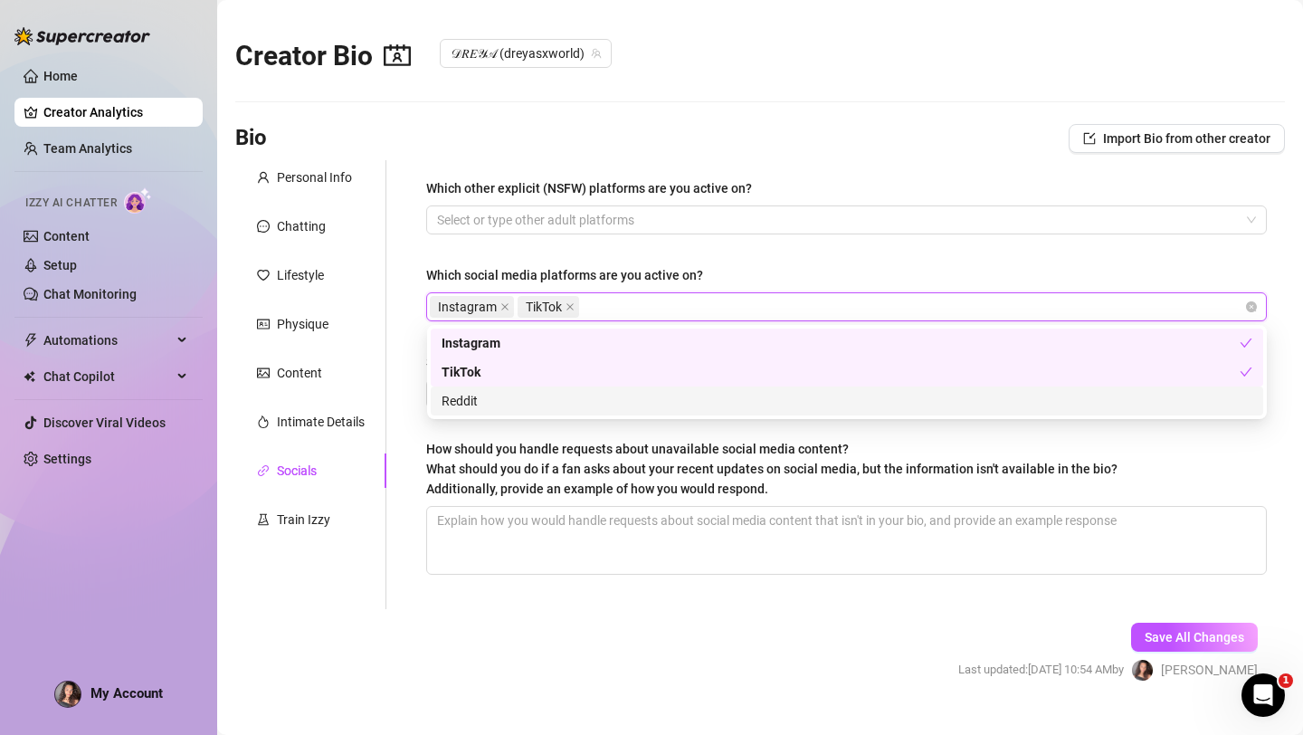
click at [528, 612] on form "Personal Info Chatting Lifestyle Physique Content Intimate Details Socials Trai…" at bounding box center [760, 436] width 1050 height 553
click at [613, 312] on div "Instagram TikTok" at bounding box center [837, 306] width 814 height 25
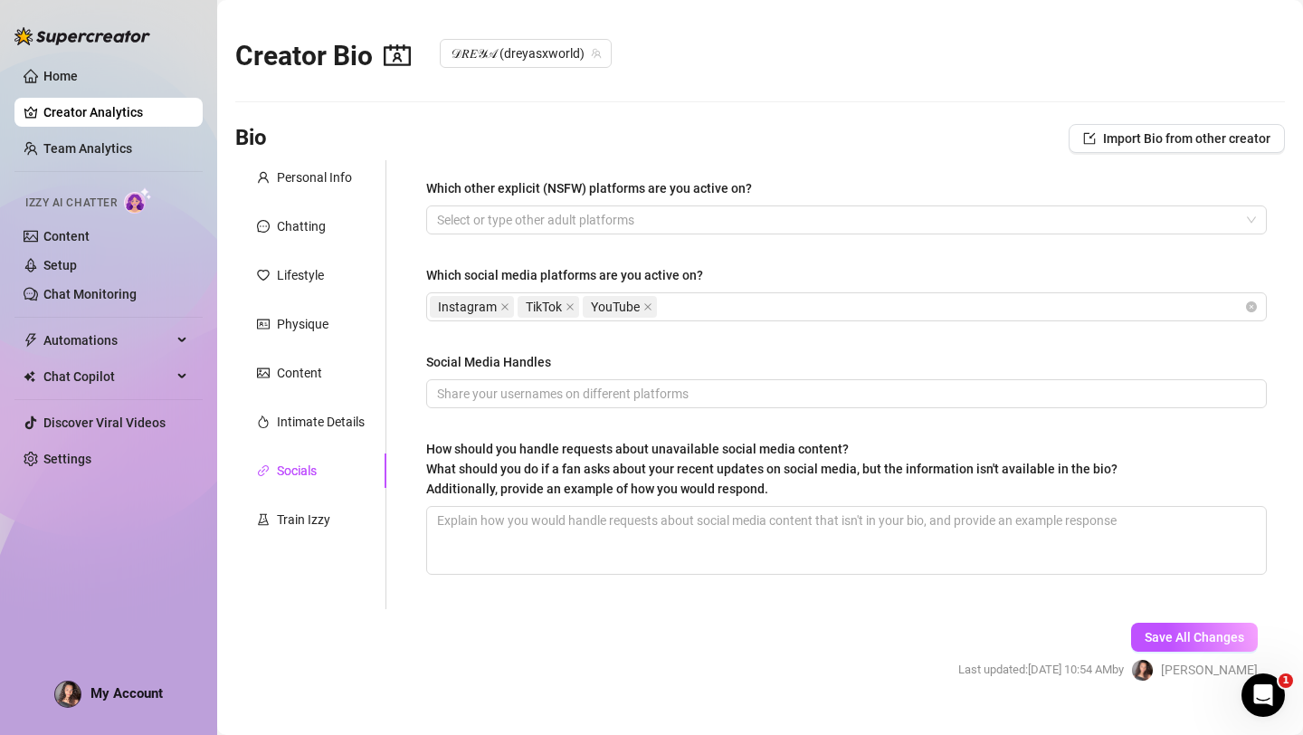
click at [464, 640] on form "Personal Info Chatting Lifestyle Physique Content Intimate Details Socials Trai…" at bounding box center [760, 436] width 1050 height 553
click at [502, 399] on input "Social Media Handles" at bounding box center [844, 394] width 815 height 20
click at [319, 524] on div "Train Izzy" at bounding box center [303, 519] width 53 height 20
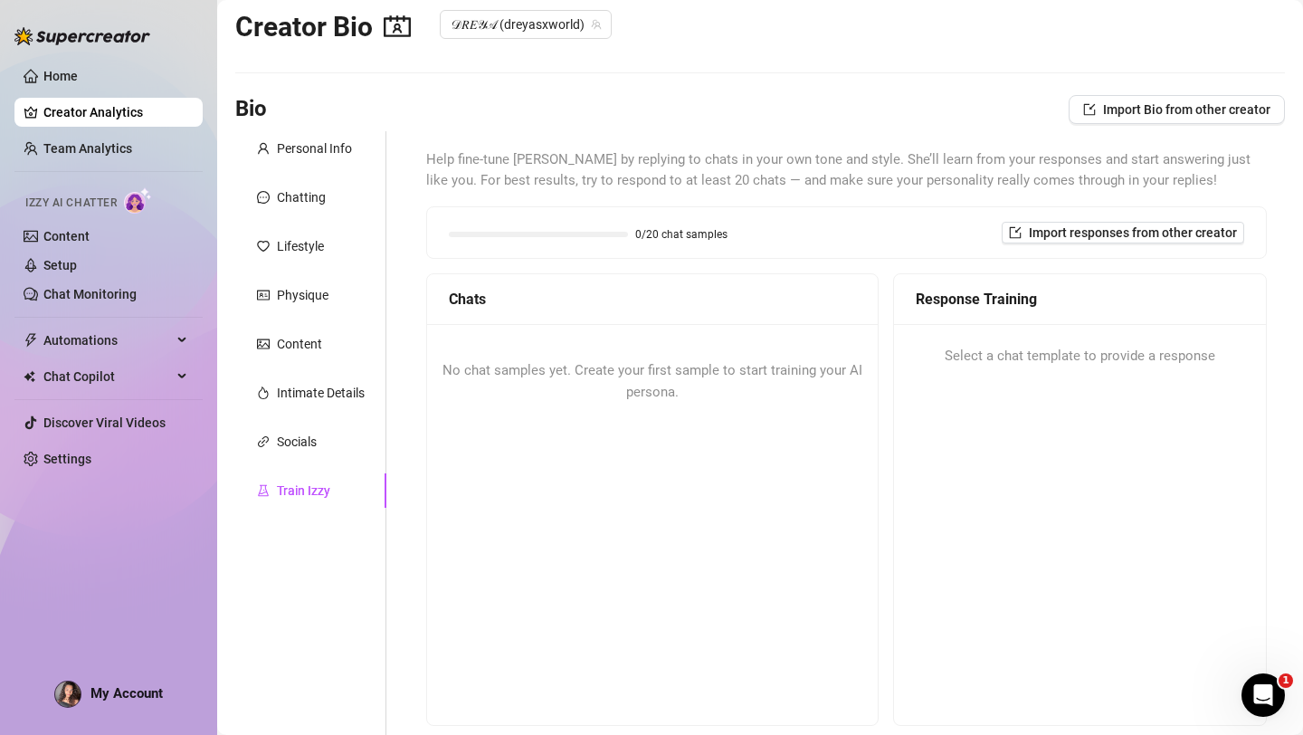
scroll to position [33, 0]
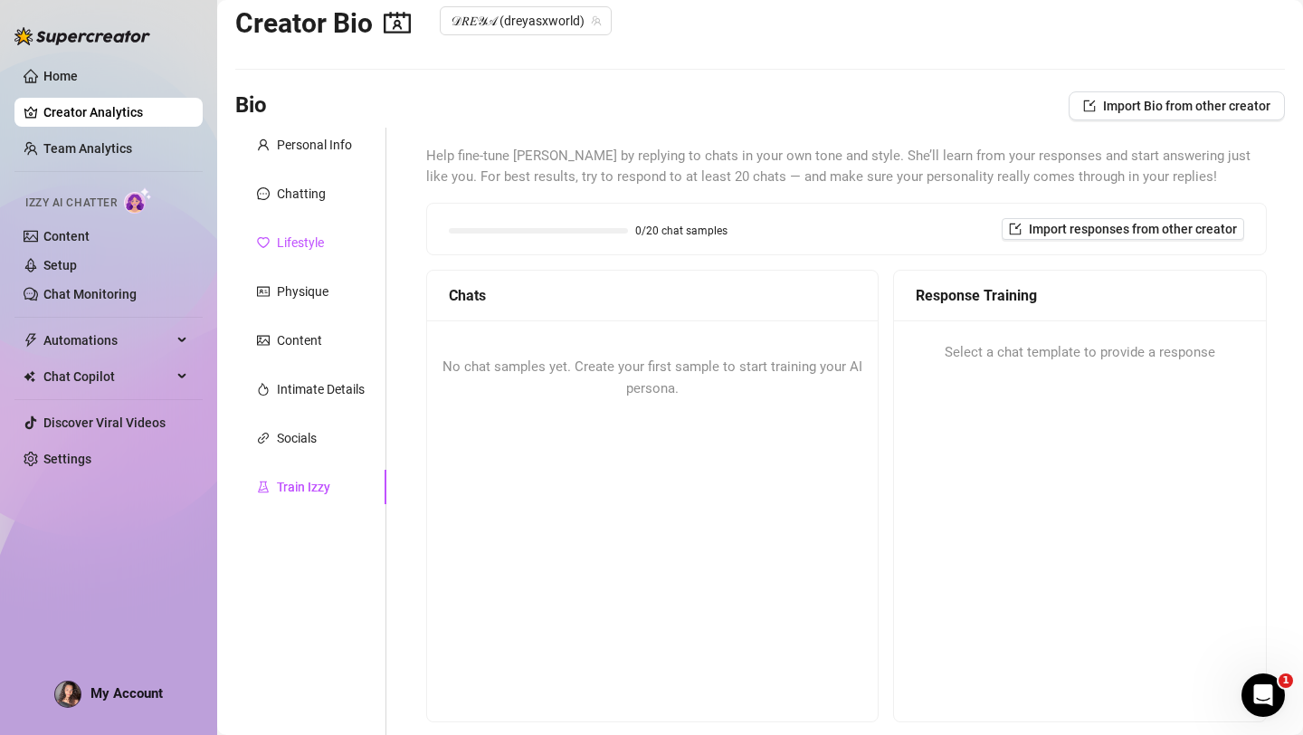
click at [309, 237] on div "Lifestyle" at bounding box center [300, 243] width 47 height 20
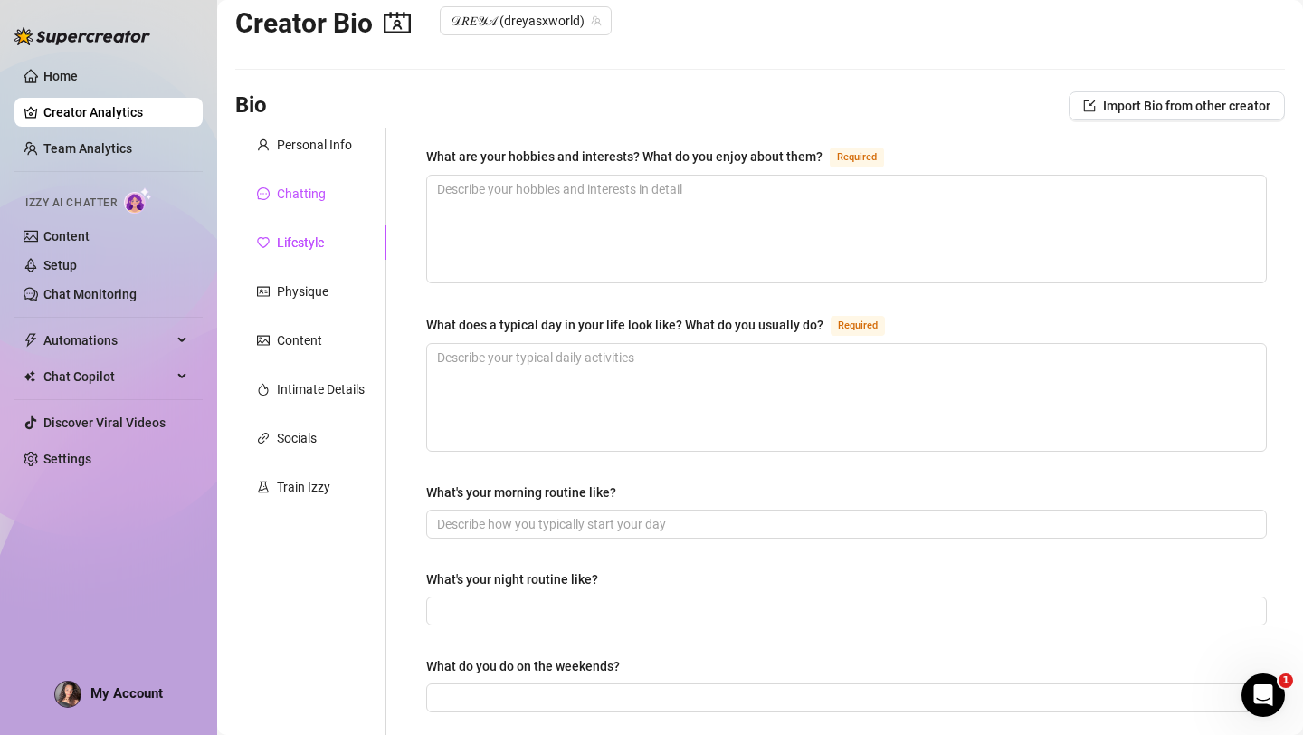
click at [297, 188] on div "Chatting" at bounding box center [301, 194] width 49 height 20
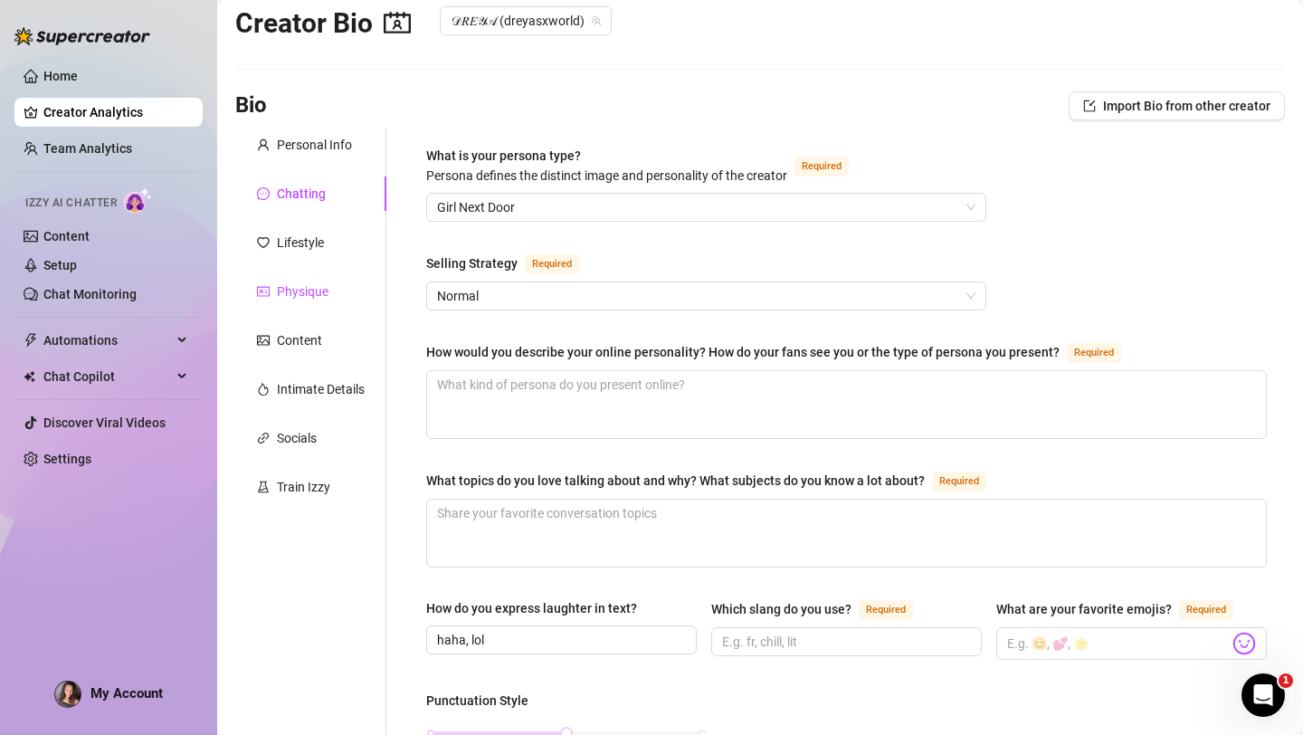
click at [290, 291] on div "Physique" at bounding box center [303, 291] width 52 height 20
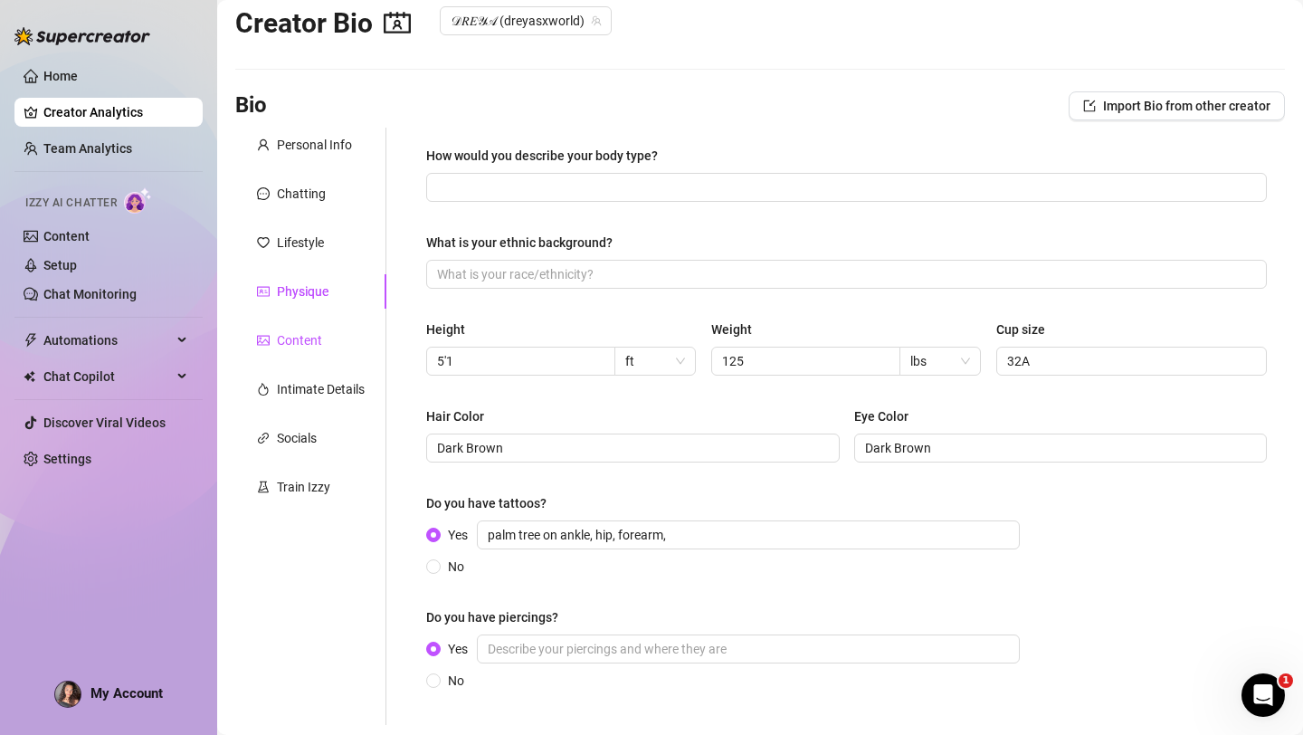
click at [297, 334] on div "Content" at bounding box center [299, 340] width 45 height 20
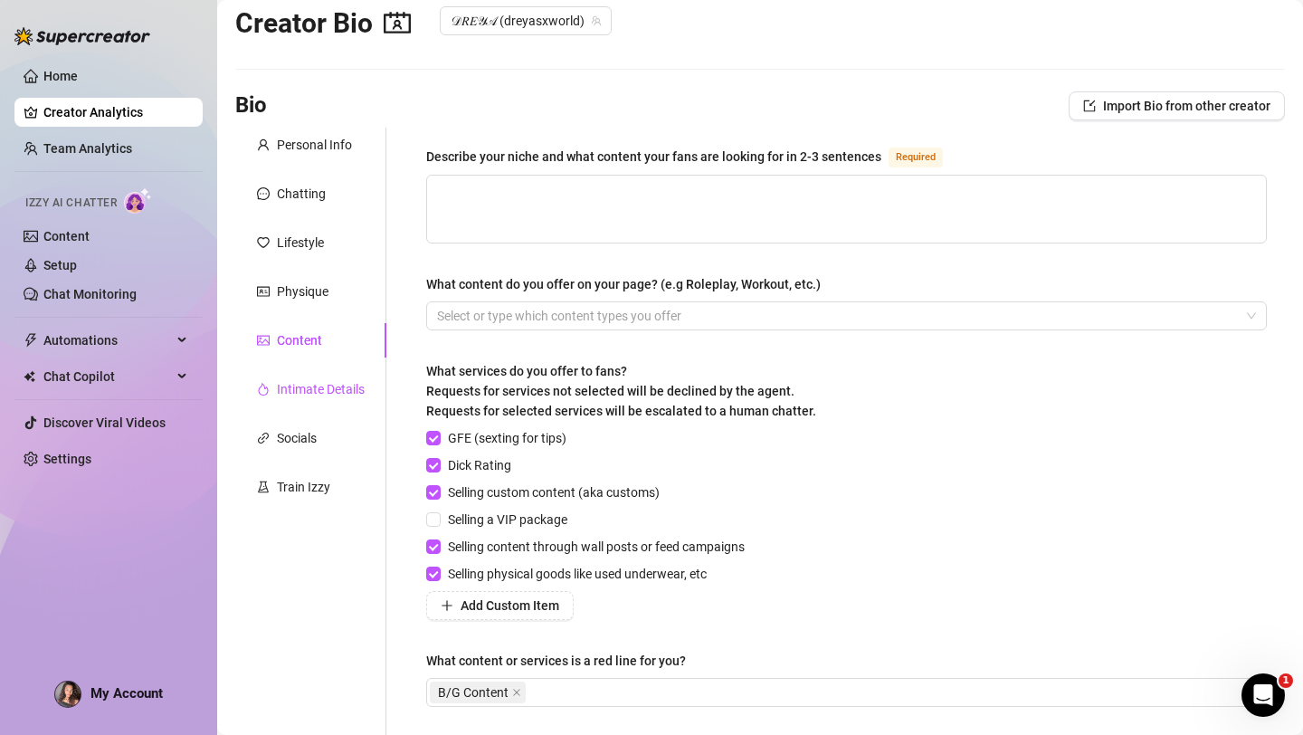
click at [304, 395] on div "Intimate Details" at bounding box center [321, 389] width 88 height 20
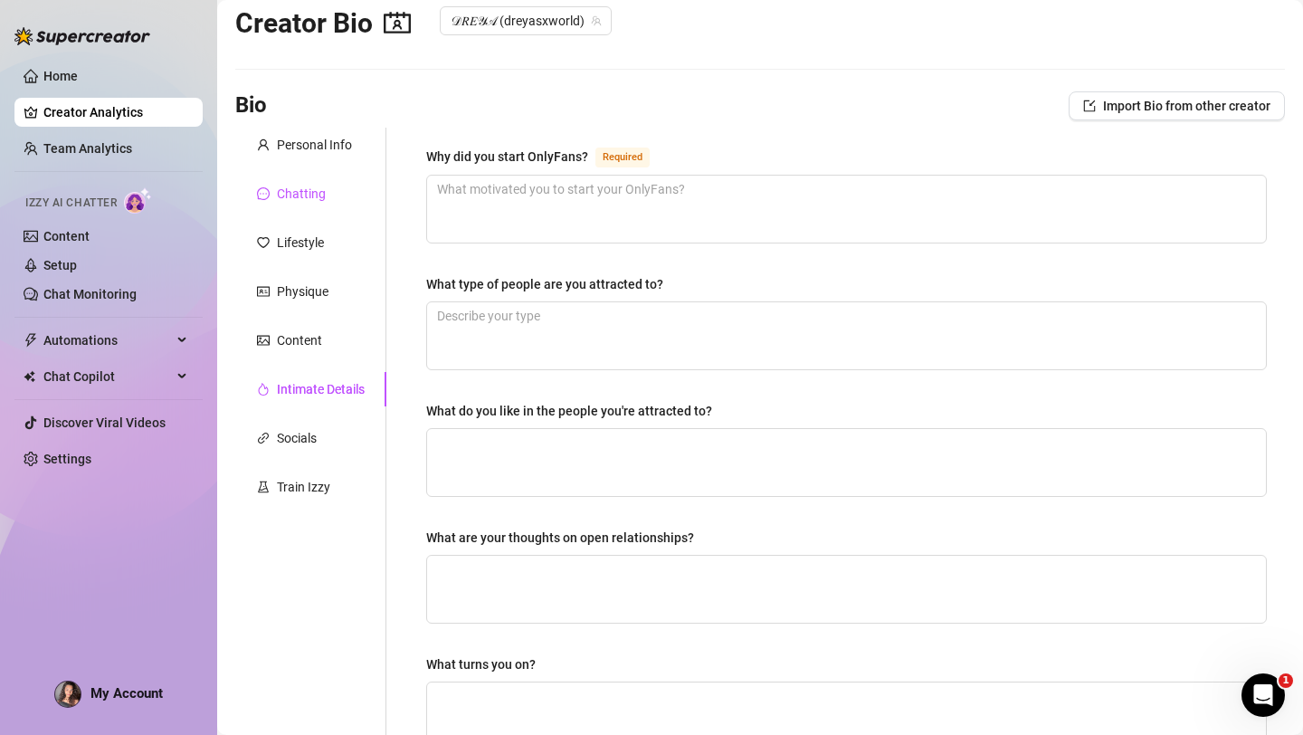
click at [289, 195] on div "Chatting" at bounding box center [301, 194] width 49 height 20
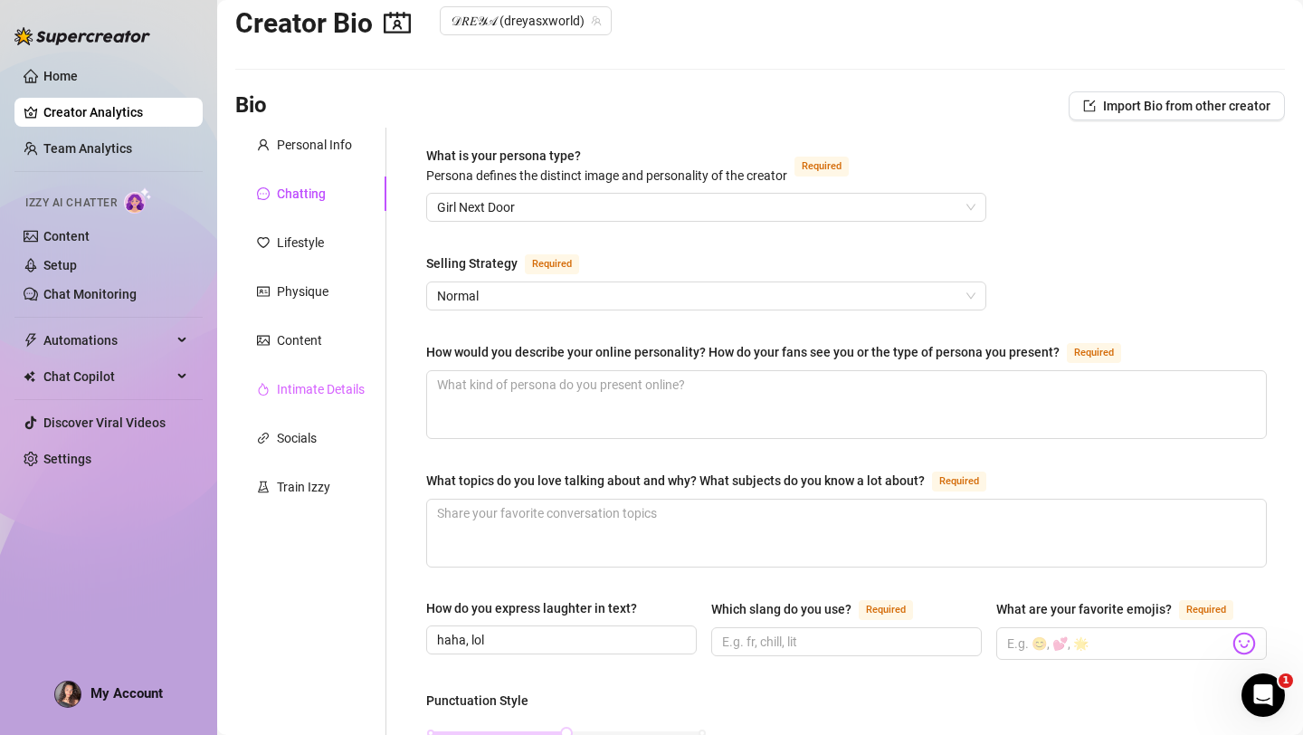
click at [332, 372] on div "Intimate Details" at bounding box center [310, 389] width 151 height 34
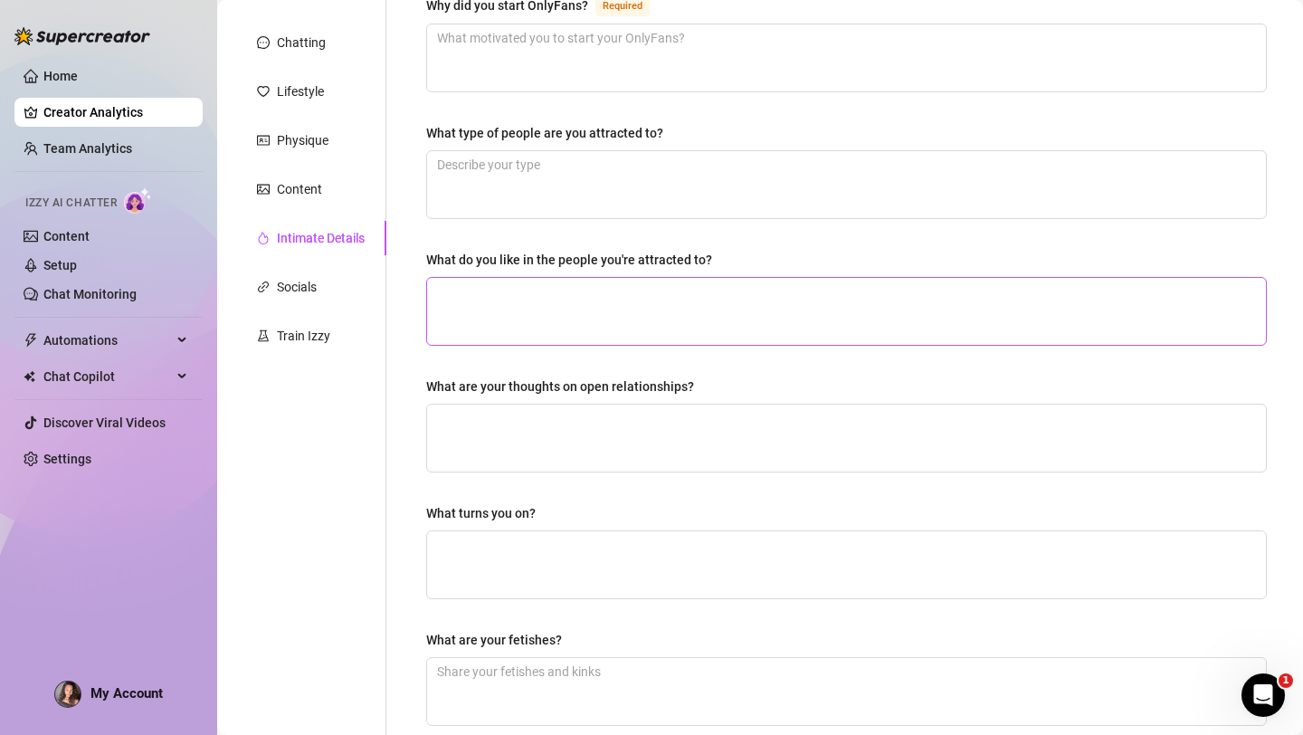
scroll to position [0, 0]
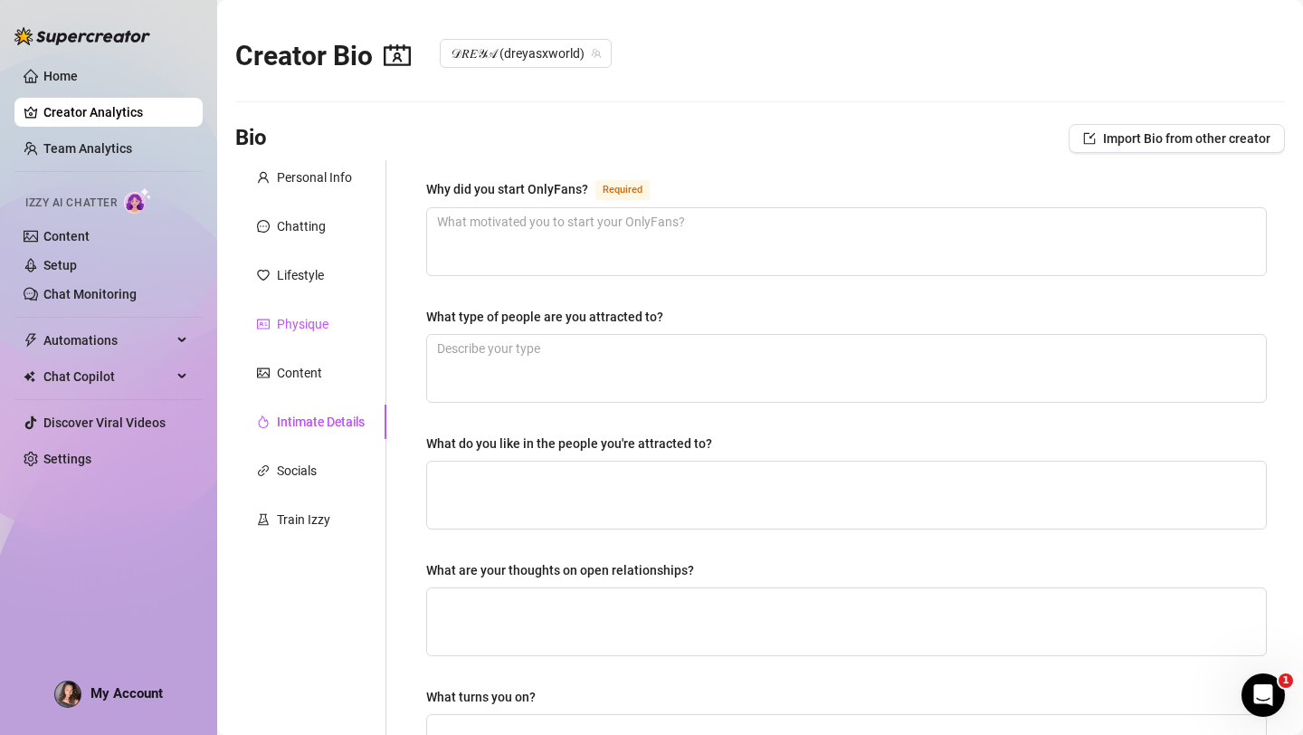
click at [300, 324] on div "Physique" at bounding box center [303, 324] width 52 height 20
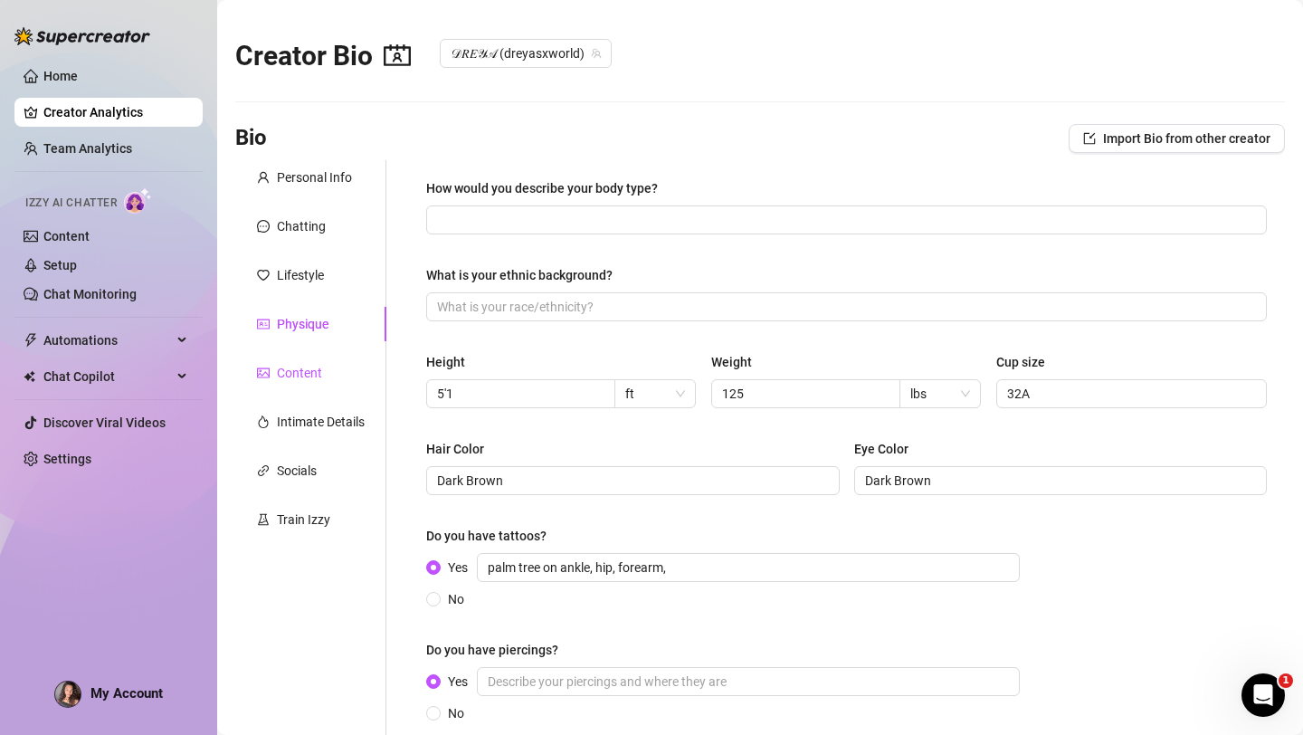
click at [309, 379] on div "Content" at bounding box center [299, 373] width 45 height 20
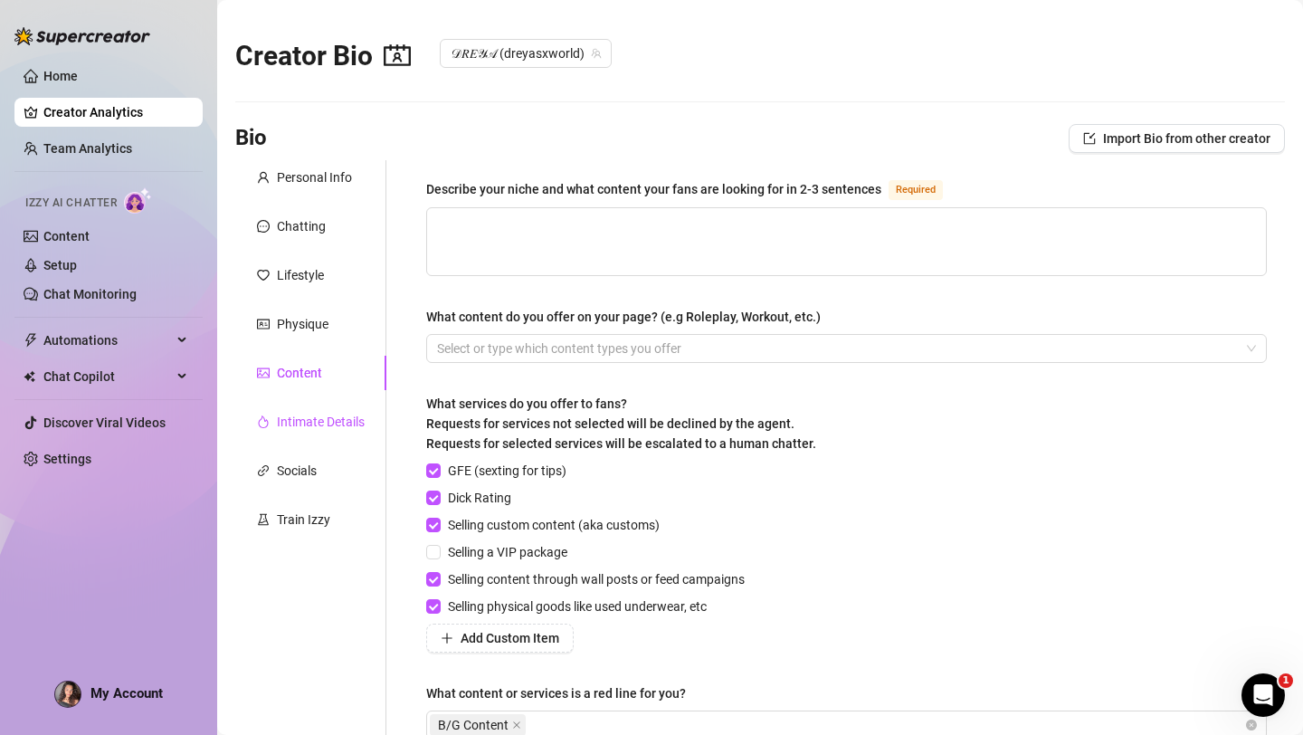
click at [300, 423] on div "Intimate Details" at bounding box center [321, 422] width 88 height 20
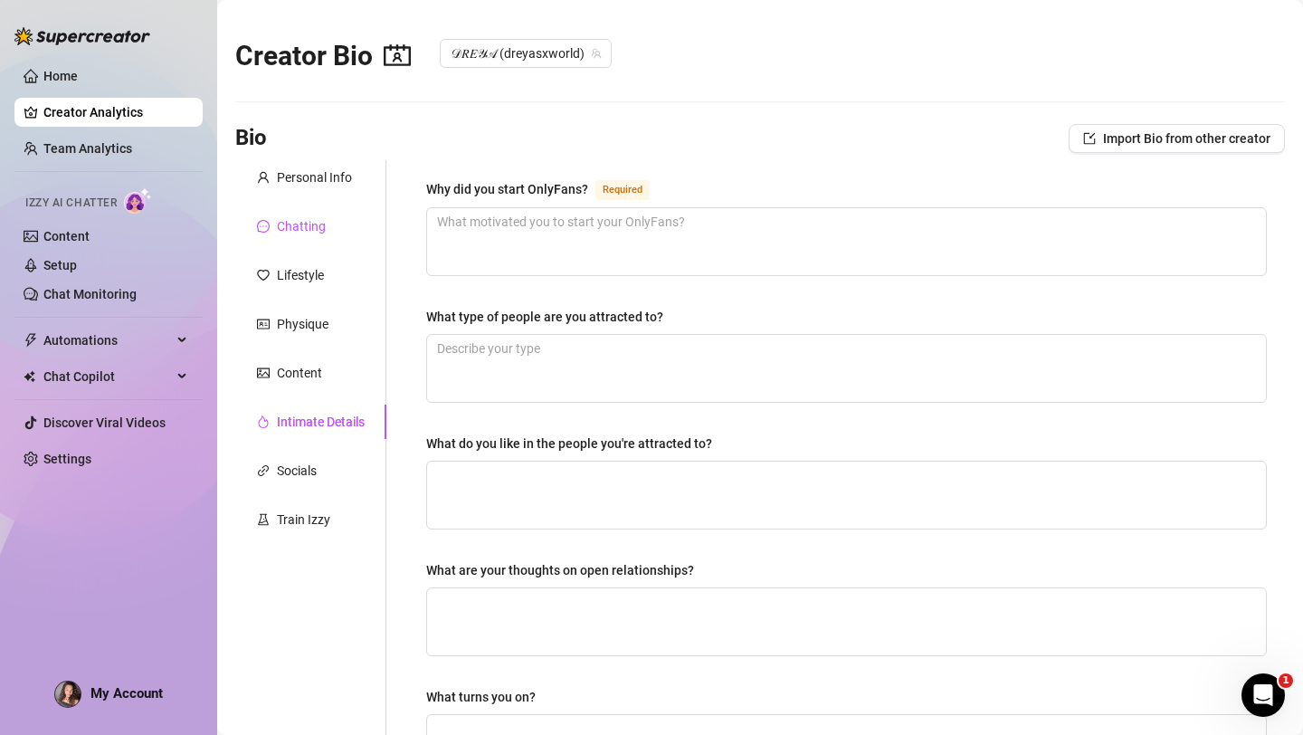
click at [314, 229] on div "Chatting" at bounding box center [301, 226] width 49 height 20
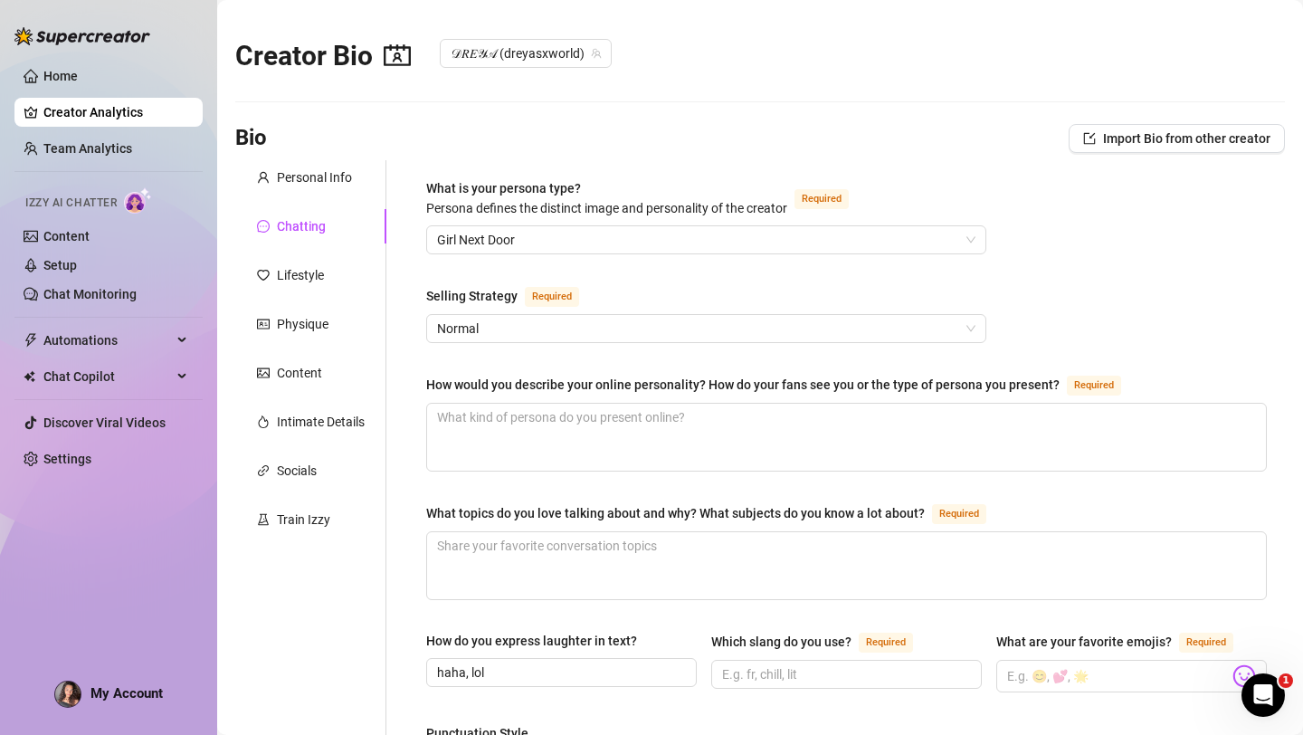
click at [314, 229] on div "Chatting" at bounding box center [301, 226] width 49 height 20
click at [316, 181] on div "Personal Info" at bounding box center [314, 177] width 75 height 20
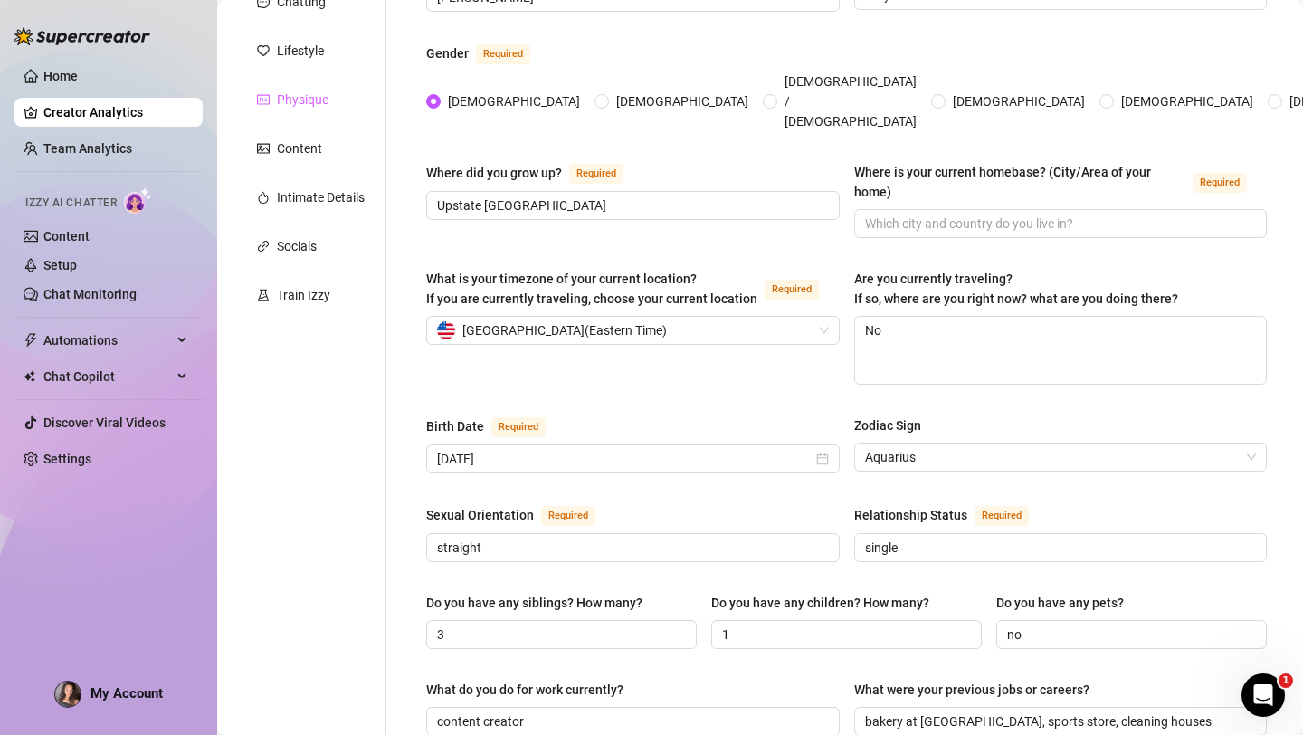
scroll to position [178, 0]
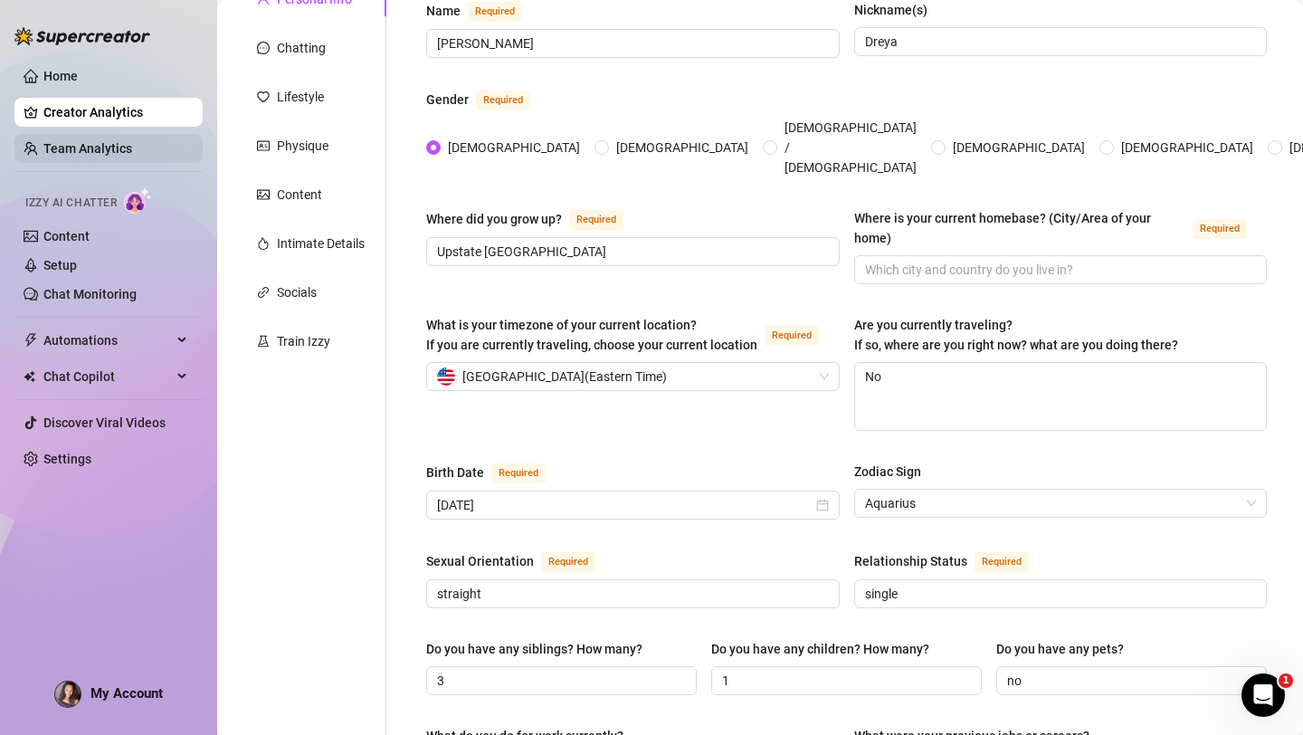
click at [106, 152] on link "Team Analytics" at bounding box center [87, 148] width 89 height 14
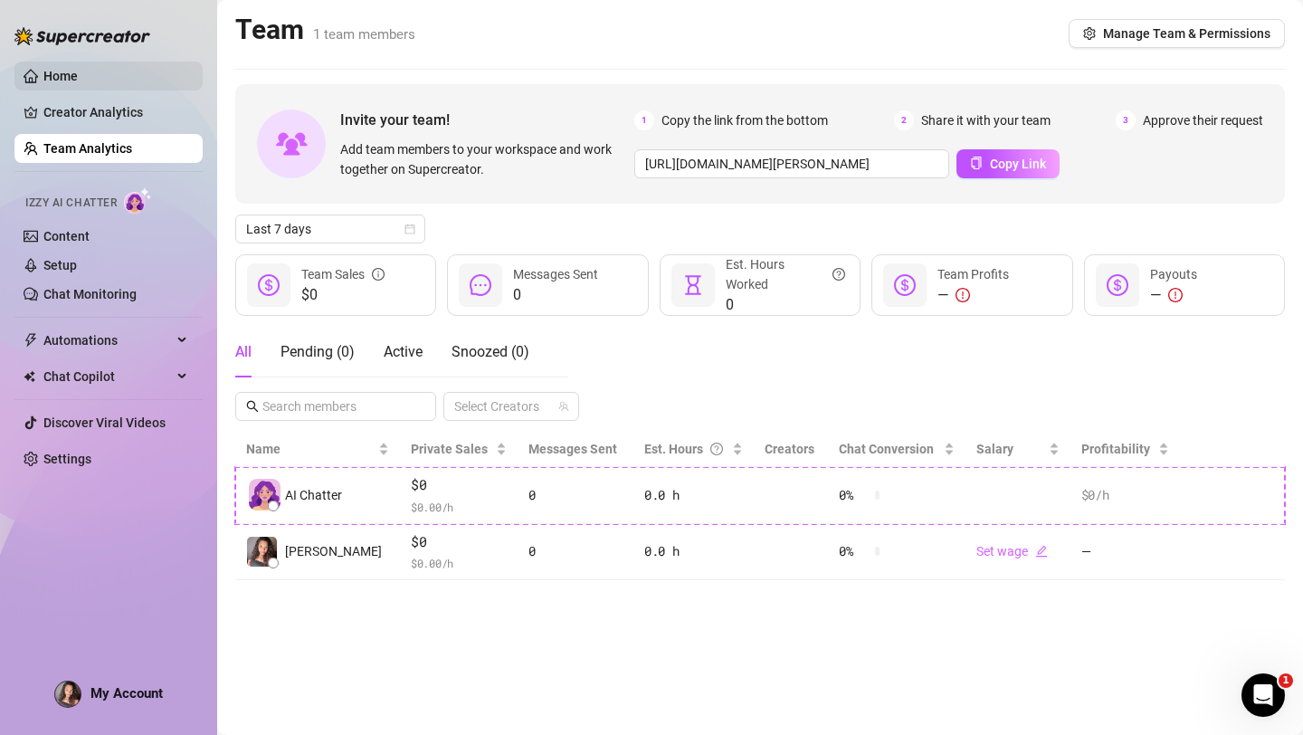
click at [78, 80] on link "Home" at bounding box center [60, 76] width 34 height 14
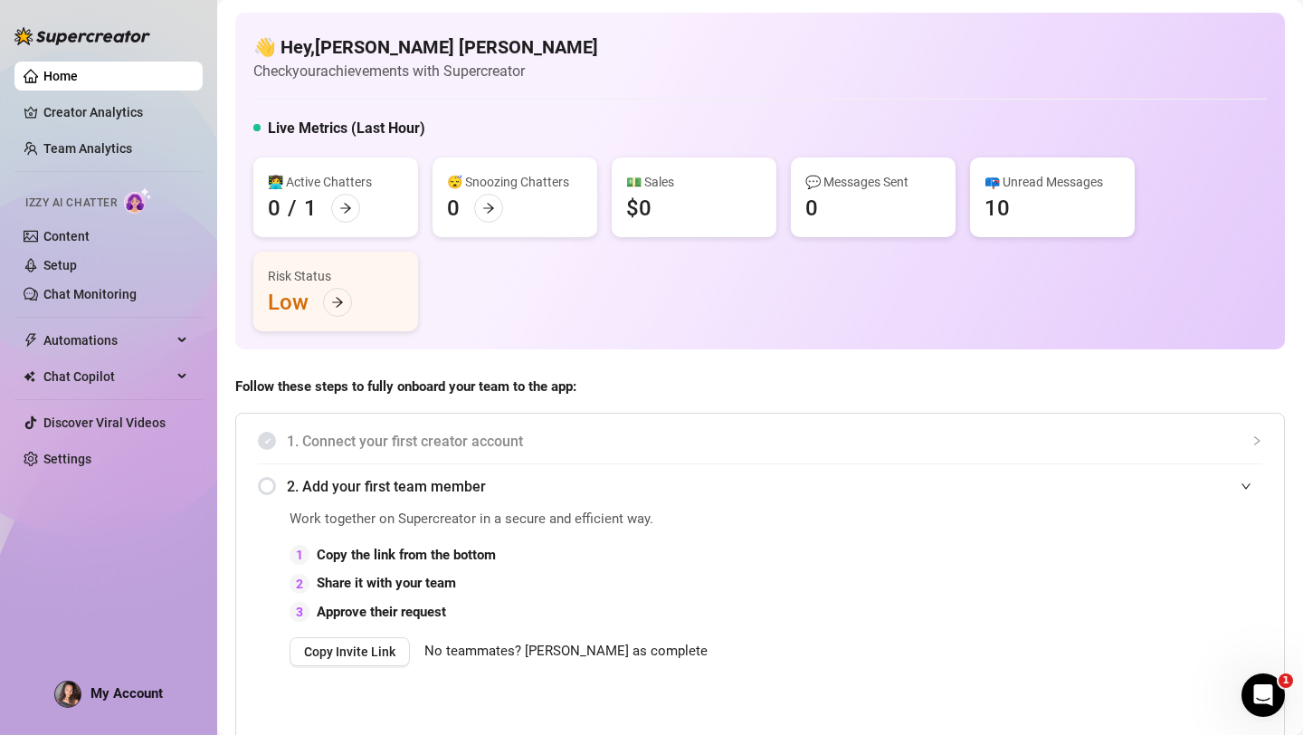
click at [1012, 219] on div "📪 Unread Messages 10" at bounding box center [1052, 197] width 165 height 80
click at [167, 372] on span "Chat Copilot" at bounding box center [107, 376] width 128 height 29
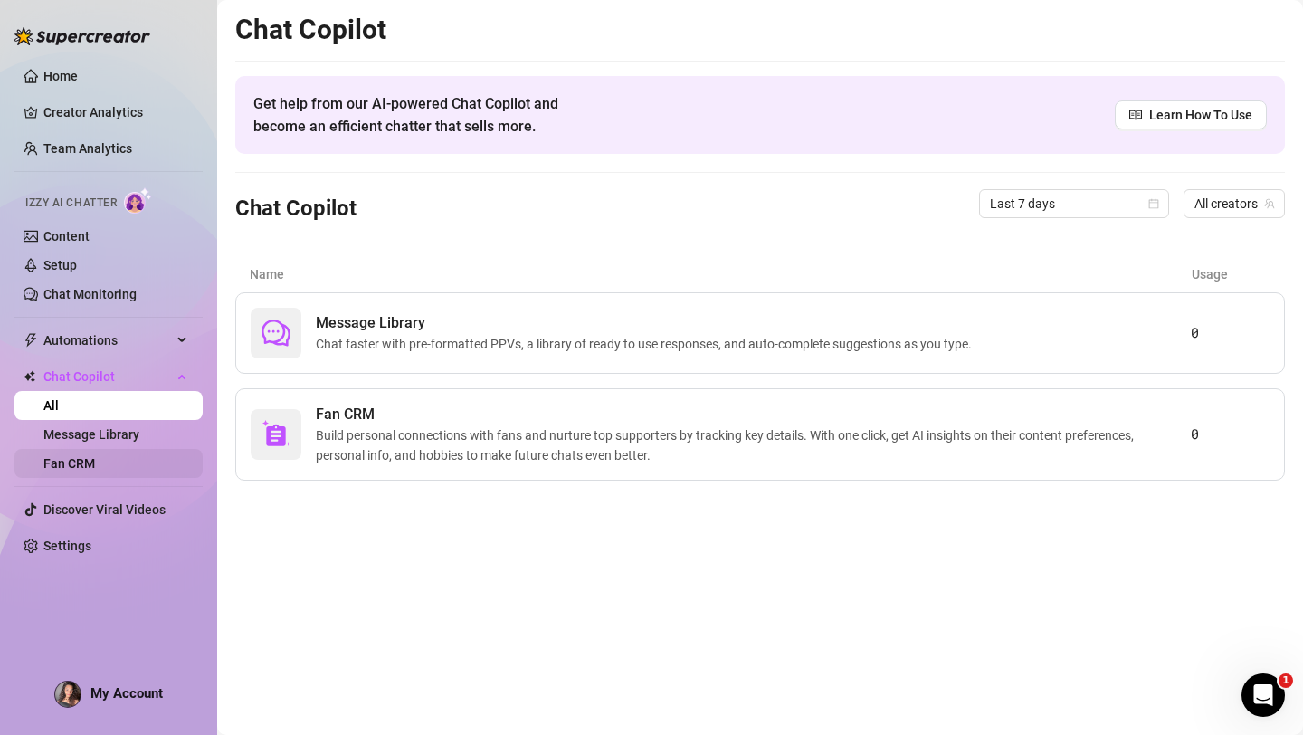
click at [86, 465] on link "Fan CRM" at bounding box center [69, 463] width 52 height 14
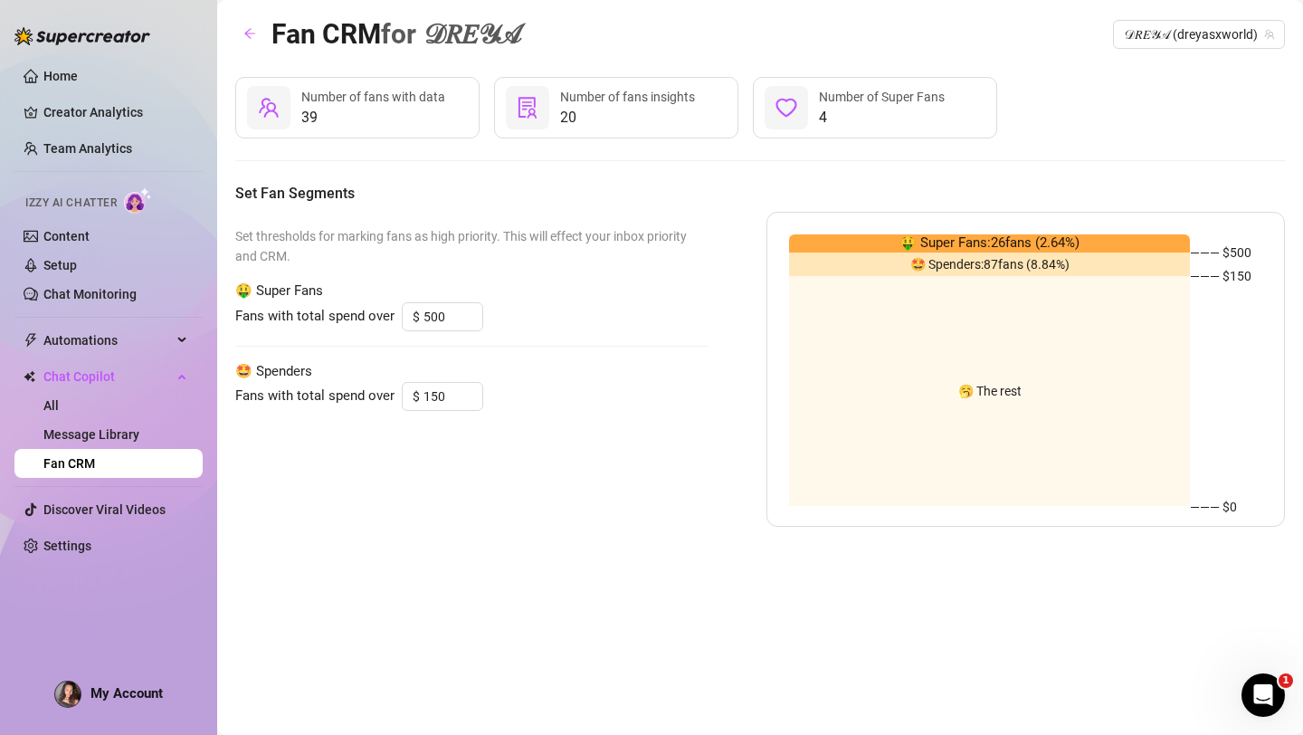
click at [898, 100] on span "Number of Super Fans" at bounding box center [882, 97] width 126 height 14
click at [59, 413] on link "All" at bounding box center [50, 405] width 15 height 14
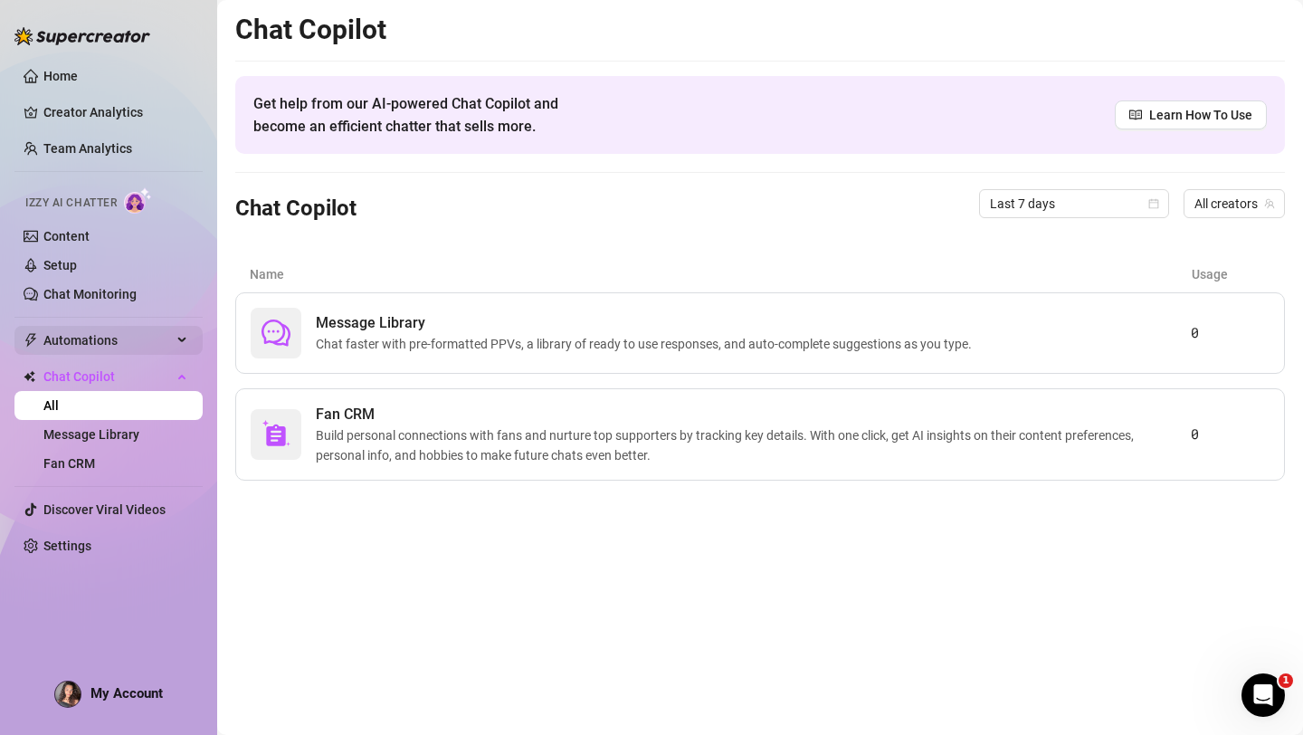
click at [111, 348] on span "Automations" at bounding box center [107, 340] width 128 height 29
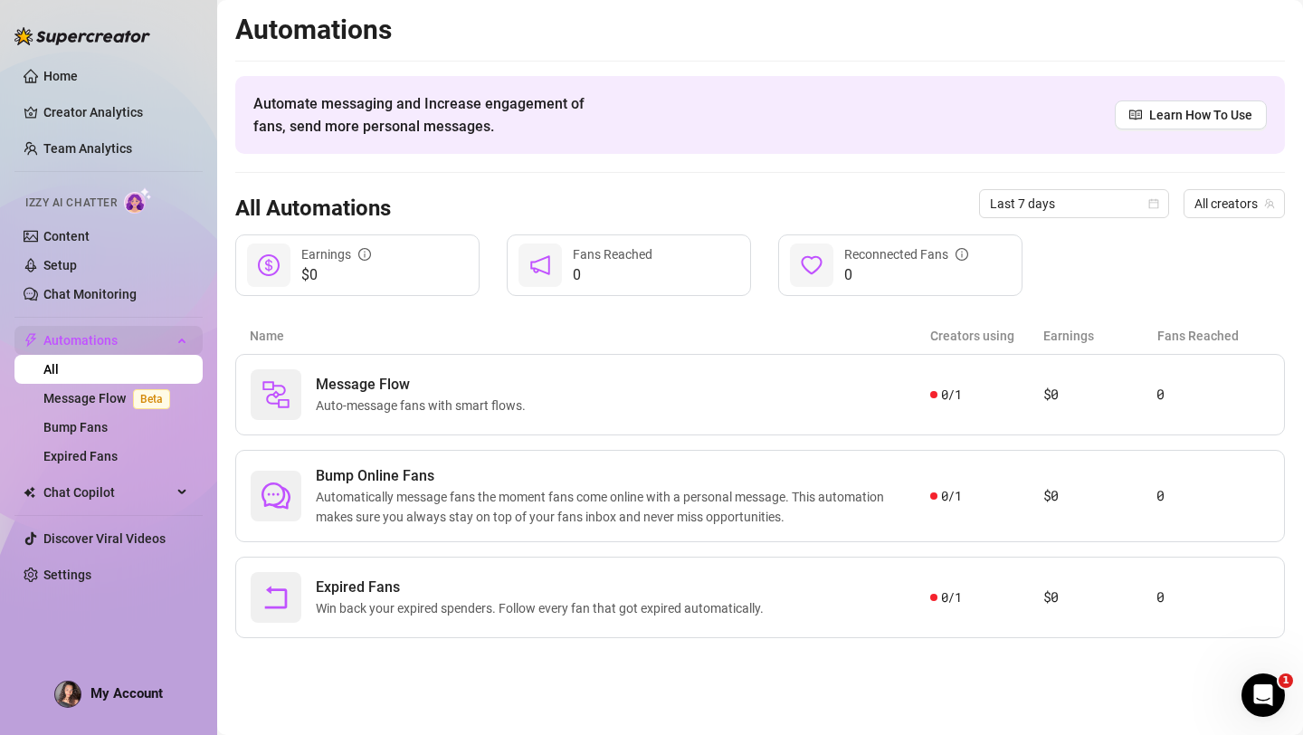
click at [176, 342] on div "Automations" at bounding box center [108, 340] width 188 height 29
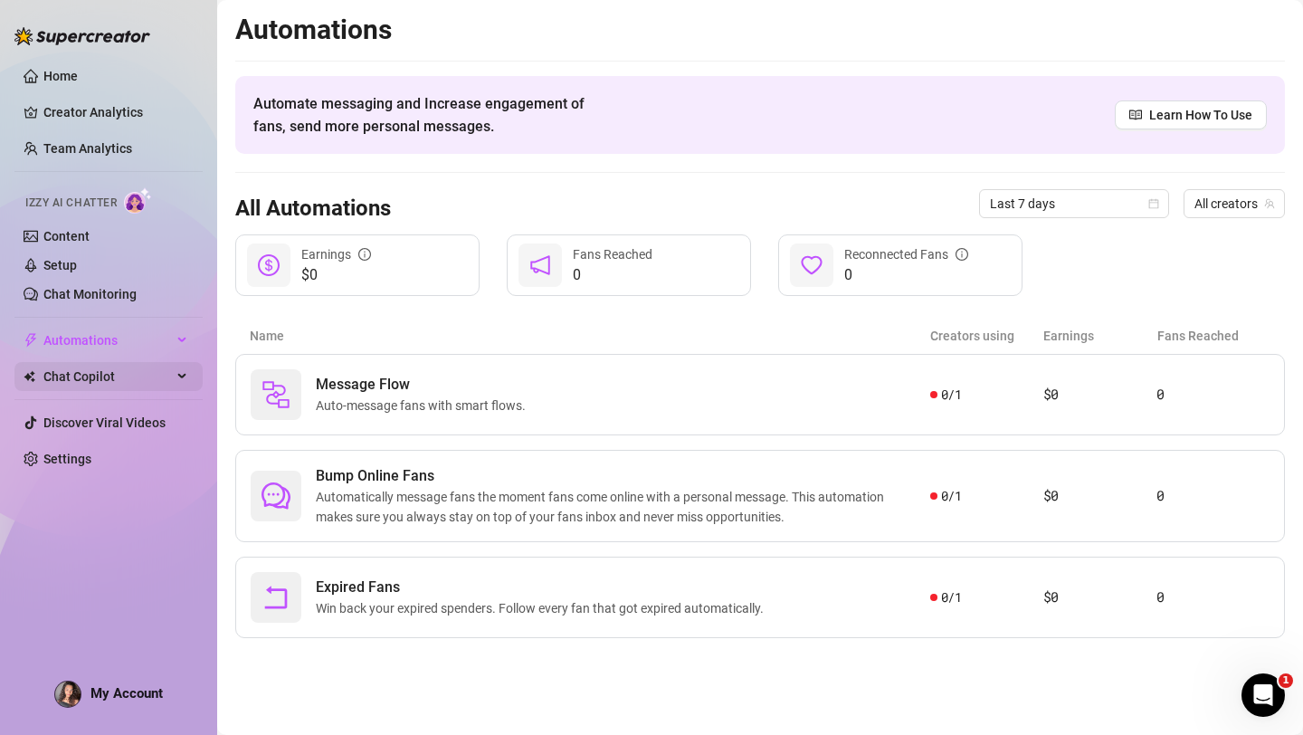
click at [120, 381] on span "Chat Copilot" at bounding box center [107, 376] width 128 height 29
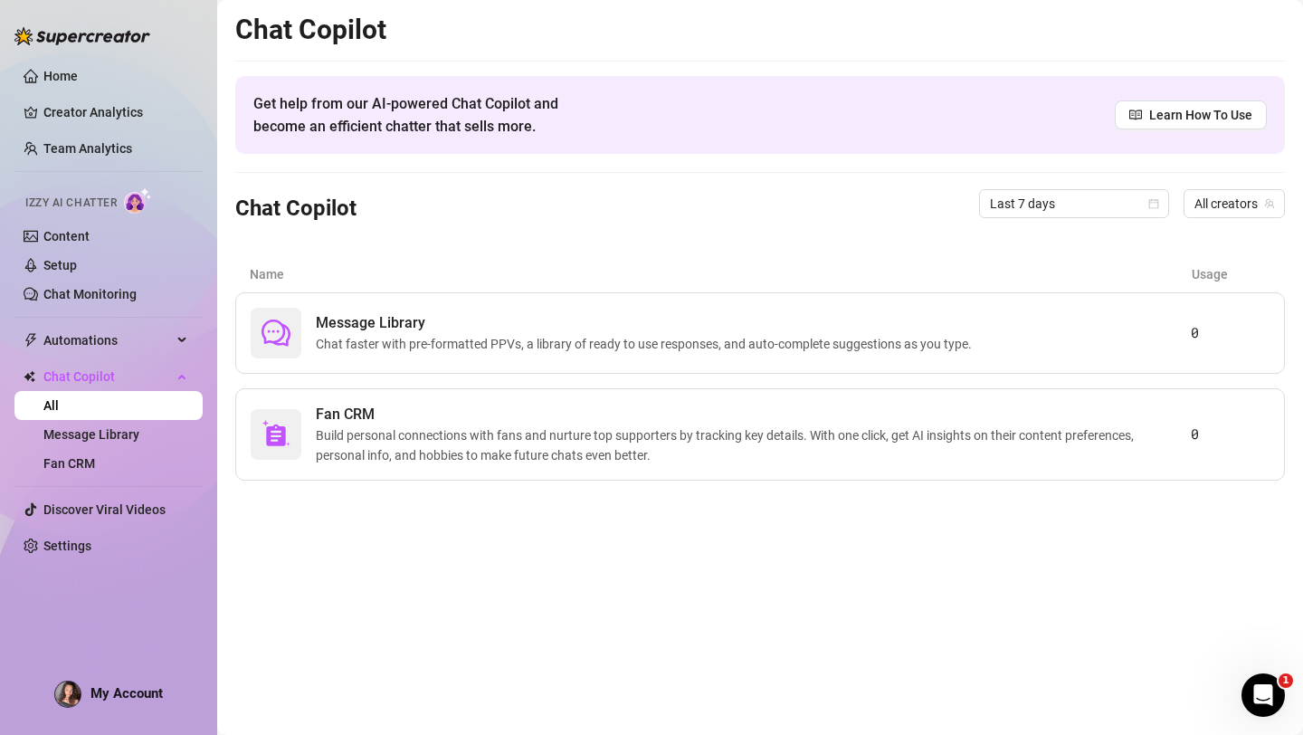
click at [59, 413] on link "All" at bounding box center [50, 405] width 15 height 14
click at [71, 114] on link "Creator Analytics" at bounding box center [115, 112] width 145 height 29
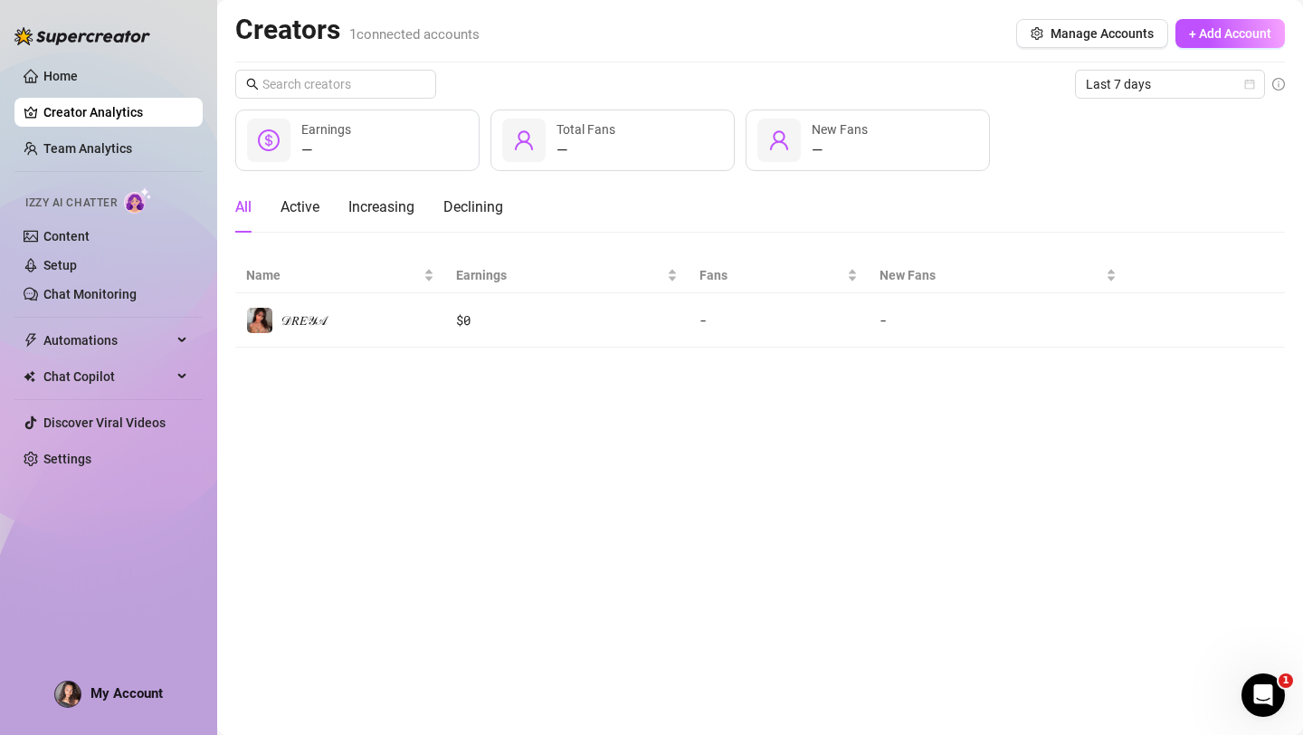
click at [51, 34] on img at bounding box center [82, 36] width 136 height 18
click at [59, 73] on link "Home" at bounding box center [60, 76] width 34 height 14
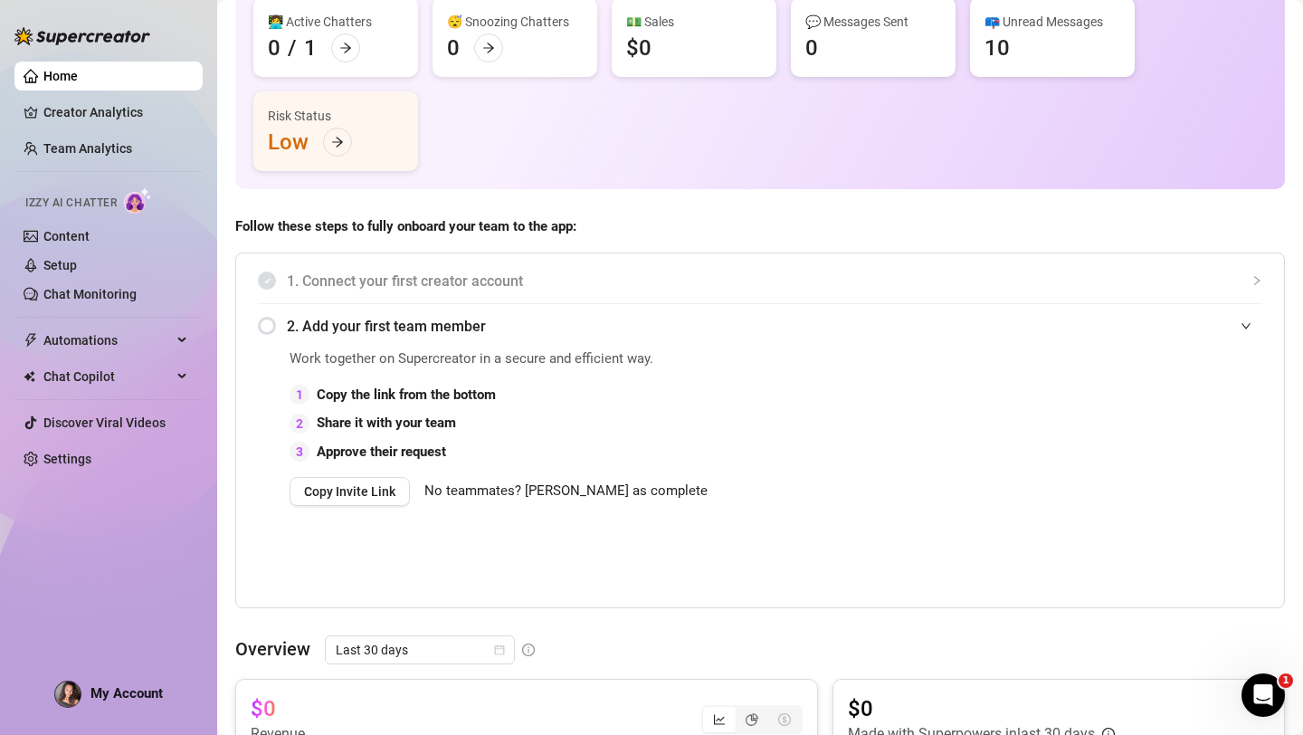
scroll to position [164, 0]
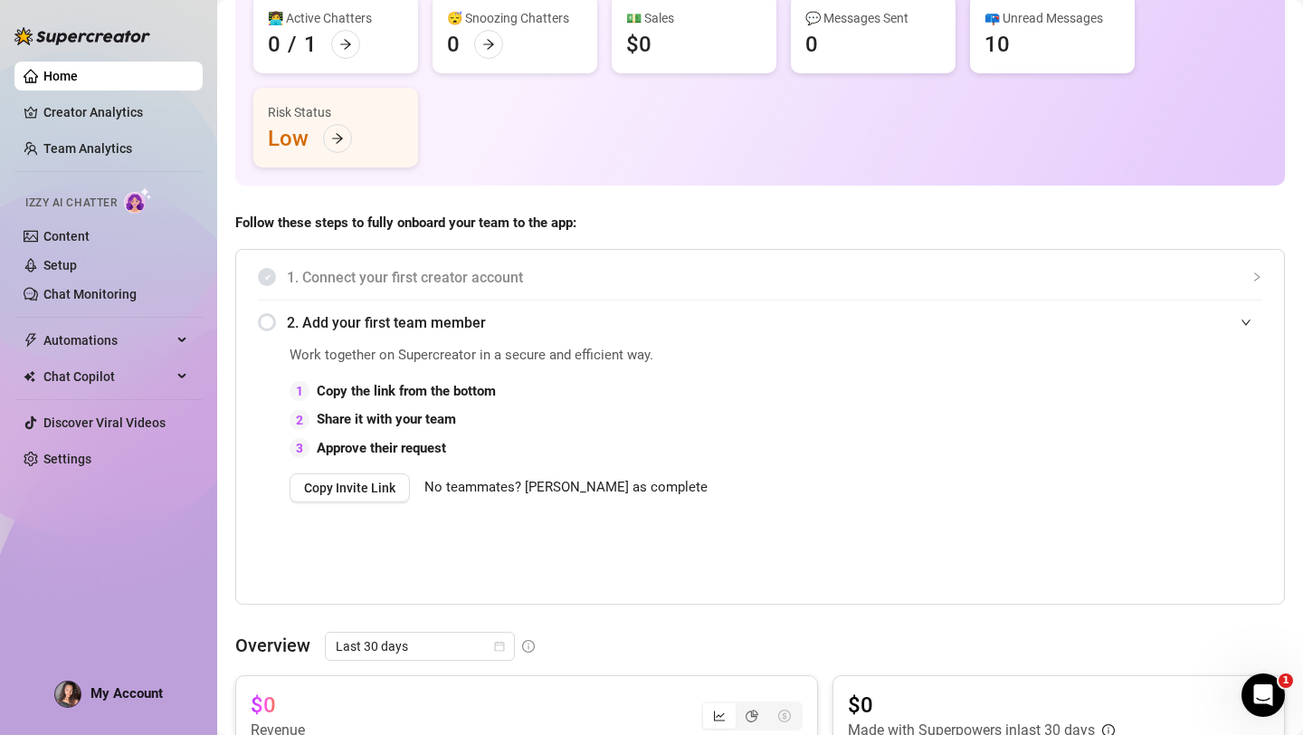
click at [1251, 322] on div at bounding box center [1252, 322] width 22 height 20
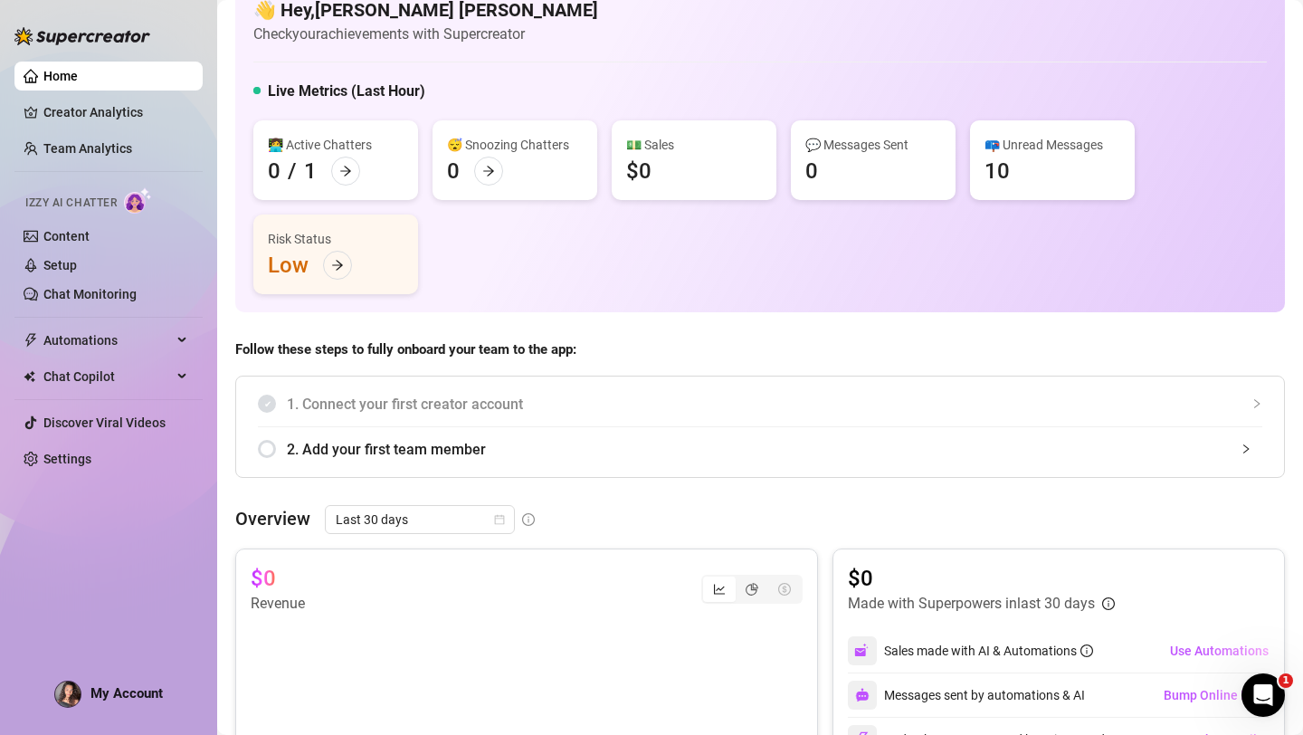
scroll to position [0, 0]
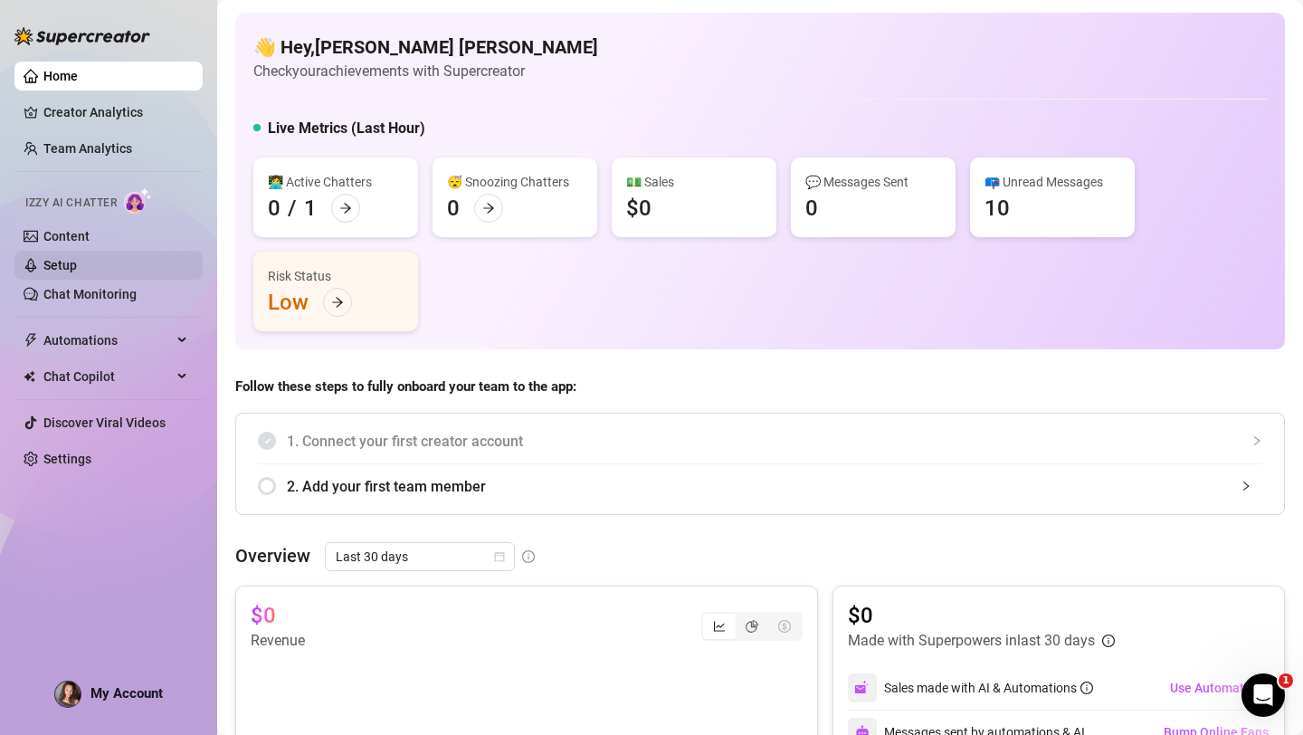
click at [77, 272] on link "Setup" at bounding box center [59, 265] width 33 height 14
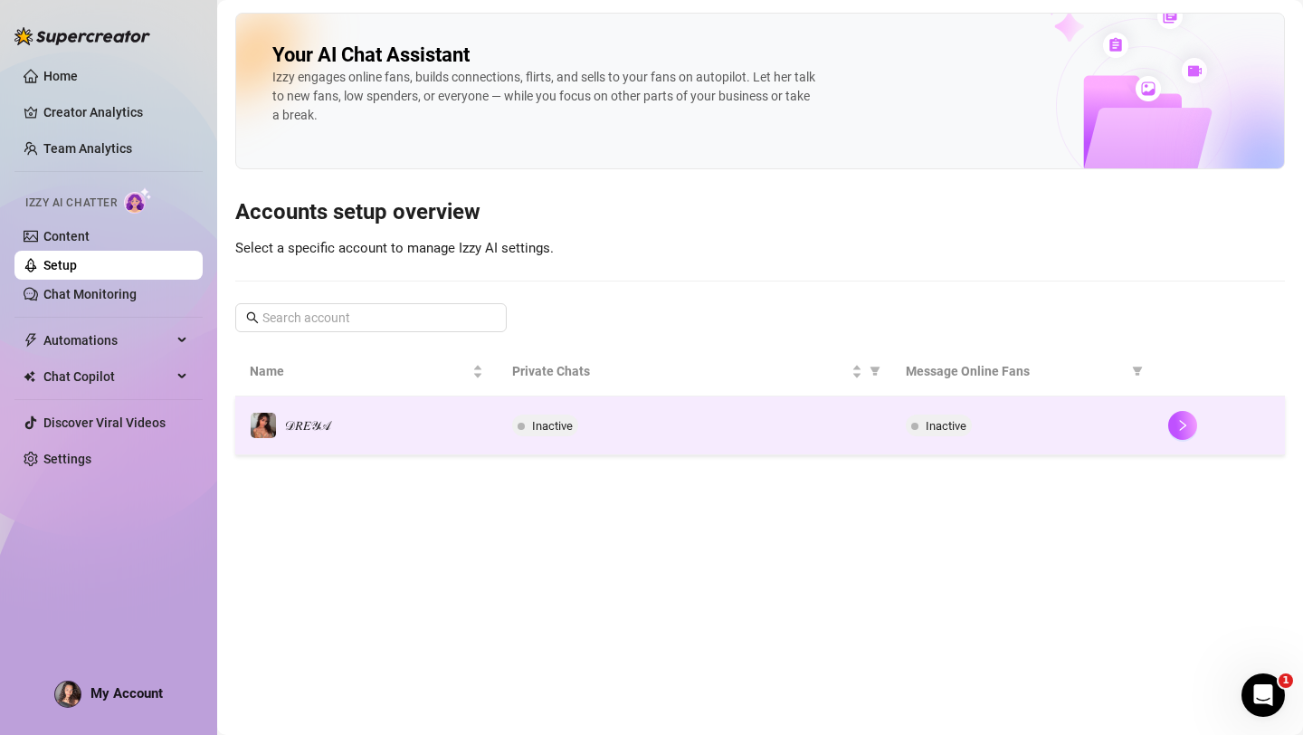
click at [547, 422] on span "Inactive" at bounding box center [552, 426] width 41 height 14
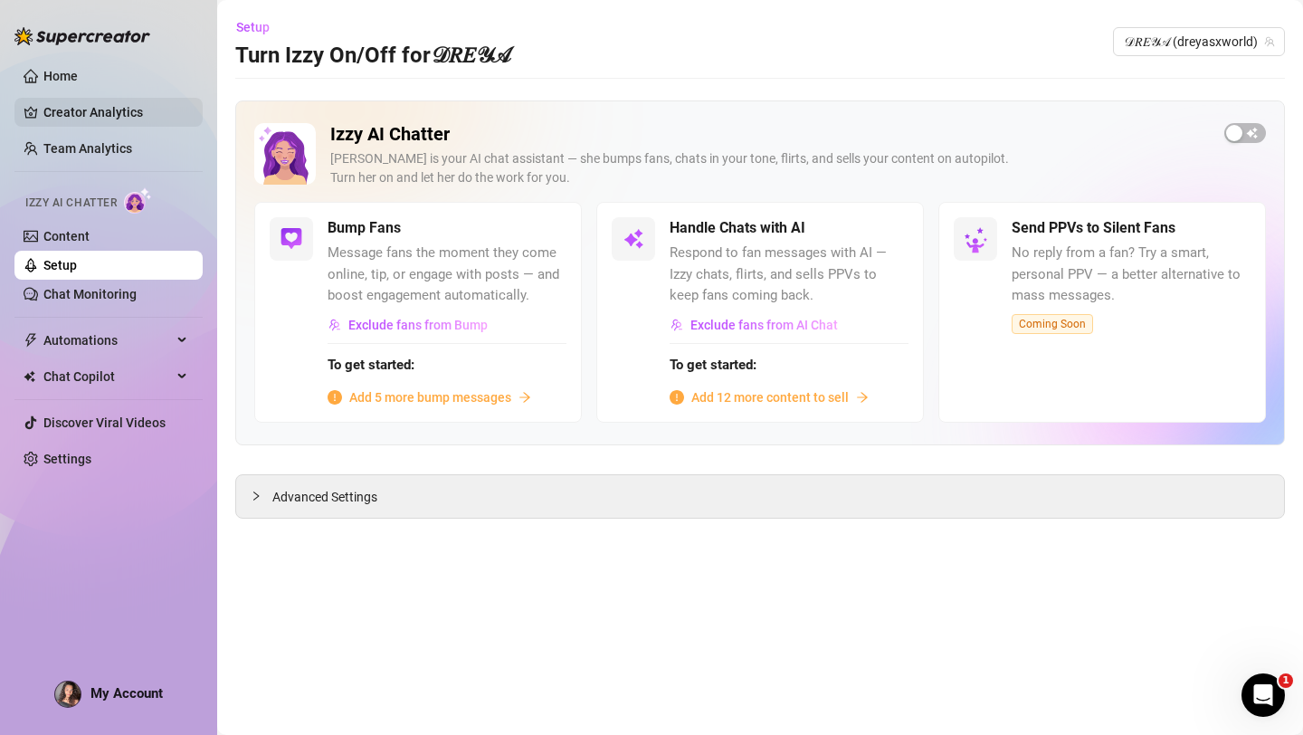
drag, startPoint x: 55, startPoint y: 70, endPoint x: 62, endPoint y: 112, distance: 43.0
click at [55, 70] on link "Home" at bounding box center [60, 76] width 34 height 14
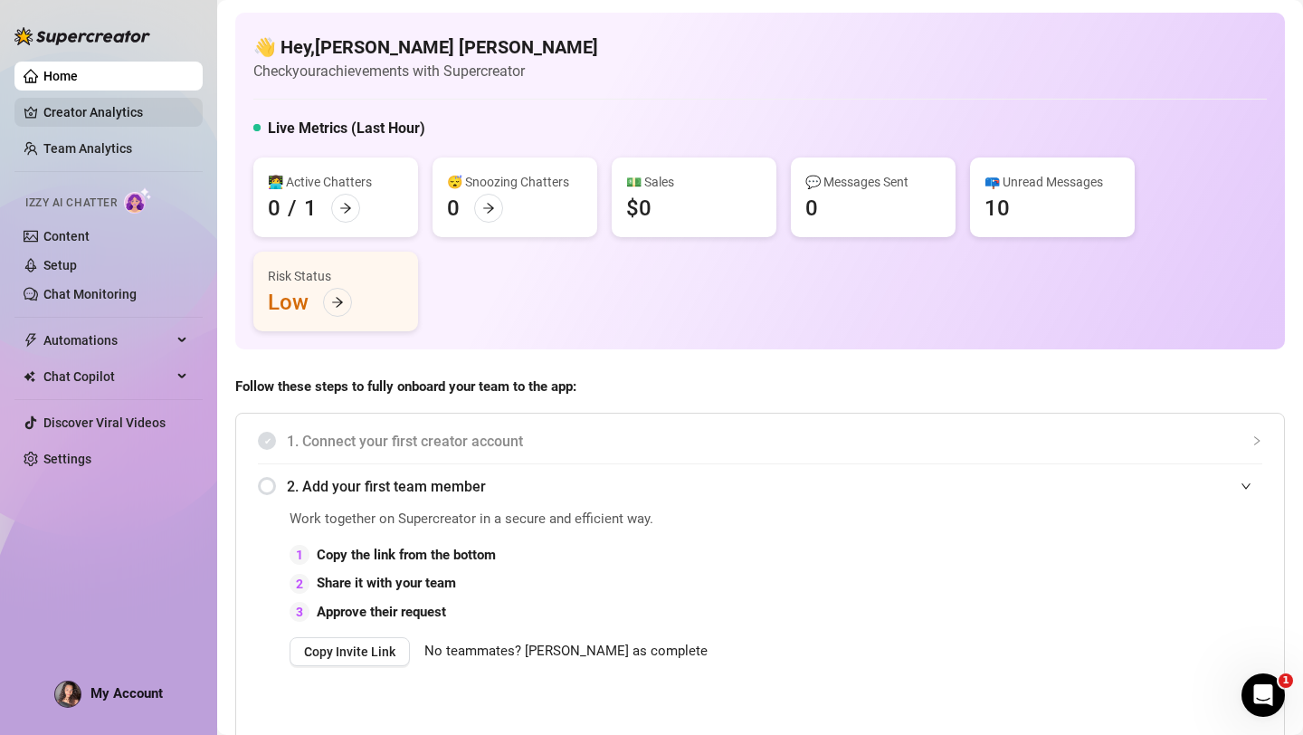
click at [63, 123] on link "Creator Analytics" at bounding box center [115, 112] width 145 height 29
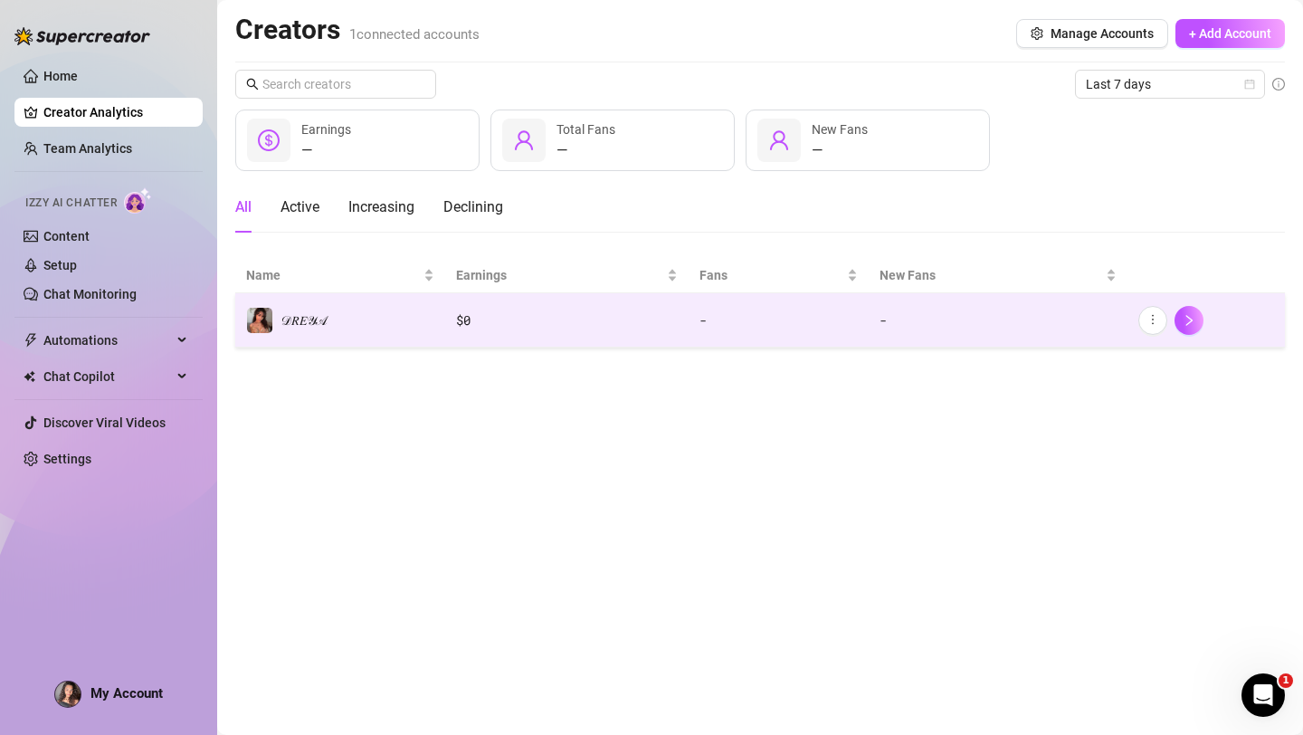
click at [389, 316] on td "𝒟𝑅𝐸𝒴𝒜" at bounding box center [340, 320] width 210 height 54
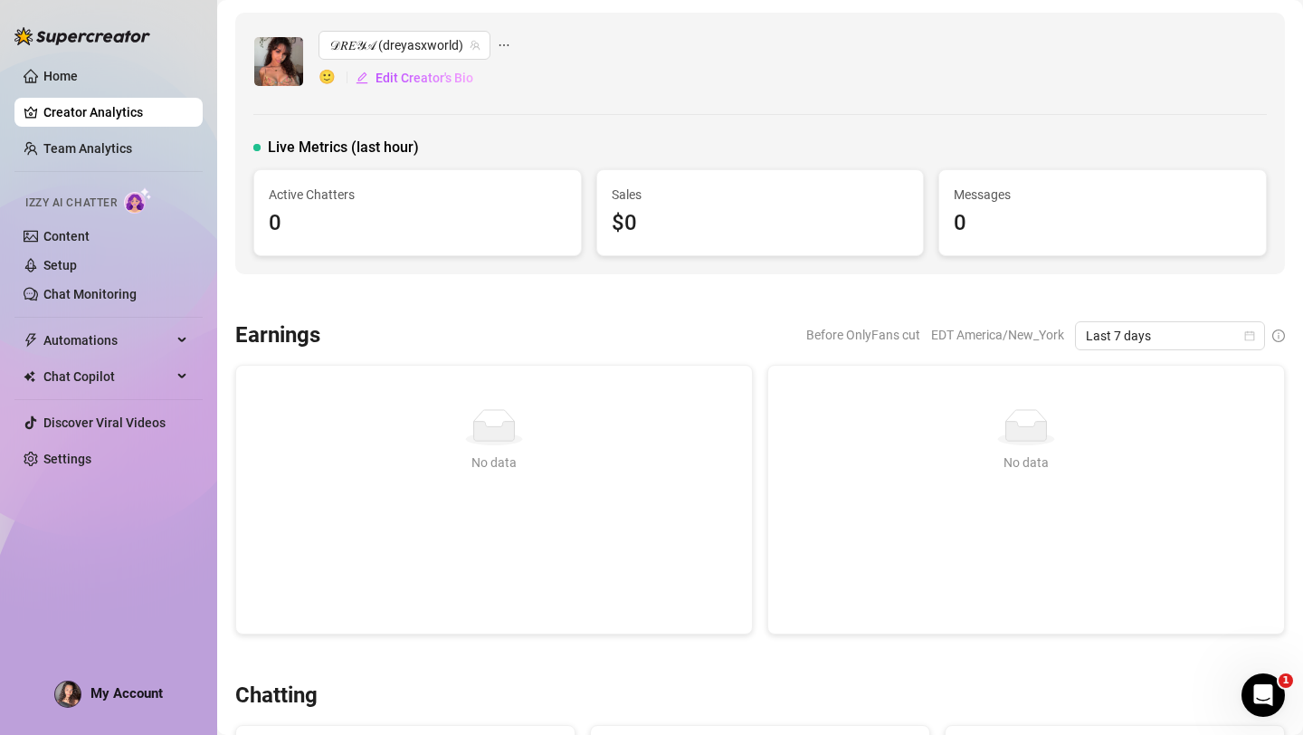
scroll to position [16, 0]
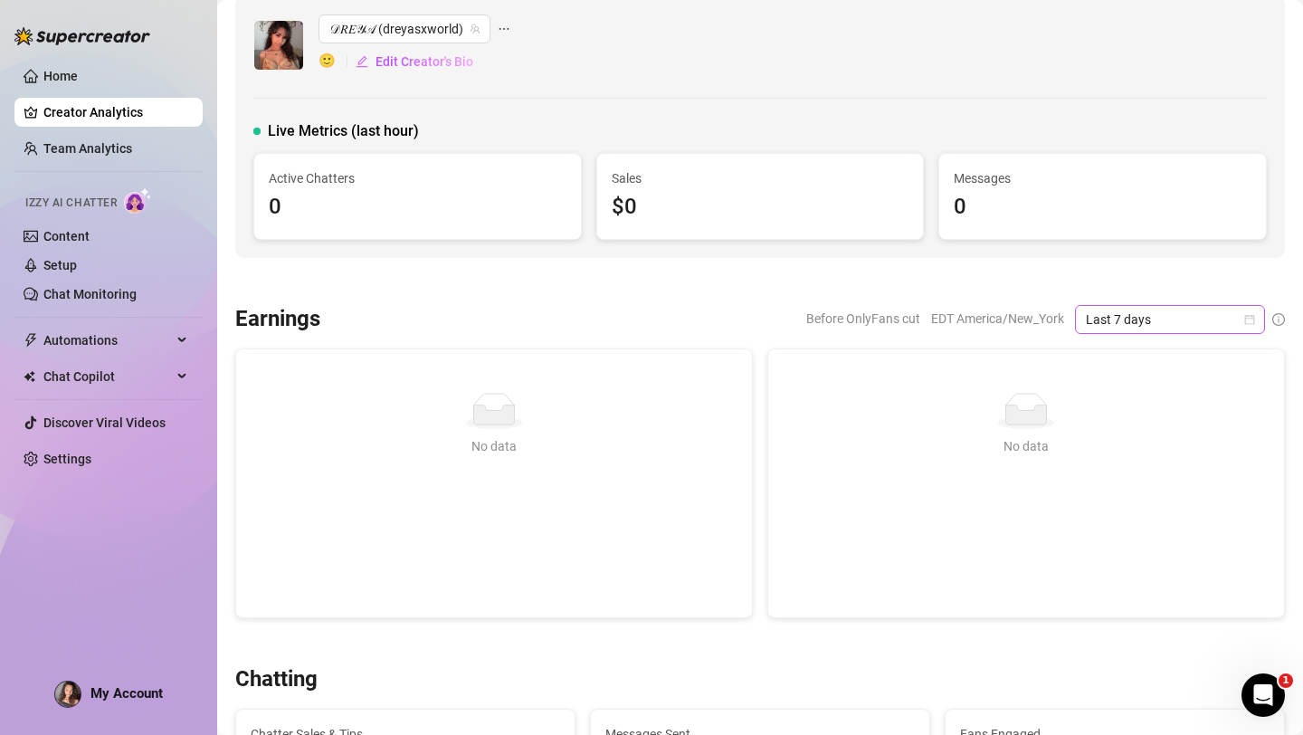
click at [1239, 323] on span "Last 7 days" at bounding box center [1170, 319] width 168 height 27
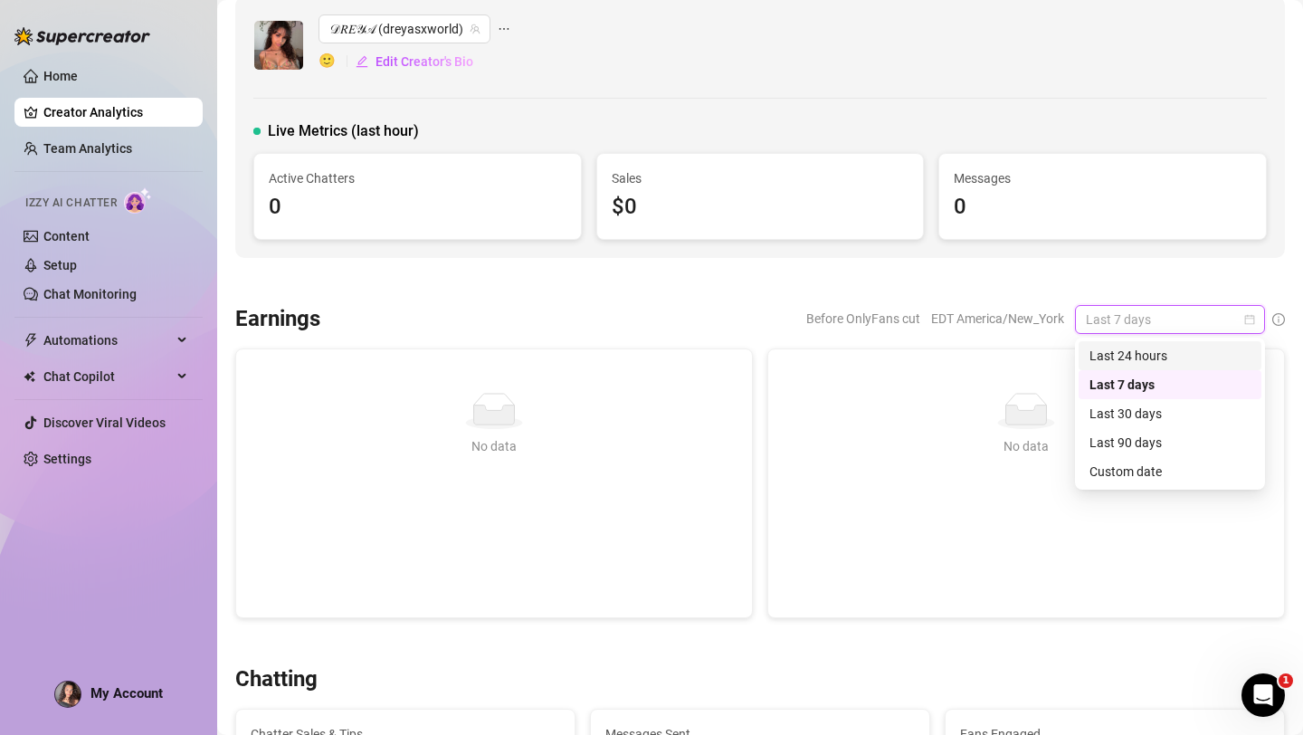
click at [1183, 369] on div "Last 24 hours" at bounding box center [1170, 355] width 183 height 29
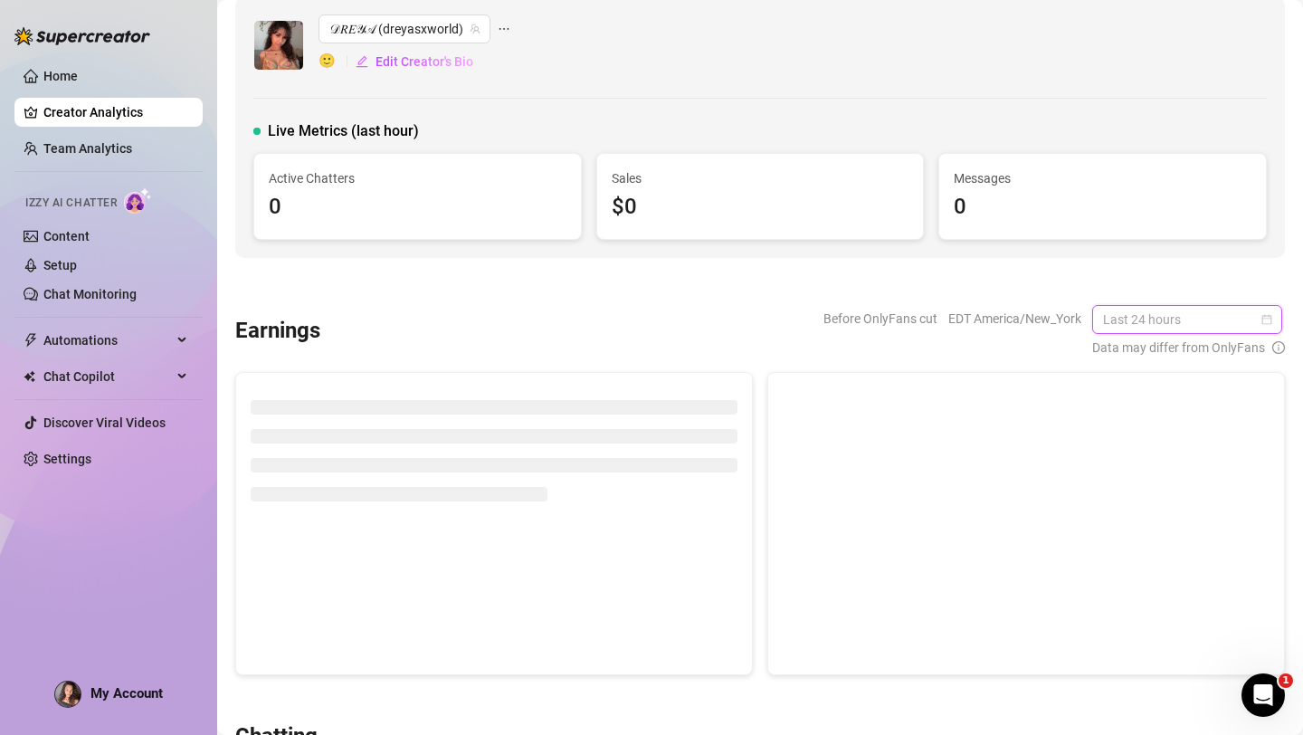
click at [1209, 319] on span "Last 24 hours" at bounding box center [1187, 319] width 168 height 27
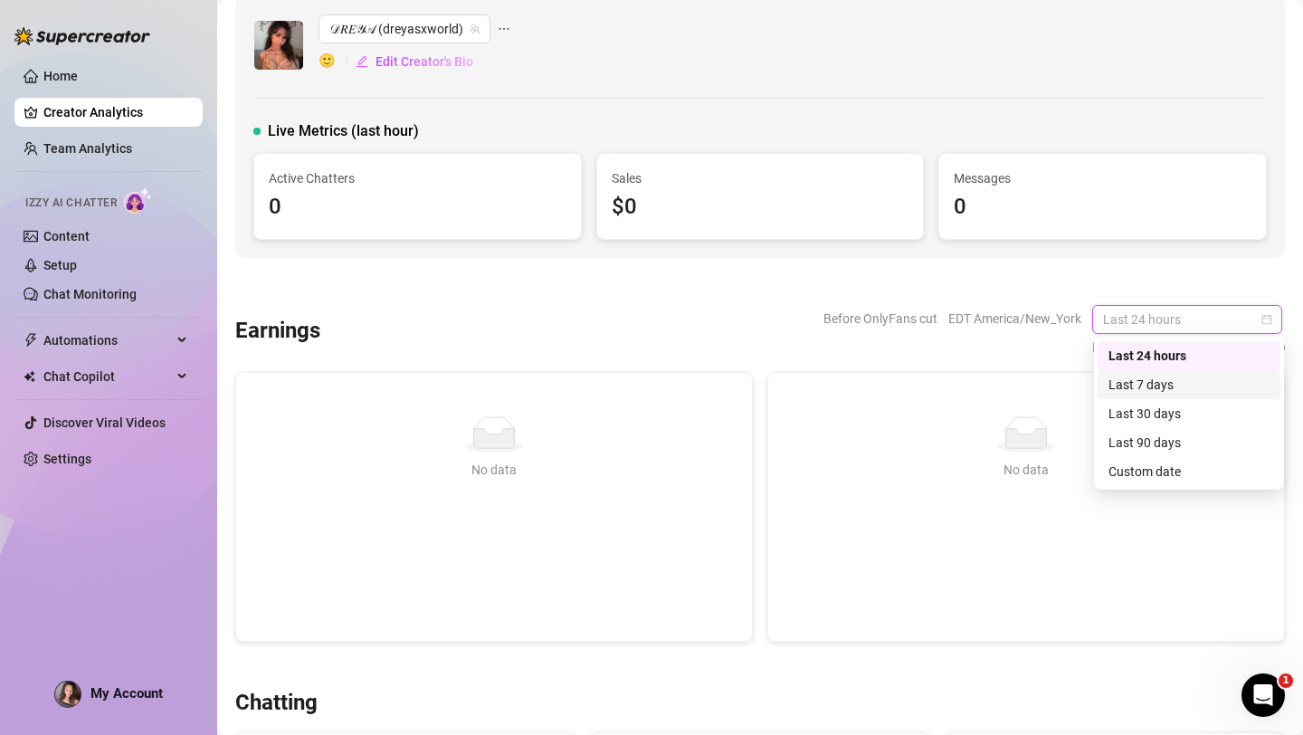
click at [1175, 381] on div "Last 7 days" at bounding box center [1188, 385] width 161 height 20
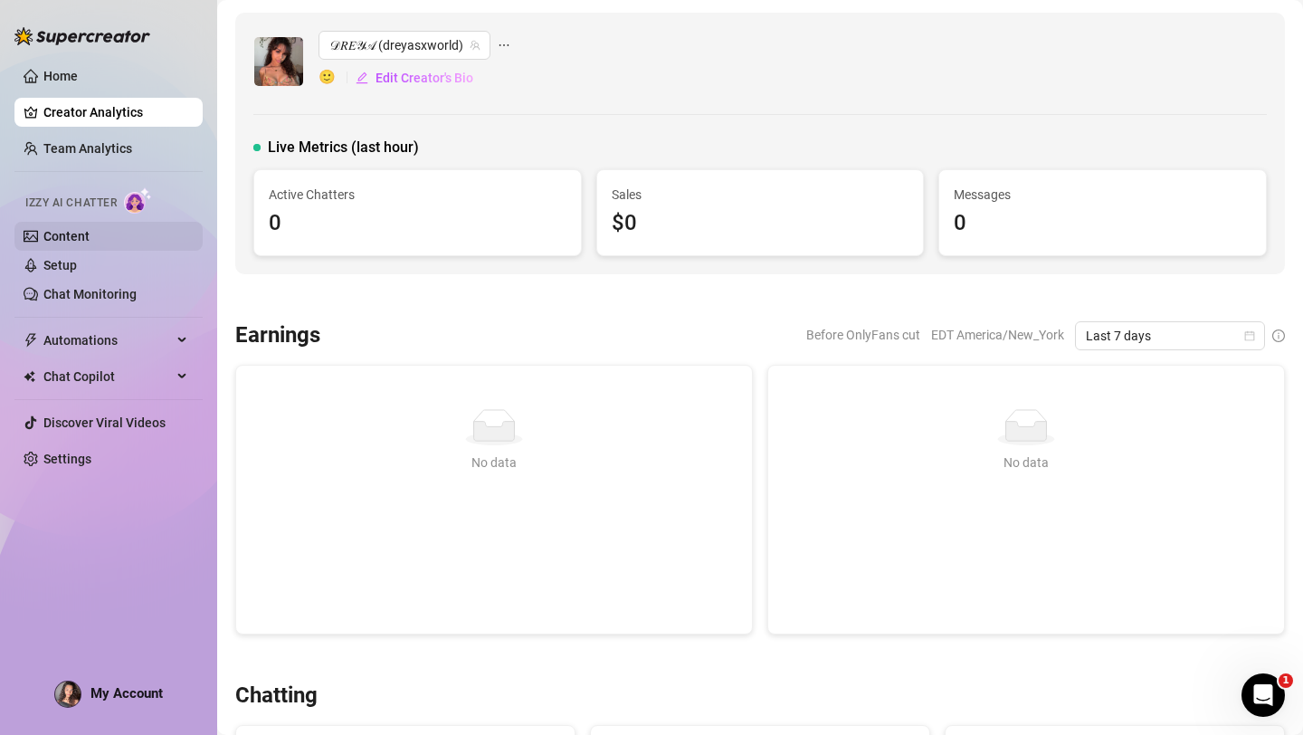
click at [68, 229] on link "Content" at bounding box center [66, 236] width 46 height 14
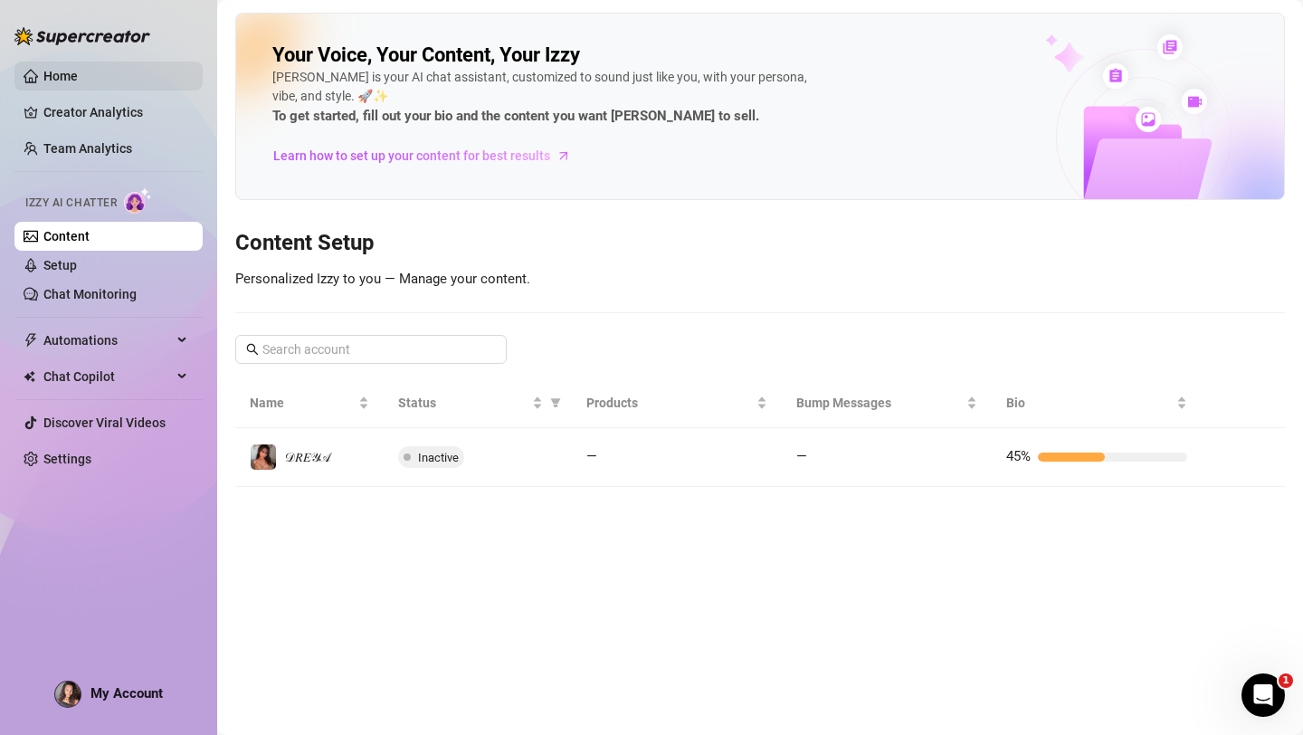
click at [43, 77] on link "Home" at bounding box center [60, 76] width 34 height 14
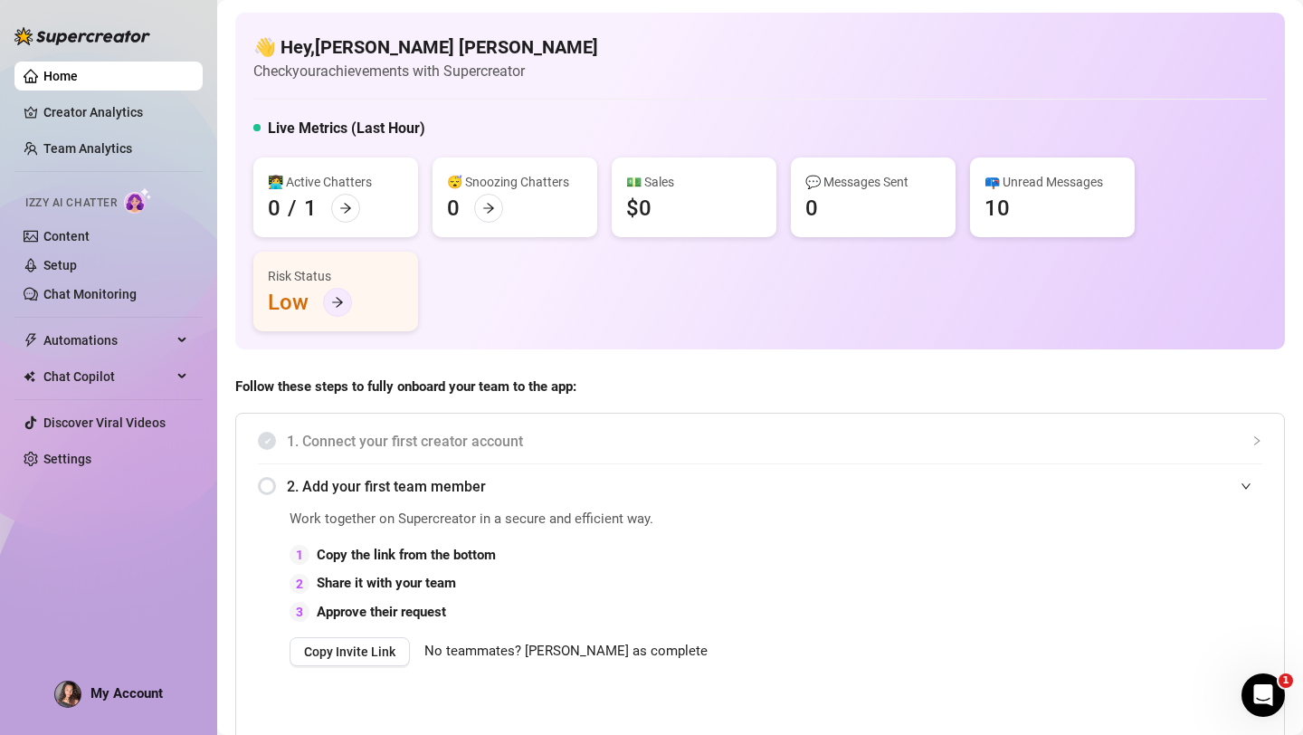
click at [331, 307] on icon "arrow-right" at bounding box center [337, 302] width 13 height 13
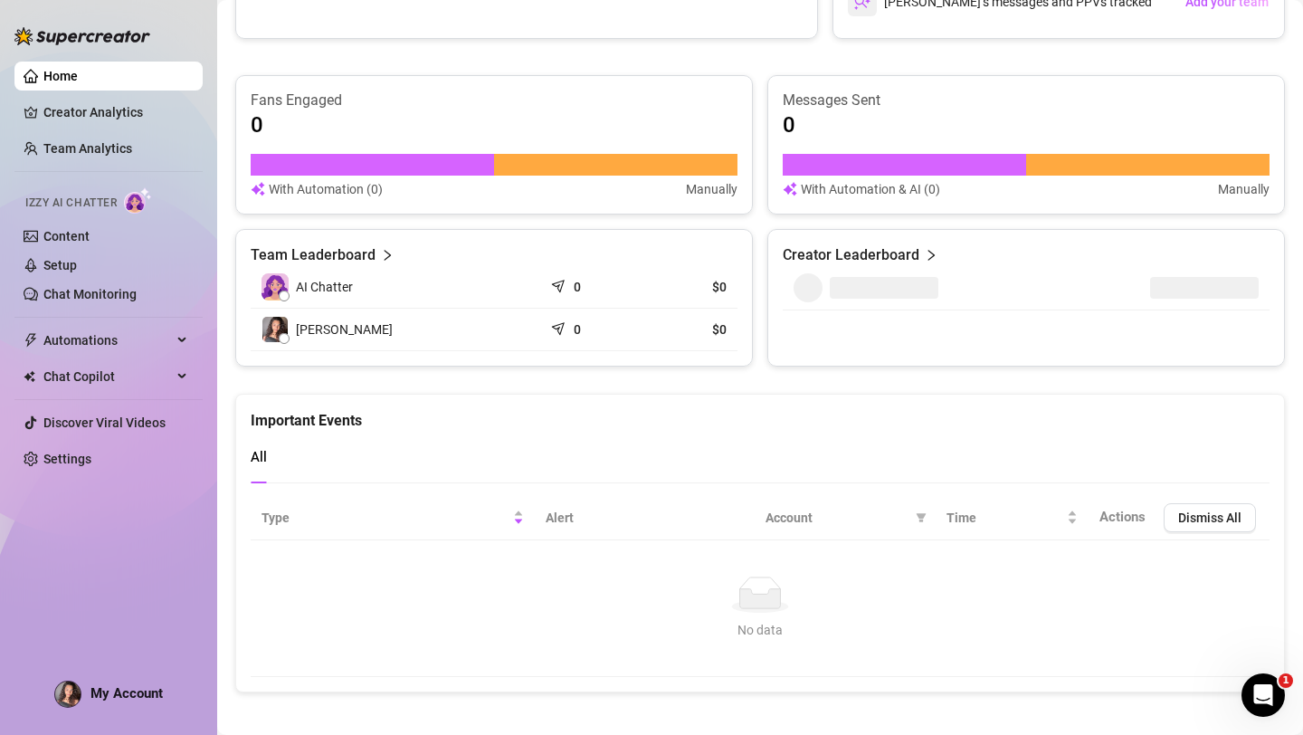
scroll to position [1083, 0]
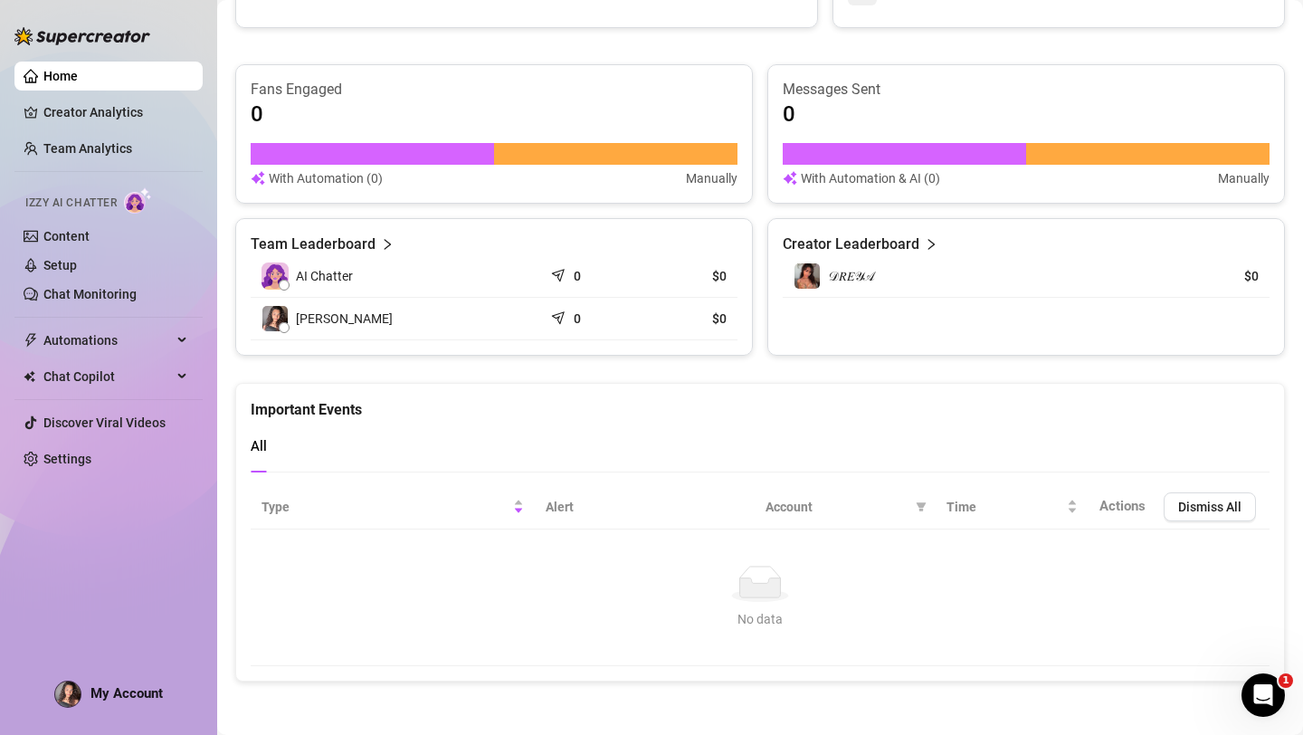
click at [928, 246] on icon "right" at bounding box center [931, 244] width 13 height 13
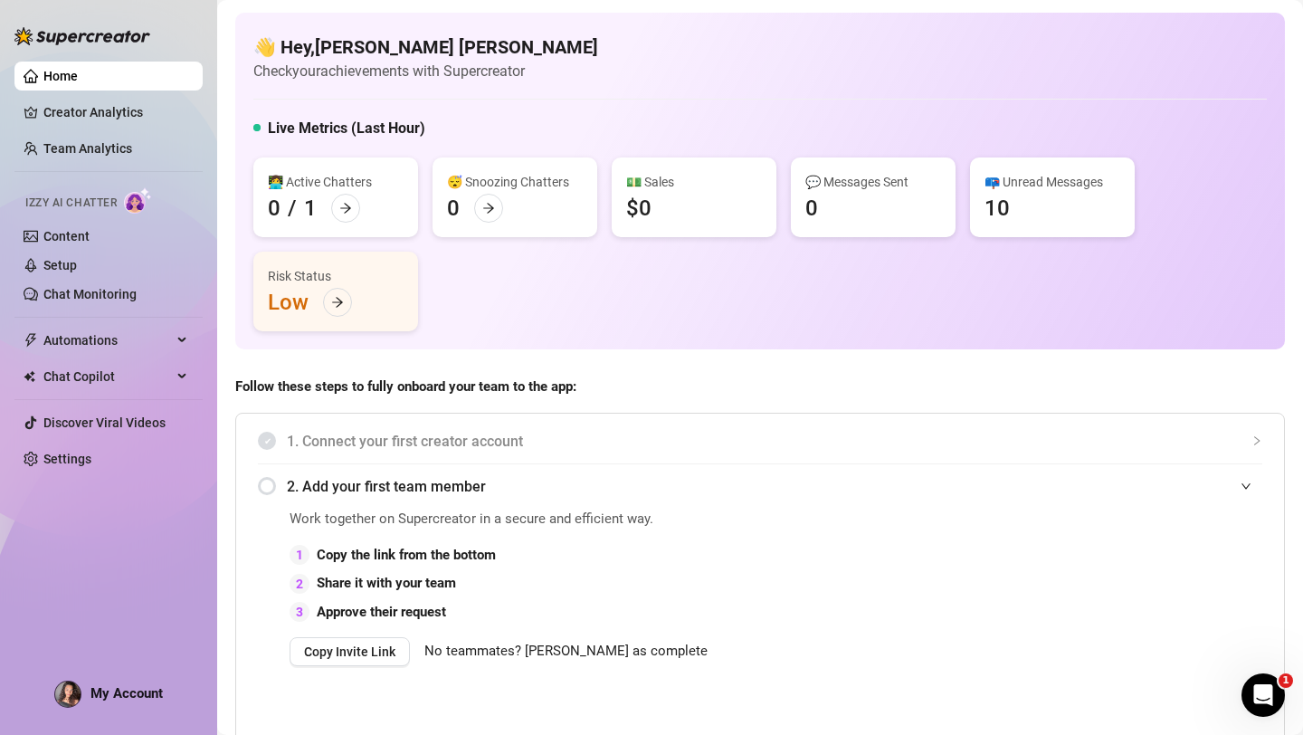
click at [1238, 483] on span "2. Add your first team member" at bounding box center [774, 486] width 975 height 23
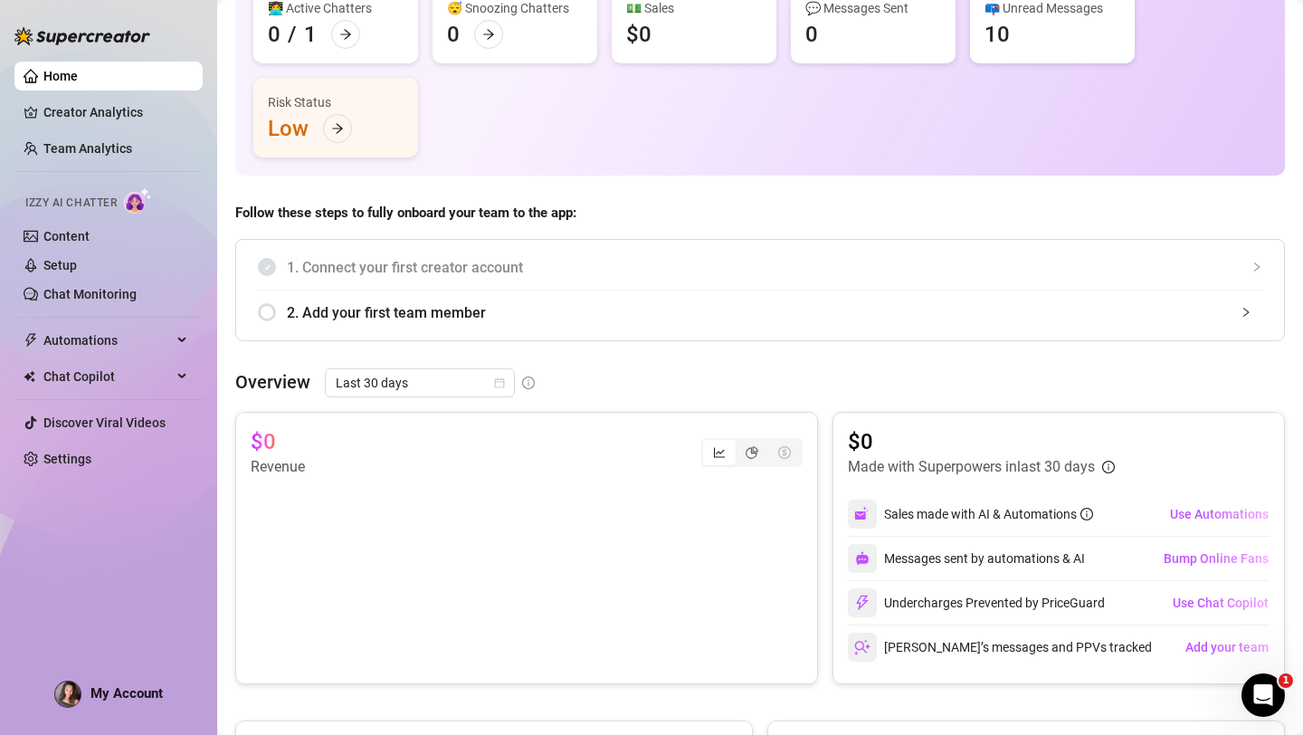
scroll to position [175, 0]
click at [1226, 311] on span "2. Add your first team member" at bounding box center [774, 311] width 975 height 23
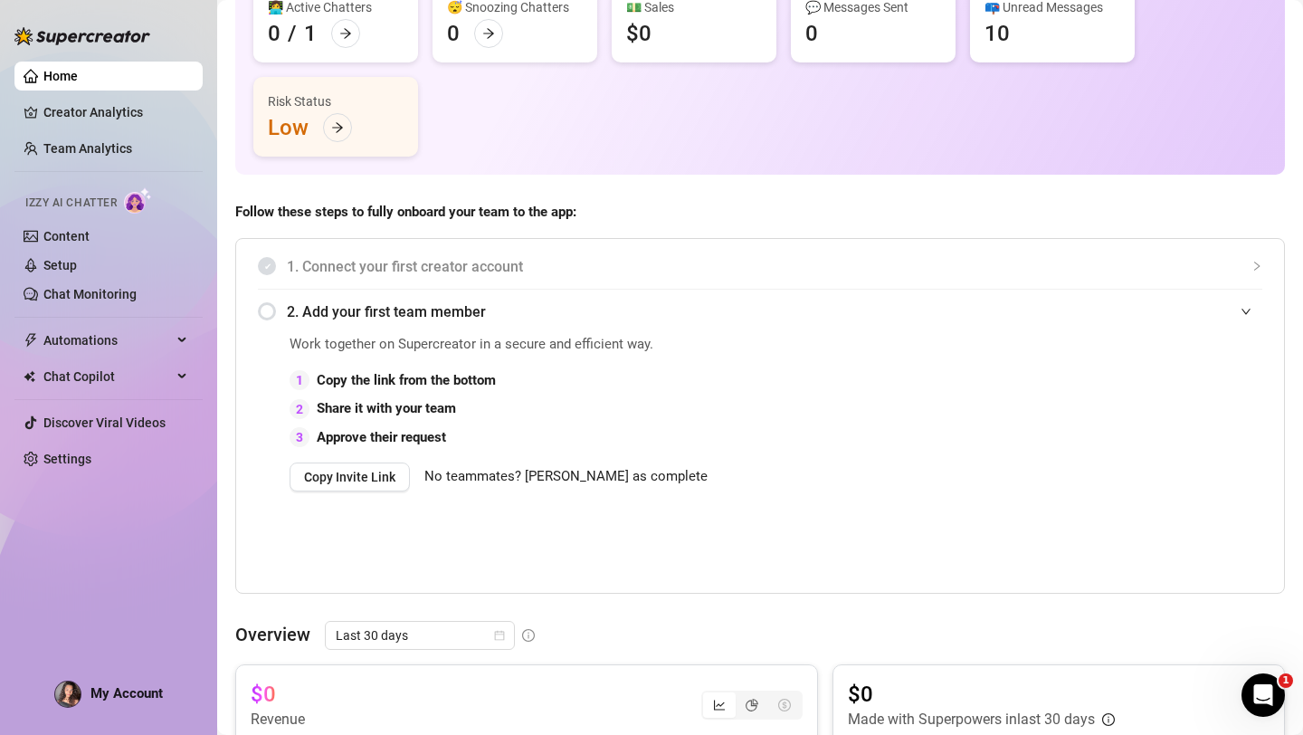
click at [1226, 311] on span "2. Add your first team member" at bounding box center [774, 311] width 975 height 23
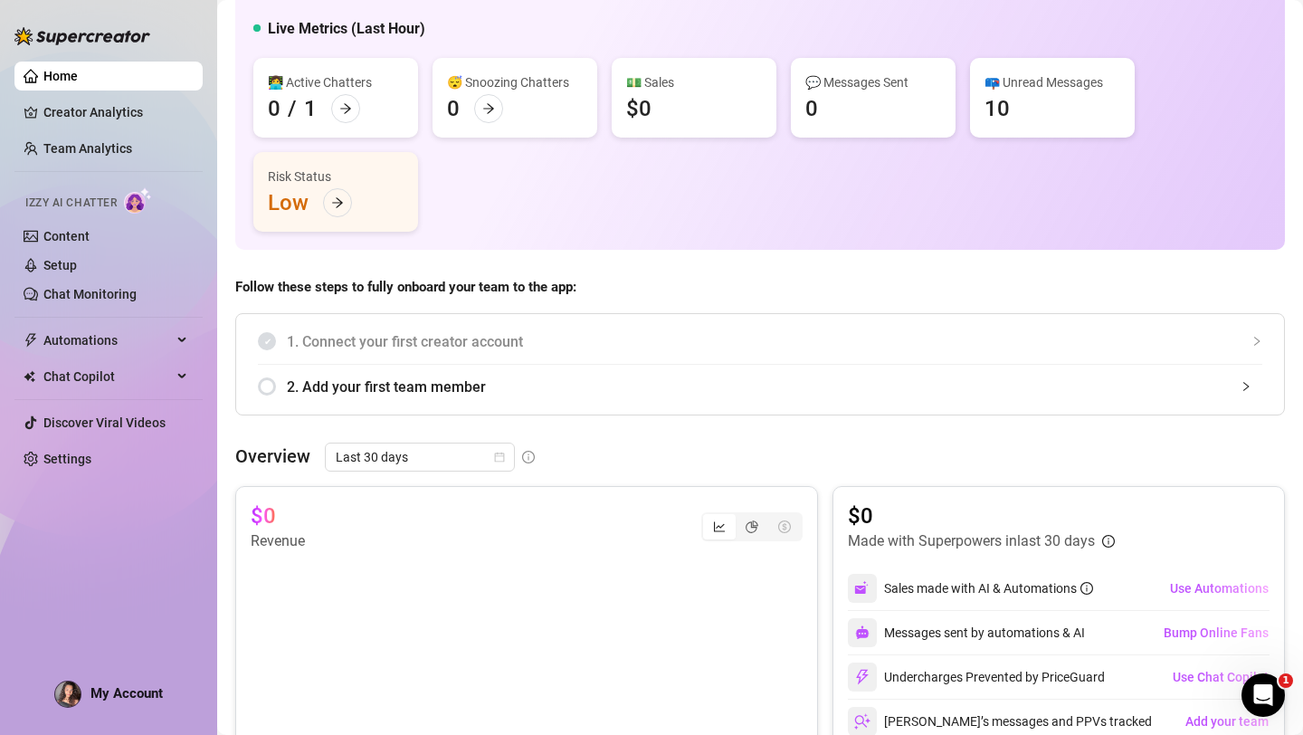
scroll to position [20, 0]
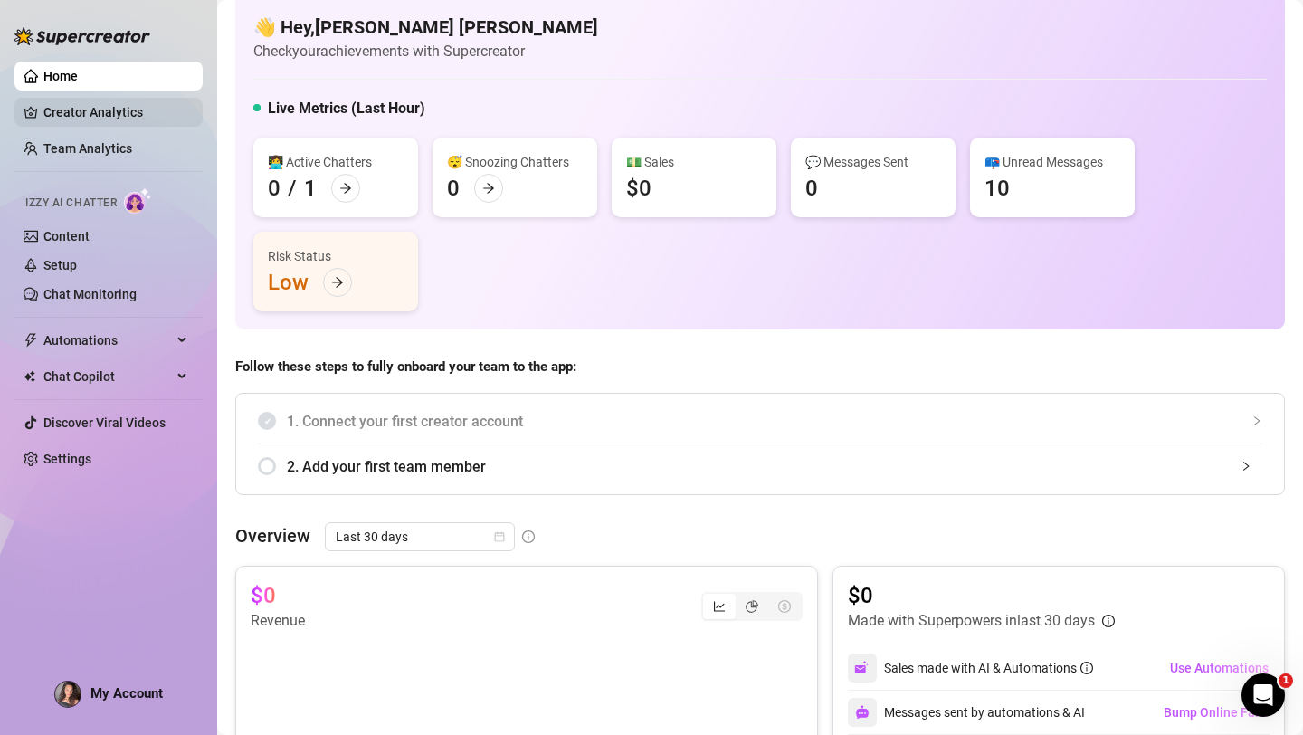
click at [66, 120] on link "Creator Analytics" at bounding box center [115, 112] width 145 height 29
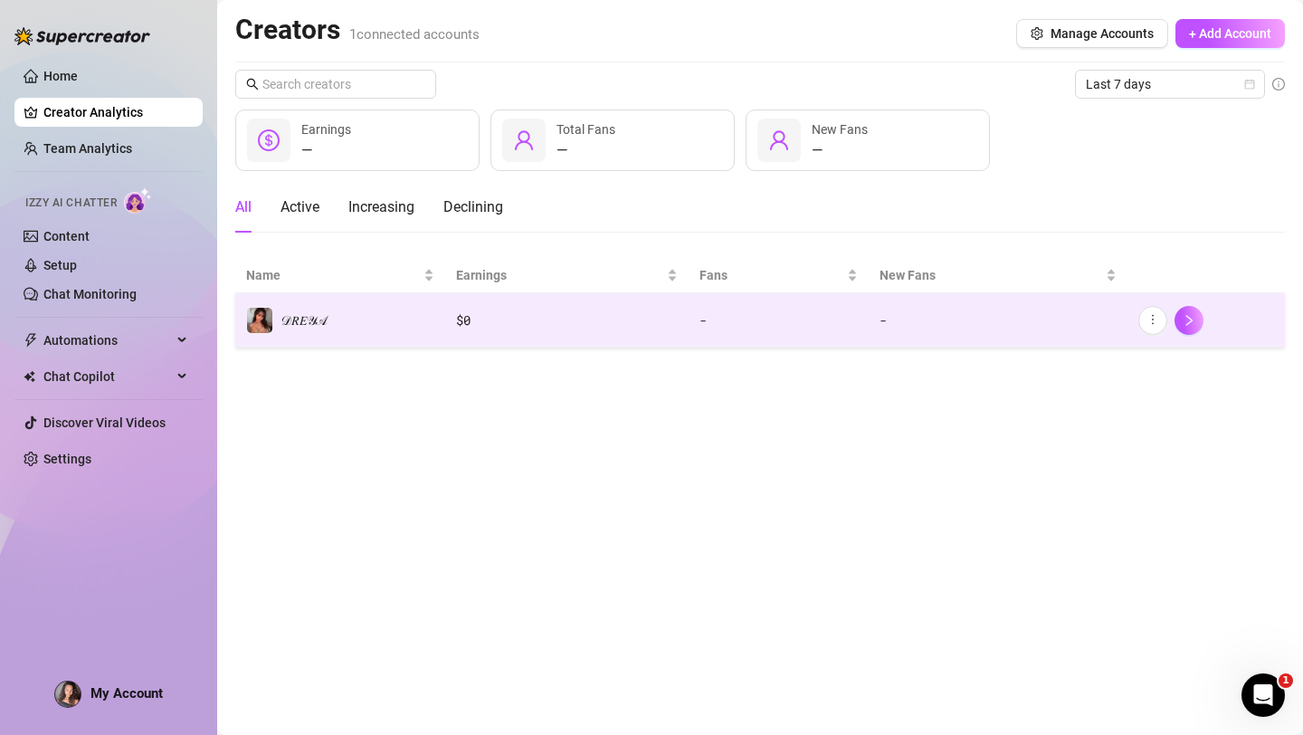
click at [476, 326] on div "$ 0" at bounding box center [567, 320] width 222 height 20
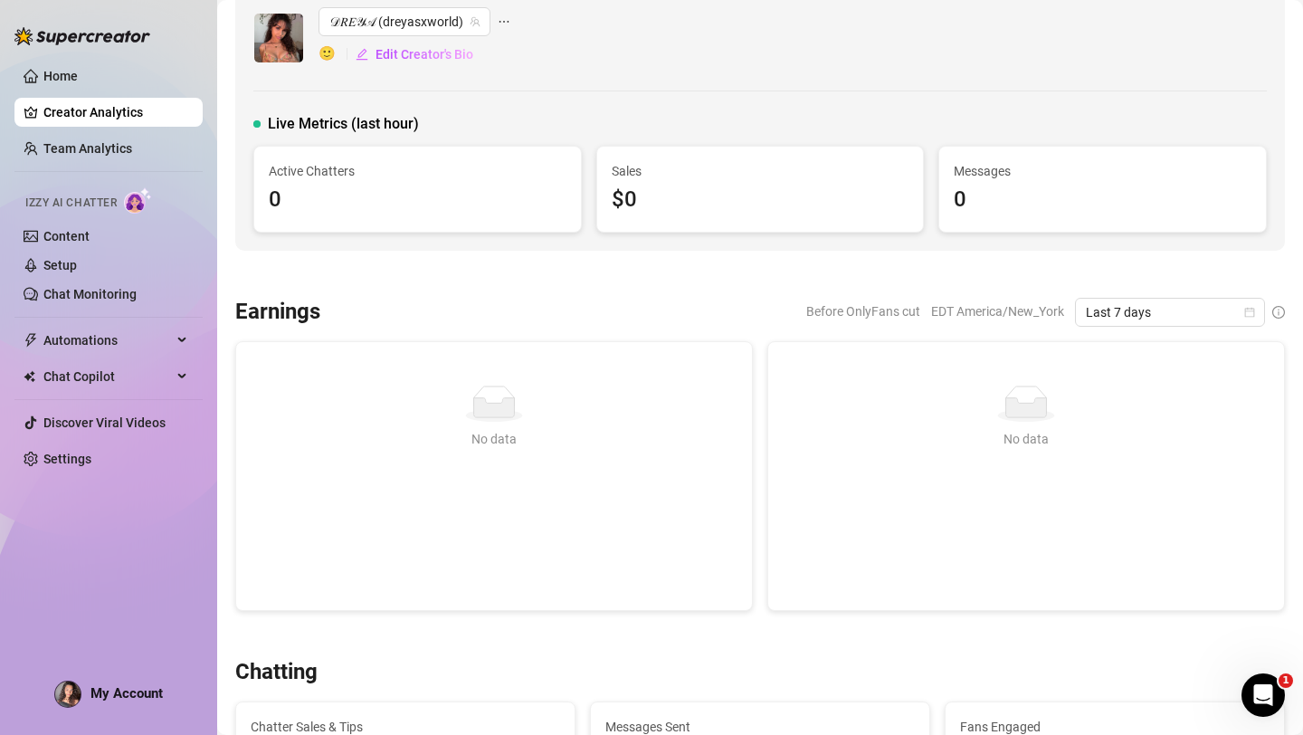
scroll to position [5, 0]
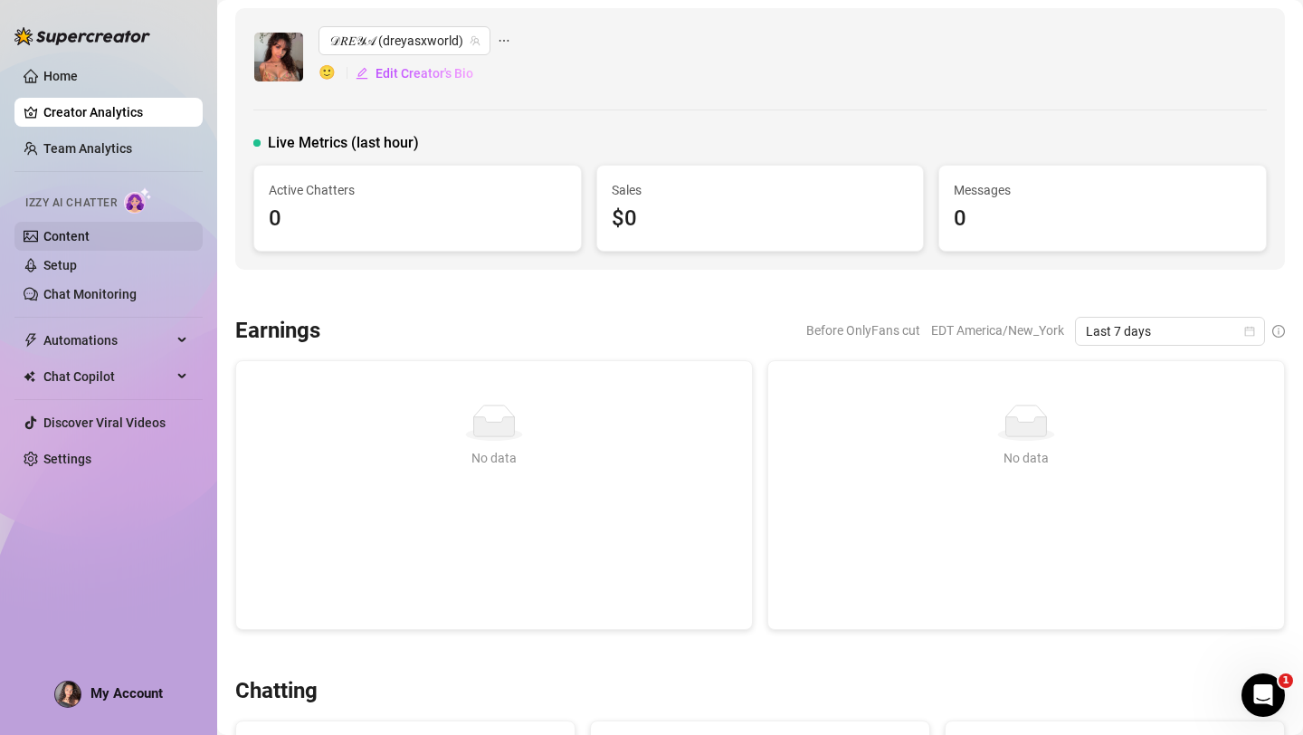
click at [67, 238] on link "Content" at bounding box center [66, 236] width 46 height 14
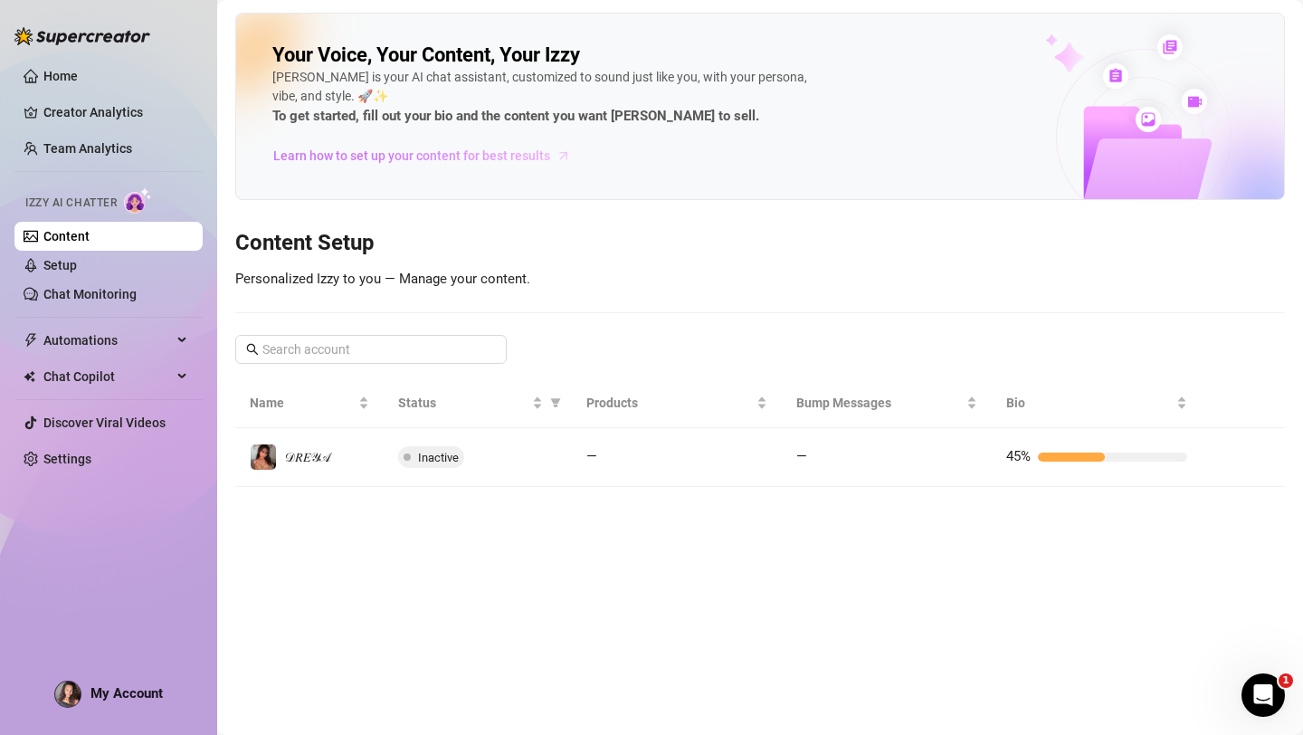
click at [424, 163] on span "Learn how to set up your content for best results" at bounding box center [411, 156] width 277 height 20
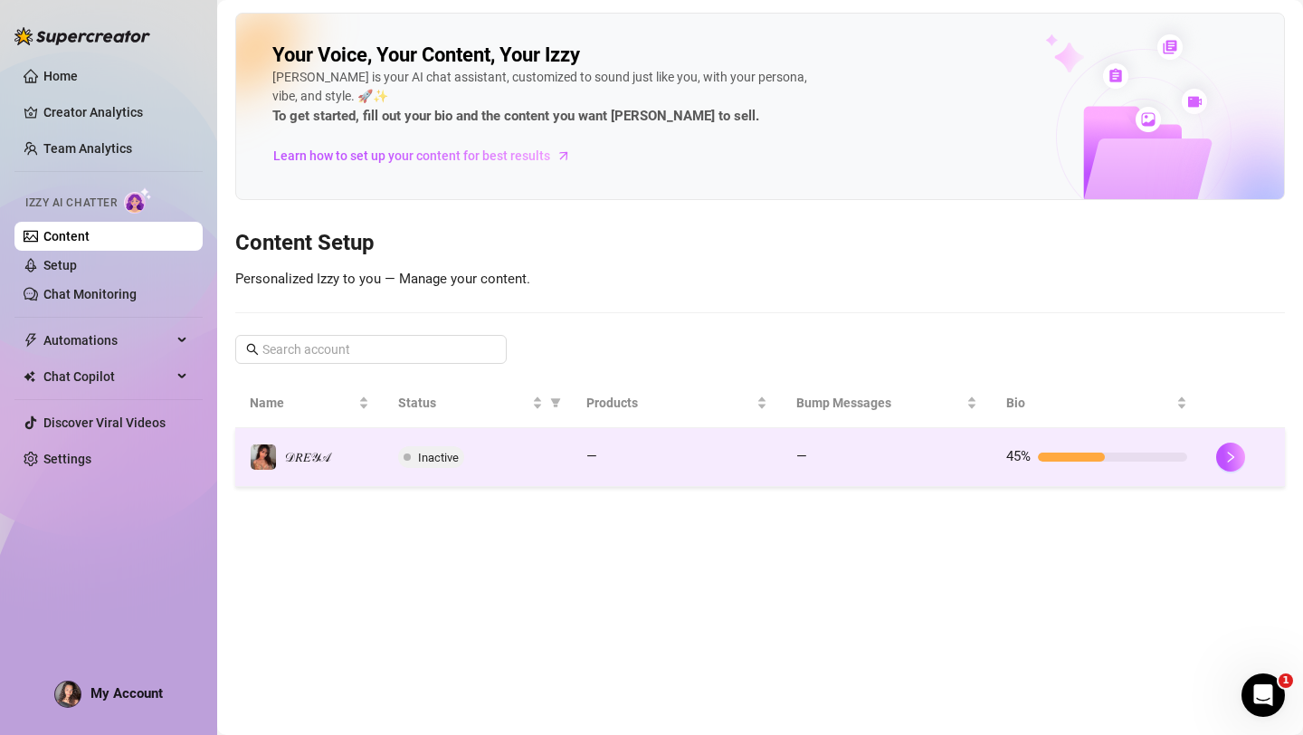
click at [438, 459] on span "Inactive" at bounding box center [438, 458] width 41 height 14
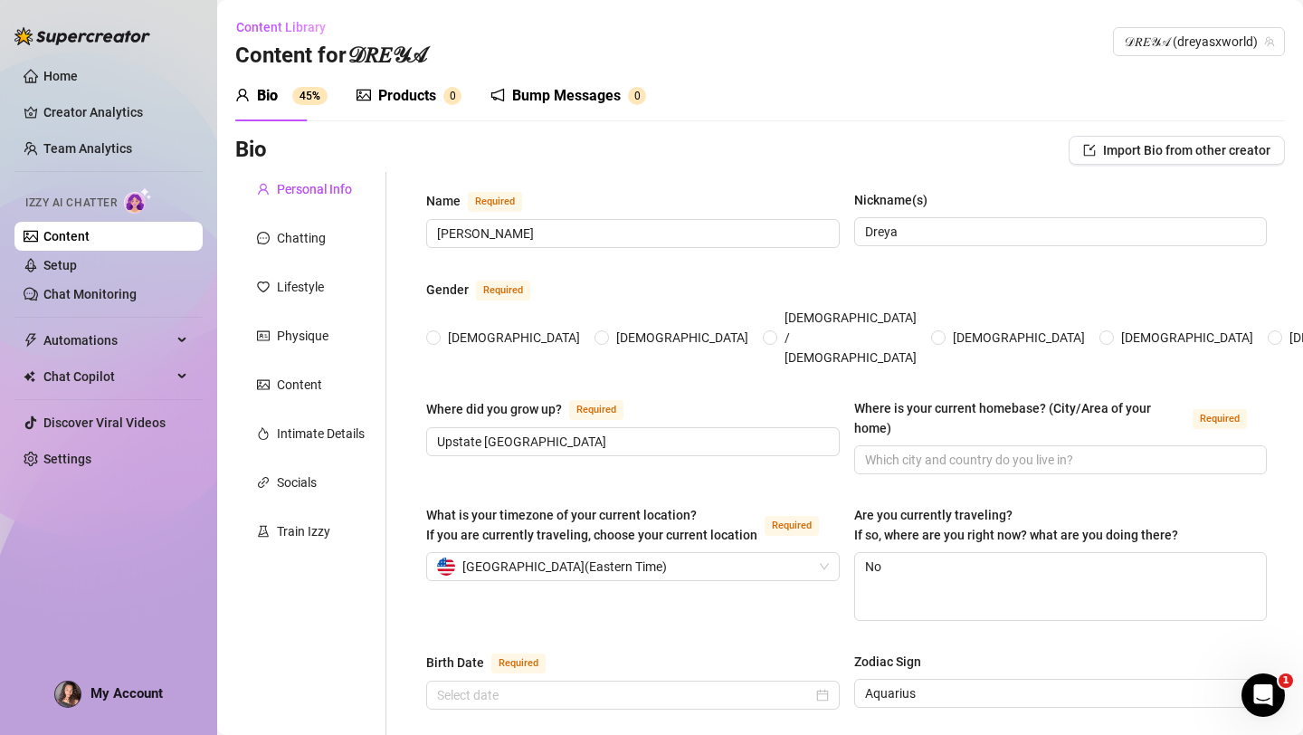
radio input "true"
type input "[DATE]"
click at [400, 95] on div "Products" at bounding box center [407, 96] width 58 height 22
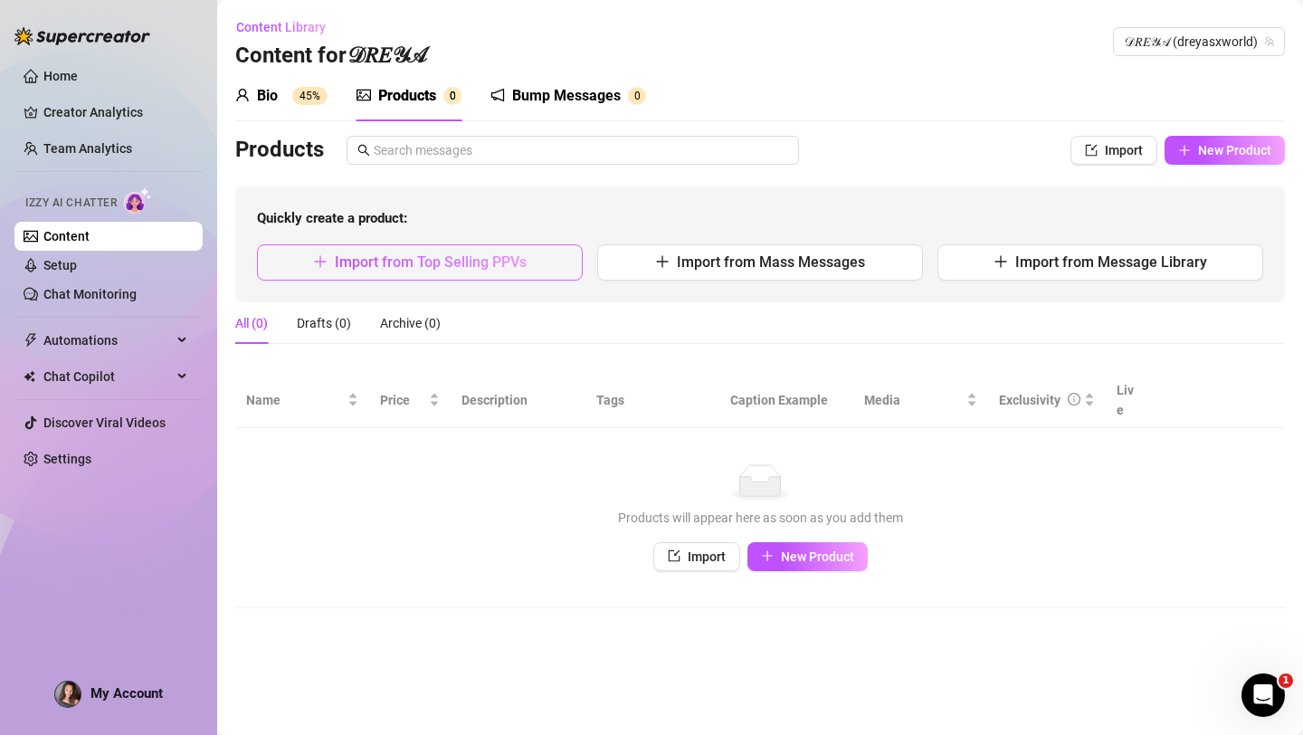
click at [389, 263] on span "Import from Top Selling PPVs" at bounding box center [431, 261] width 192 height 17
type textarea "Type your message here..."
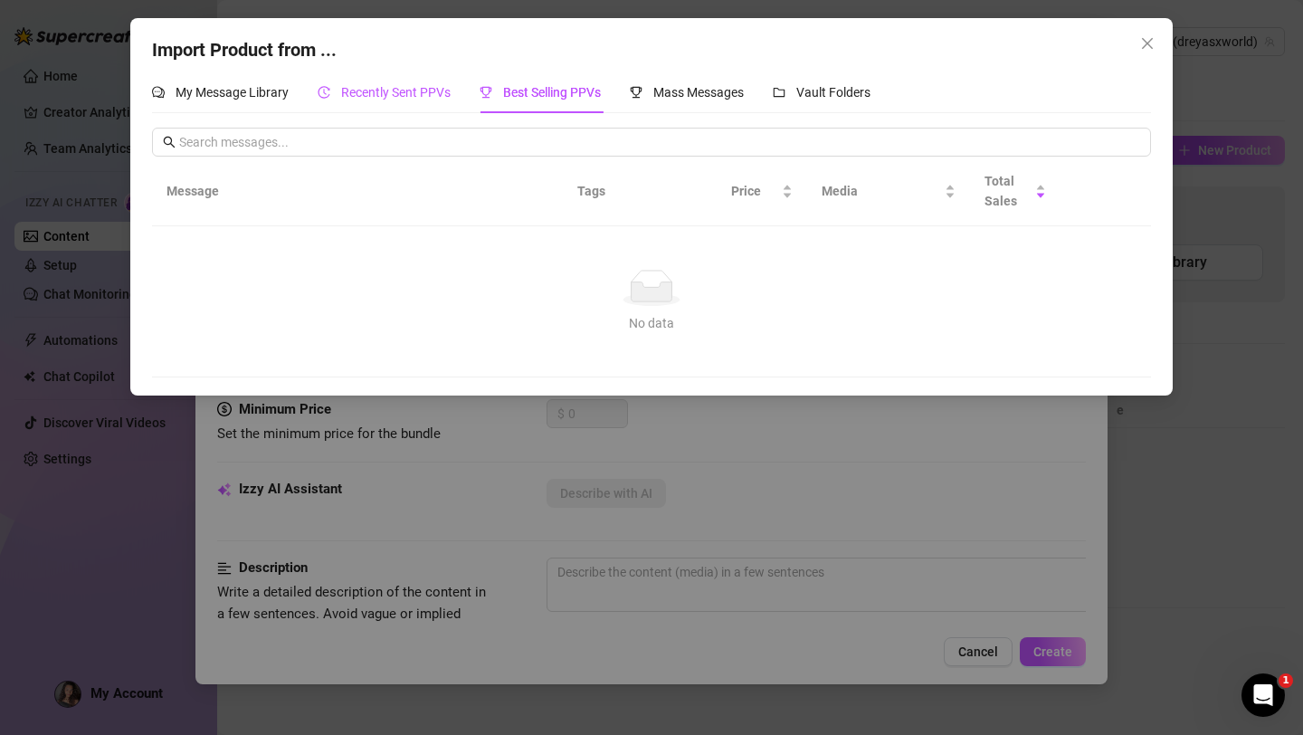
click at [420, 100] on div "Recently Sent PPVs" at bounding box center [384, 92] width 133 height 20
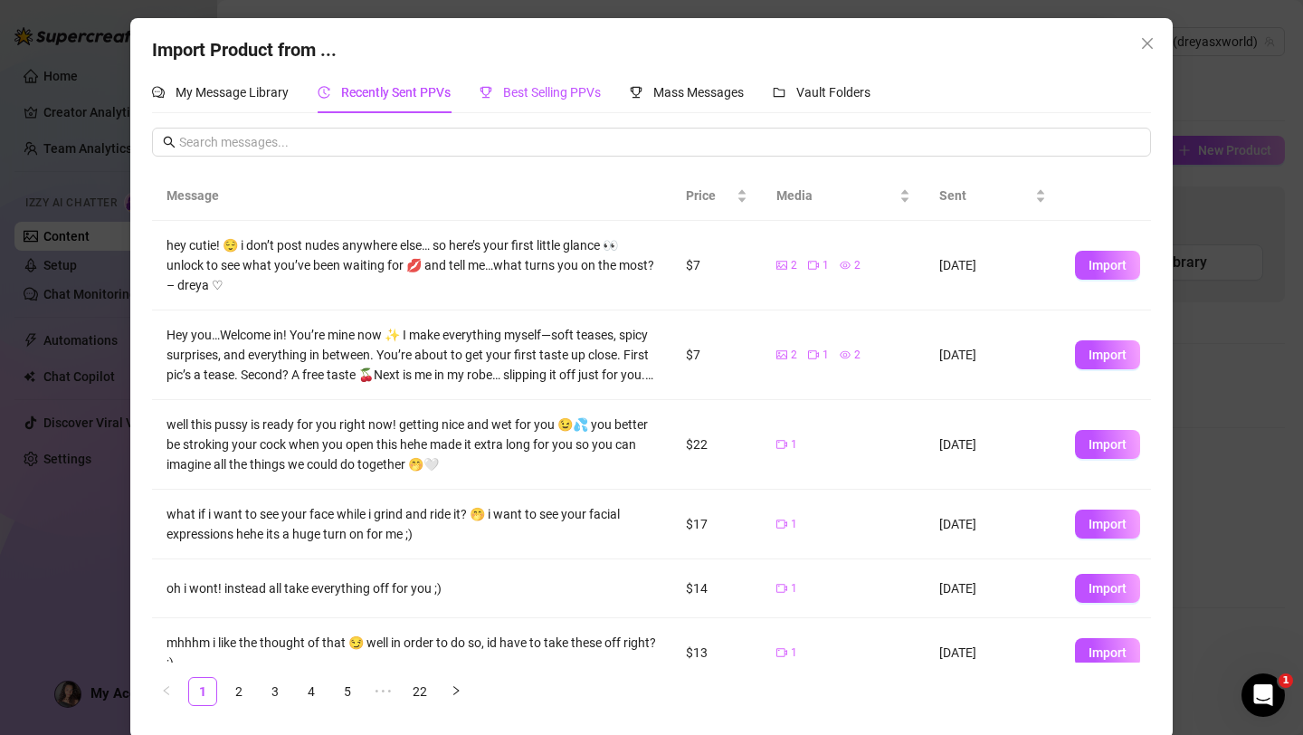
click at [540, 100] on span "Best Selling PPVs" at bounding box center [552, 92] width 98 height 14
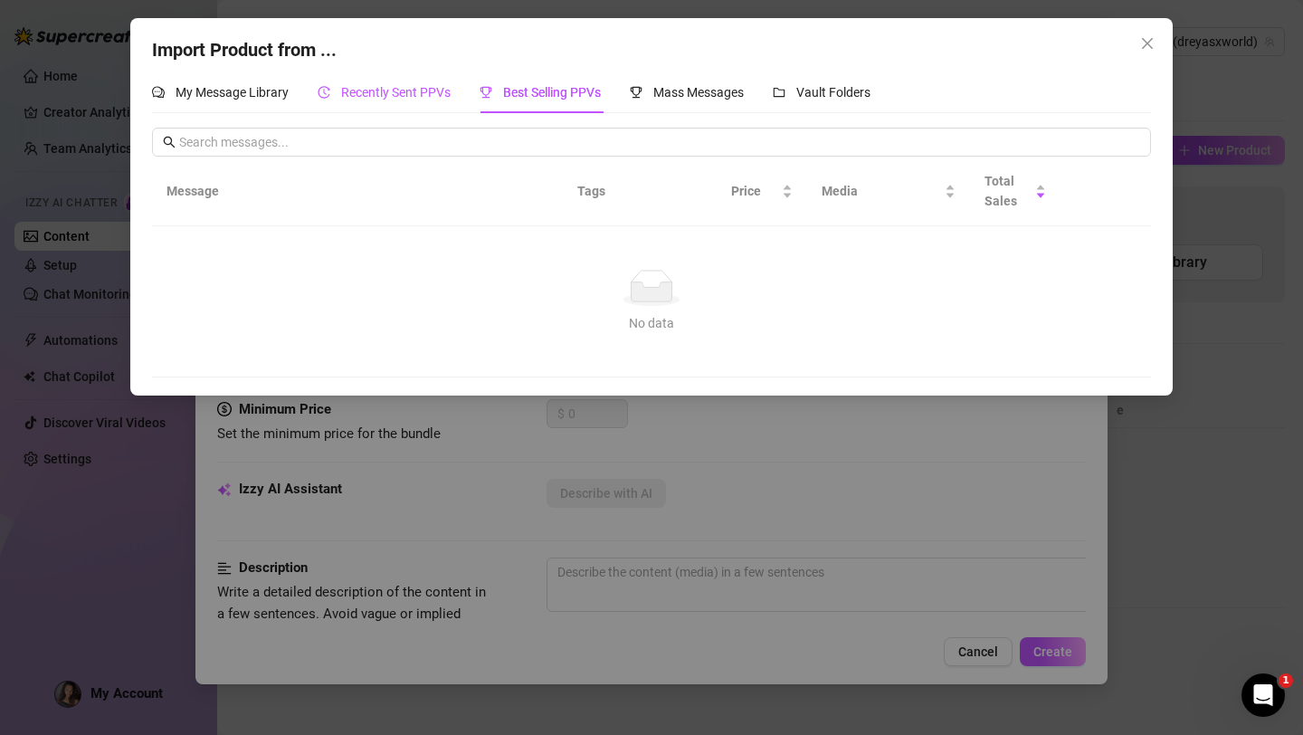
click at [408, 90] on span "Recently Sent PPVs" at bounding box center [395, 92] width 109 height 14
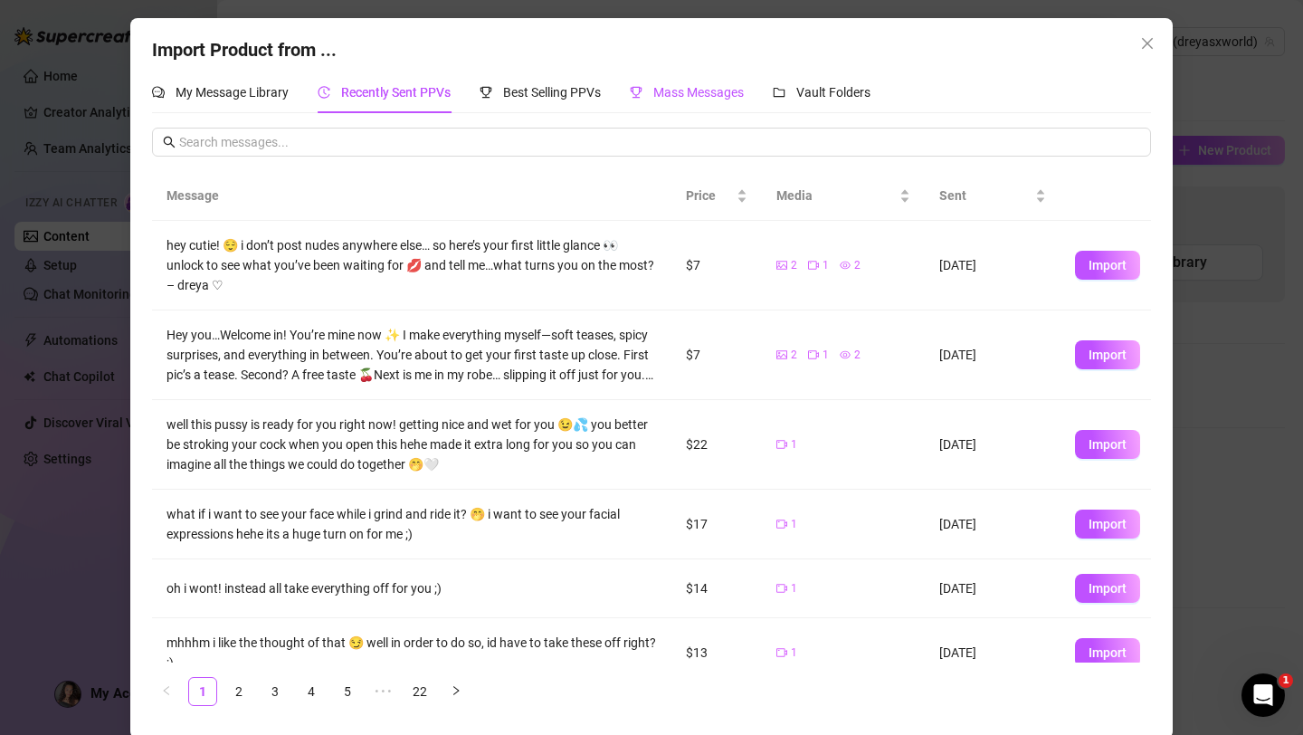
click at [696, 95] on span "Mass Messages" at bounding box center [698, 92] width 90 height 14
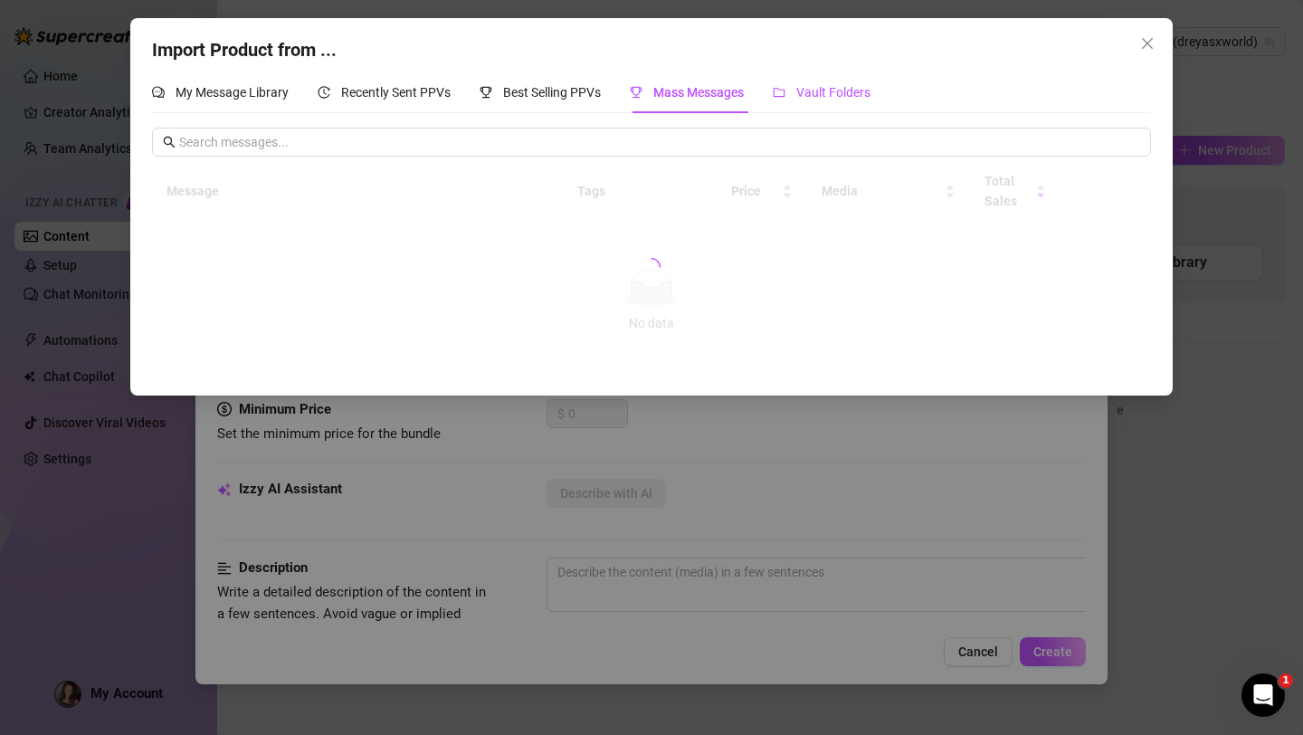
click at [849, 96] on span "Vault Folders" at bounding box center [833, 92] width 74 height 14
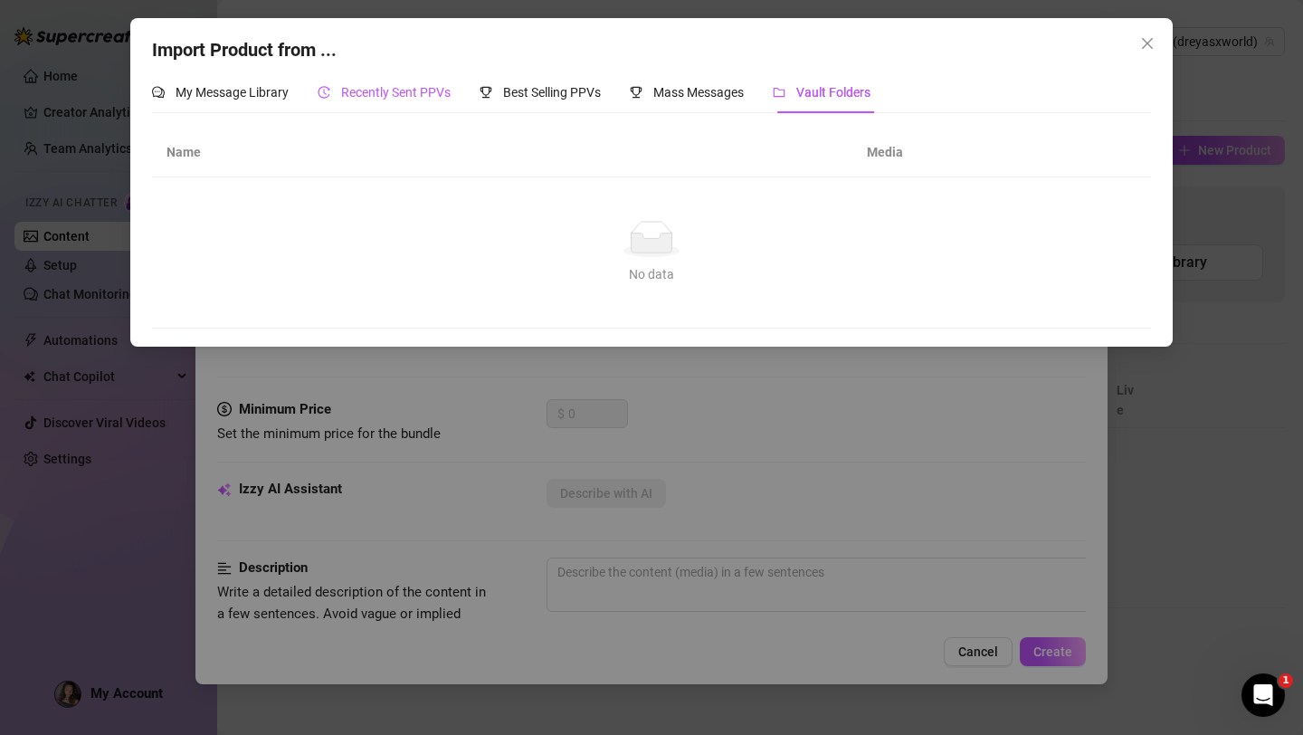
click at [397, 96] on span "Recently Sent PPVs" at bounding box center [395, 92] width 109 height 14
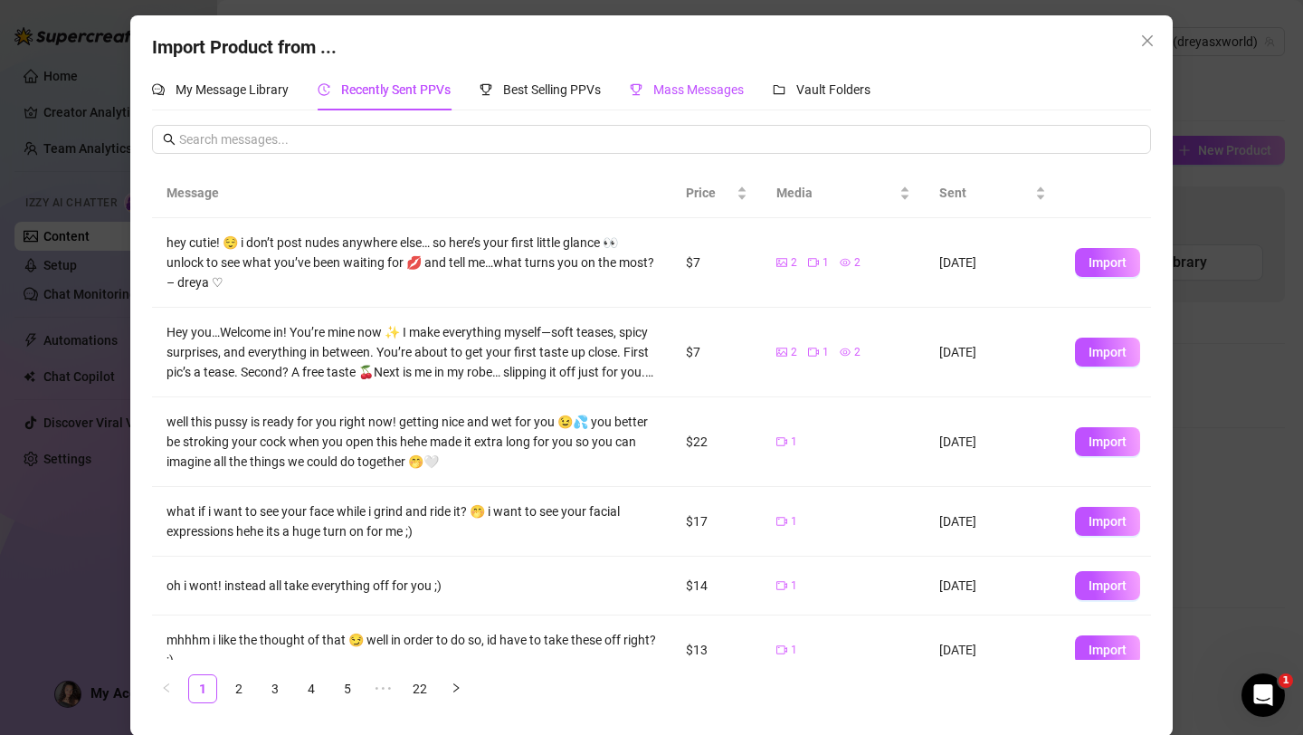
click at [728, 82] on span "Mass Messages" at bounding box center [698, 89] width 90 height 14
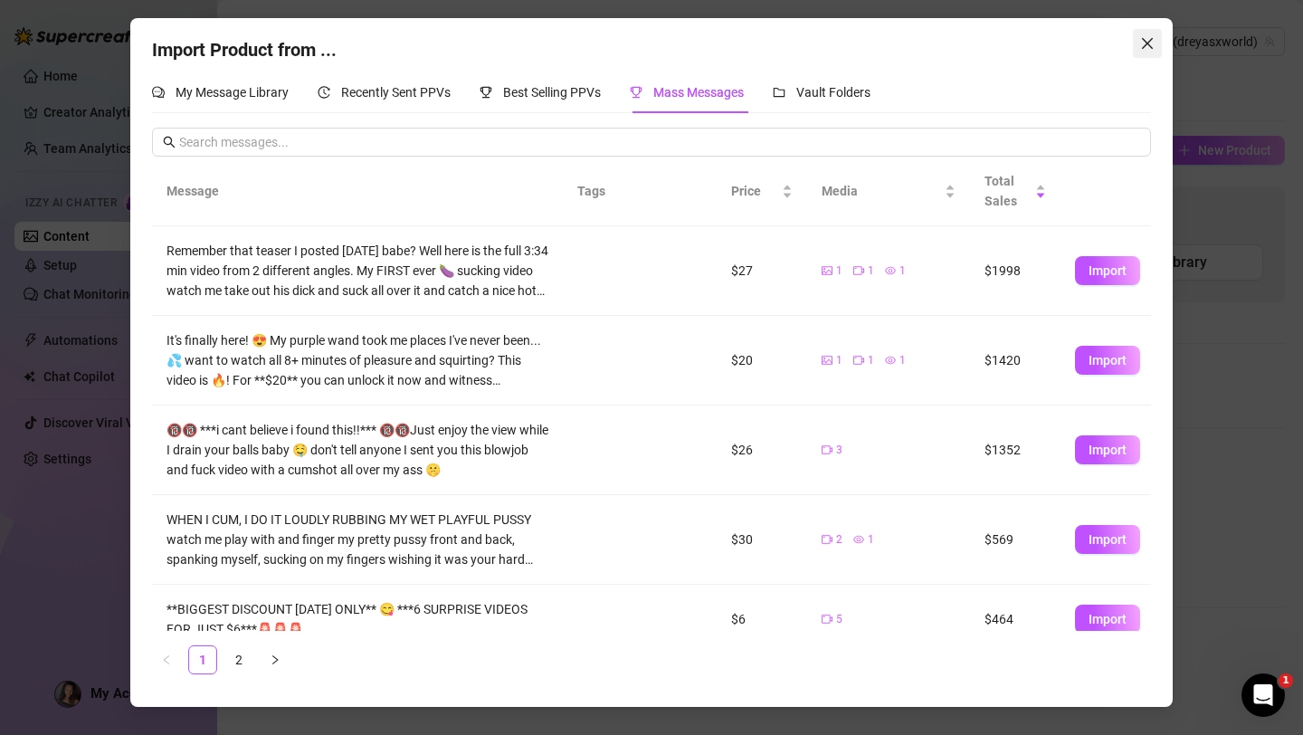
click at [1151, 43] on icon "close" at bounding box center [1147, 43] width 14 height 14
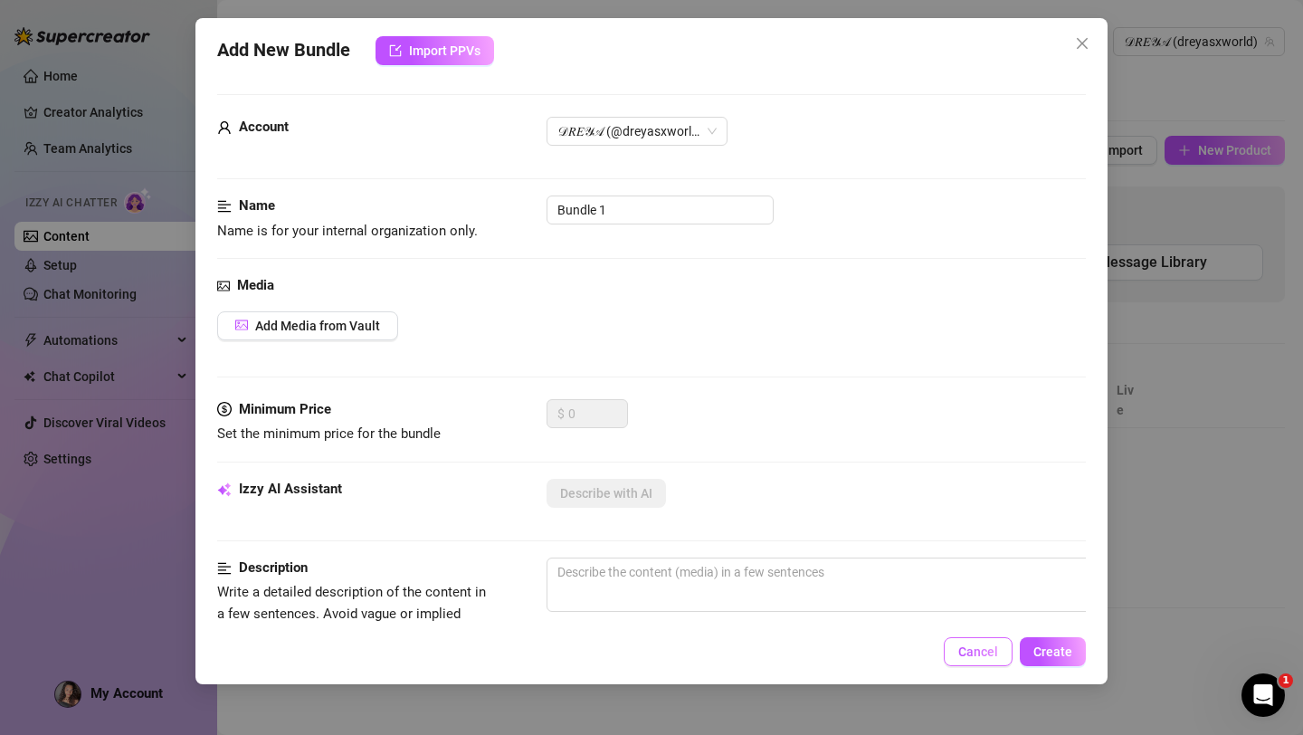
click at [977, 649] on span "Cancel" at bounding box center [978, 651] width 40 height 14
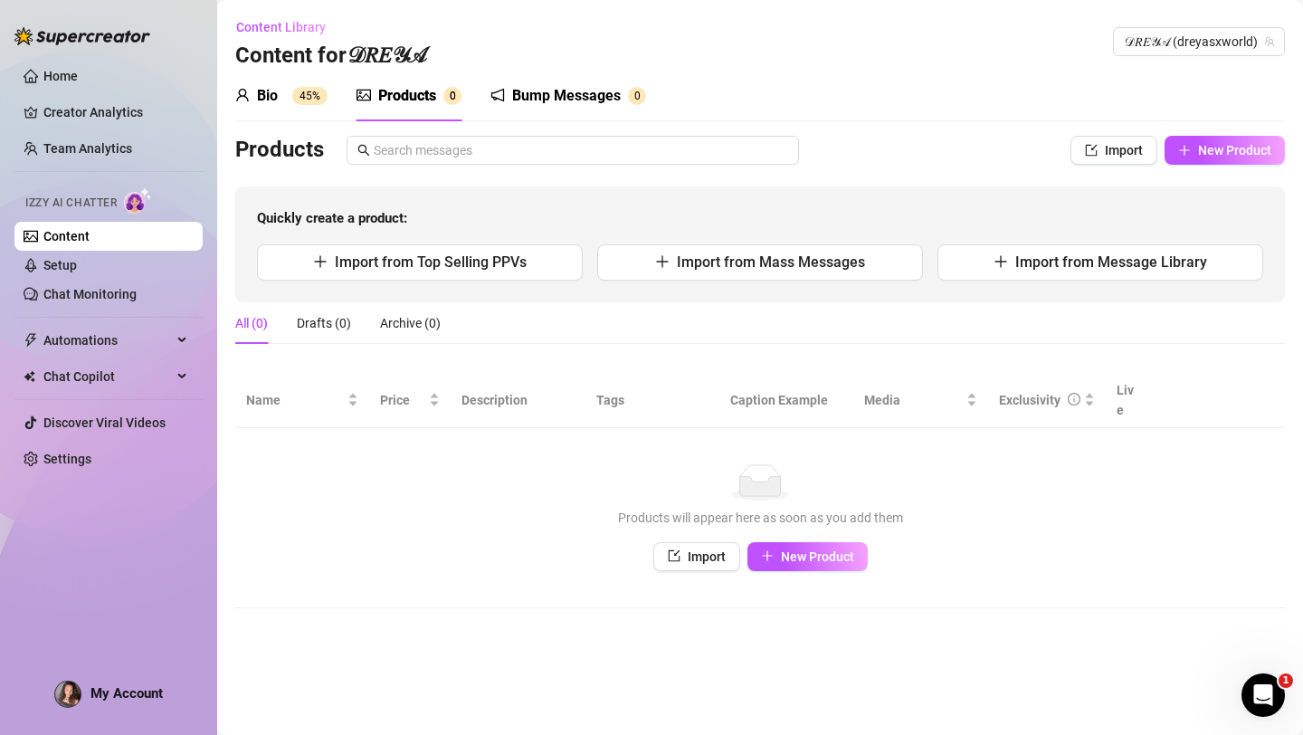
click at [536, 94] on div "Bump Messages" at bounding box center [566, 96] width 109 height 22
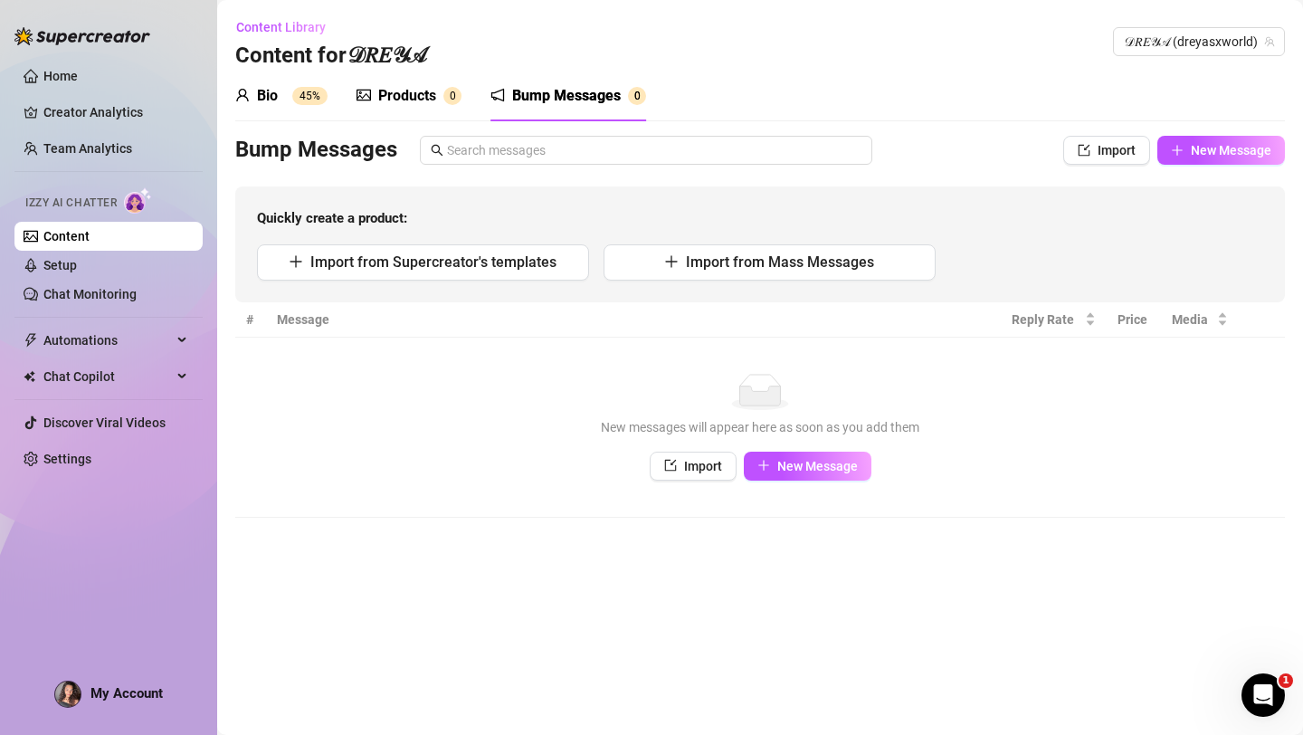
click at [295, 97] on sup "45%" at bounding box center [309, 96] width 35 height 18
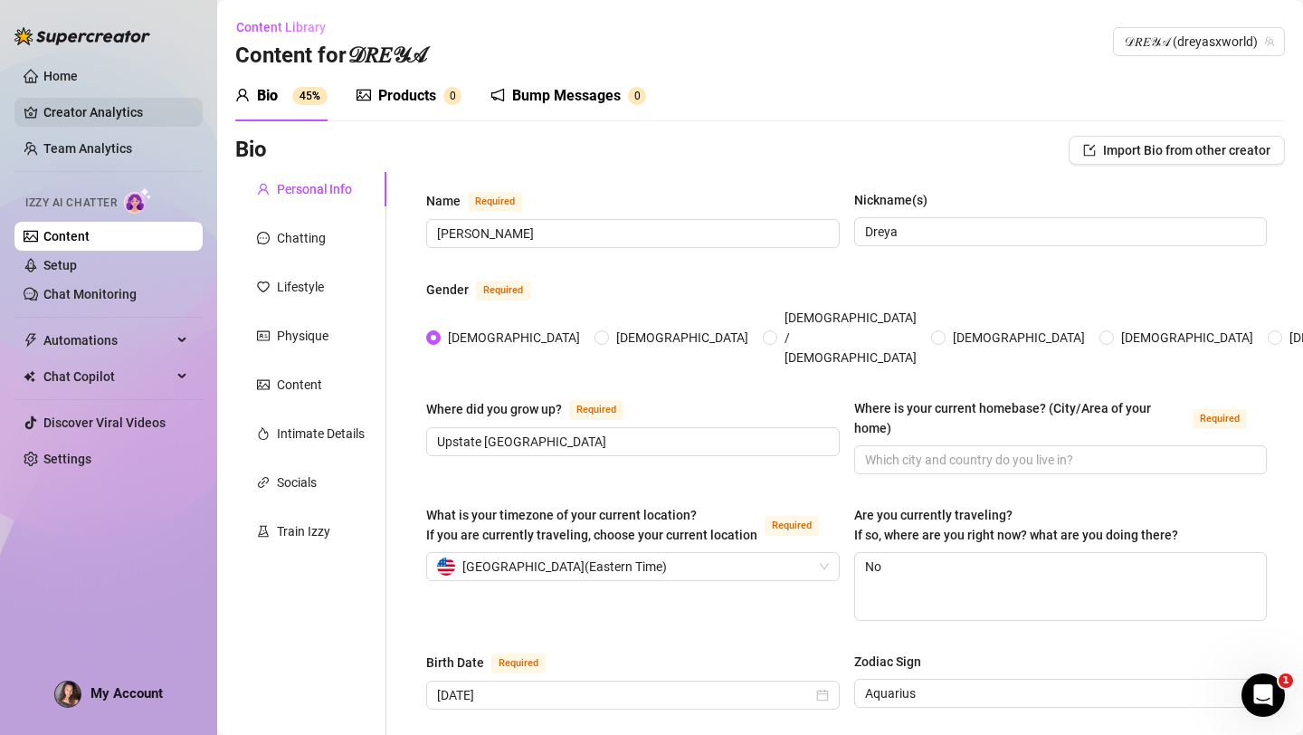
click at [108, 115] on link "Creator Analytics" at bounding box center [115, 112] width 145 height 29
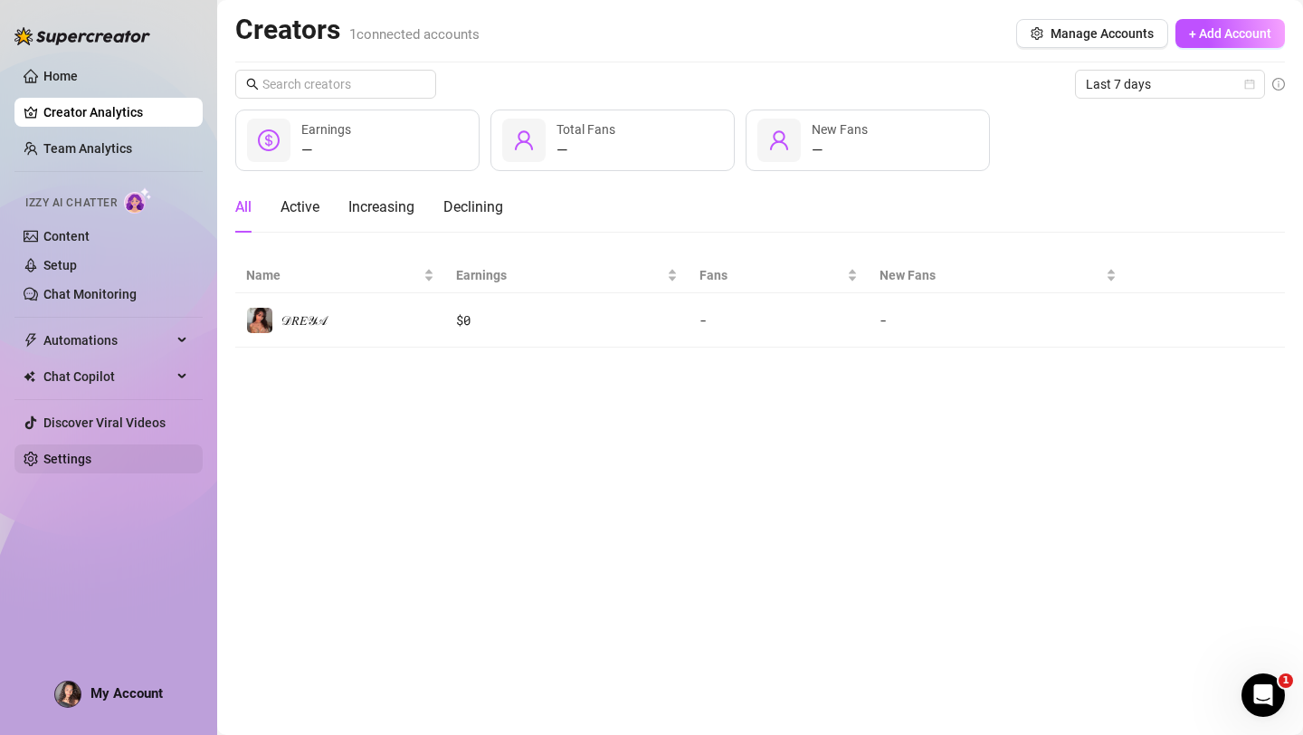
click at [75, 456] on link "Settings" at bounding box center [67, 459] width 48 height 14
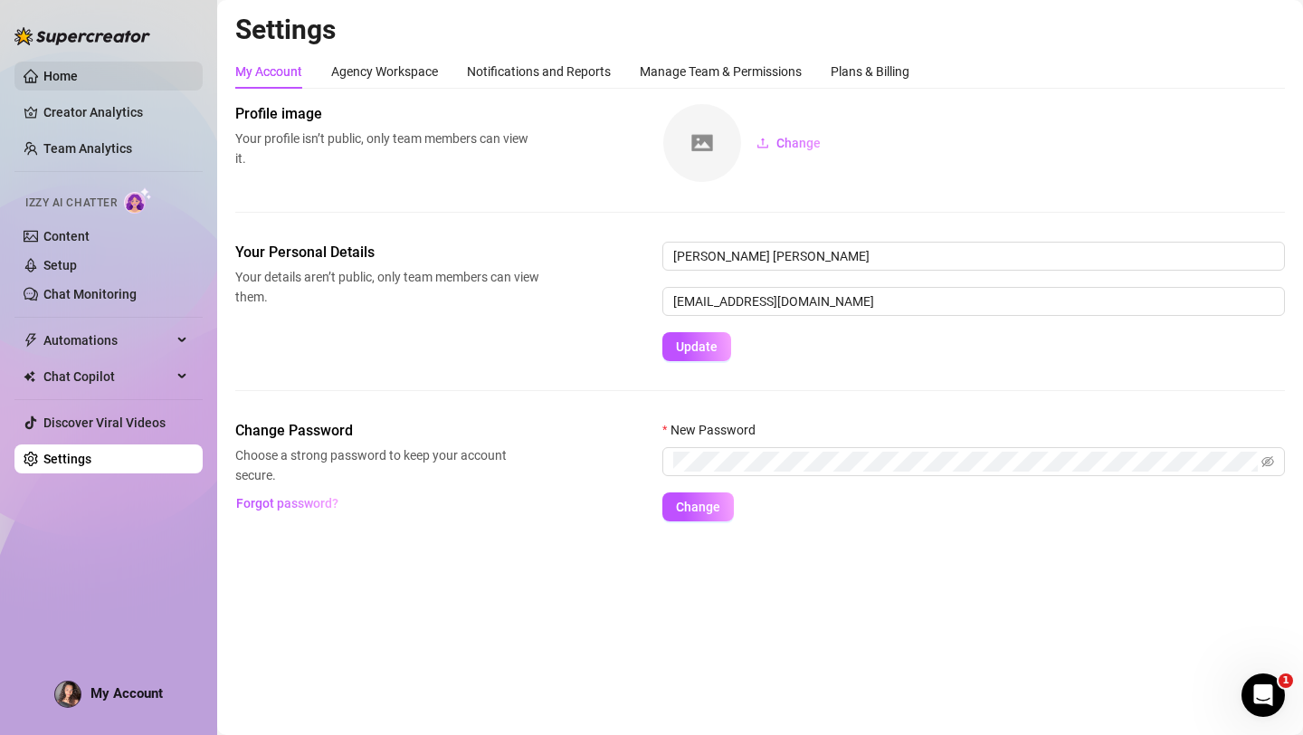
click at [49, 71] on link "Home" at bounding box center [60, 76] width 34 height 14
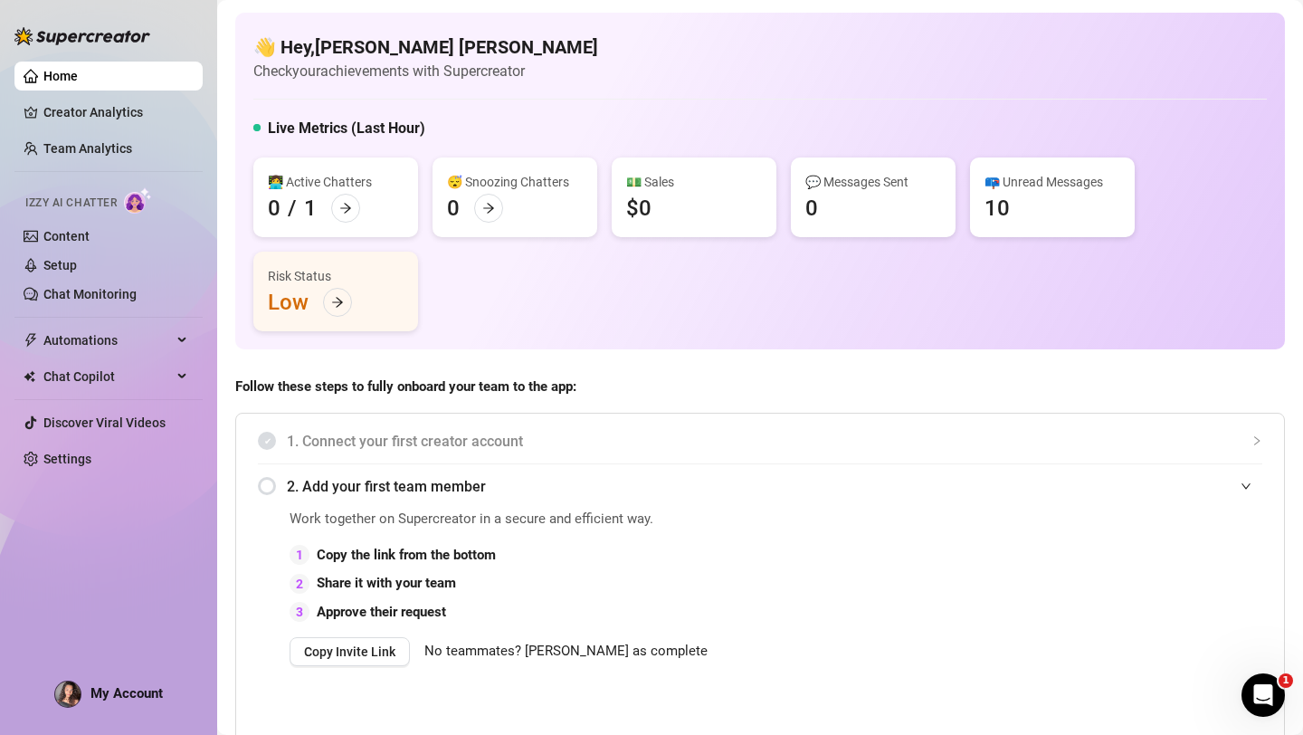
scroll to position [14, 0]
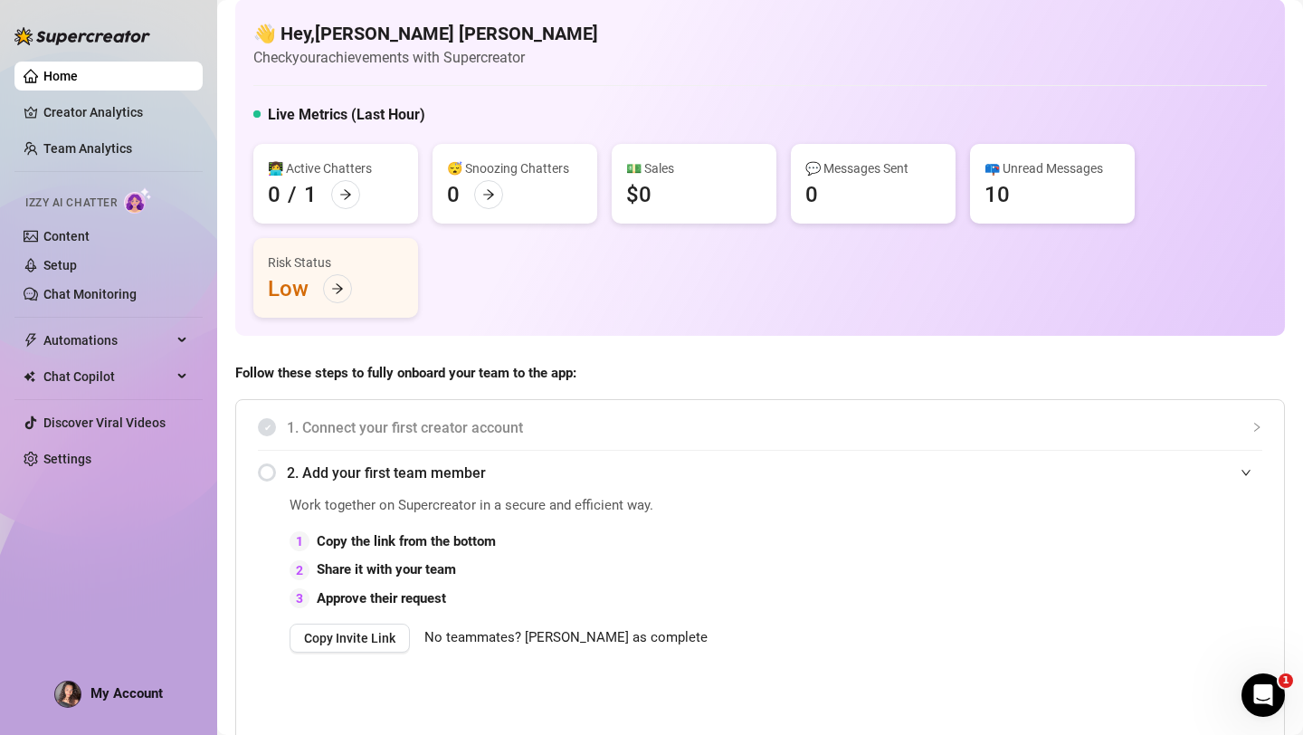
click at [1007, 201] on div "10" at bounding box center [996, 194] width 25 height 29
click at [86, 300] on link "Chat Monitoring" at bounding box center [89, 294] width 93 height 14
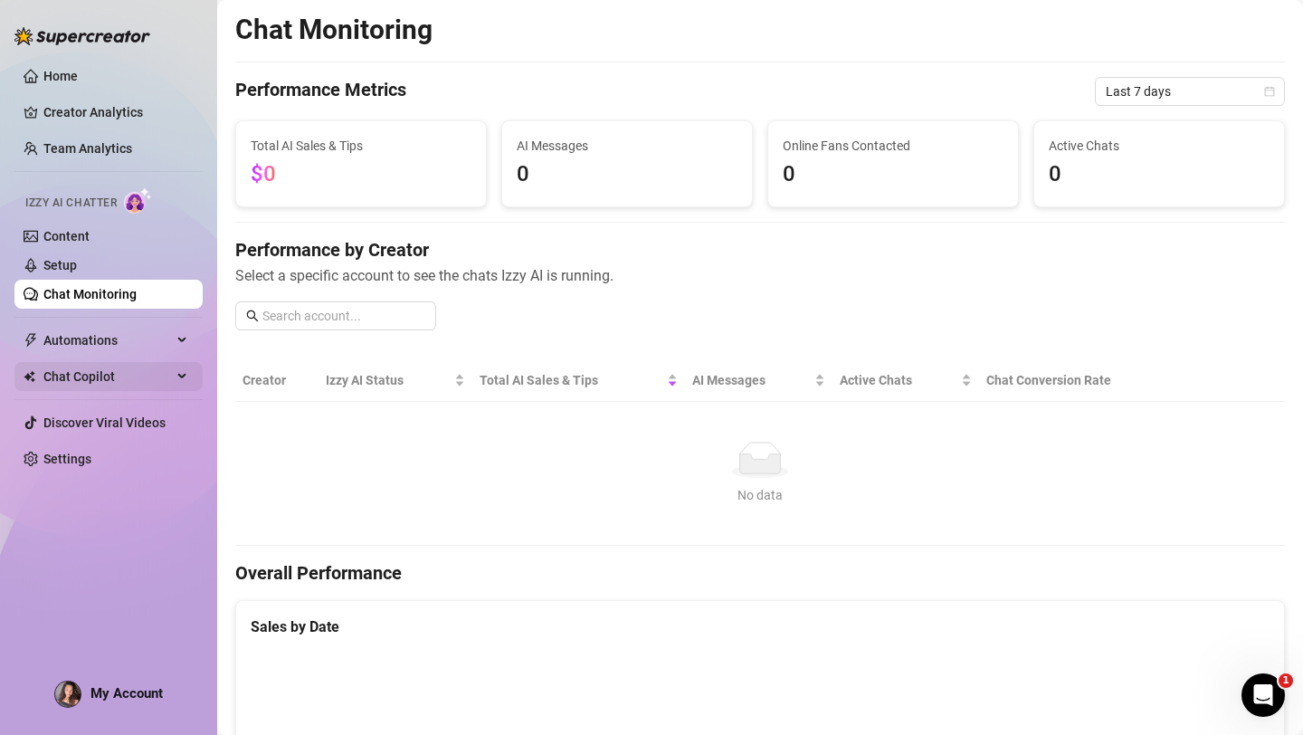
click at [35, 375] on span at bounding box center [31, 376] width 14 height 13
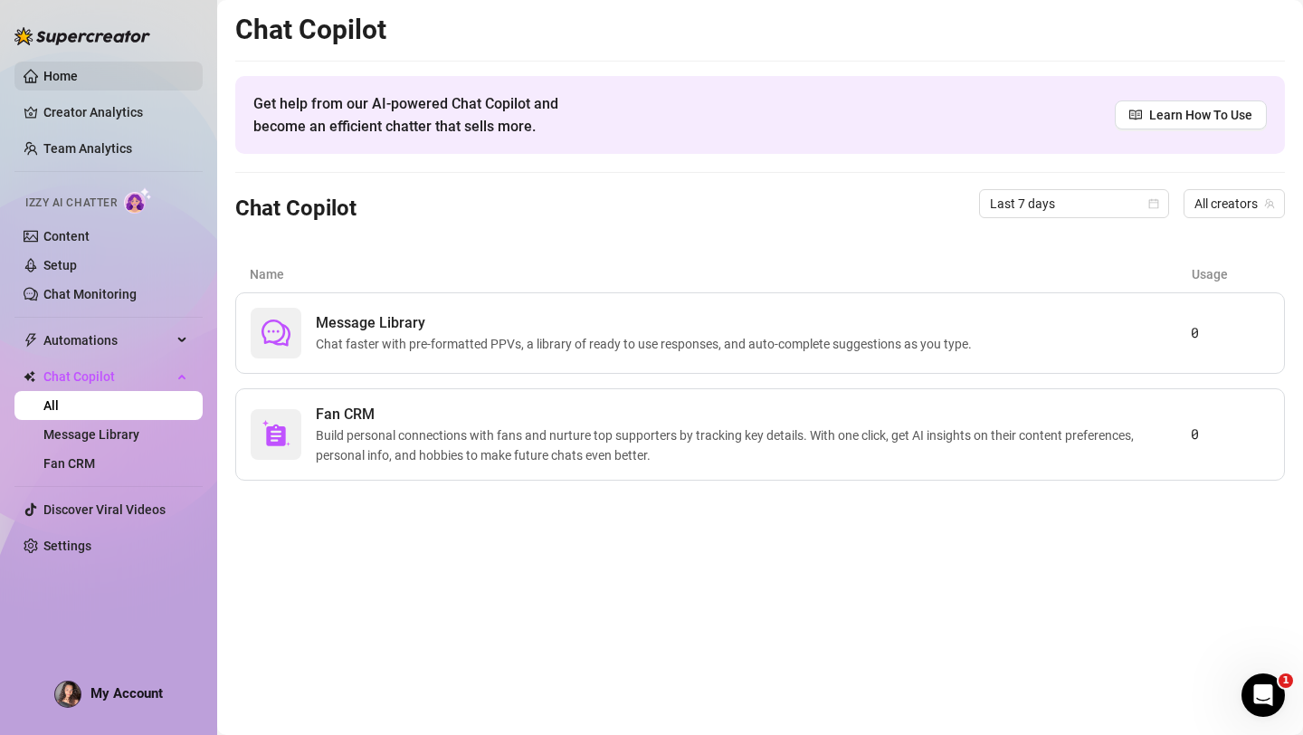
click at [45, 82] on link "Home" at bounding box center [60, 76] width 34 height 14
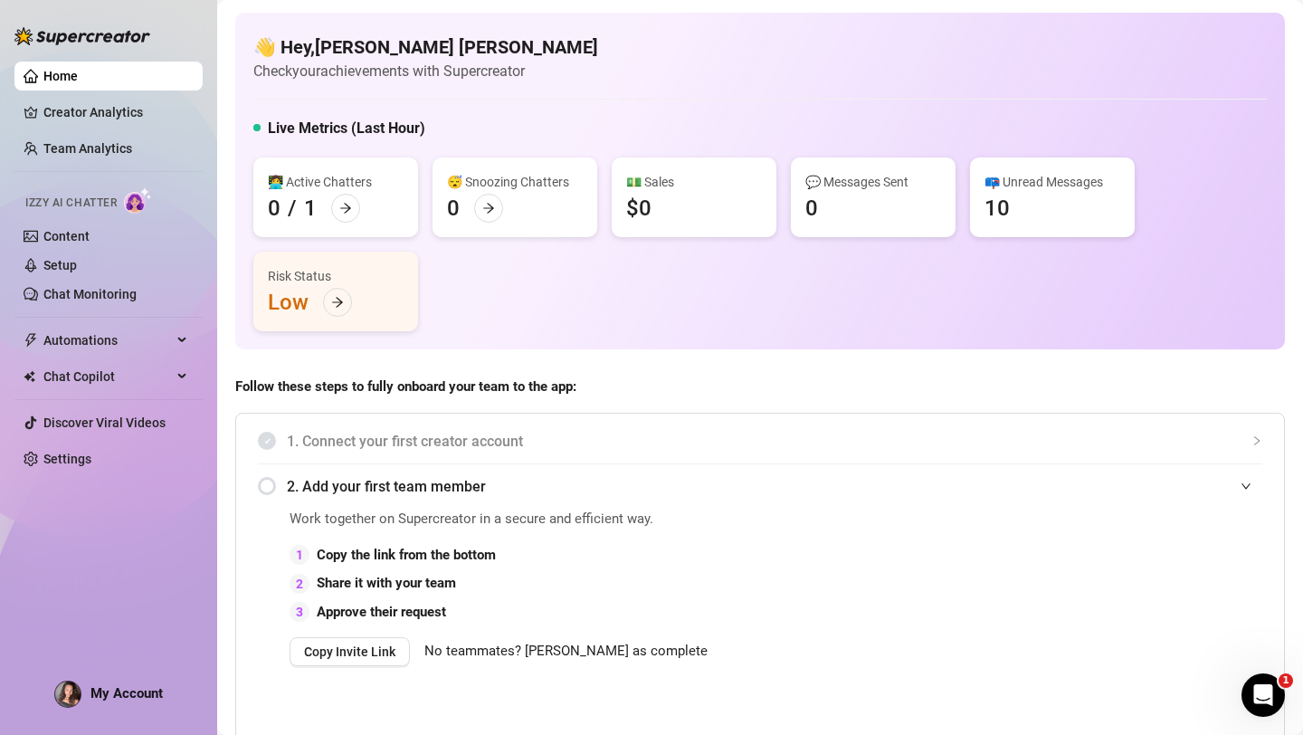
click at [1246, 481] on icon "expanded" at bounding box center [1246, 485] width 11 height 11
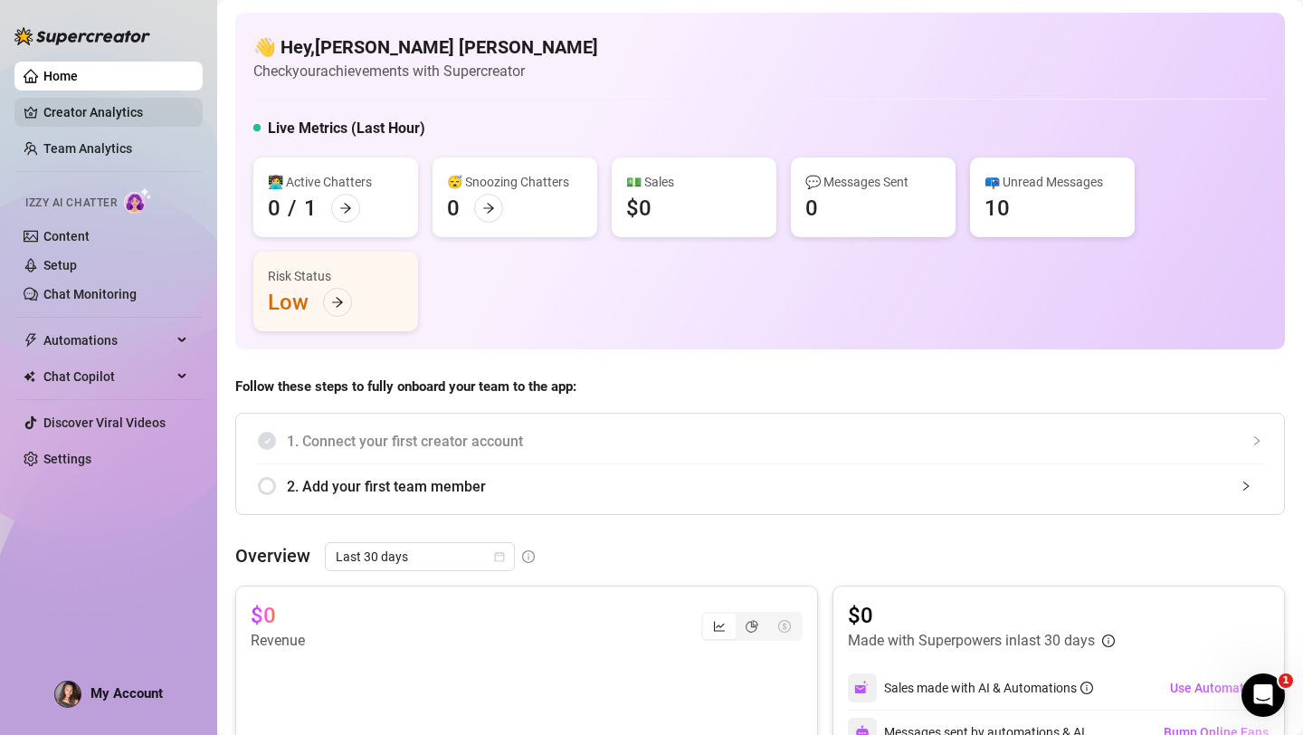
click at [100, 115] on link "Creator Analytics" at bounding box center [115, 112] width 145 height 29
